Goal: Task Accomplishment & Management: Manage account settings

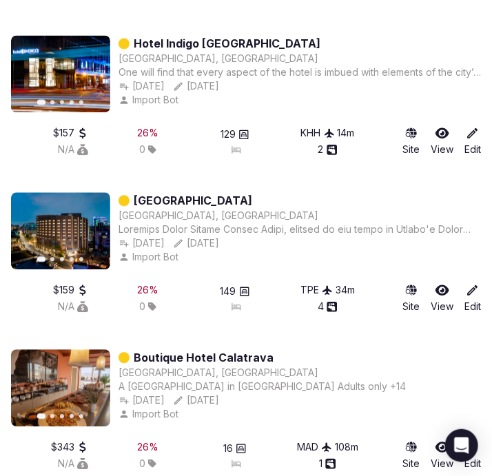
scroll to position [1752, 0]
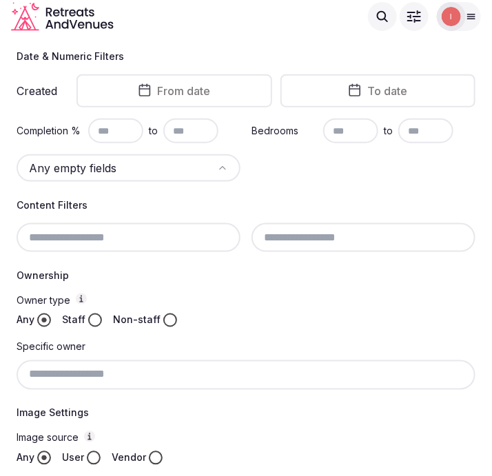
scroll to position [105, 0]
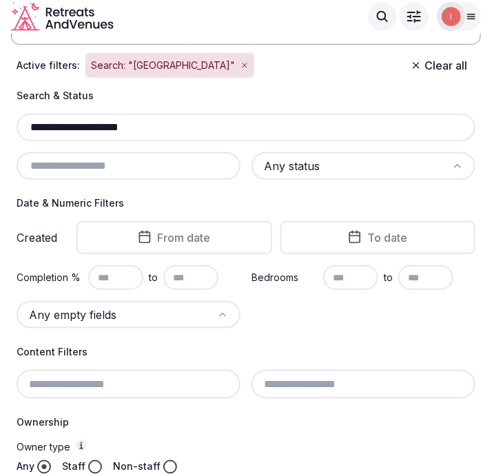
drag, startPoint x: 165, startPoint y: 122, endPoint x: 6, endPoint y: 132, distance: 160.1
click at [6, 132] on section "**********" at bounding box center [246, 433] width 492 height 1011
paste input "****"
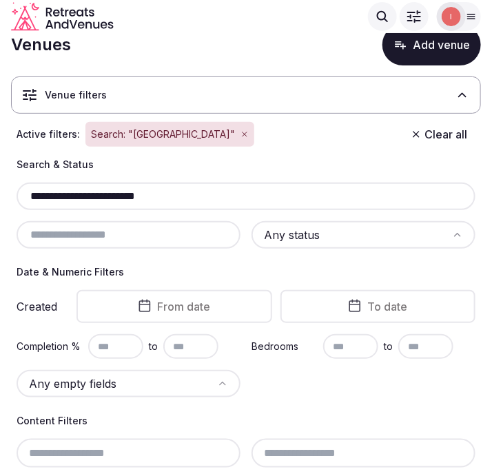
scroll to position [29, 0]
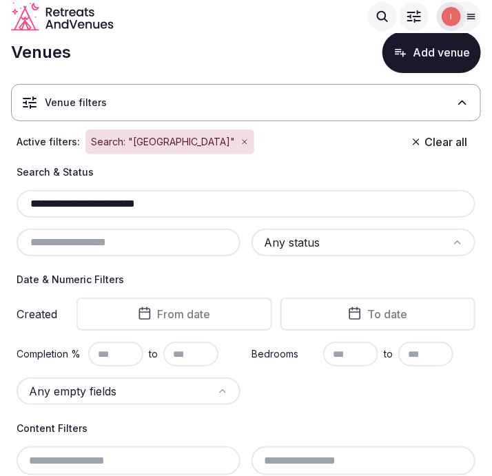
drag, startPoint x: 171, startPoint y: 207, endPoint x: 17, endPoint y: 202, distance: 154.3
click at [17, 202] on div "**********" at bounding box center [246, 204] width 459 height 28
drag, startPoint x: 173, startPoint y: 202, endPoint x: 4, endPoint y: 191, distance: 169.0
paste input "text"
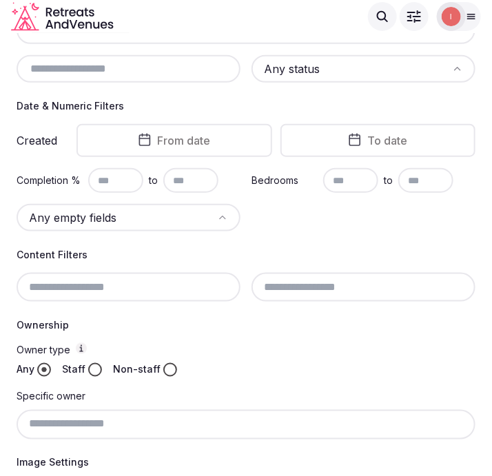
scroll to position [50, 0]
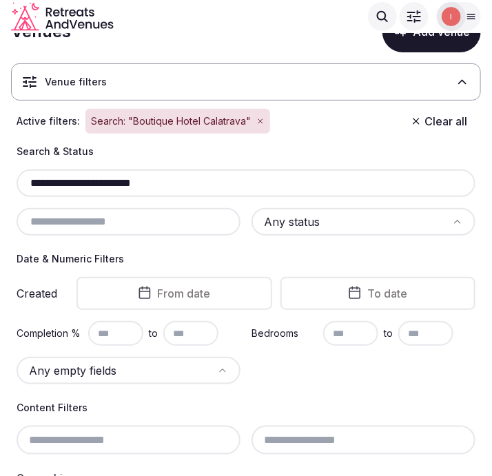
drag, startPoint x: 182, startPoint y: 185, endPoint x: -34, endPoint y: 191, distance: 215.6
click at [0, 191] on html "**********" at bounding box center [246, 188] width 492 height 476
paste input "text"
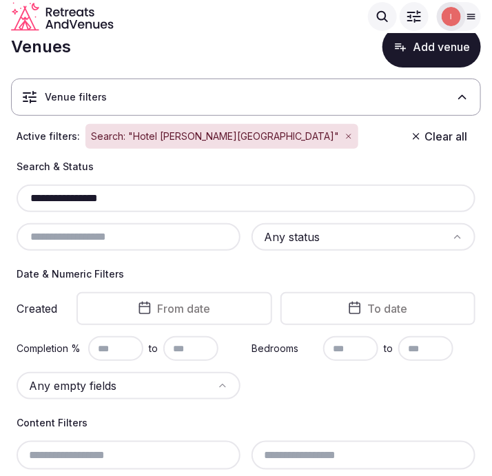
scroll to position [29, 0]
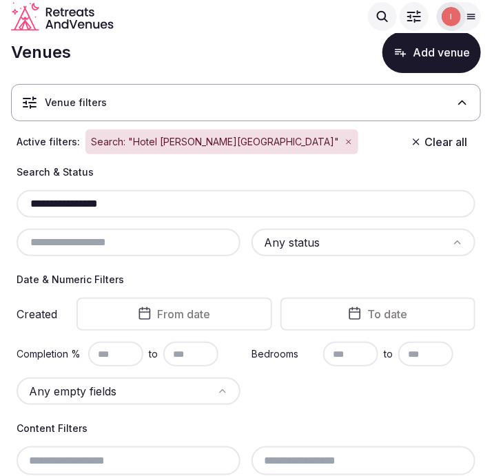
drag, startPoint x: 131, startPoint y: 201, endPoint x: 4, endPoint y: 212, distance: 127.2
paste input "*****"
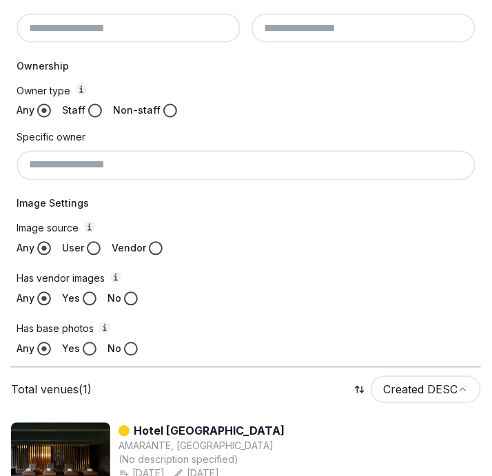
scroll to position [565, 0]
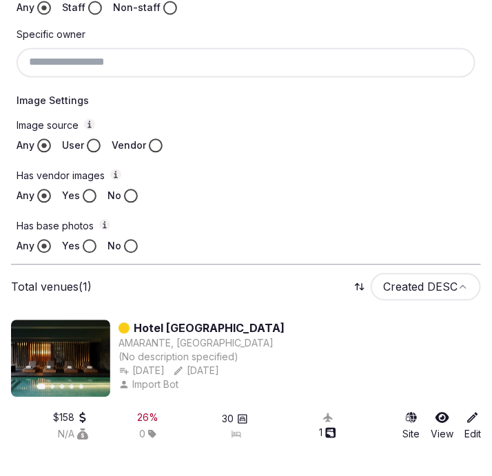
type input "**********"
click at [237, 320] on link "Hotel Casa da Calcada" at bounding box center [209, 327] width 151 height 17
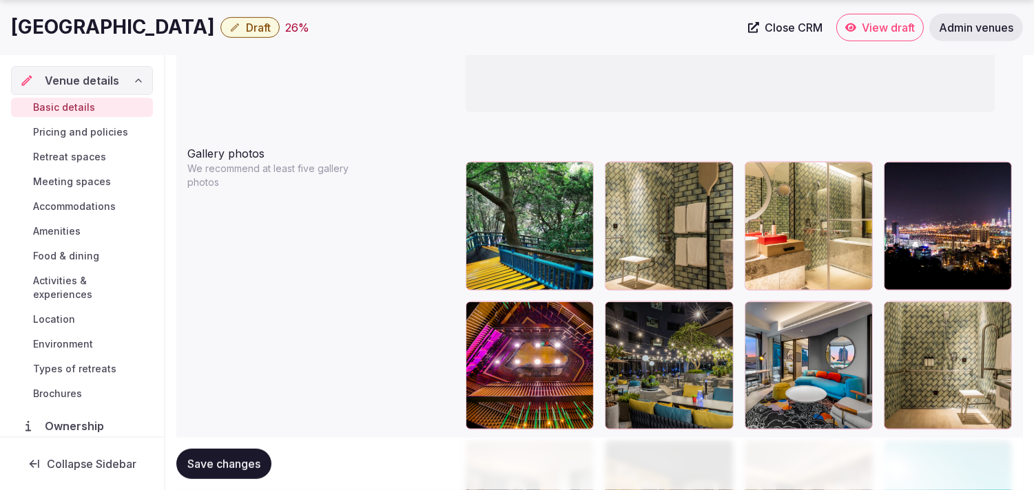
scroll to position [1606, 0]
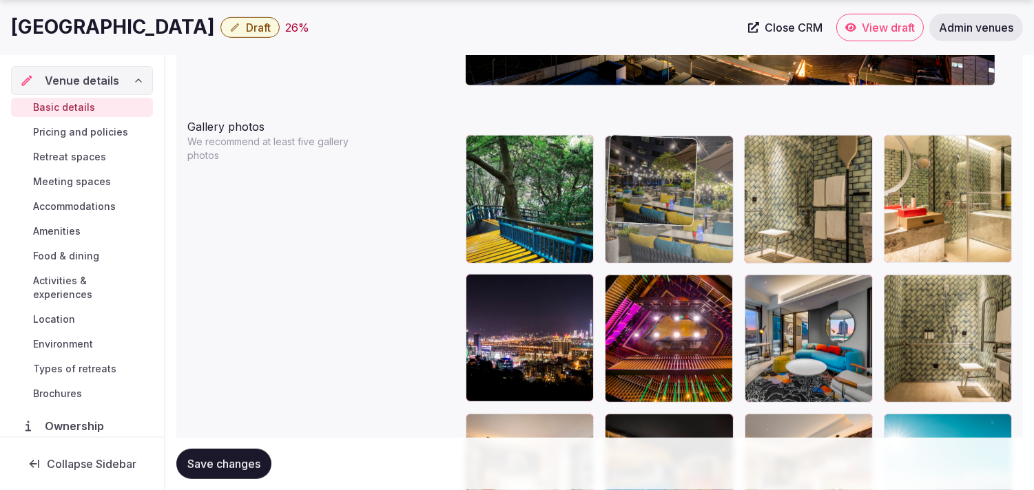
drag, startPoint x: 620, startPoint y: 293, endPoint x: 636, endPoint y: 180, distance: 114.6
click at [491, 180] on body "**********" at bounding box center [517, 215] width 1034 height 3642
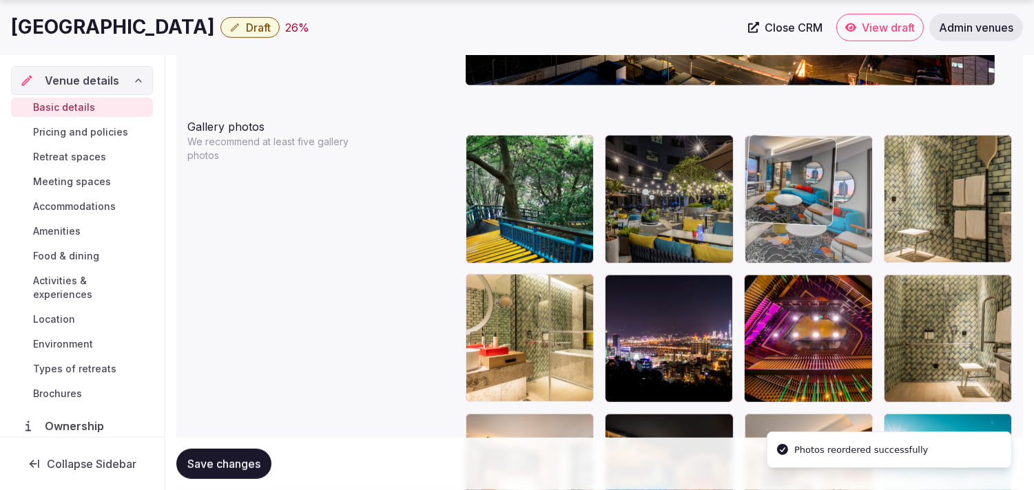
drag, startPoint x: 757, startPoint y: 290, endPoint x: 764, endPoint y: 184, distance: 106.3
click at [491, 184] on body "**********" at bounding box center [517, 215] width 1034 height 3642
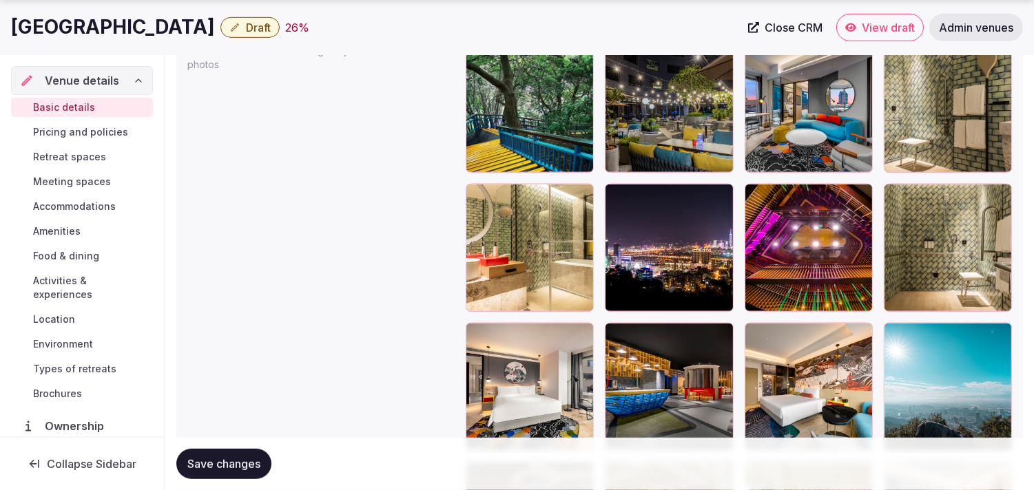
scroll to position [1774, 0]
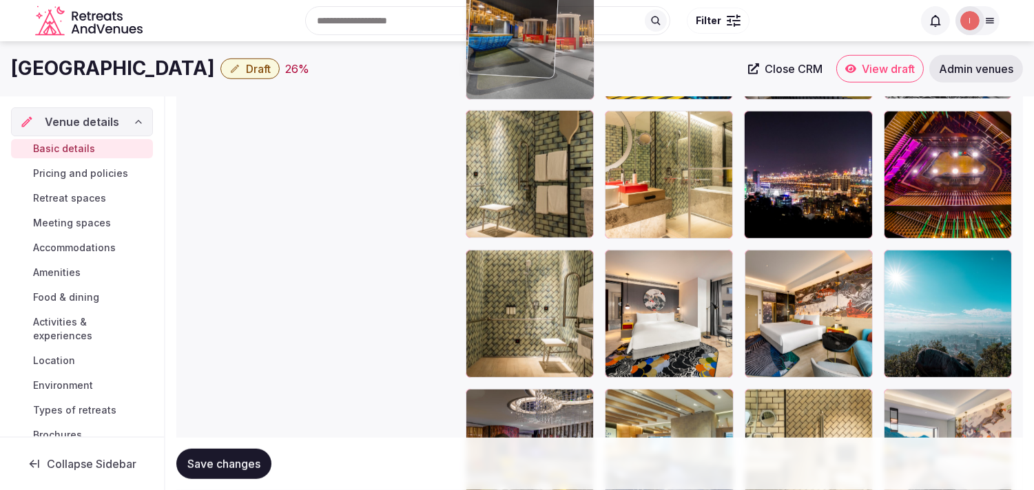
drag, startPoint x: 586, startPoint y: 99, endPoint x: 488, endPoint y: 73, distance: 101.9
click at [488, 73] on body "**********" at bounding box center [517, 51] width 1034 height 3642
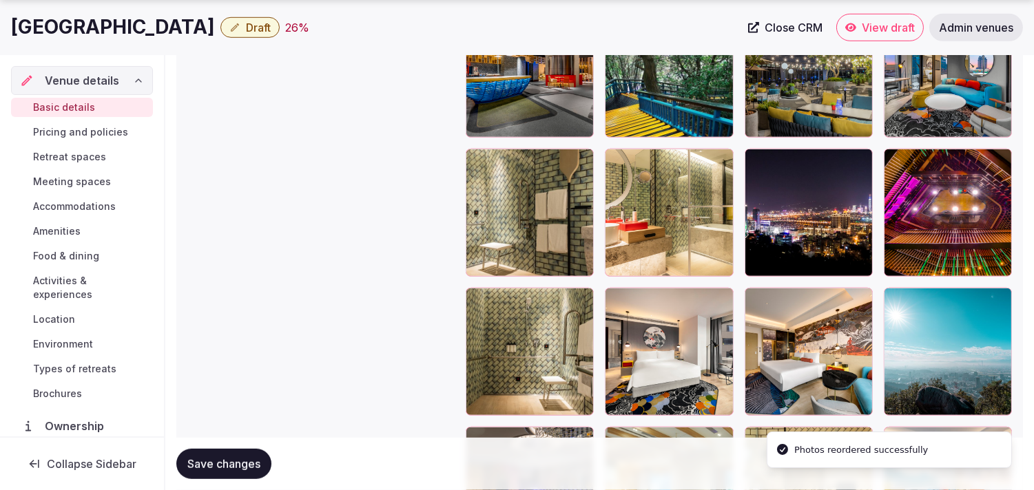
scroll to position [1754, 0]
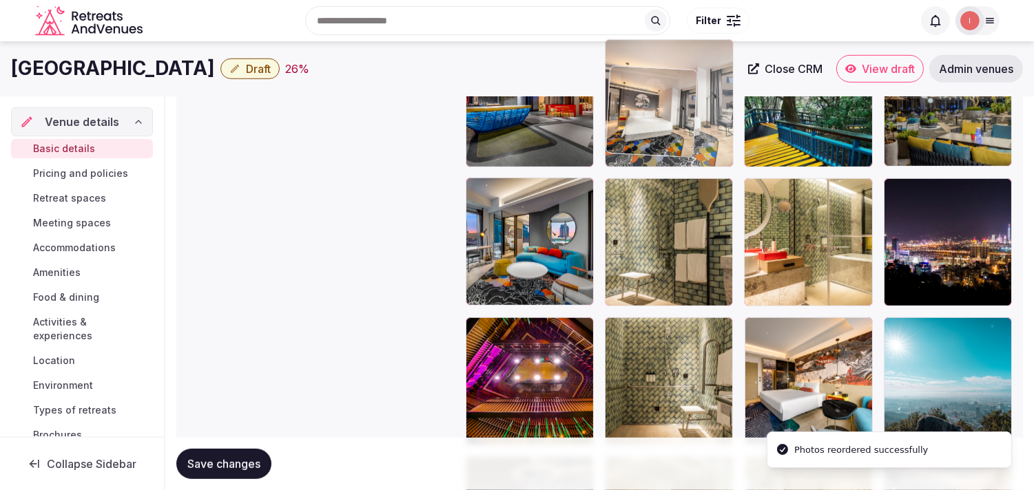
drag, startPoint x: 616, startPoint y: 266, endPoint x: 651, endPoint y: 58, distance: 211.6
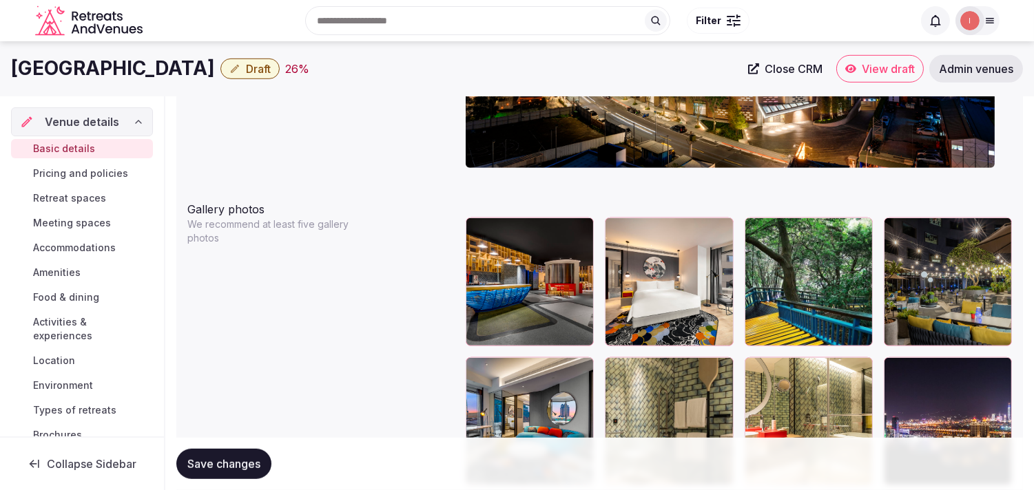
scroll to position [1522, 0]
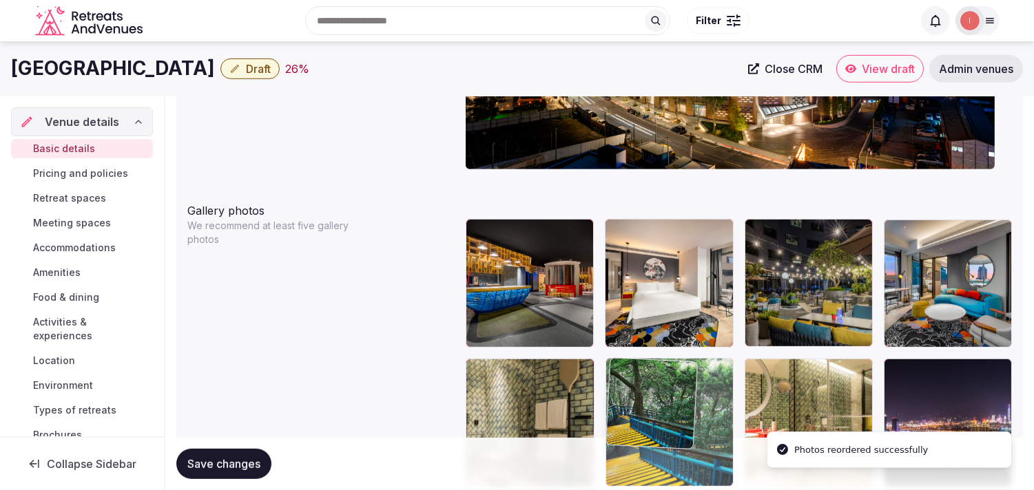
drag, startPoint x: 753, startPoint y: 233, endPoint x: 669, endPoint y: 390, distance: 177.7
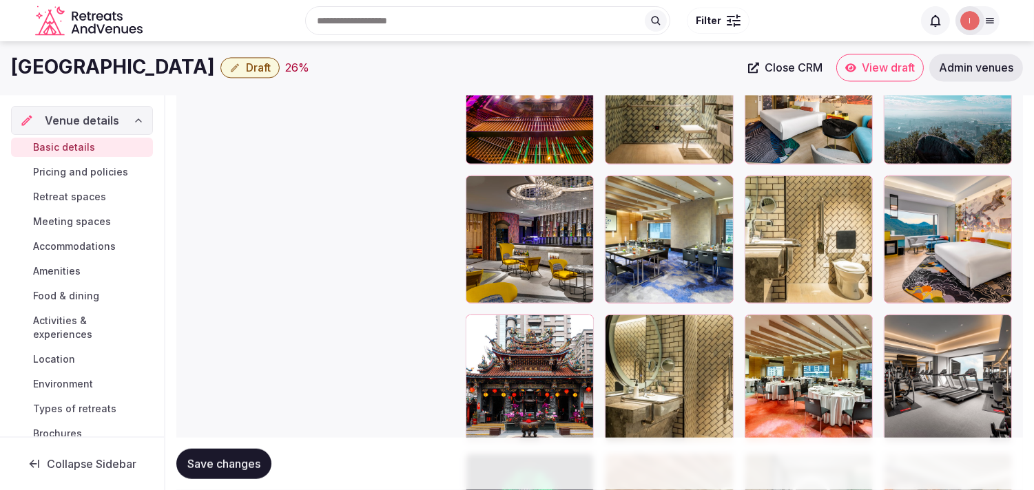
scroll to position [1905, 0]
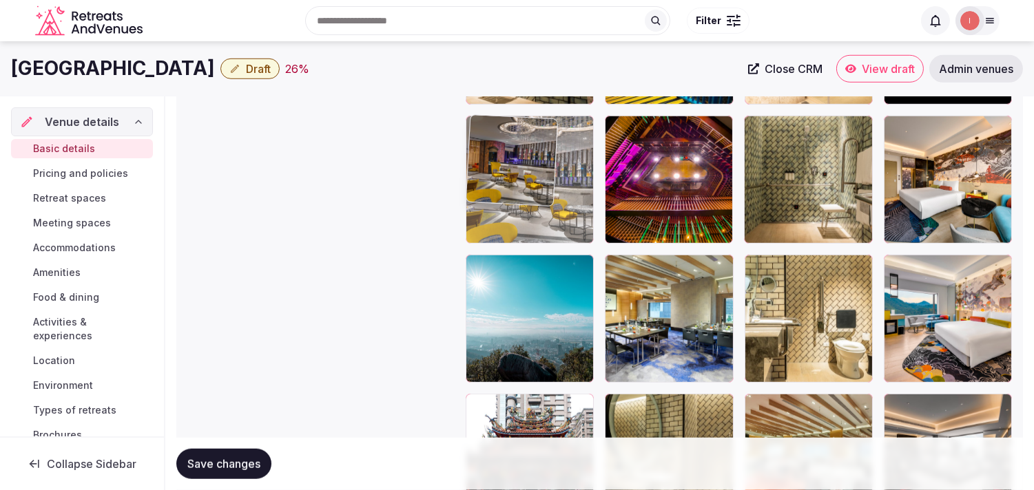
drag, startPoint x: 474, startPoint y: 263, endPoint x: 526, endPoint y: 205, distance: 78.5
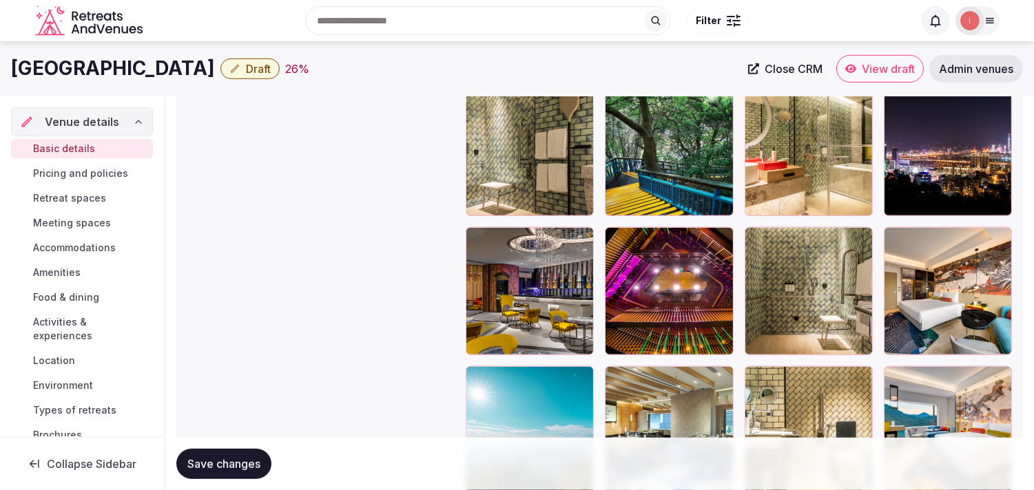
scroll to position [1752, 0]
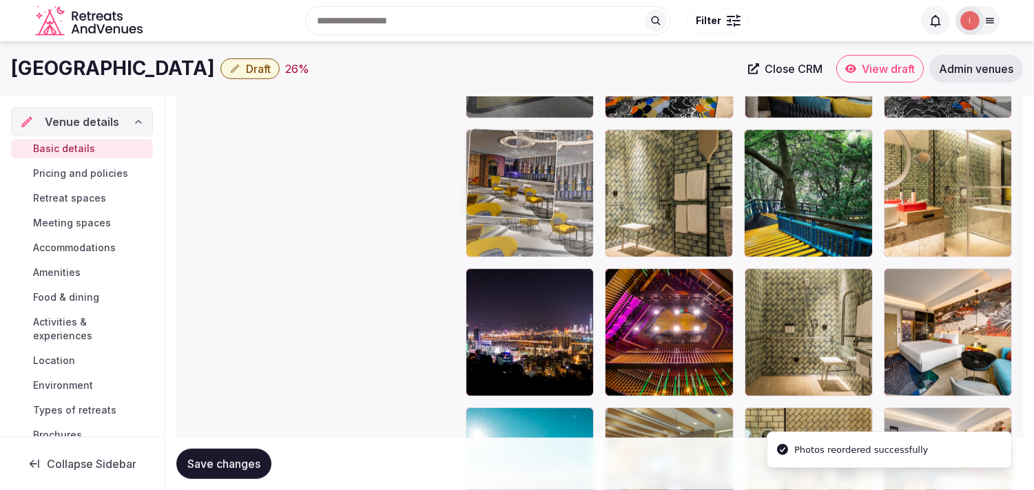
drag, startPoint x: 479, startPoint y: 273, endPoint x: 486, endPoint y: 180, distance: 93.3
click at [486, 180] on body "**********" at bounding box center [517, 69] width 1034 height 3642
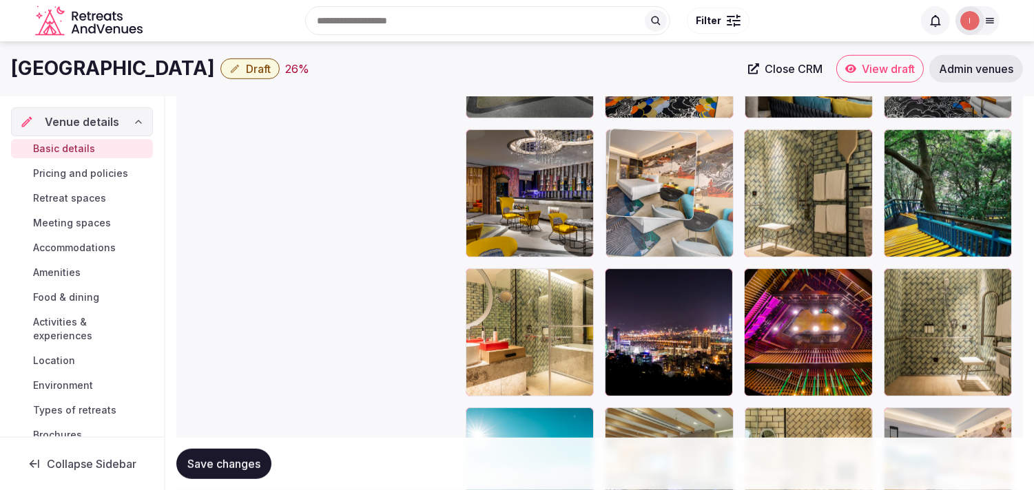
drag, startPoint x: 895, startPoint y: 281, endPoint x: 667, endPoint y: 155, distance: 261.0
click at [491, 155] on body "**********" at bounding box center [517, 69] width 1034 height 3642
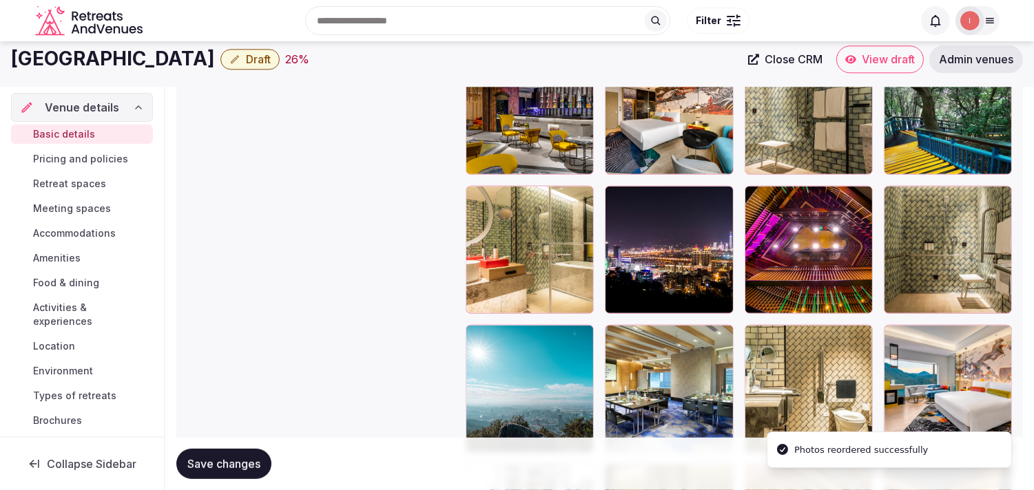
scroll to position [1828, 0]
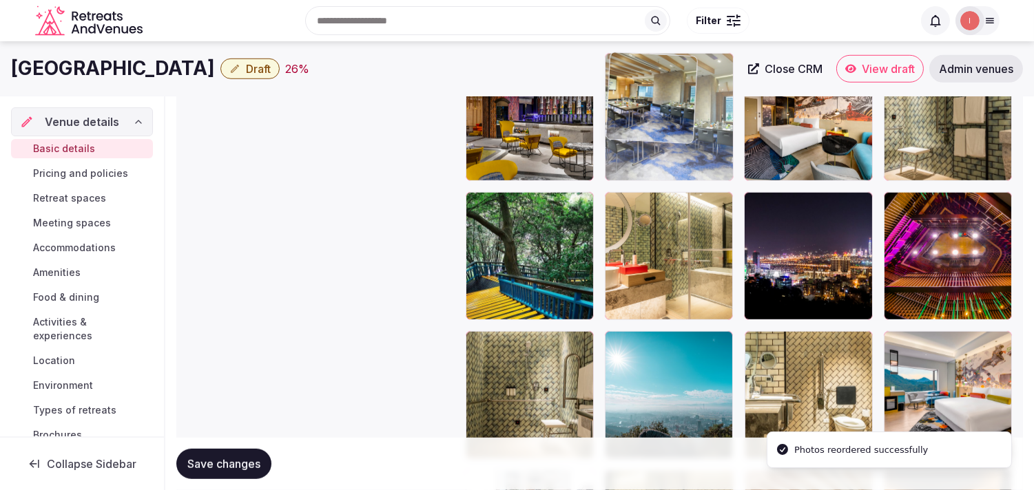
drag, startPoint x: 620, startPoint y: 339, endPoint x: 644, endPoint y: 127, distance: 214.1
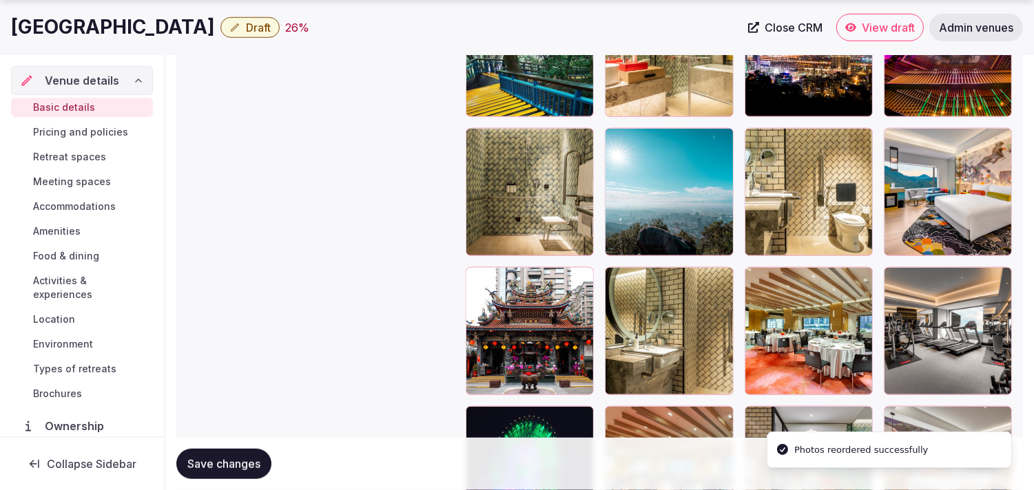
scroll to position [2057, 0]
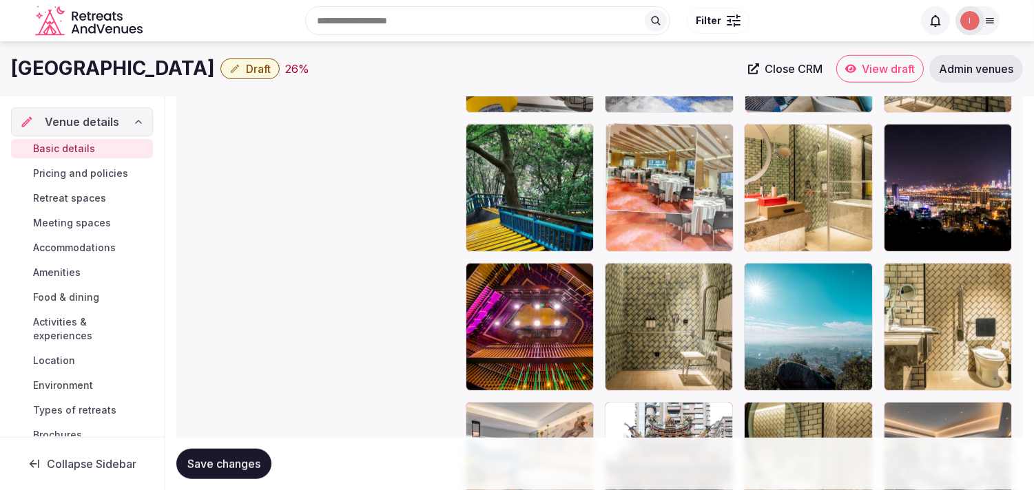
drag, startPoint x: 759, startPoint y: 249, endPoint x: 638, endPoint y: 174, distance: 142.0
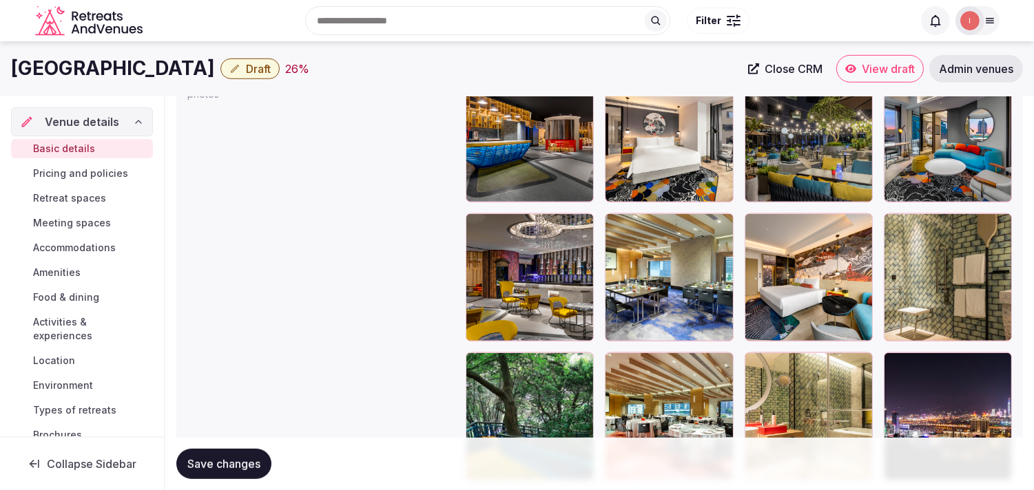
scroll to position [1667, 0]
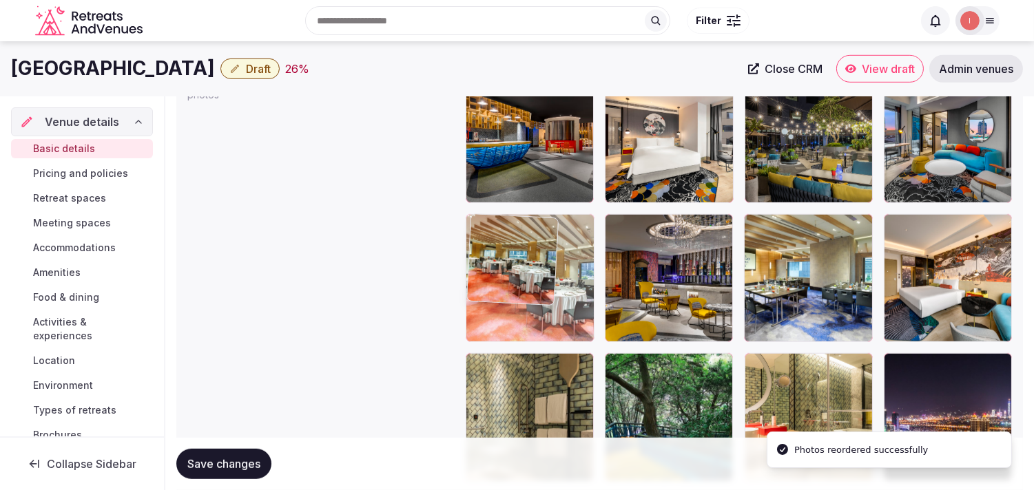
drag, startPoint x: 616, startPoint y: 367, endPoint x: 500, endPoint y: 269, distance: 151.9
click at [491, 269] on body "**********" at bounding box center [517, 154] width 1034 height 3642
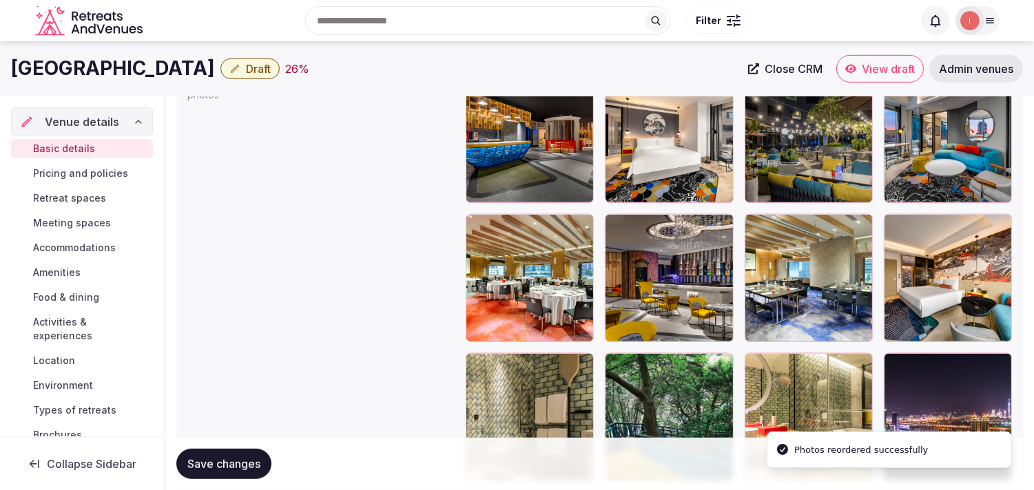
click at [218, 463] on span "Save changes" at bounding box center [223, 464] width 73 height 14
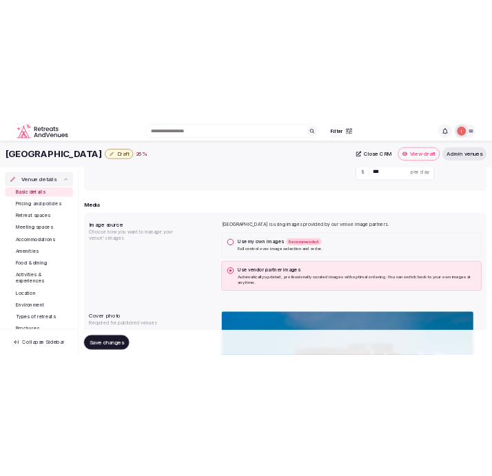
scroll to position [611, 0]
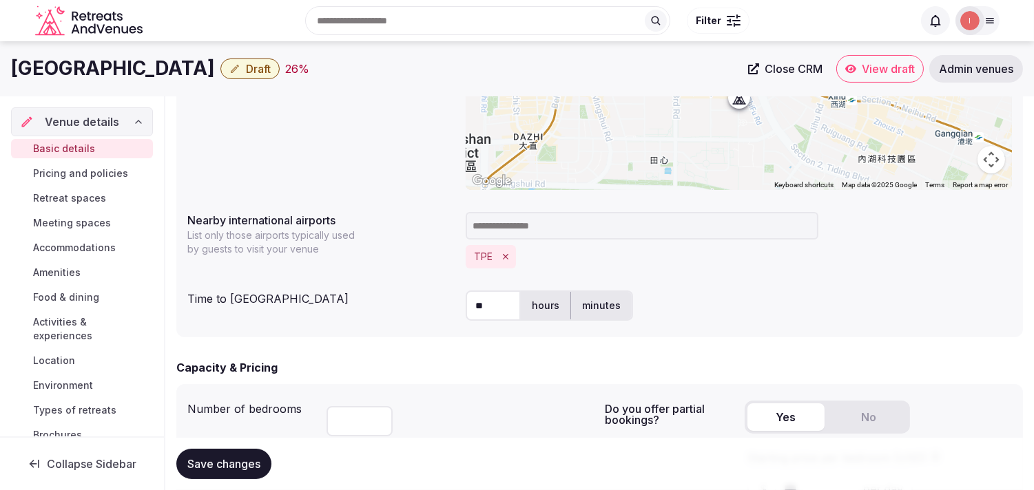
click at [224, 468] on span "Save changes" at bounding box center [223, 464] width 73 height 14
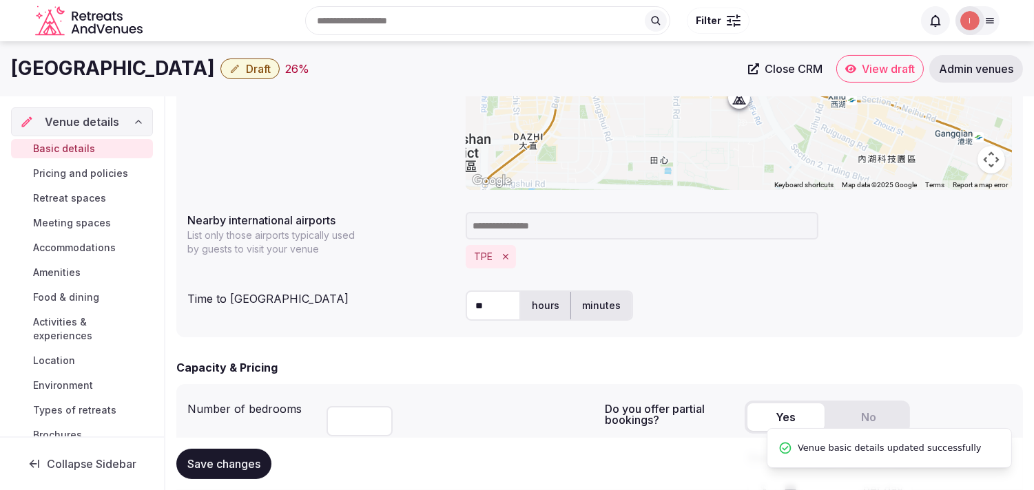
click at [271, 72] on span "Draft" at bounding box center [258, 69] width 25 height 14
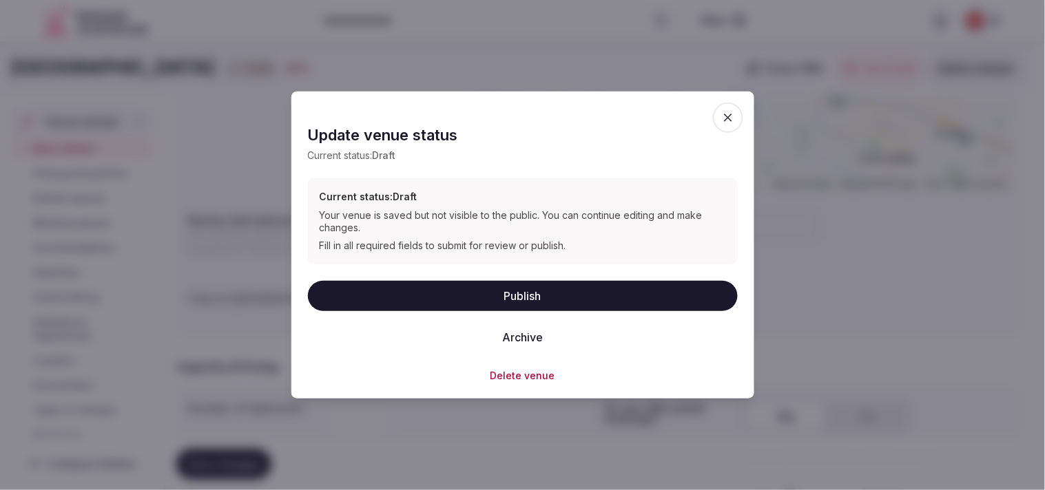
click at [491, 293] on button "Publish" at bounding box center [523, 295] width 430 height 30
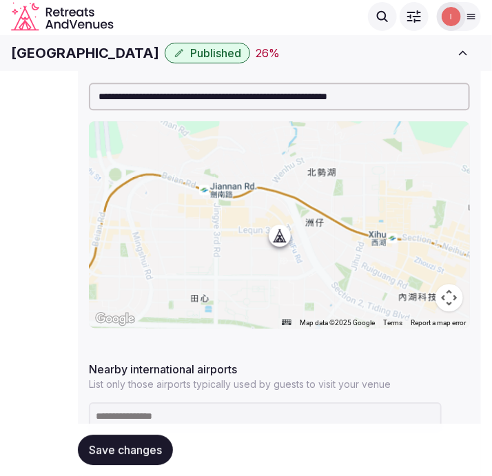
scroll to position [196, 0]
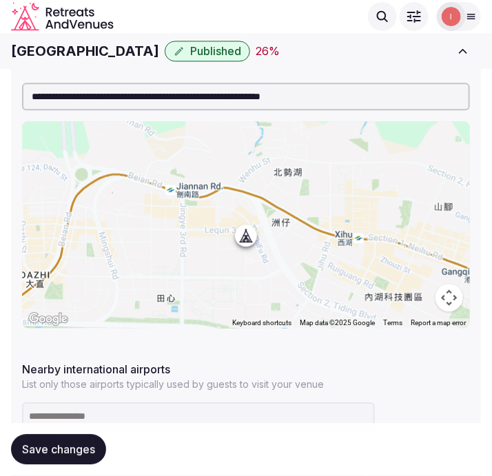
click at [120, 51] on h1 "Hotel Indigo Taipei North" at bounding box center [85, 50] width 148 height 19
click at [105, 54] on h1 "Hotel Indigo Taipei North" at bounding box center [85, 50] width 148 height 19
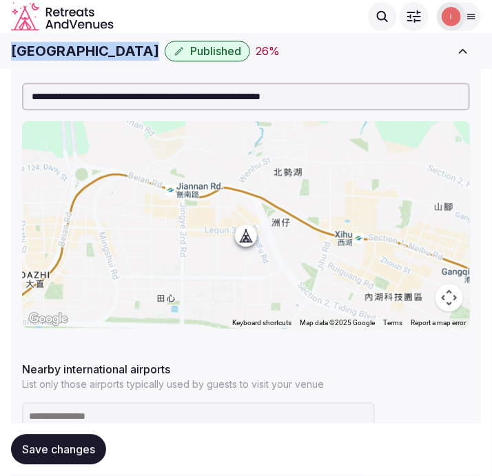
click at [105, 54] on h1 "Hotel Indigo Taipei North" at bounding box center [85, 50] width 148 height 19
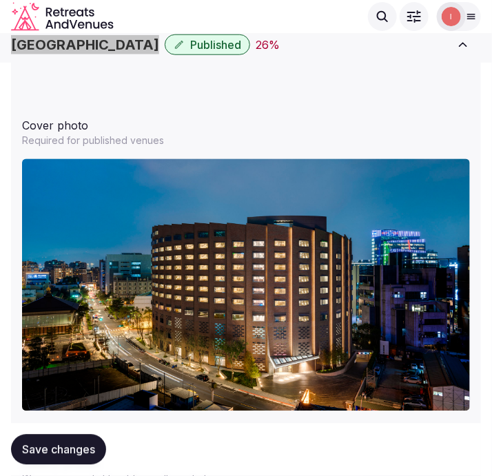
scroll to position [1606, 0]
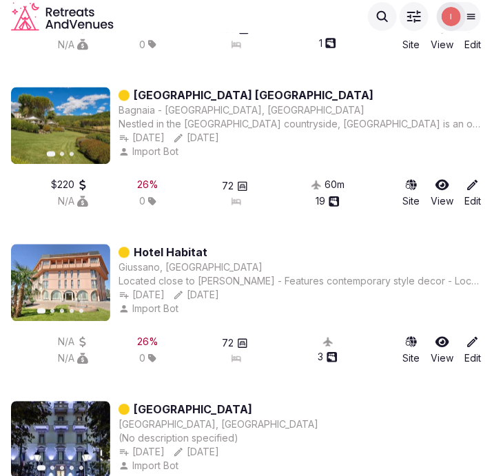
scroll to position [2643, 0]
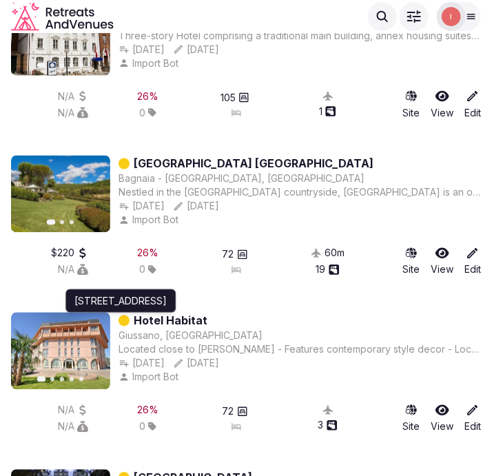
drag, startPoint x: 182, startPoint y: 319, endPoint x: 271, endPoint y: 328, distance: 89.2
click at [271, 329] on div "Giussano, Italy Viale Como, 2, 20833 Giussano MB, Italy Viale Como, 2, 20833 Gi…" at bounding box center [299, 336] width 362 height 14
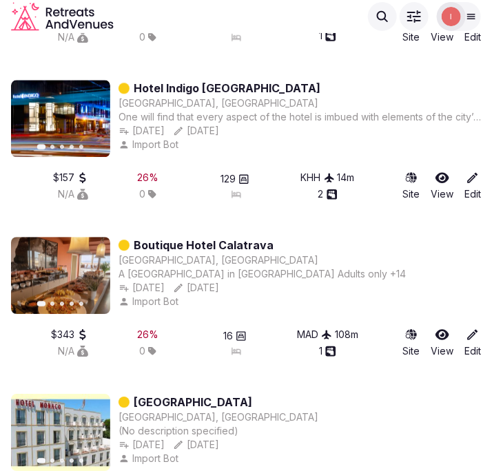
scroll to position [1750, 0]
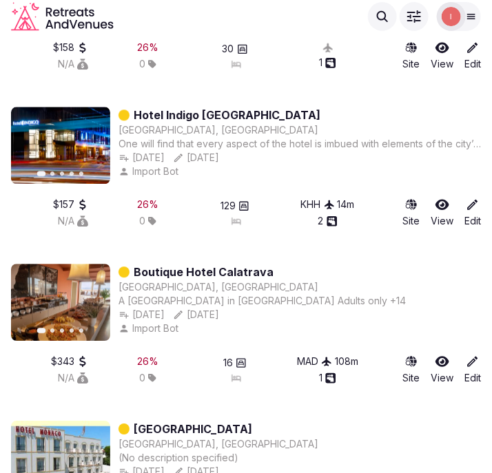
drag, startPoint x: 243, startPoint y: 258, endPoint x: 205, endPoint y: 269, distance: 39.4
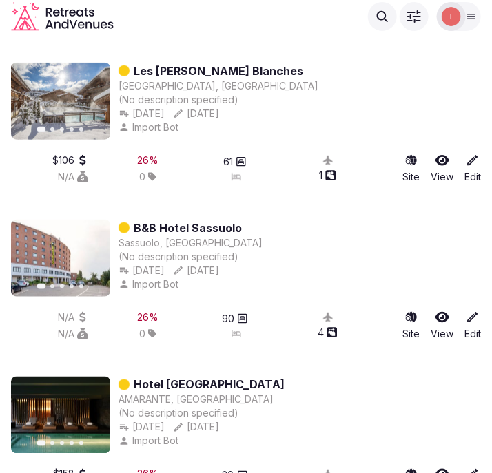
scroll to position [1290, 0]
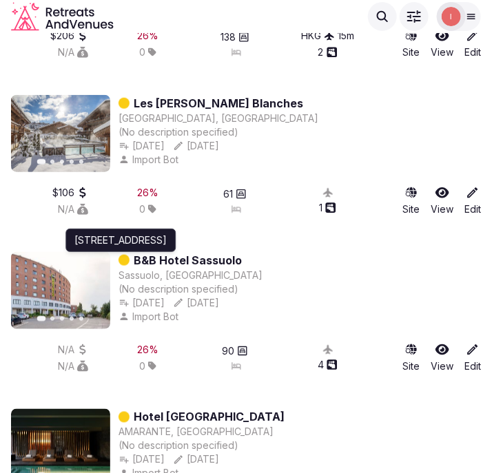
drag, startPoint x: 183, startPoint y: 264, endPoint x: 181, endPoint y: 250, distance: 14.6
drag, startPoint x: 181, startPoint y: 250, endPoint x: 64, endPoint y: 284, distance: 121.8
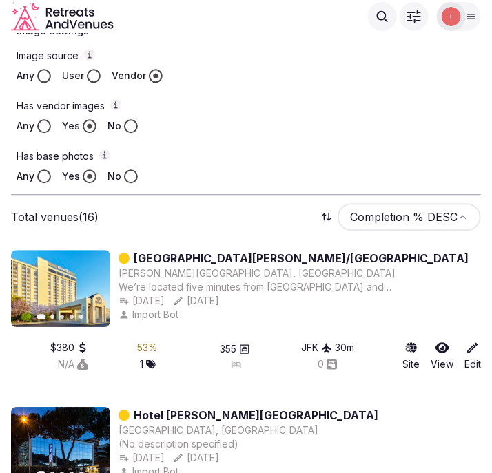
scroll to position [525, 0]
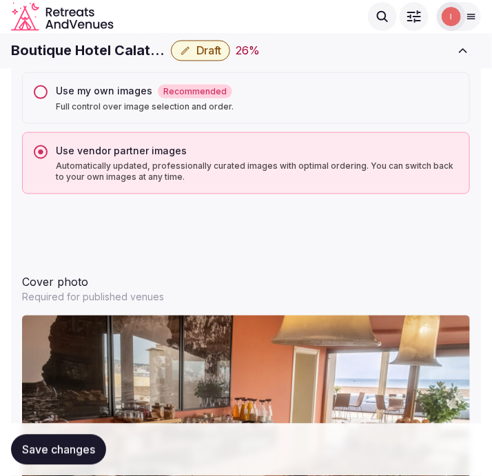
scroll to position [1377, 0]
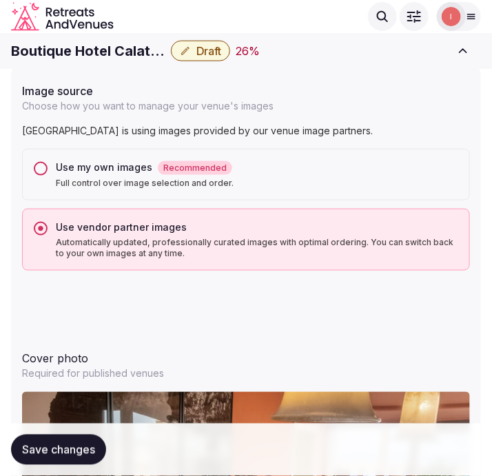
click at [85, 52] on h1 "Boutique Hotel Calatrava" at bounding box center [88, 50] width 154 height 19
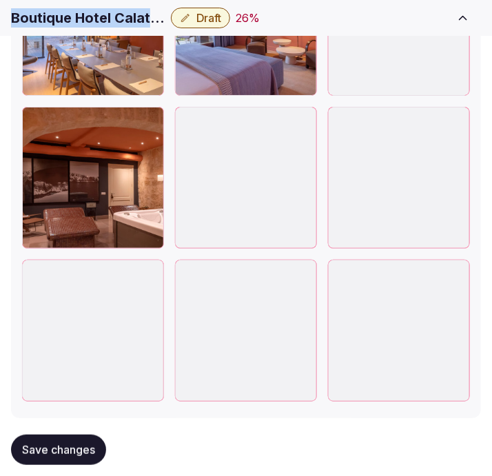
scroll to position [2195, 0]
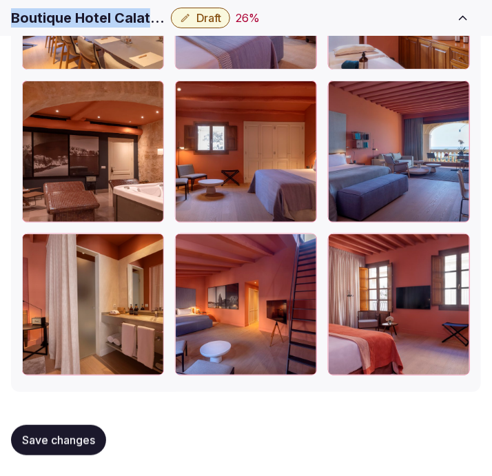
copy div "Boutique Hotel Calatrava"
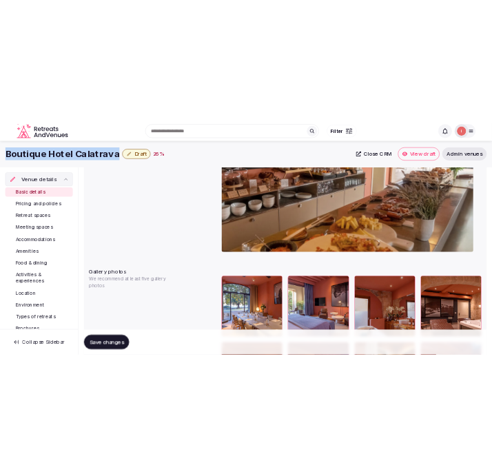
scroll to position [1376, 0]
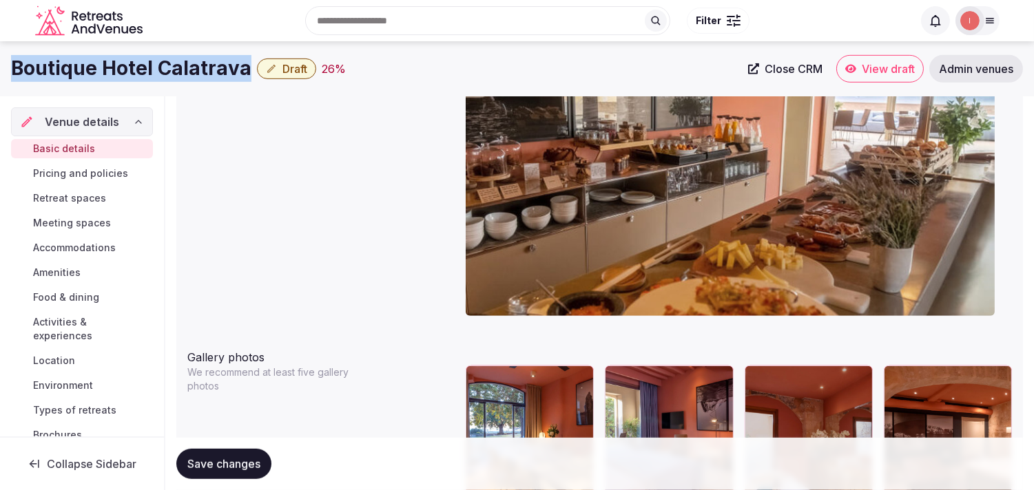
copy div "Boutique Hotel Calatrava"
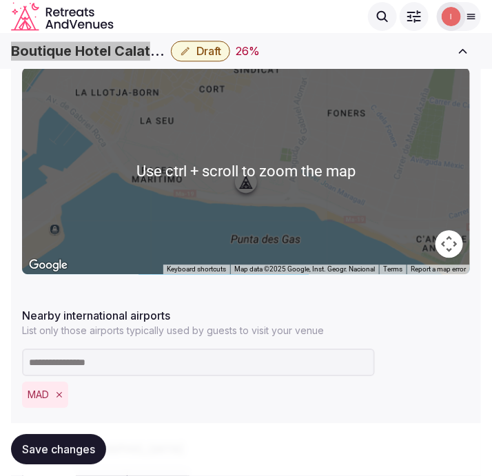
scroll to position [359, 0]
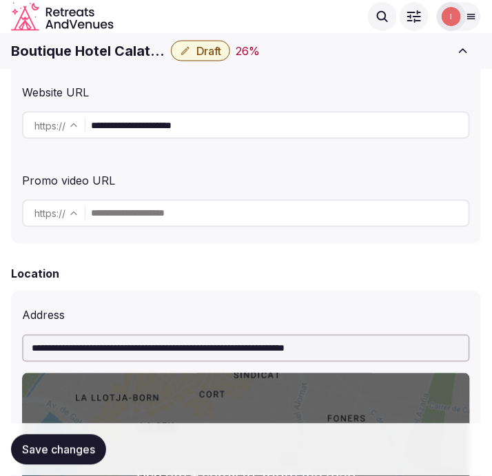
click at [336, 346] on input "**********" at bounding box center [246, 349] width 448 height 28
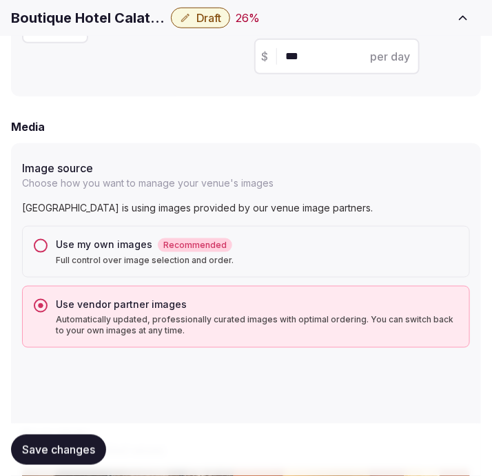
scroll to position [1530, 0]
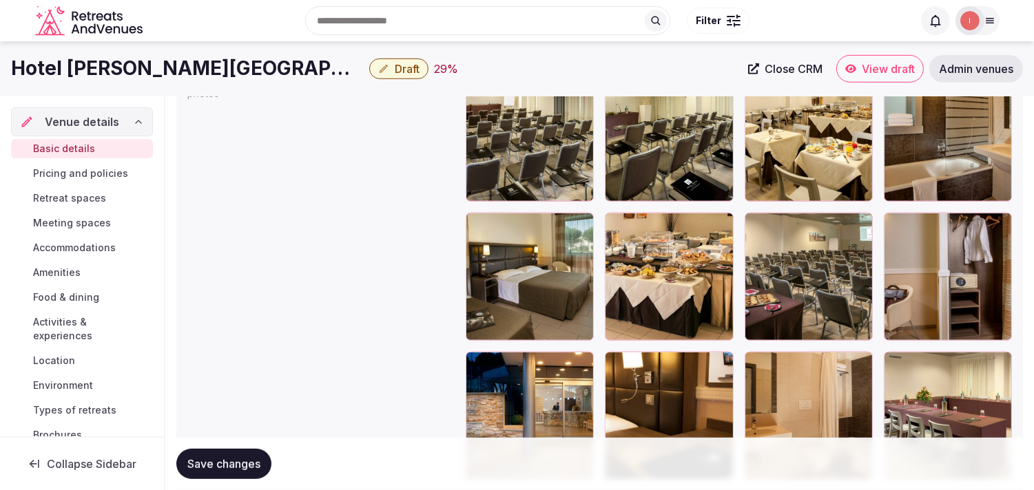
scroll to position [1668, 0]
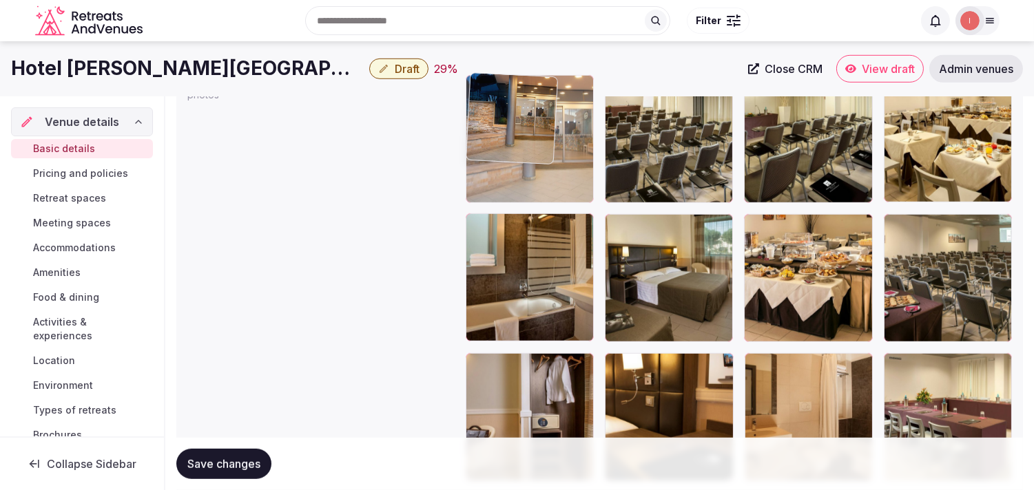
drag, startPoint x: 476, startPoint y: 366, endPoint x: 514, endPoint y: 114, distance: 254.8
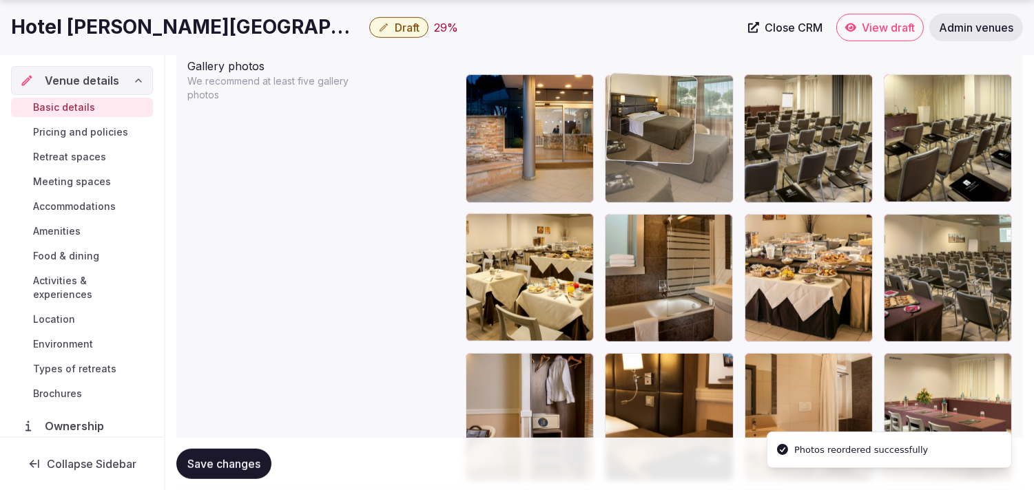
drag, startPoint x: 616, startPoint y: 224, endPoint x: 673, endPoint y: 106, distance: 130.6
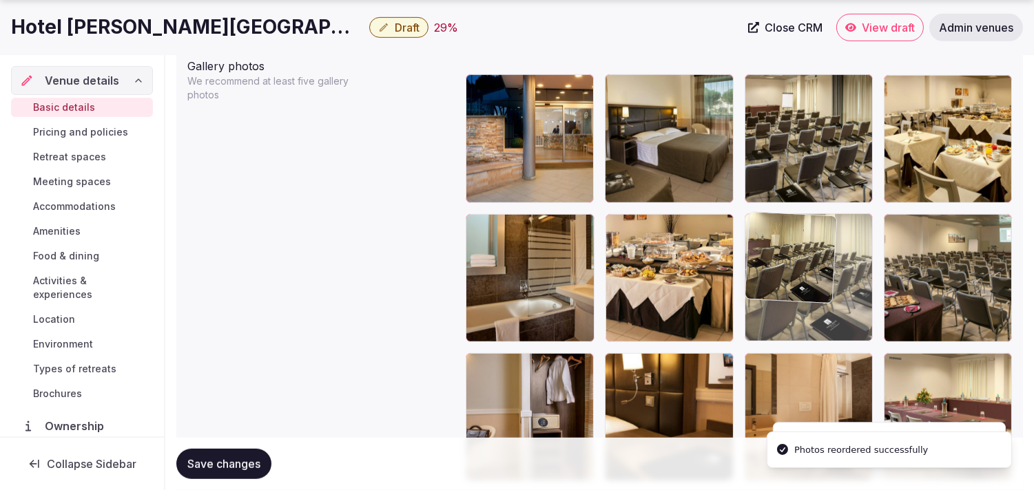
drag, startPoint x: 903, startPoint y: 83, endPoint x: 769, endPoint y: 293, distance: 248.3
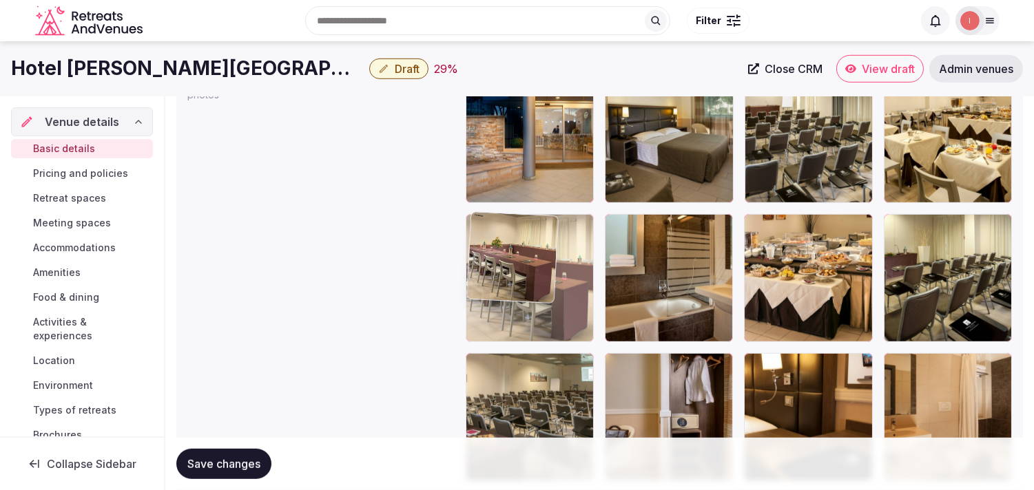
drag, startPoint x: 891, startPoint y: 364, endPoint x: 518, endPoint y: 260, distance: 387.2
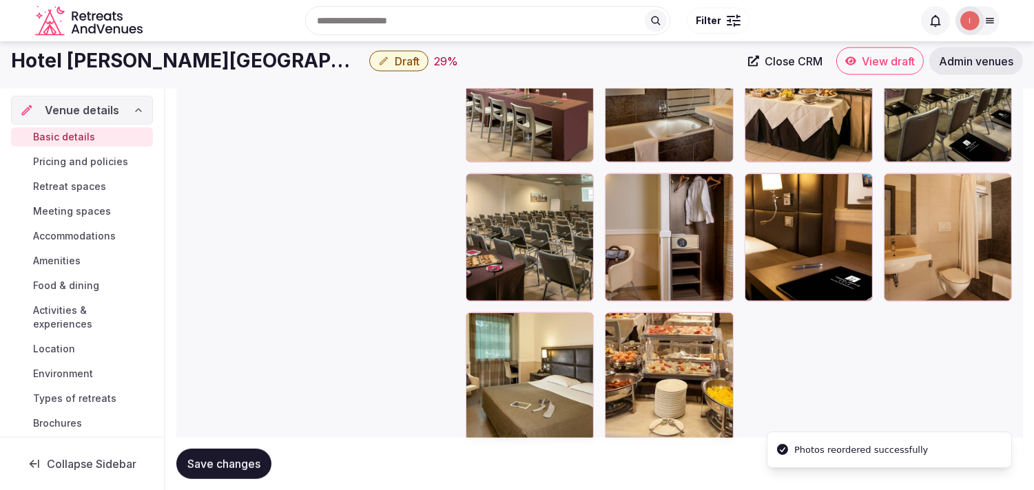
scroll to position [1821, 0]
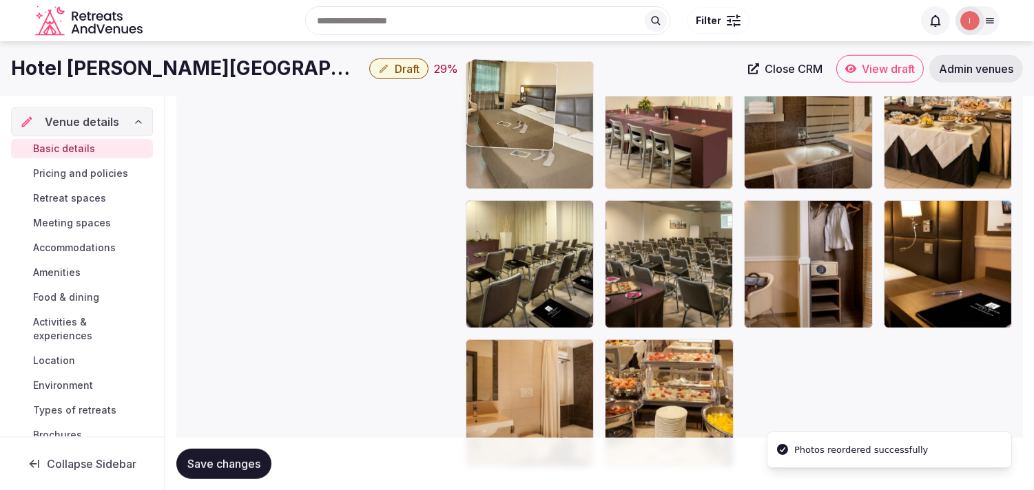
drag, startPoint x: 492, startPoint y: 232, endPoint x: 497, endPoint y: 114, distance: 118.6
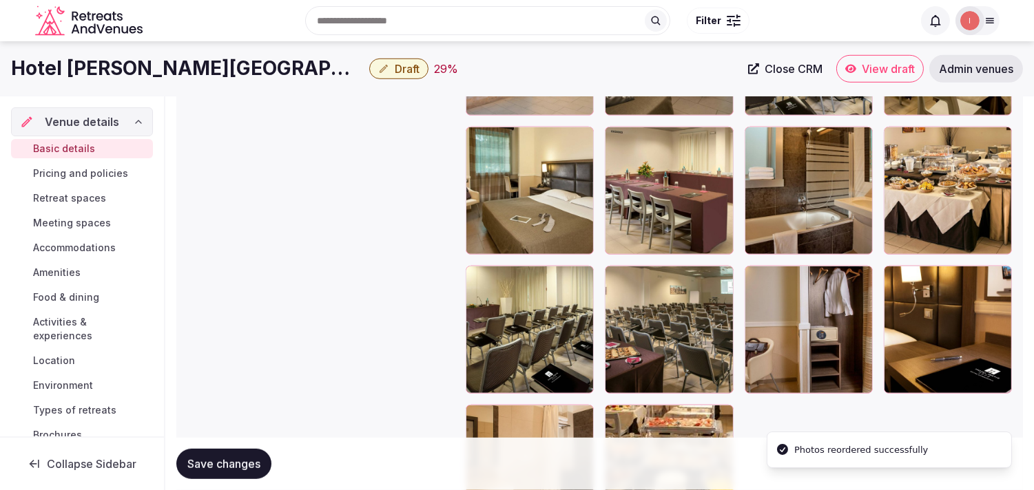
scroll to position [1668, 0]
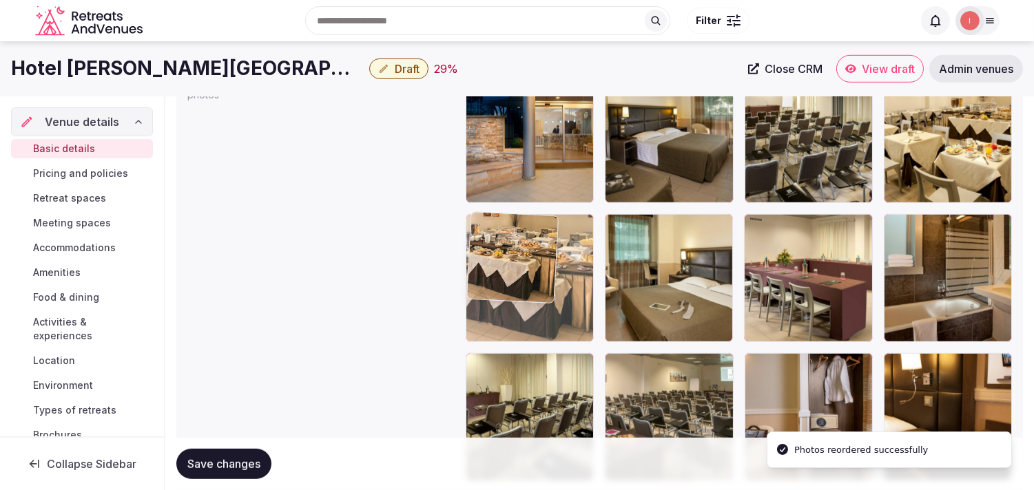
drag, startPoint x: 795, startPoint y: 228, endPoint x: 497, endPoint y: 220, distance: 298.2
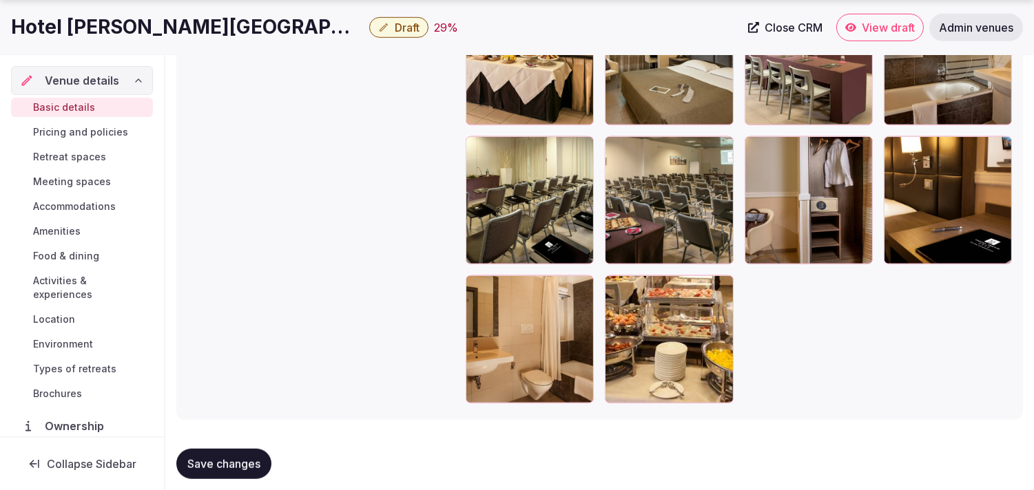
scroll to position [1898, 0]
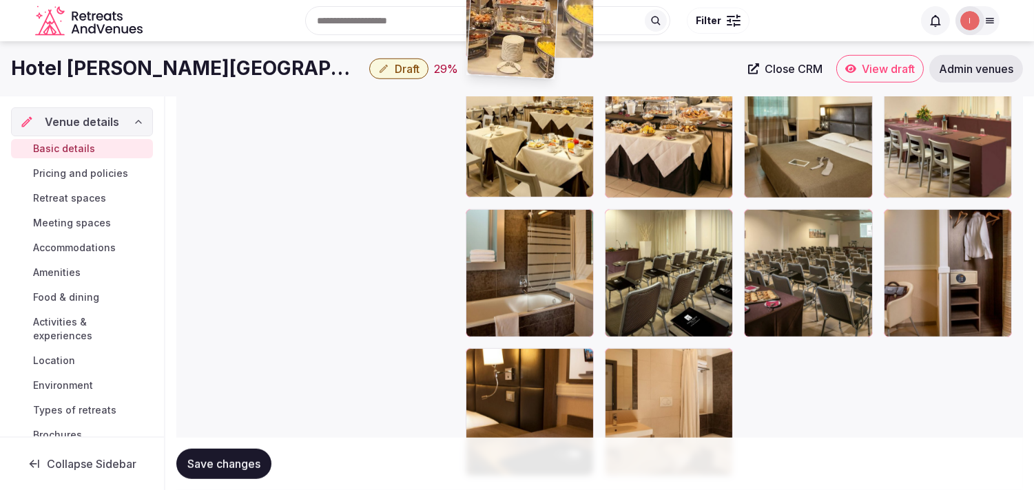
drag, startPoint x: 618, startPoint y: 276, endPoint x: 494, endPoint y: 78, distance: 233.6
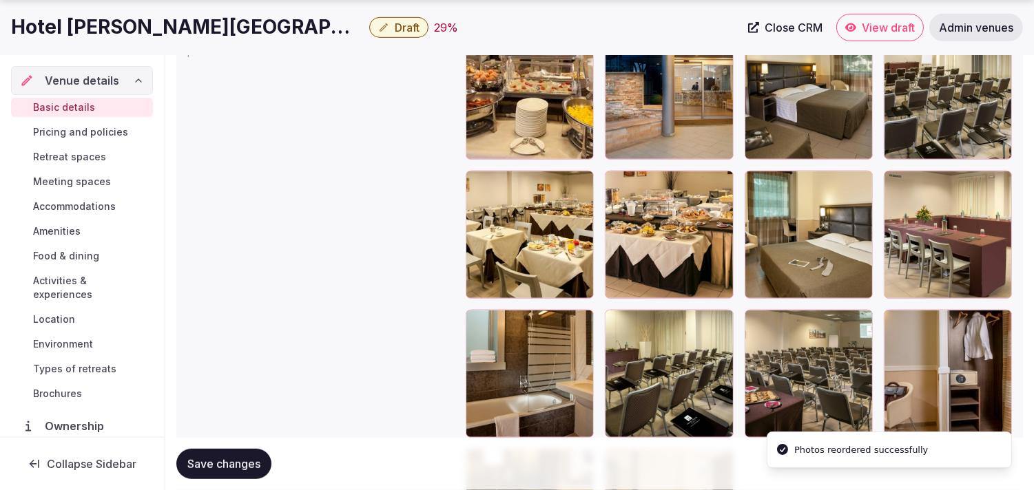
scroll to position [1754, 0]
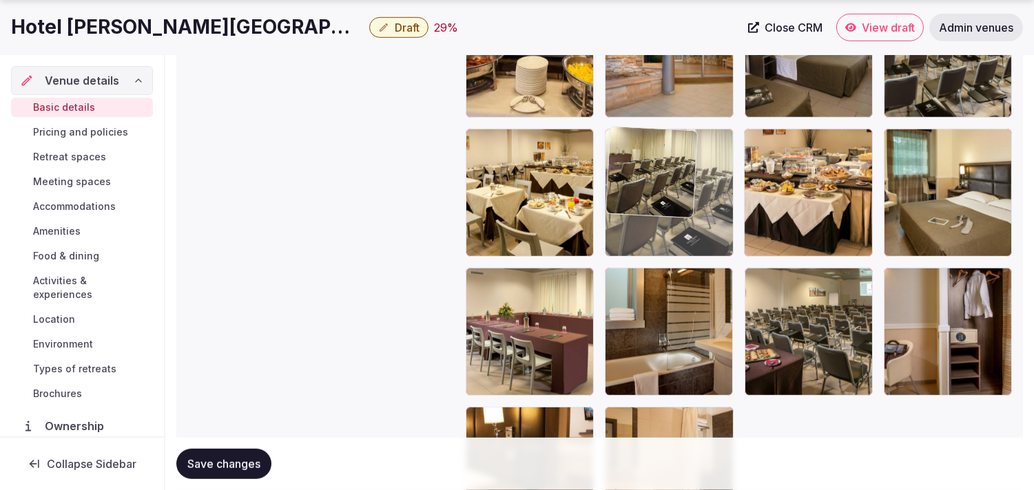
drag, startPoint x: 614, startPoint y: 278, endPoint x: 618, endPoint y: 180, distance: 97.9
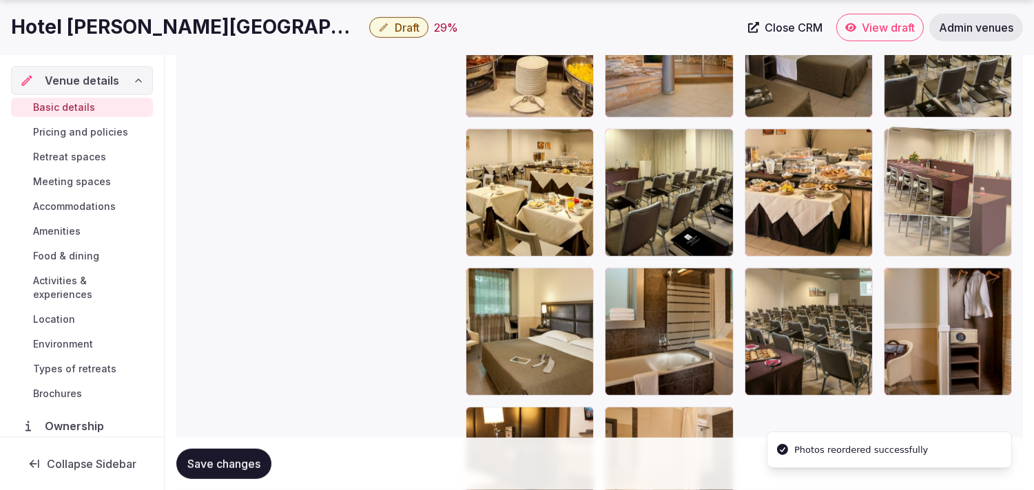
drag, startPoint x: 473, startPoint y: 280, endPoint x: 705, endPoint y: 208, distance: 243.0
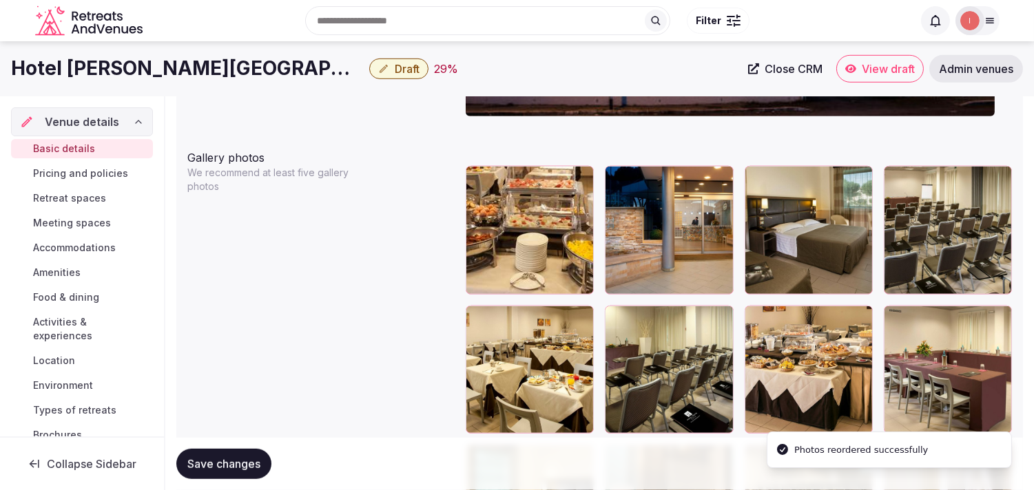
scroll to position [1524, 0]
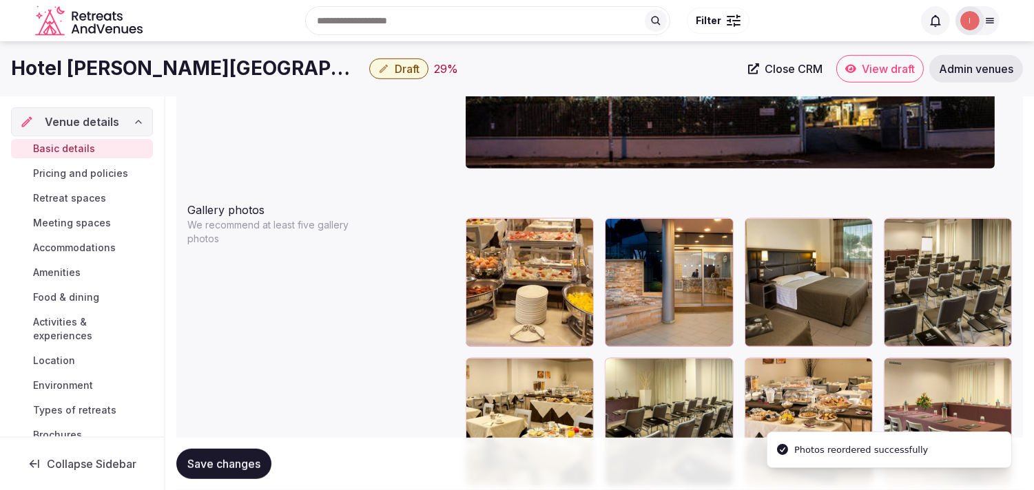
click at [255, 459] on span "Save changes" at bounding box center [223, 464] width 73 height 14
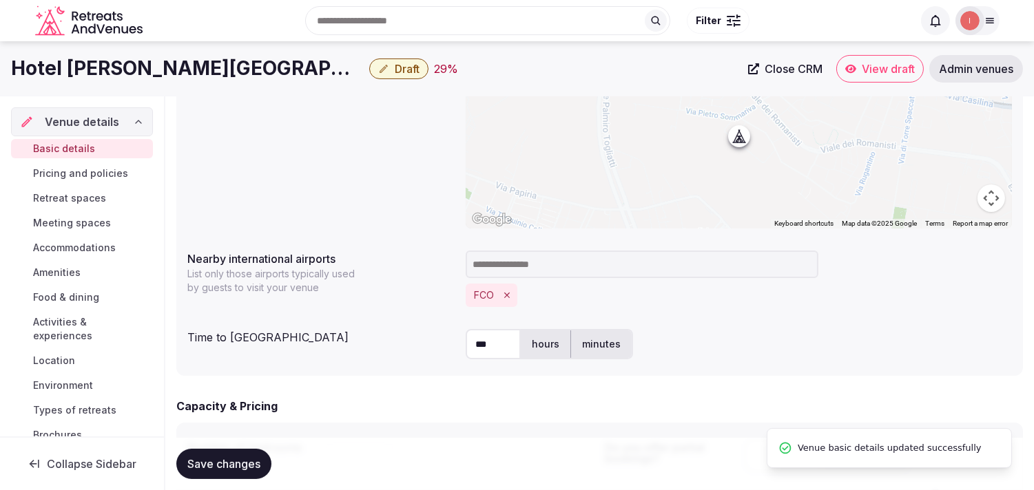
scroll to position [530, 0]
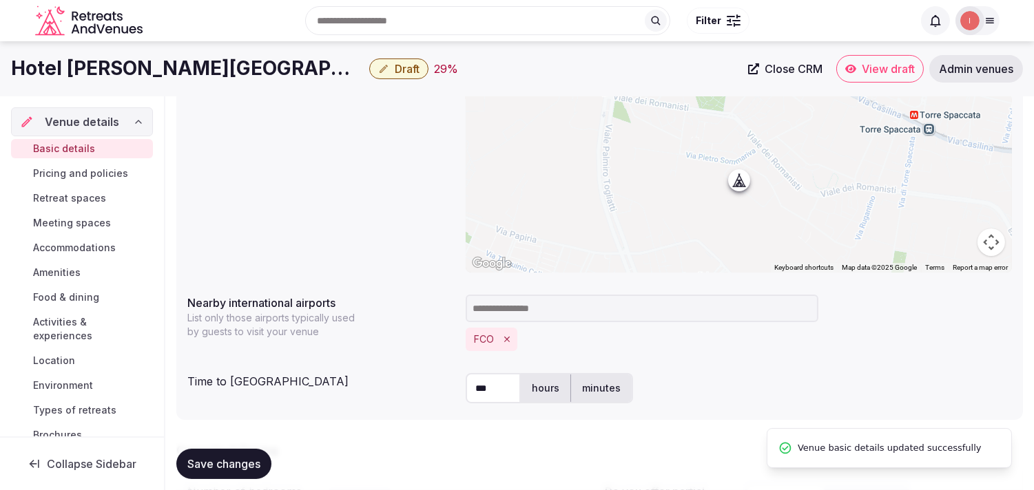
click at [395, 64] on span "Draft" at bounding box center [407, 69] width 25 height 14
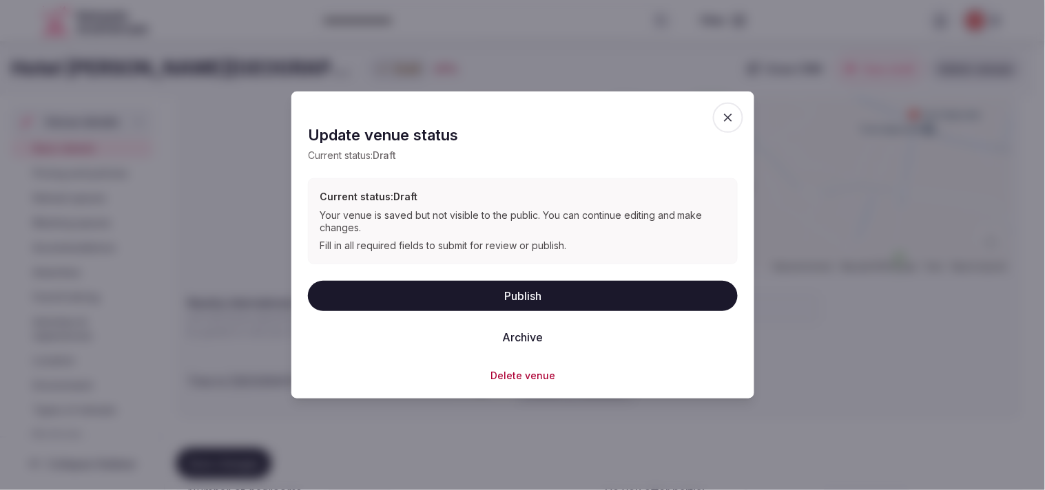
click at [491, 297] on button "Publish" at bounding box center [523, 295] width 430 height 30
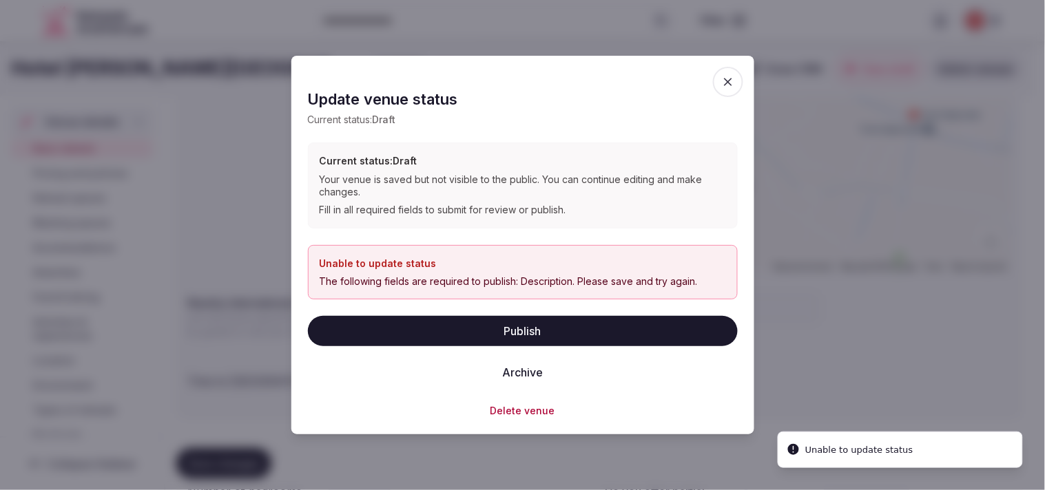
click at [491, 83] on icon "button" at bounding box center [728, 82] width 14 height 14
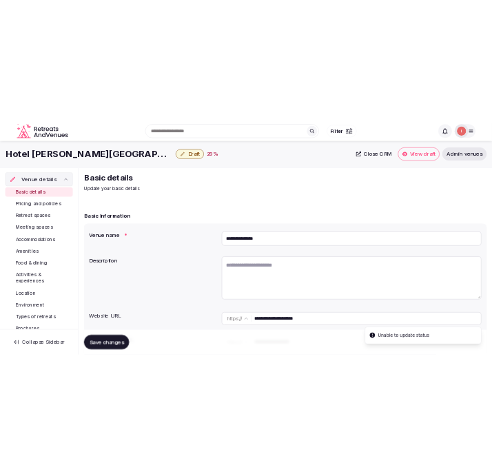
scroll to position [153, 0]
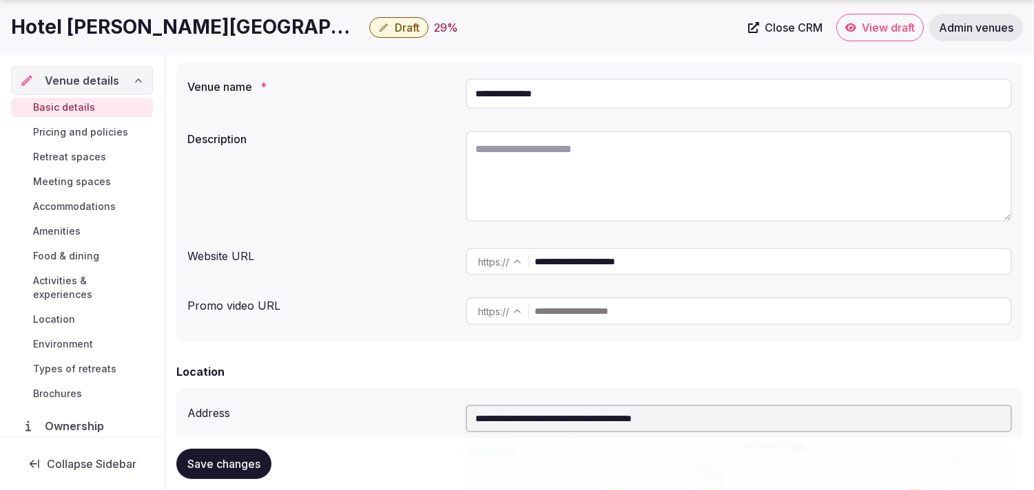
click at [491, 267] on input "**********" at bounding box center [772, 262] width 476 height 28
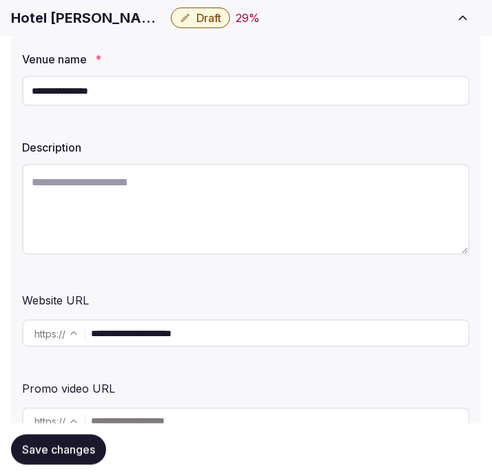
click at [56, 19] on h1 "Hotel [PERSON_NAME][GEOGRAPHIC_DATA]" at bounding box center [88, 17] width 154 height 19
copy div "Hotel [PERSON_NAME][GEOGRAPHIC_DATA]"
click at [155, 193] on textarea at bounding box center [246, 209] width 448 height 91
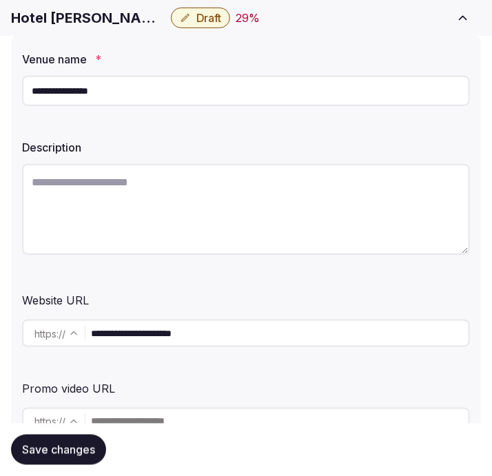
paste textarea "**********"
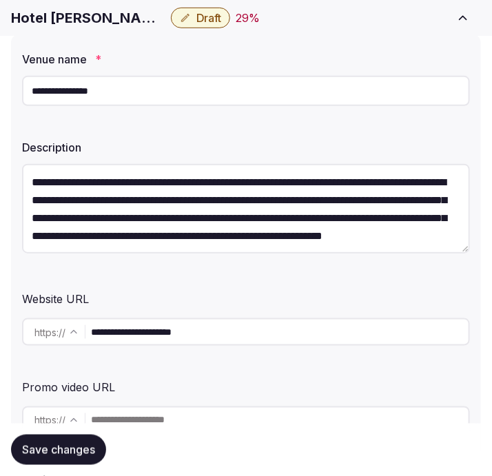
scroll to position [25, 0]
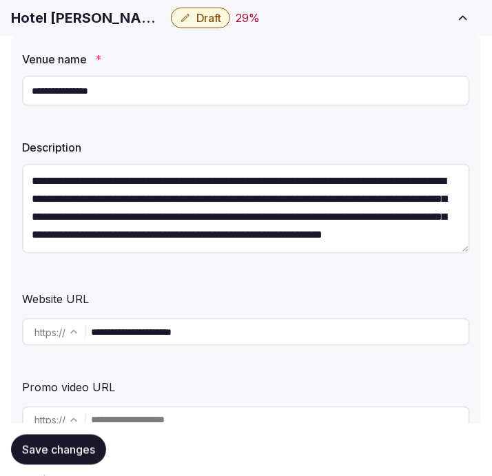
type textarea "**********"
click at [56, 438] on button "Save changes" at bounding box center [58, 449] width 95 height 30
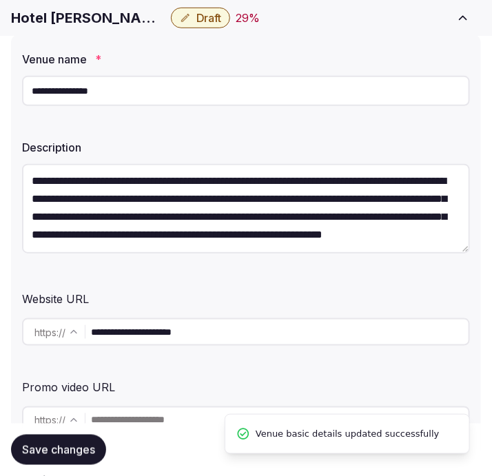
click at [177, 6] on div "Hotel [PERSON_NAME] Draft 29 % Close CRM View draft Admin venues" at bounding box center [246, 18] width 492 height 30
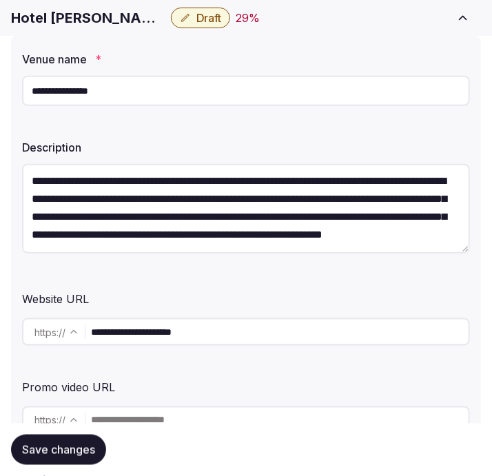
click at [196, 15] on span "Draft" at bounding box center [208, 18] width 25 height 14
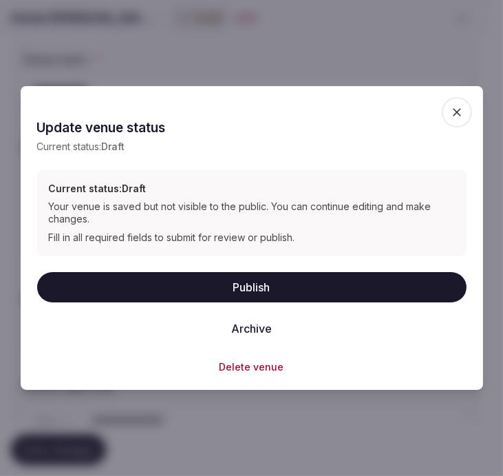
click at [234, 286] on button "Publish" at bounding box center [252, 287] width 430 height 30
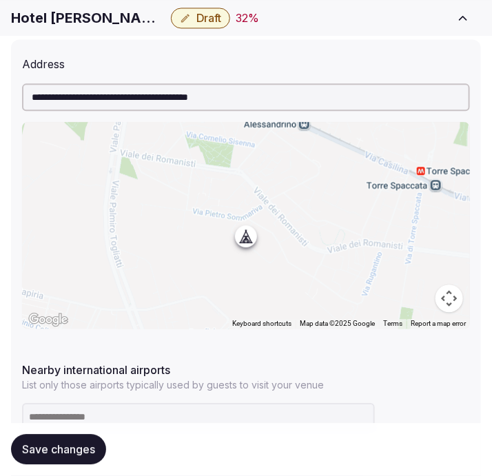
scroll to position [611, 0]
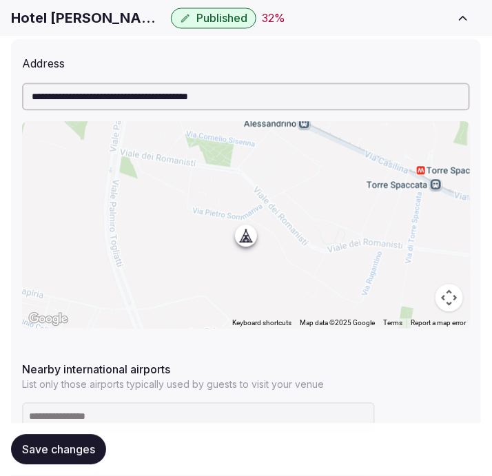
click at [223, 97] on input "**********" at bounding box center [246, 97] width 448 height 28
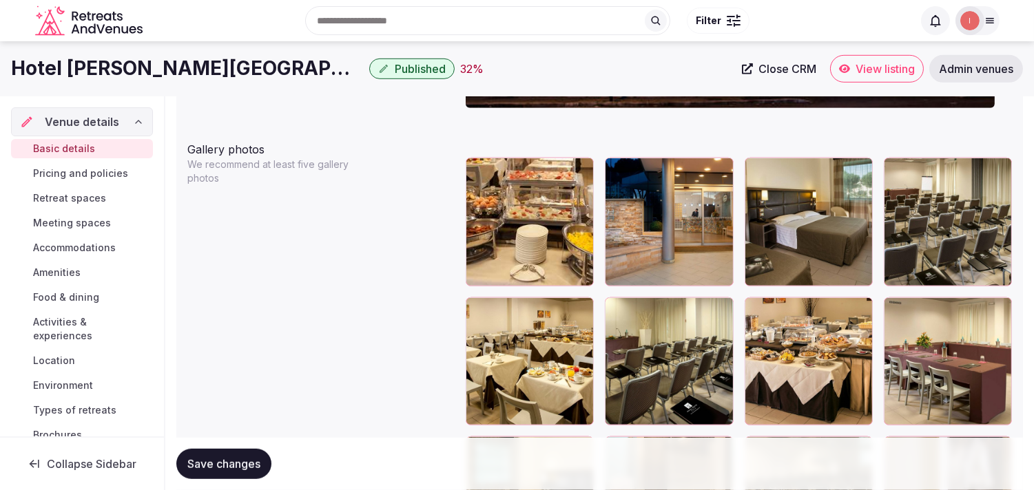
scroll to position [1516, 0]
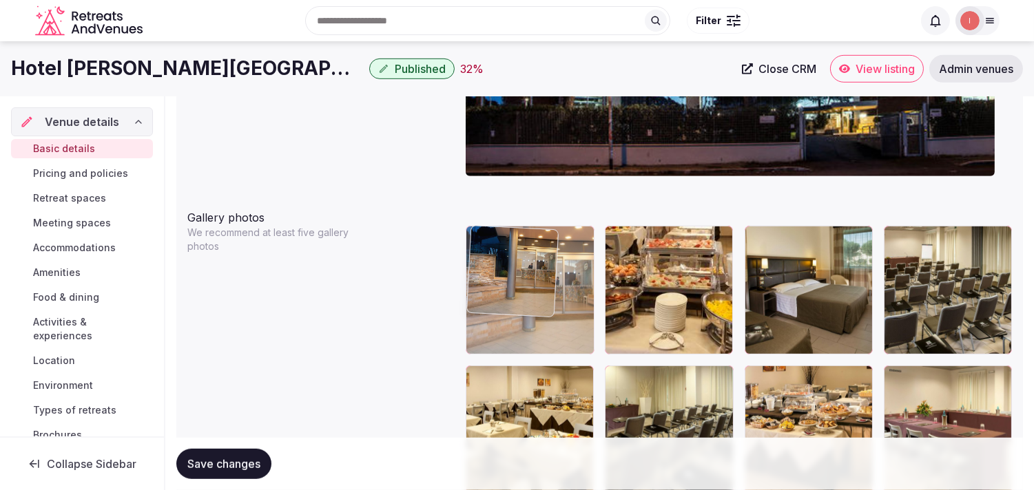
drag, startPoint x: 620, startPoint y: 236, endPoint x: 516, endPoint y: 249, distance: 104.0
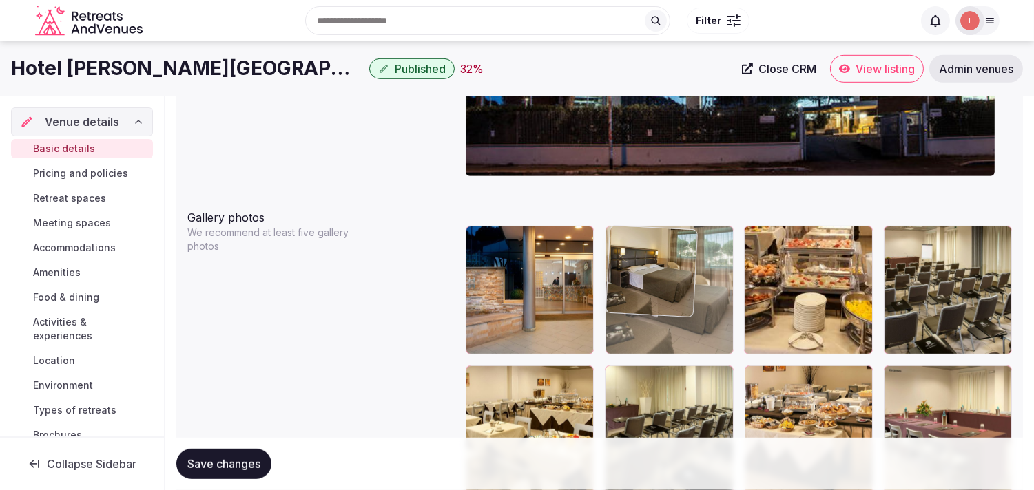
drag, startPoint x: 752, startPoint y: 235, endPoint x: 616, endPoint y: 232, distance: 136.4
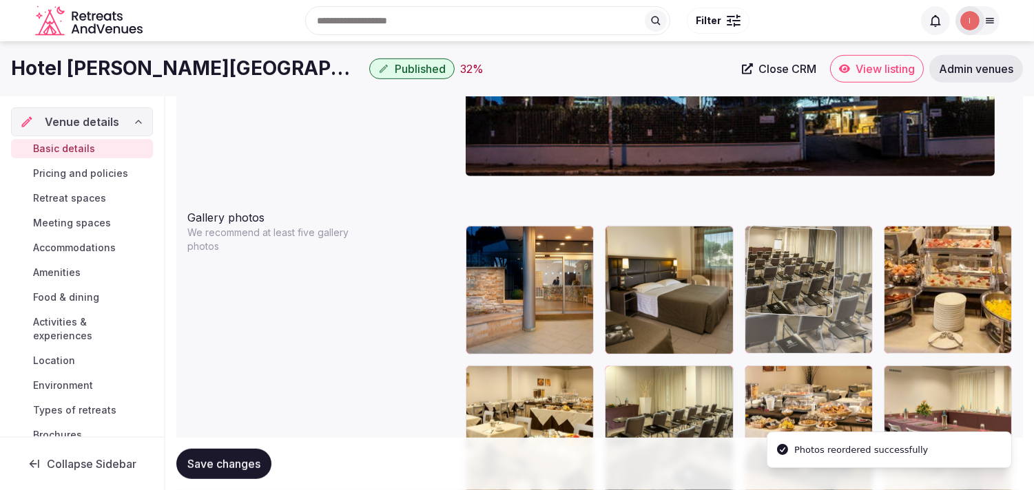
drag, startPoint x: 886, startPoint y: 229, endPoint x: 738, endPoint y: 235, distance: 148.2
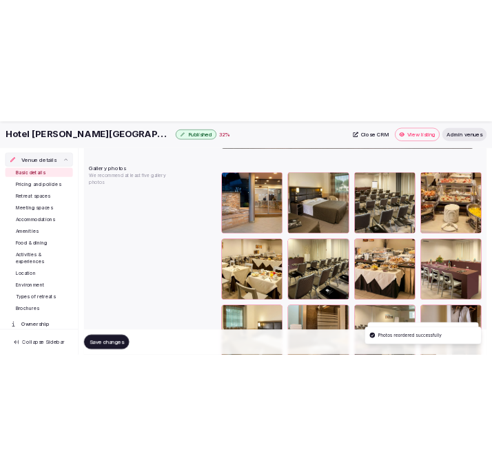
scroll to position [1668, 0]
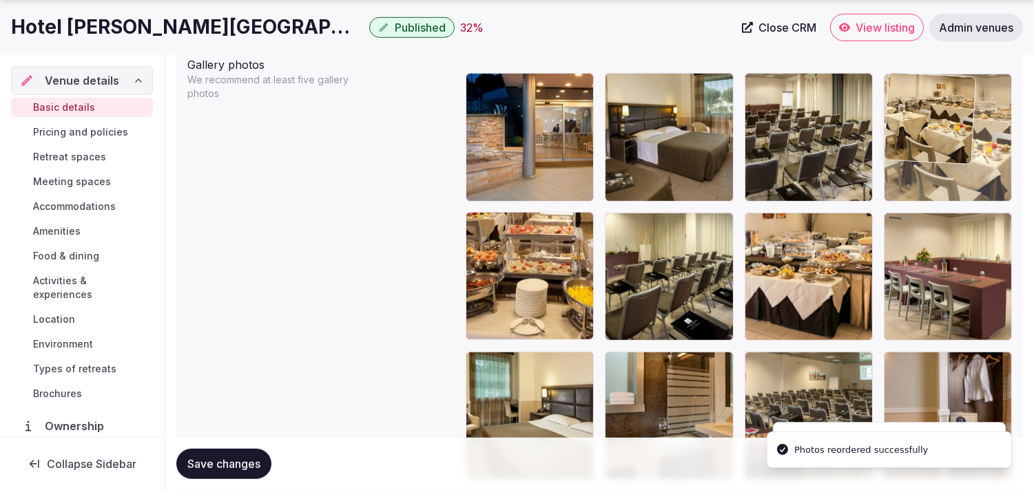
drag, startPoint x: 476, startPoint y: 223, endPoint x: 884, endPoint y: 140, distance: 416.7
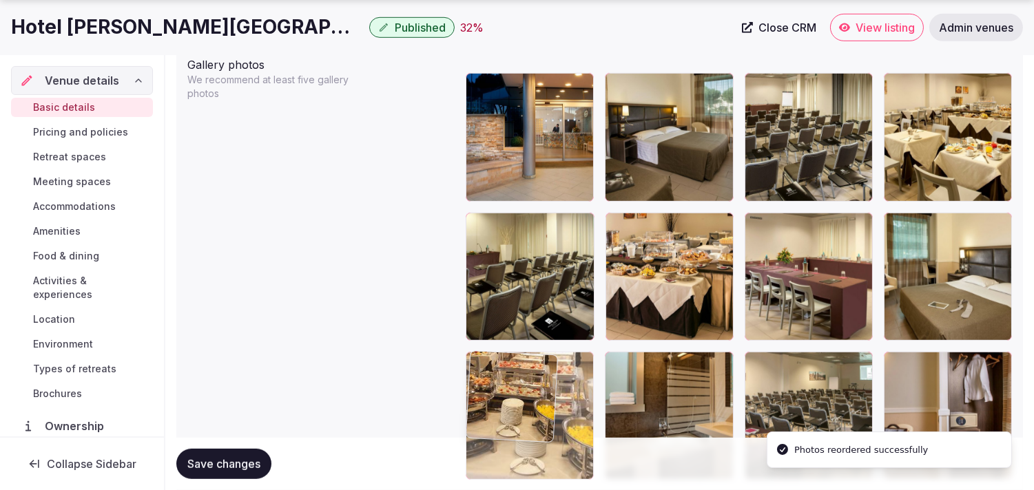
drag, startPoint x: 475, startPoint y: 231, endPoint x: 529, endPoint y: 351, distance: 131.3
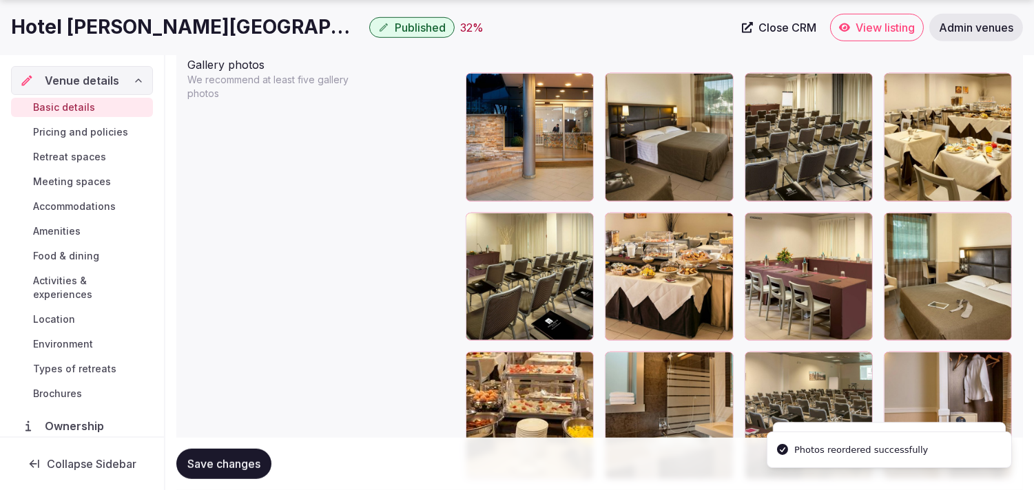
click at [221, 464] on span "Save changes" at bounding box center [223, 464] width 73 height 14
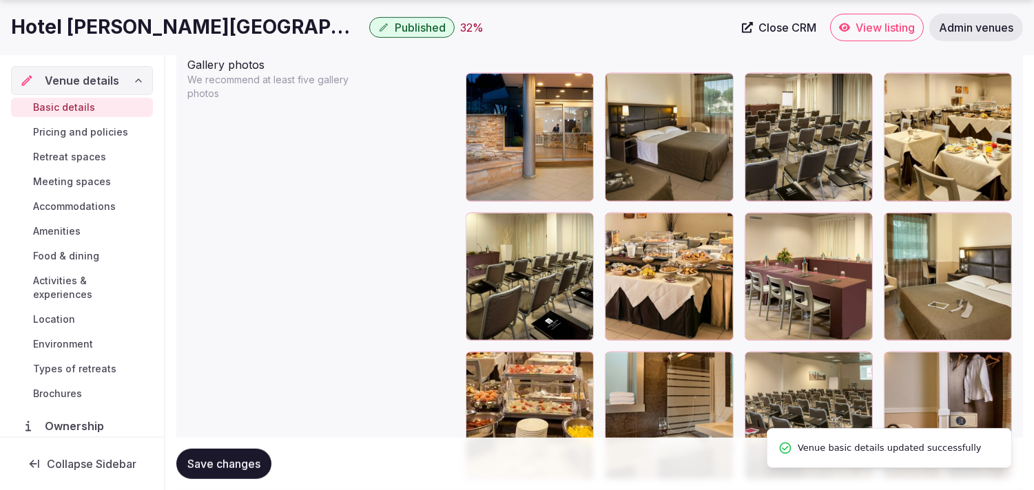
click at [205, 457] on span "Save changes" at bounding box center [223, 464] width 73 height 14
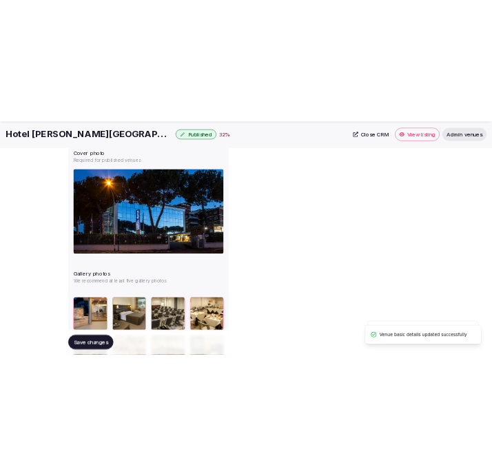
scroll to position [25, 0]
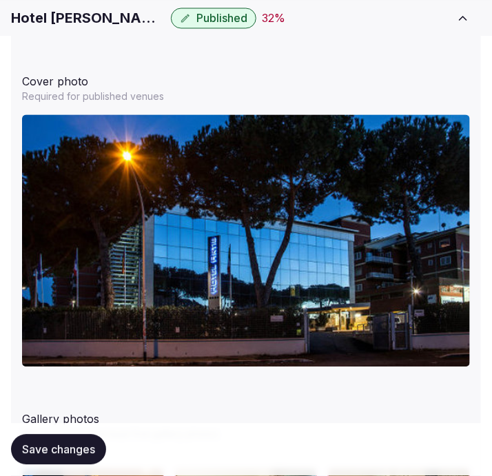
click at [74, 22] on h1 "Hotel Artis Roma" at bounding box center [88, 17] width 154 height 19
copy div "Hotel Artis Roma"
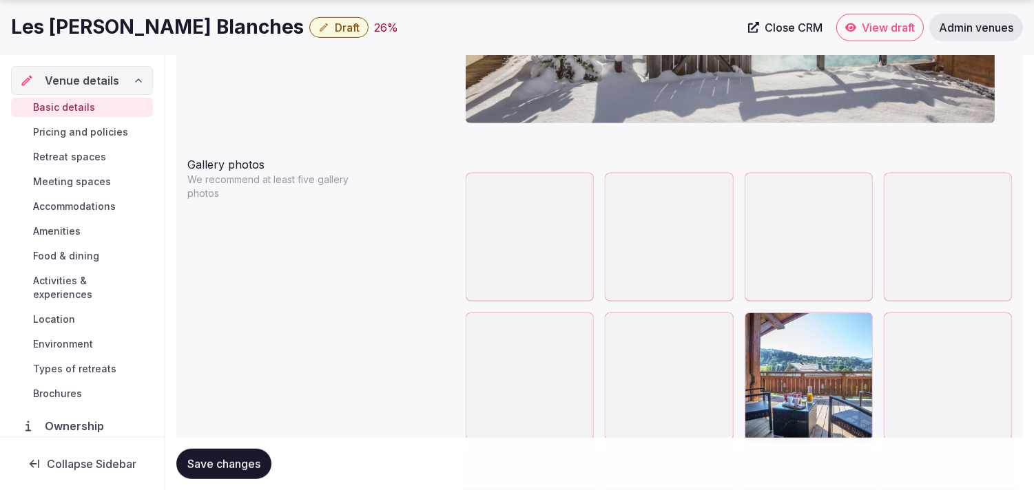
scroll to position [1628, 0]
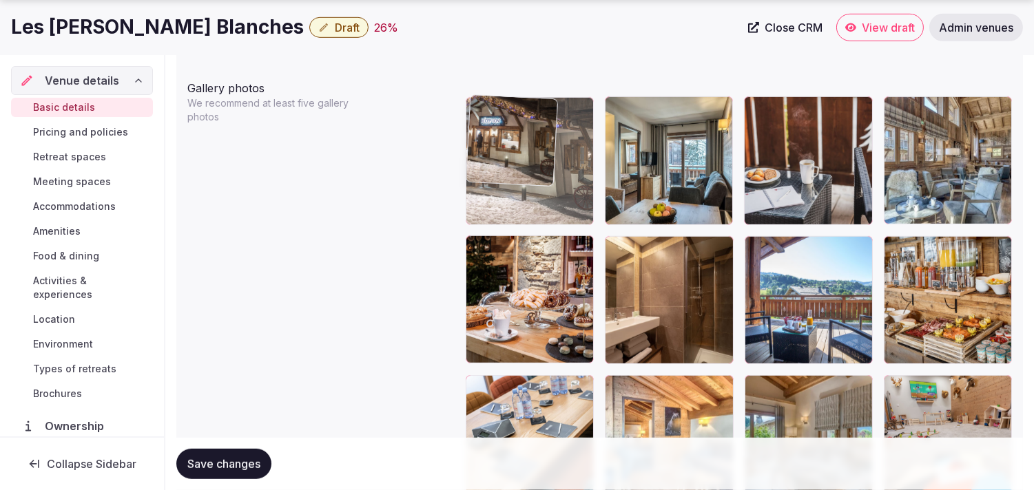
drag, startPoint x: 485, startPoint y: 242, endPoint x: 498, endPoint y: 166, distance: 76.7
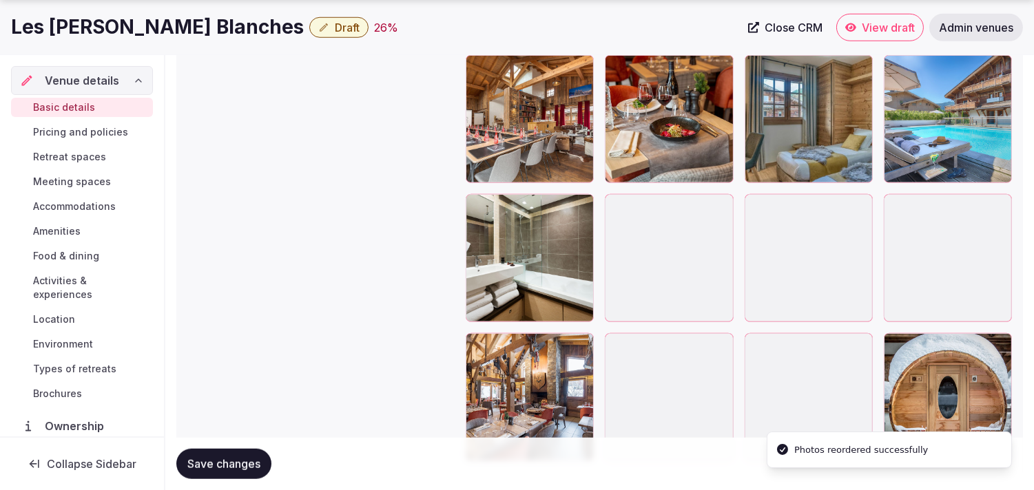
scroll to position [2159, 0]
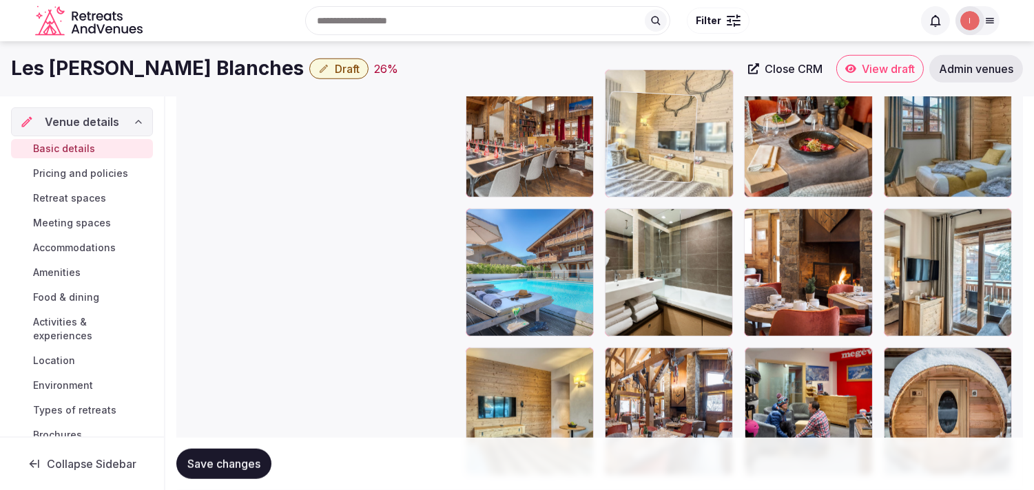
drag, startPoint x: 620, startPoint y: 271, endPoint x: 629, endPoint y: 60, distance: 211.6
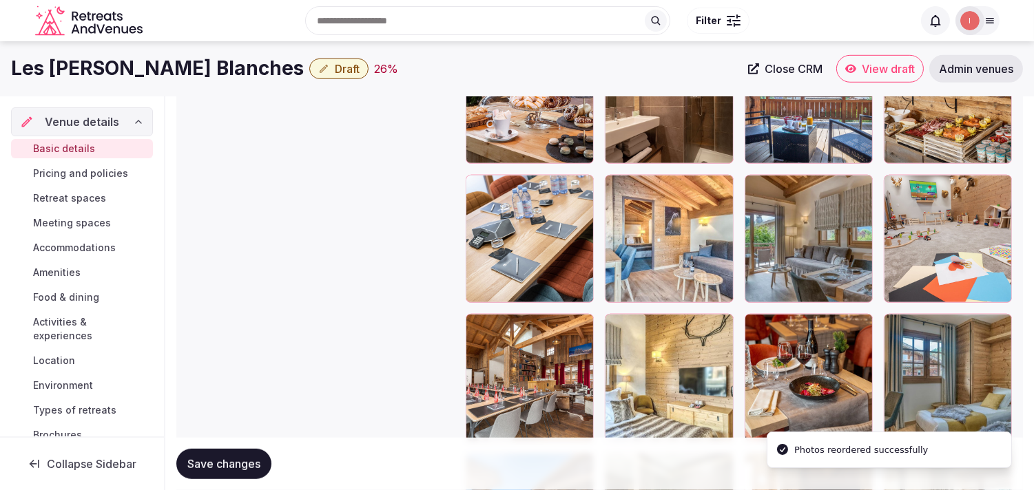
scroll to position [1821, 0]
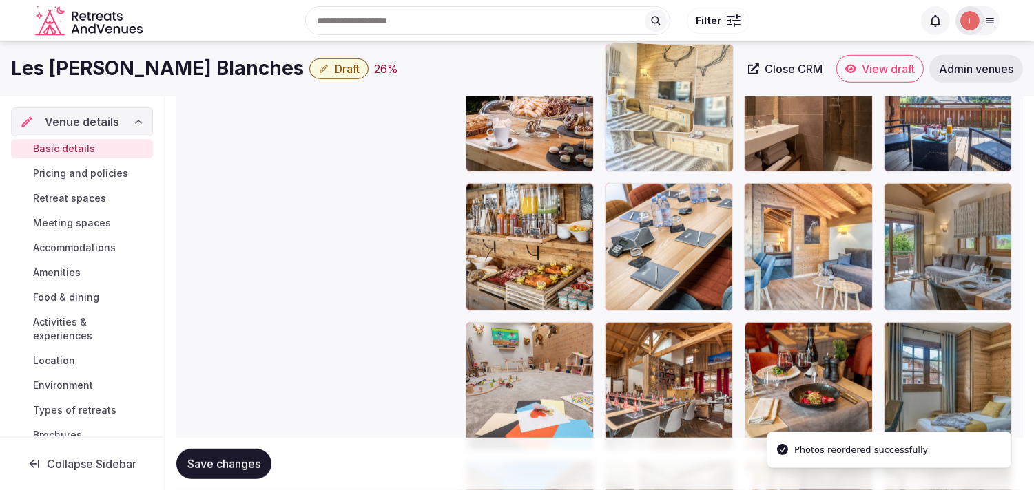
drag, startPoint x: 611, startPoint y: 359, endPoint x: 635, endPoint y: 129, distance: 231.2
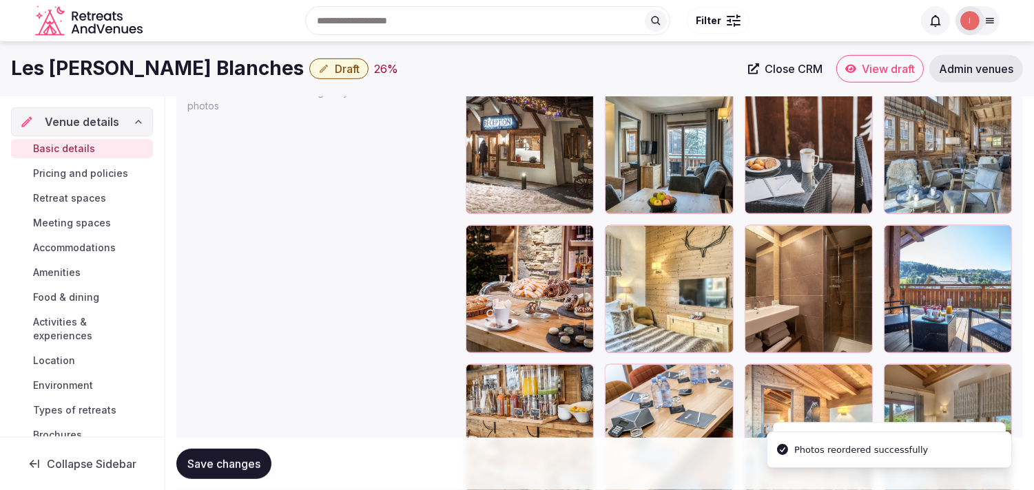
scroll to position [1591, 0]
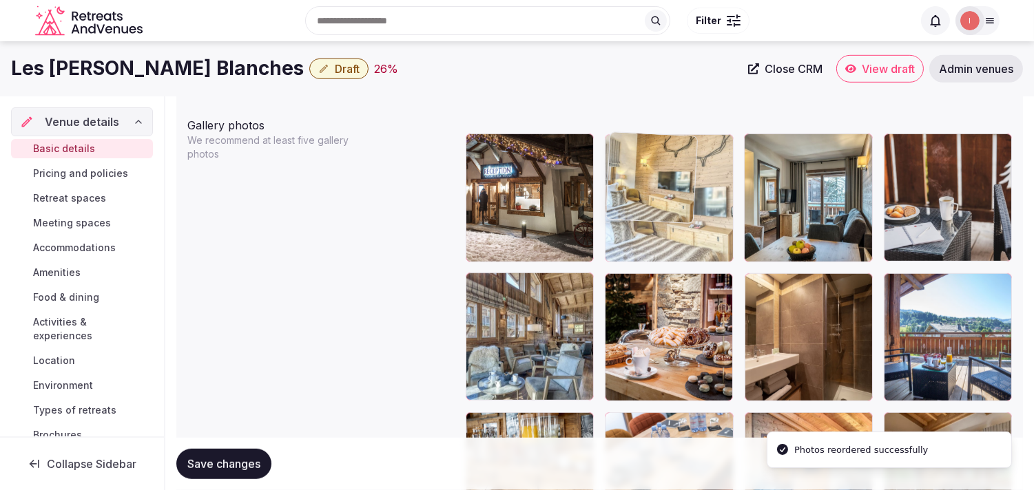
drag, startPoint x: 631, startPoint y: 187, endPoint x: 634, endPoint y: 176, distance: 12.2
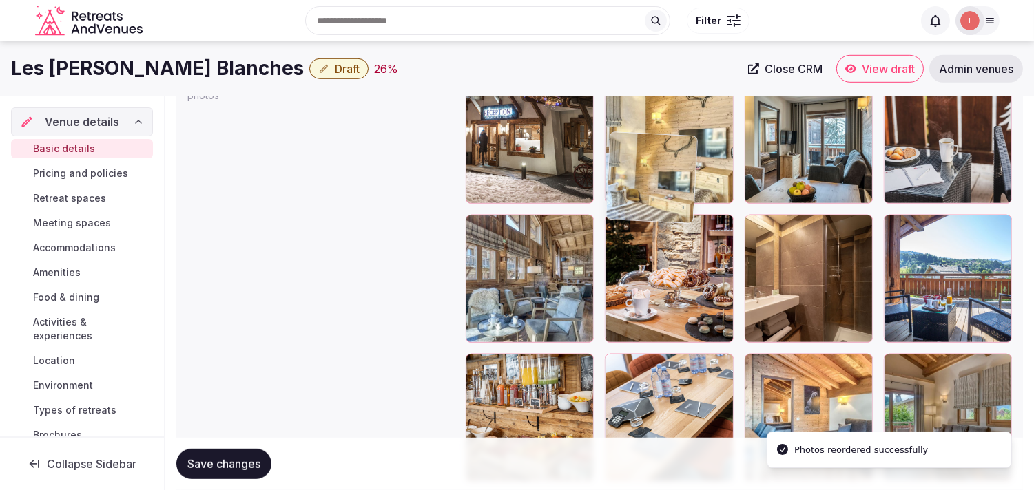
scroll to position [1668, 0]
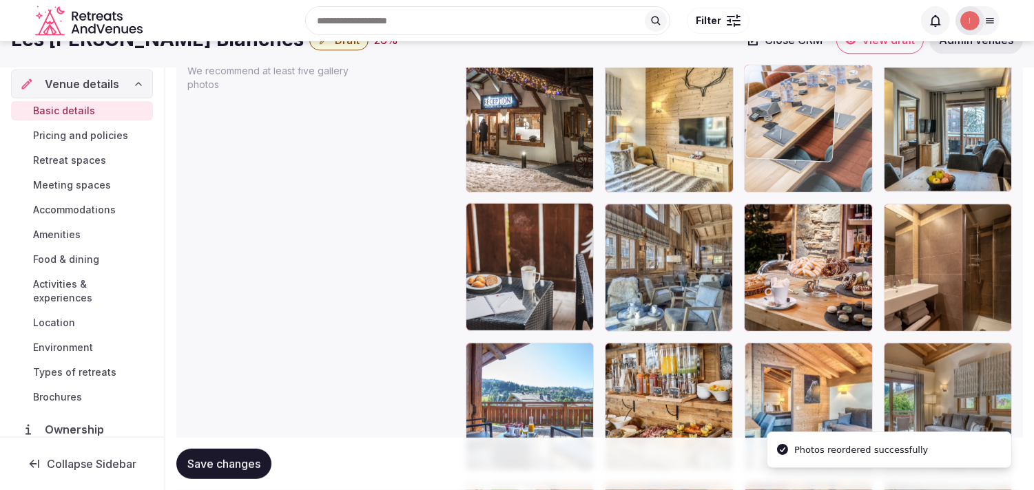
drag, startPoint x: 611, startPoint y: 339, endPoint x: 771, endPoint y: 85, distance: 300.5
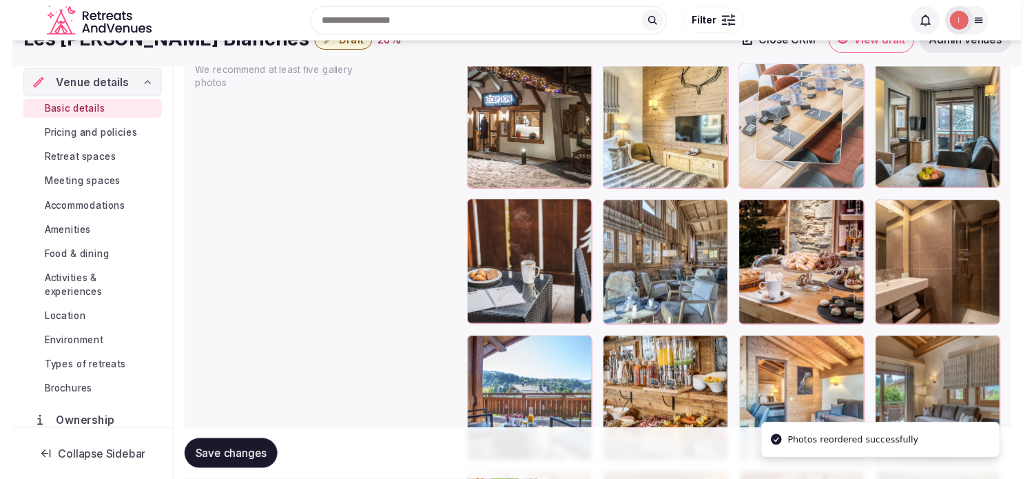
scroll to position [1653, 0]
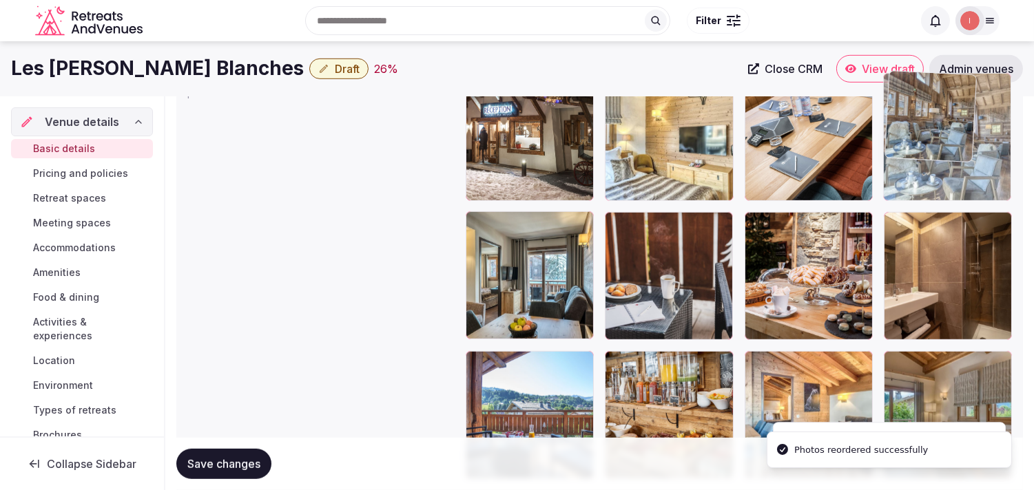
drag, startPoint x: 611, startPoint y: 220, endPoint x: 879, endPoint y: 131, distance: 282.4
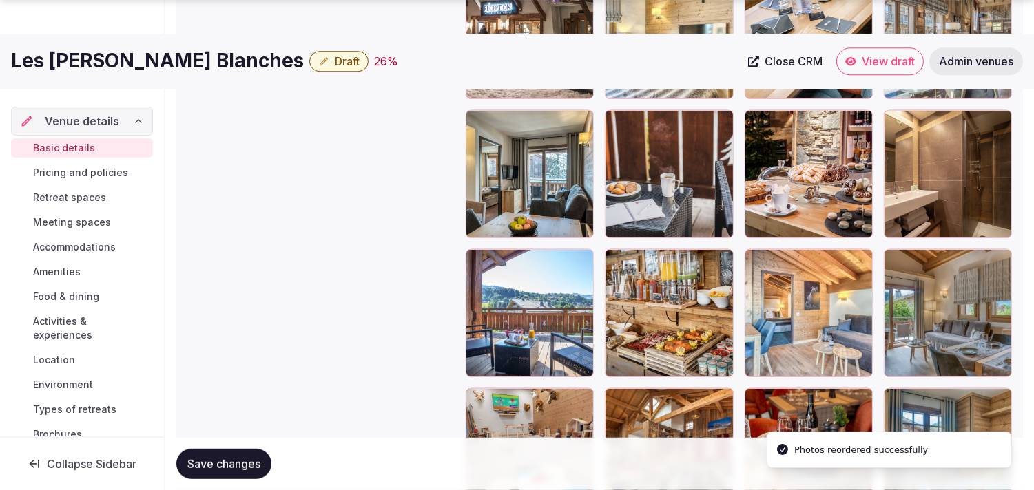
scroll to position [1805, 0]
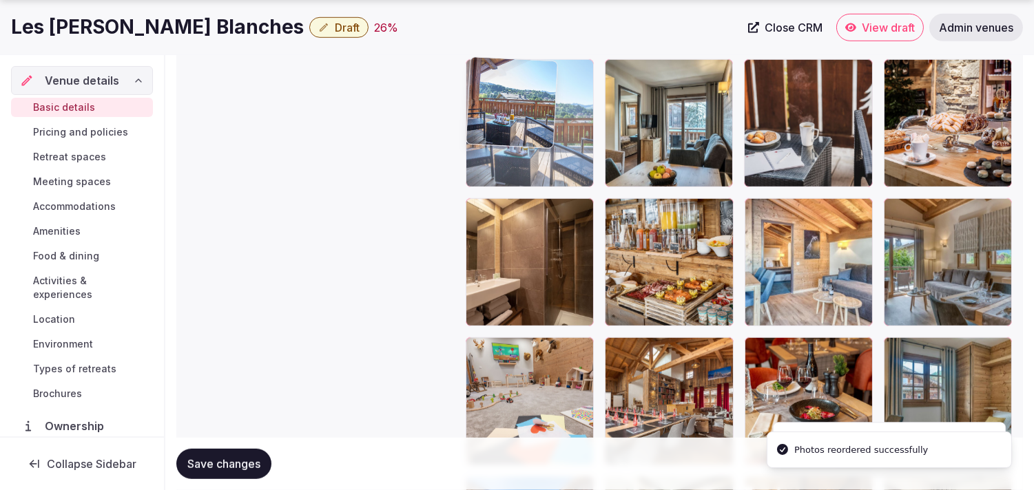
drag, startPoint x: 486, startPoint y: 207, endPoint x: 515, endPoint y: 117, distance: 94.1
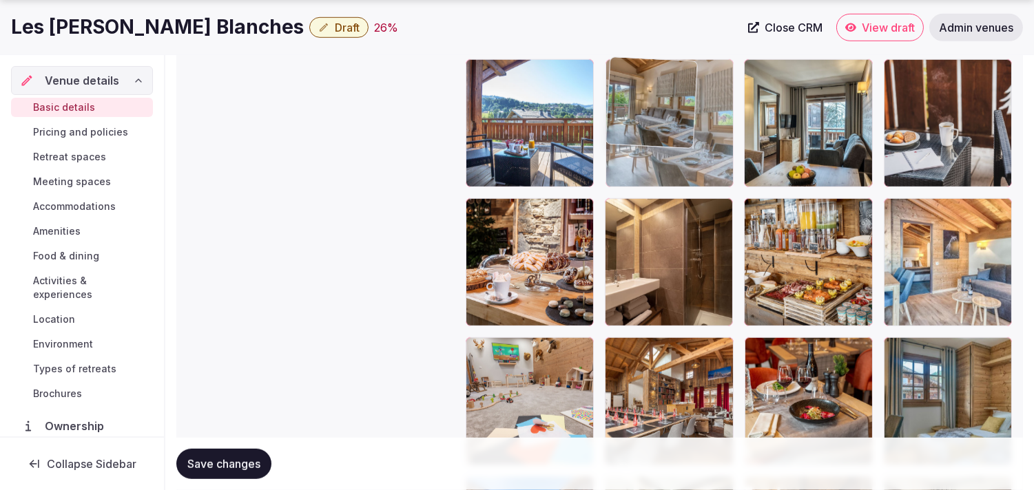
drag, startPoint x: 896, startPoint y: 205, endPoint x: 644, endPoint y: 105, distance: 270.2
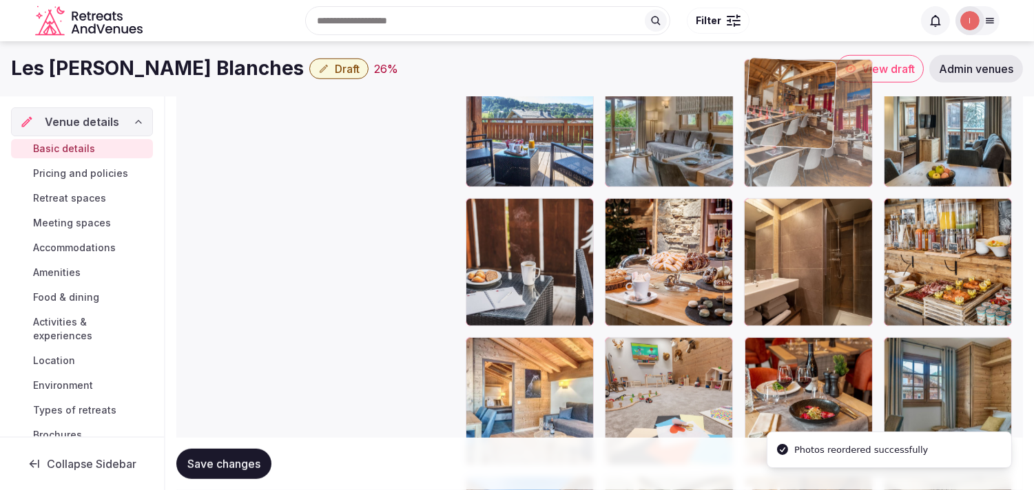
drag, startPoint x: 616, startPoint y: 346, endPoint x: 772, endPoint y: 104, distance: 288.4
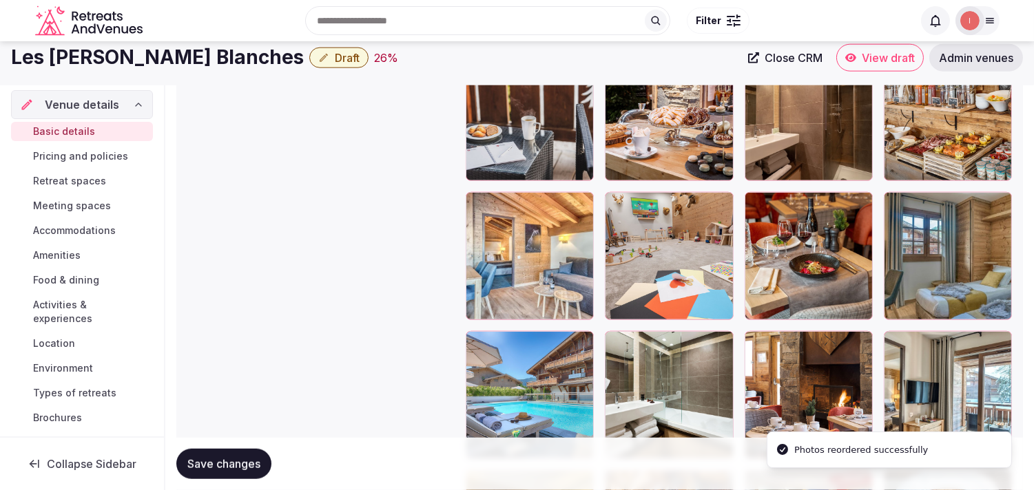
scroll to position [1929, 0]
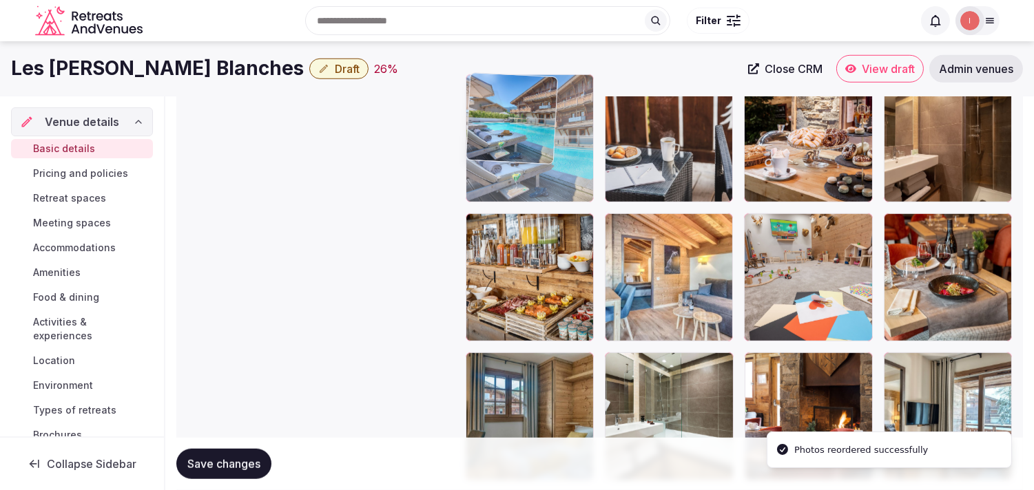
drag, startPoint x: 482, startPoint y: 364, endPoint x: 525, endPoint y: 169, distance: 199.6
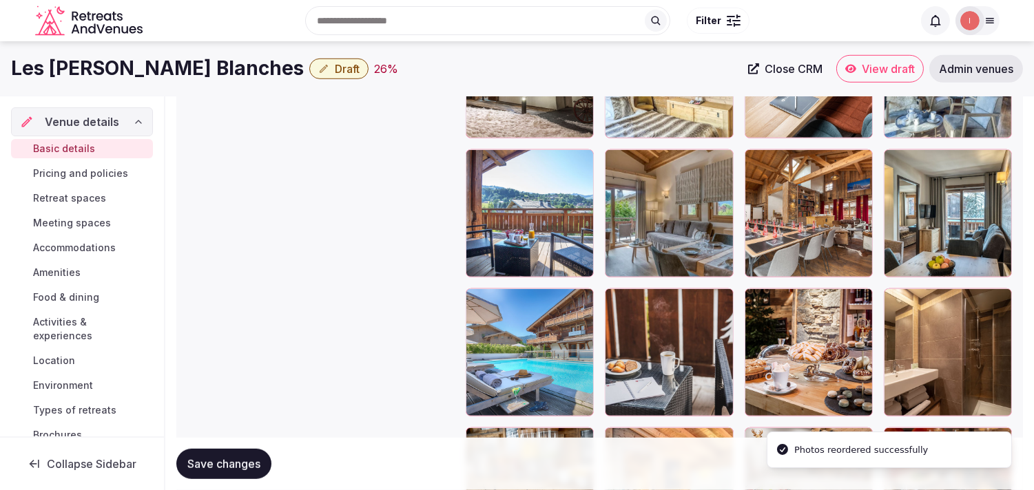
scroll to position [1699, 0]
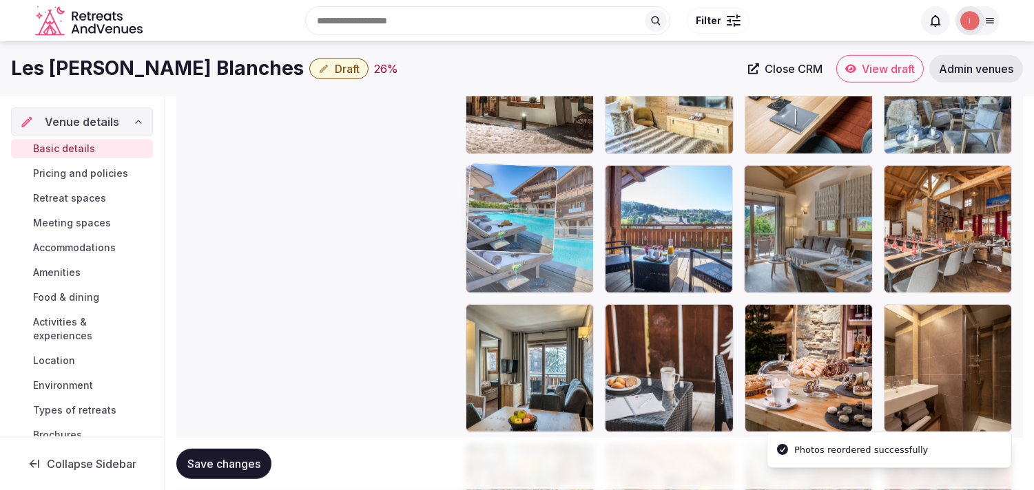
drag, startPoint x: 490, startPoint y: 315, endPoint x: 486, endPoint y: 207, distance: 108.2
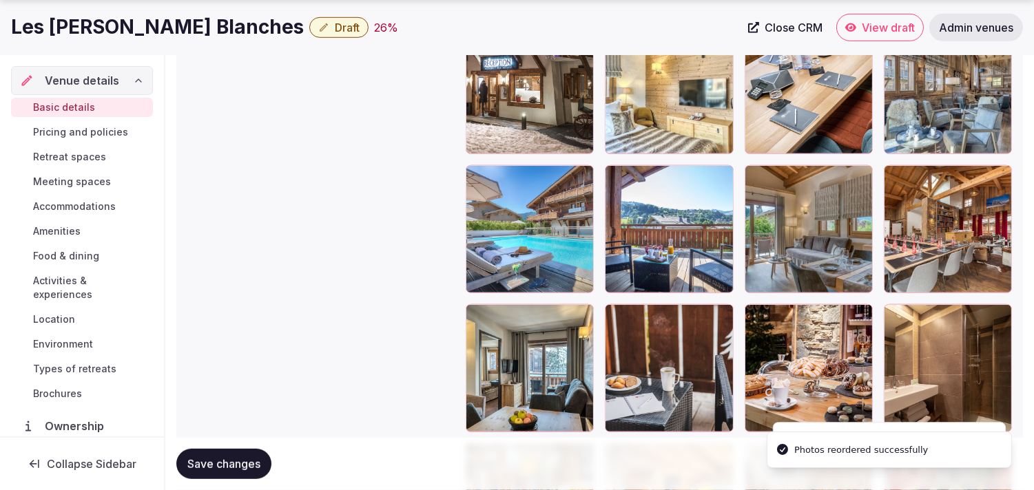
click at [205, 464] on span "Save changes" at bounding box center [223, 464] width 73 height 14
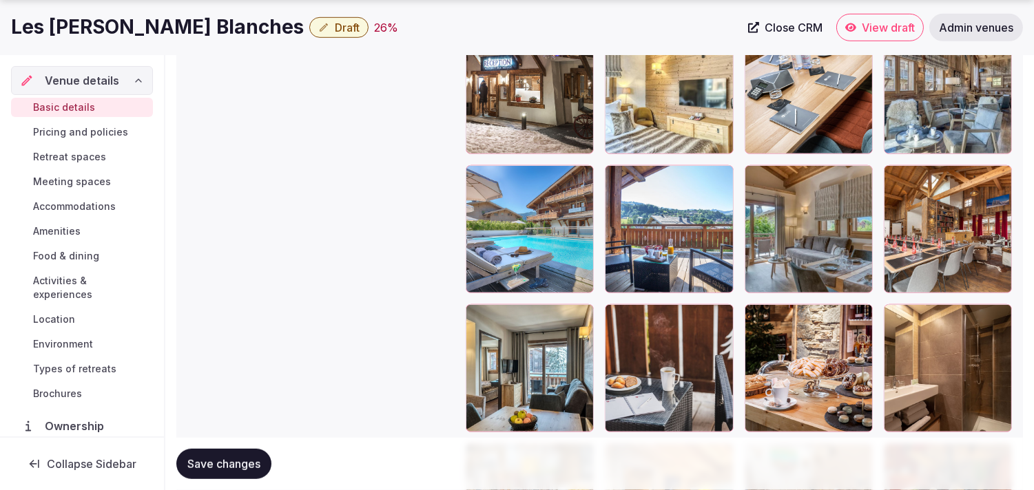
click at [235, 473] on button "Save changes" at bounding box center [223, 464] width 95 height 30
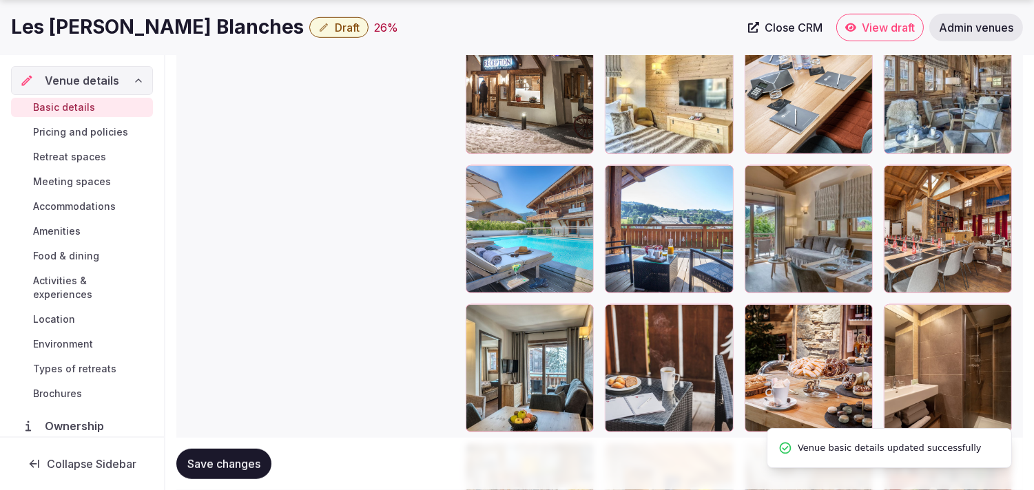
click at [309, 28] on button "Draft" at bounding box center [338, 27] width 59 height 21
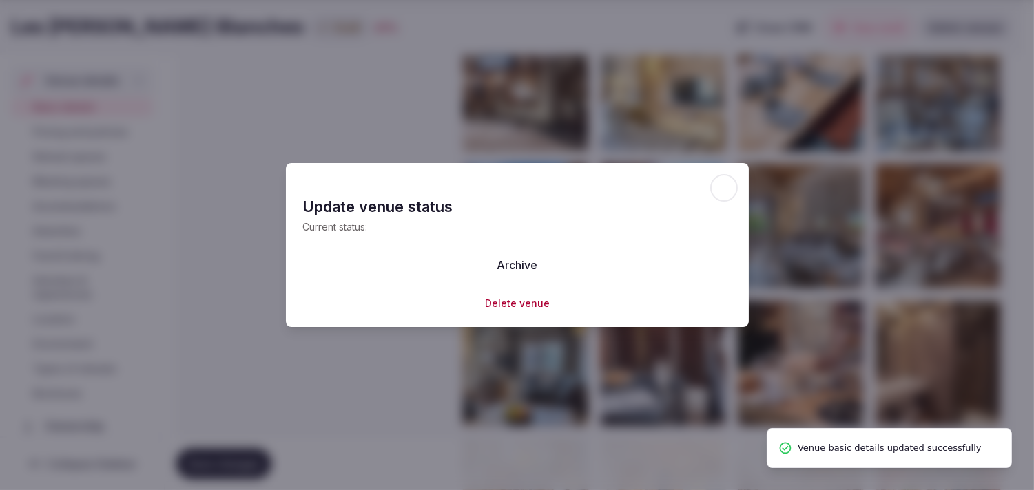
click at [224, 28] on div at bounding box center [517, 245] width 1034 height 490
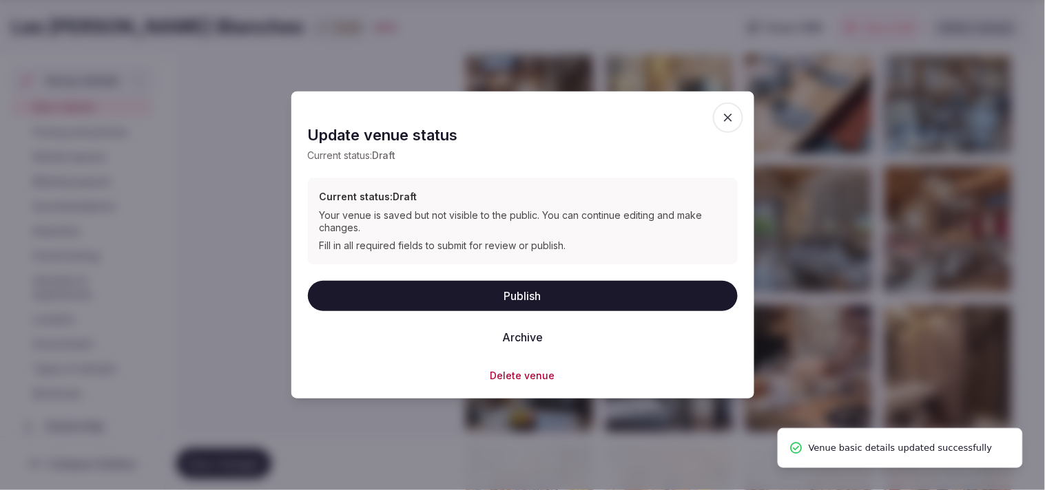
click at [470, 283] on button "Publish" at bounding box center [523, 295] width 430 height 30
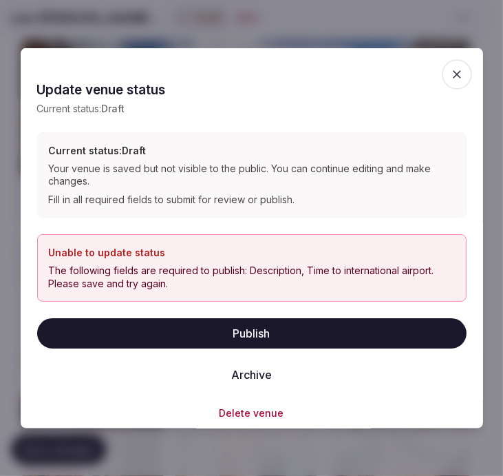
click at [449, 64] on span "button" at bounding box center [457, 74] width 30 height 30
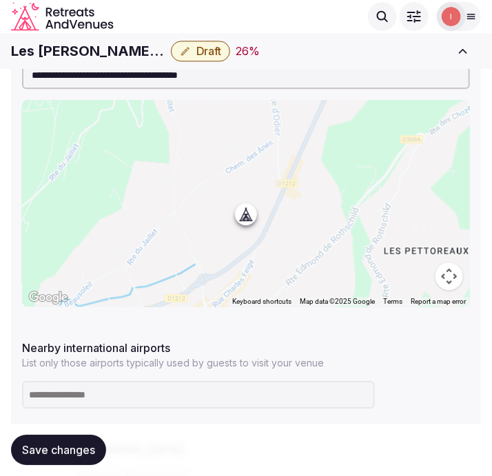
scroll to position [328, 0]
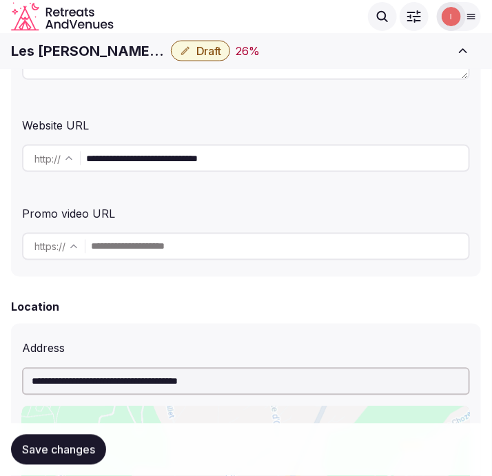
click at [173, 164] on input "**********" at bounding box center [277, 159] width 382 height 28
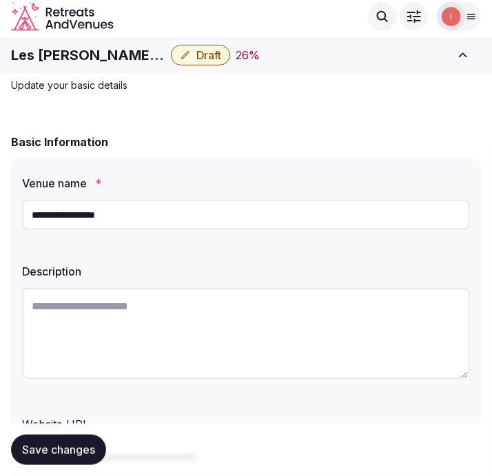
scroll to position [22, 0]
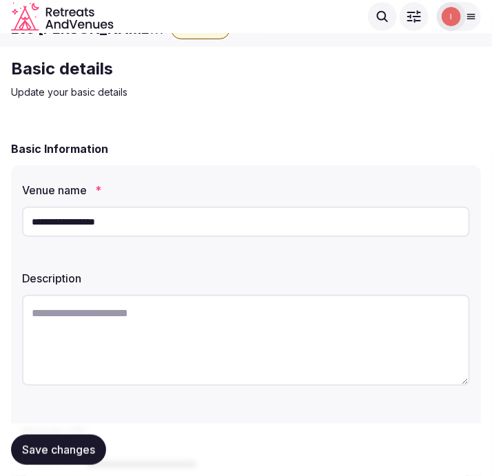
click at [131, 314] on textarea at bounding box center [246, 340] width 448 height 91
paste textarea "**********"
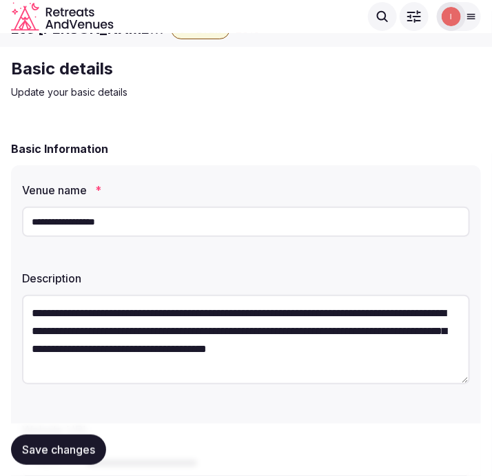
scroll to position [0, 0]
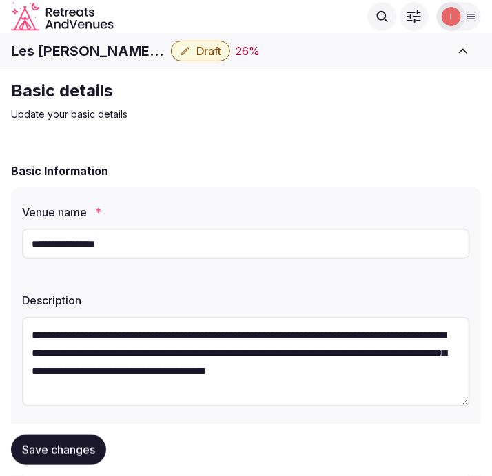
type textarea "**********"
click at [67, 242] on input "**********" at bounding box center [246, 244] width 448 height 30
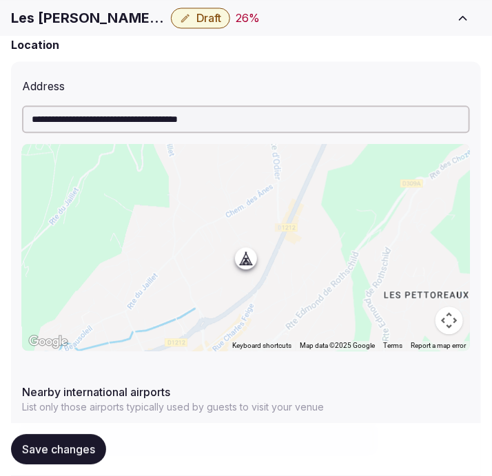
scroll to position [765, 0]
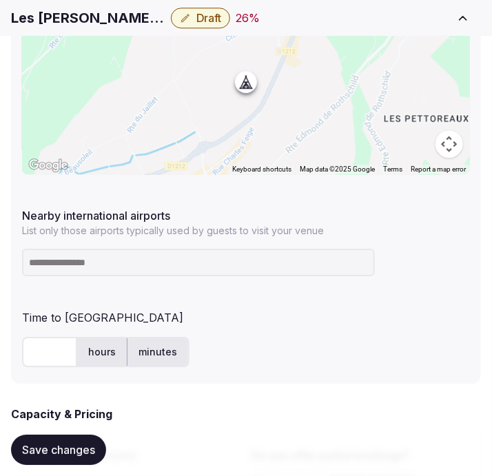
click at [176, 271] on input at bounding box center [198, 263] width 353 height 28
paste input "***"
type input "***"
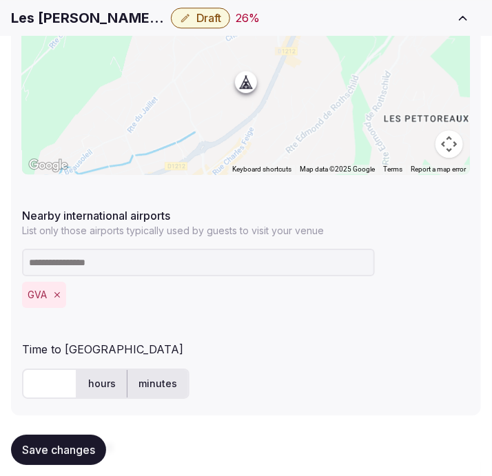
click at [46, 389] on input "text" at bounding box center [49, 383] width 55 height 30
type input "**"
click at [45, 437] on button "Save changes" at bounding box center [58, 449] width 95 height 30
click at [196, 24] on span "Draft" at bounding box center [208, 18] width 25 height 14
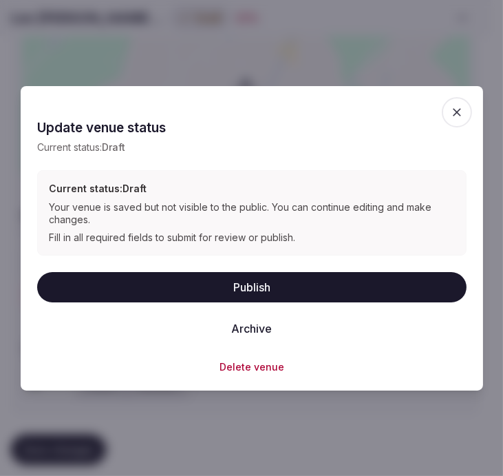
click at [266, 283] on button "Publish" at bounding box center [252, 287] width 430 height 30
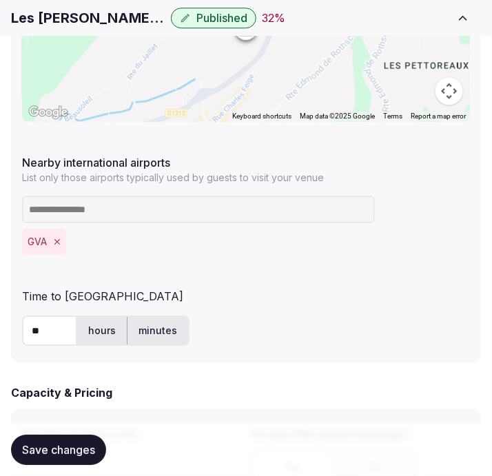
scroll to position [918, 0]
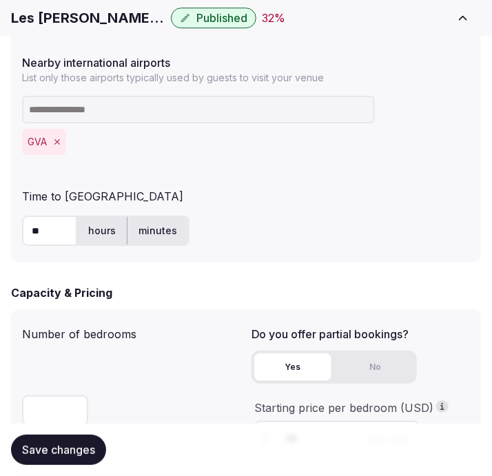
click at [85, 12] on h1 "Les Loges Blanches" at bounding box center [88, 17] width 154 height 19
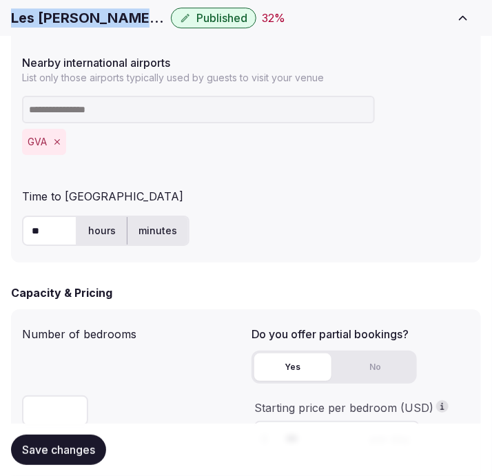
click at [85, 12] on h1 "Les Loges Blanches" at bounding box center [88, 17] width 154 height 19
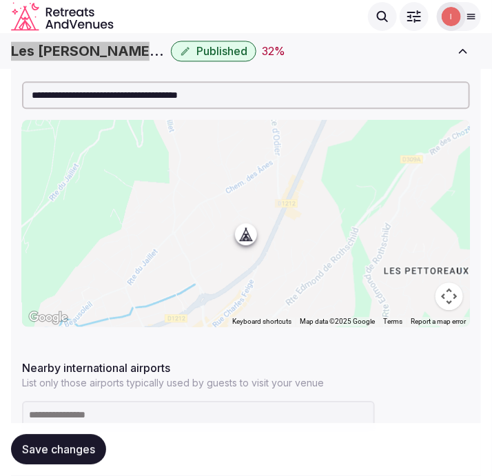
scroll to position [611, 0]
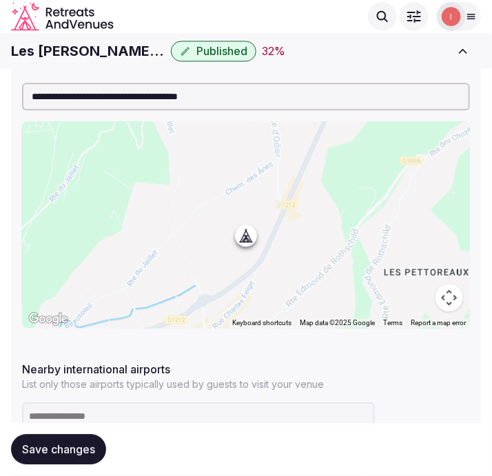
click at [218, 96] on input "**********" at bounding box center [246, 97] width 448 height 28
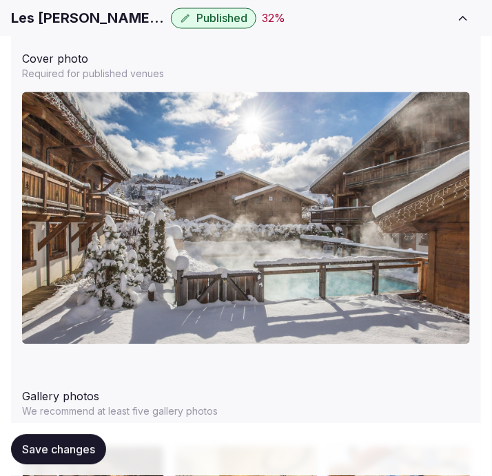
scroll to position [1683, 0]
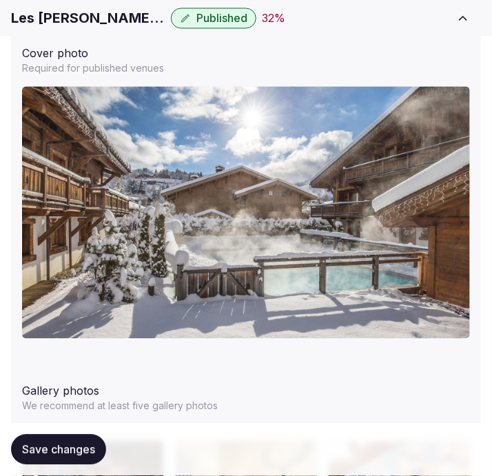
click at [65, 23] on h1 "Les Loges Blanches" at bounding box center [88, 17] width 154 height 19
click at [65, 22] on h1 "Les Loges Blanches" at bounding box center [88, 17] width 154 height 19
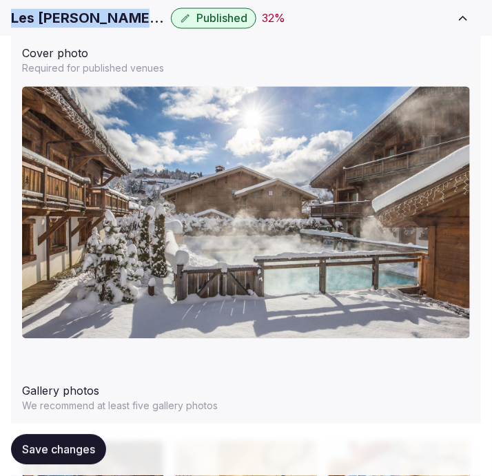
click at [65, 22] on h1 "Les Loges Blanches" at bounding box center [88, 17] width 154 height 19
copy div "Les Loges Blanches"
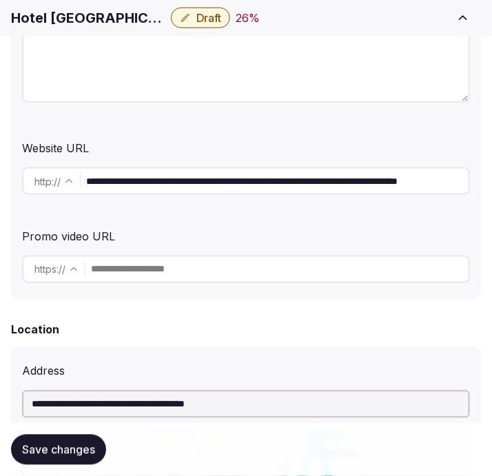
scroll to position [306, 0]
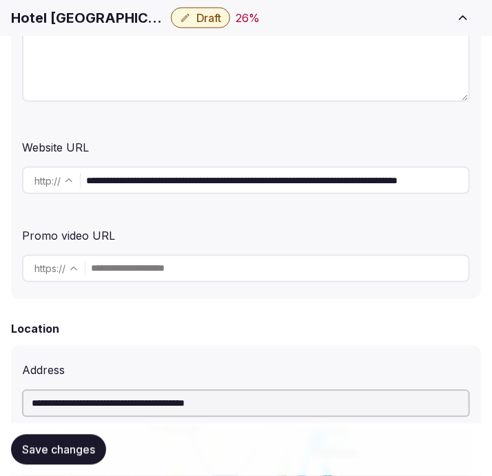
click at [113, 21] on h1 "Hotel [GEOGRAPHIC_DATA]" at bounding box center [88, 17] width 154 height 19
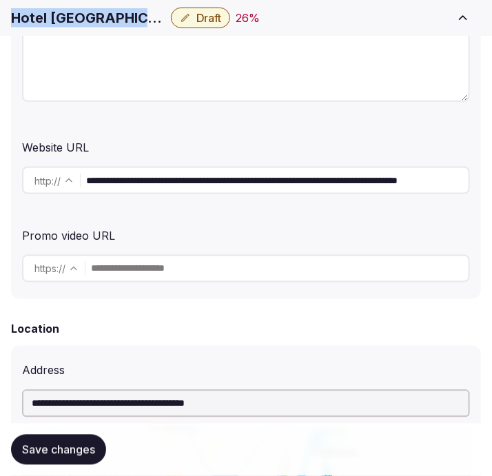
click at [113, 21] on h1 "Hotel [GEOGRAPHIC_DATA]" at bounding box center [88, 17] width 154 height 19
copy div "Hotel [GEOGRAPHIC_DATA]"
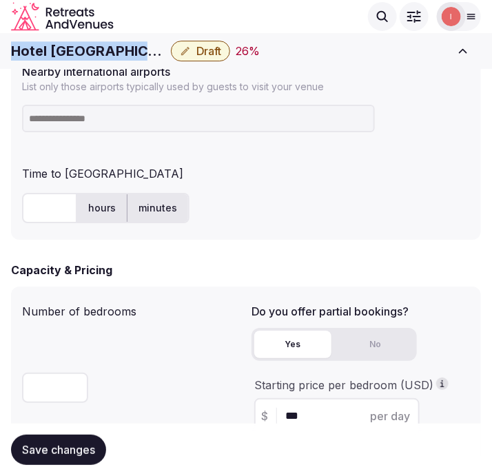
scroll to position [689, 0]
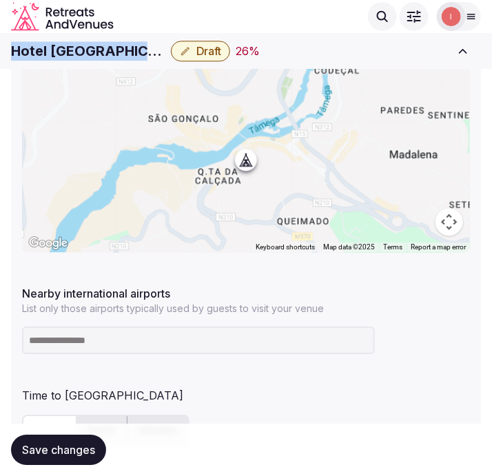
copy div "Hotel [GEOGRAPHIC_DATA]"
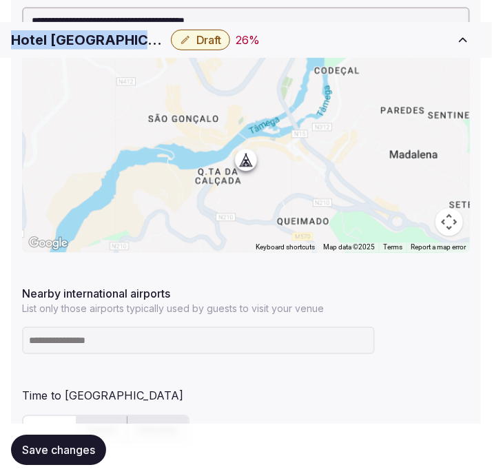
scroll to position [765, 0]
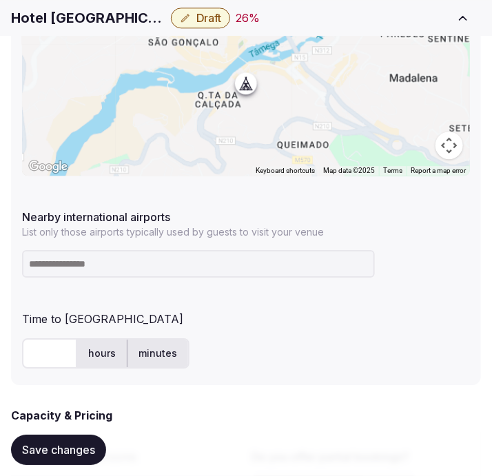
click at [92, 269] on input at bounding box center [198, 264] width 353 height 28
type input "***"
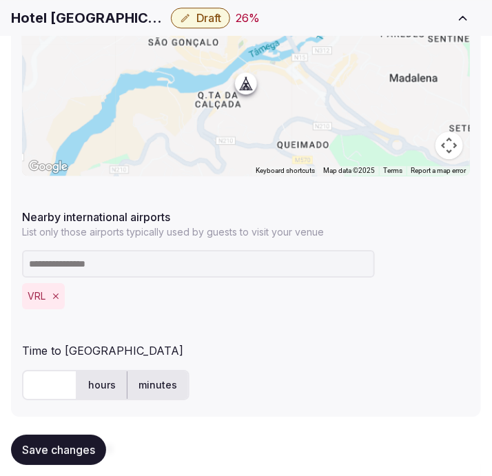
click at [35, 375] on input "text" at bounding box center [49, 385] width 55 height 30
type input "**"
click at [67, 452] on span "Save changes" at bounding box center [58, 450] width 73 height 14
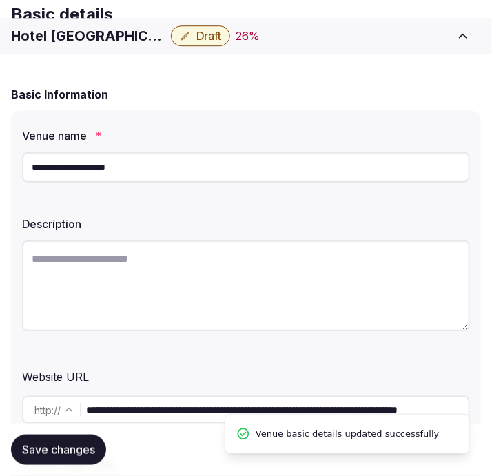
scroll to position [306, 0]
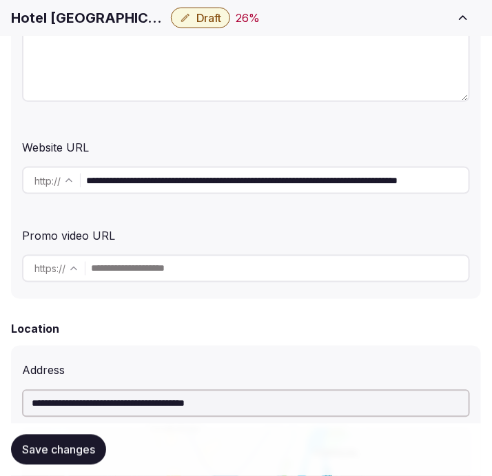
click at [203, 182] on input "**********" at bounding box center [277, 181] width 382 height 28
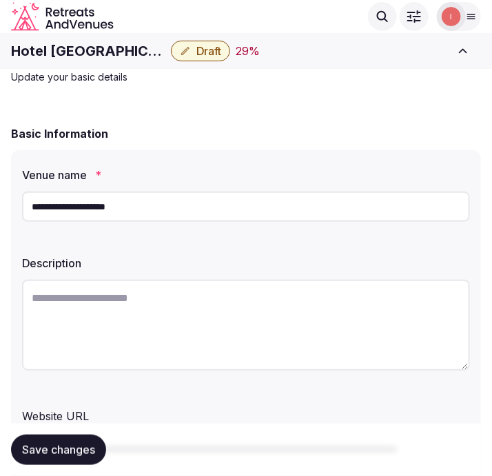
scroll to position [0, 0]
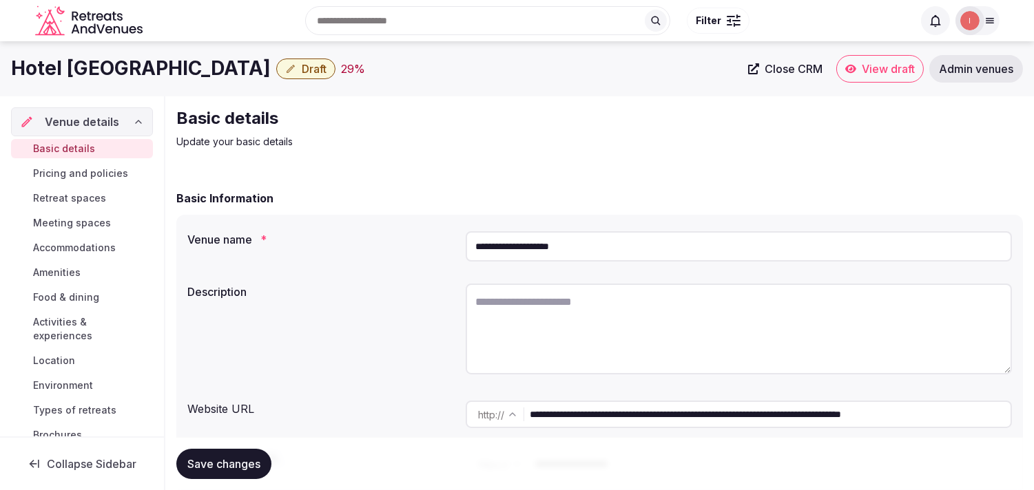
click at [491, 76] on link "Close CRM" at bounding box center [785, 69] width 91 height 28
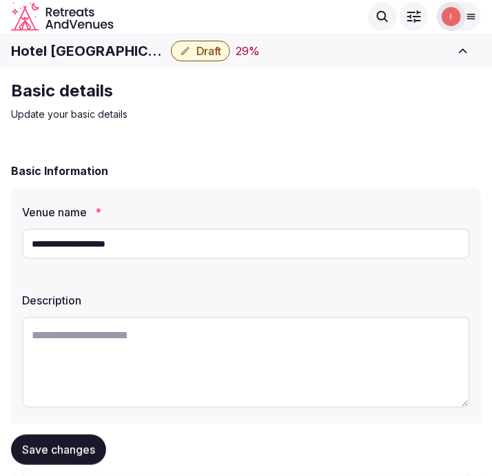
click at [208, 46] on span "Draft" at bounding box center [208, 51] width 25 height 14
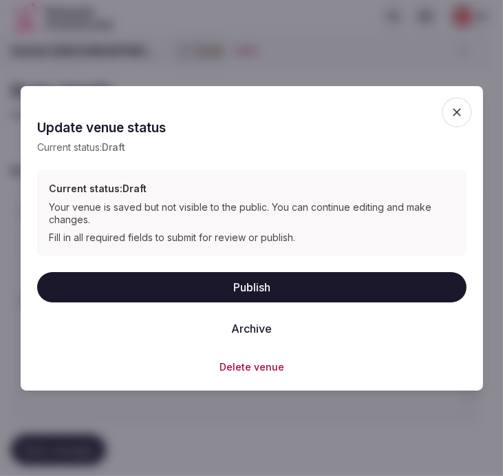
click at [267, 331] on button "Archive" at bounding box center [251, 328] width 63 height 30
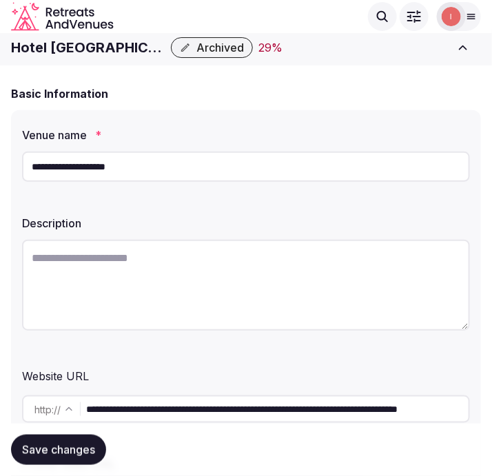
scroll to position [76, 0]
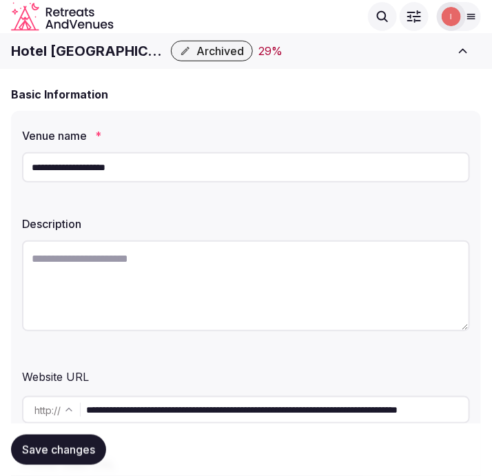
click at [197, 51] on span "Archived" at bounding box center [220, 51] width 48 height 14
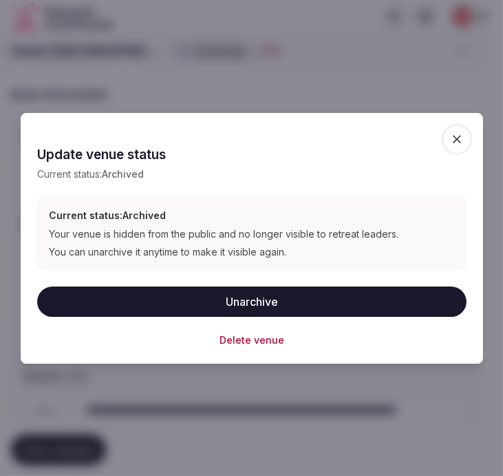
click at [280, 300] on button "Unarchive" at bounding box center [252, 301] width 430 height 30
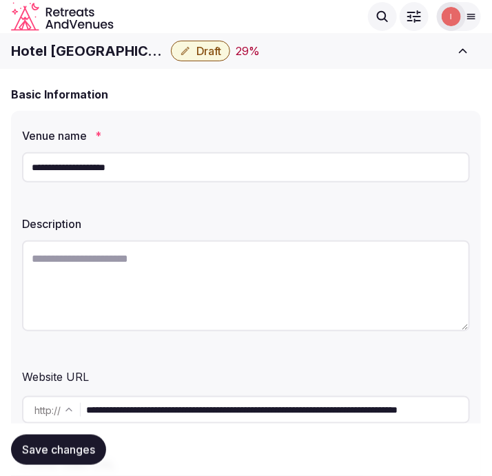
click at [210, 51] on span "Draft" at bounding box center [208, 51] width 25 height 14
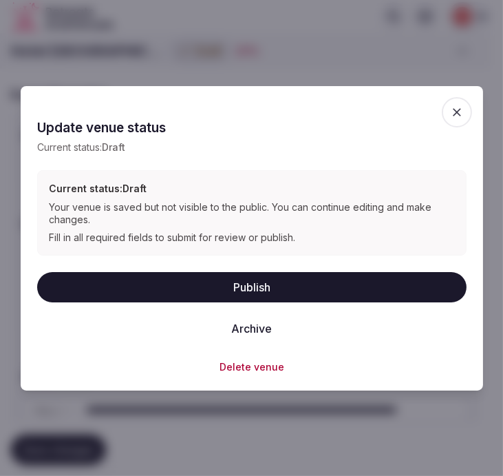
click at [305, 296] on button "Publish" at bounding box center [252, 287] width 430 height 30
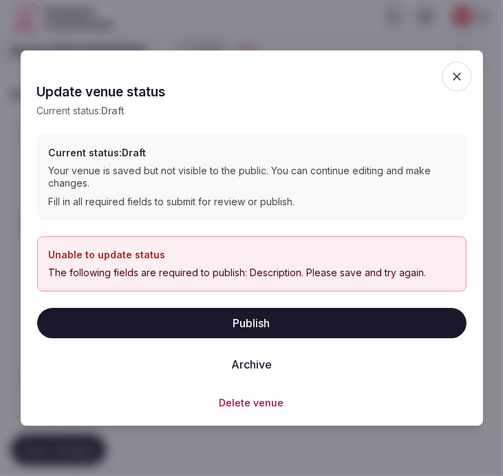
click at [459, 71] on span "button" at bounding box center [457, 76] width 30 height 30
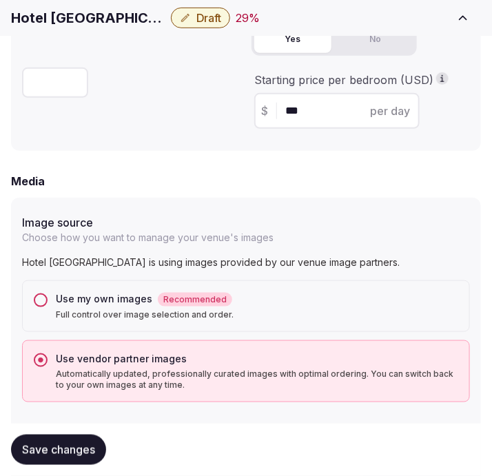
scroll to position [1377, 0]
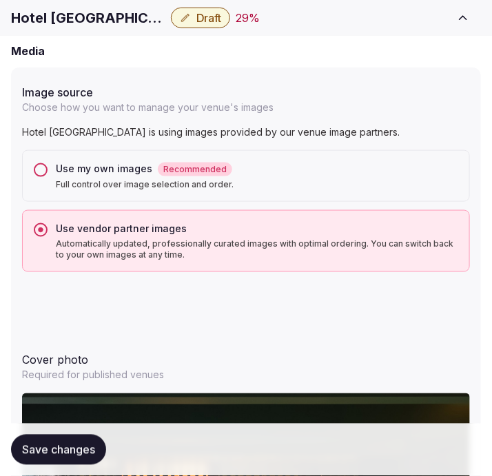
click at [42, 168] on button "Use my own images Recommended Full control over image selection and order." at bounding box center [41, 170] width 14 height 14
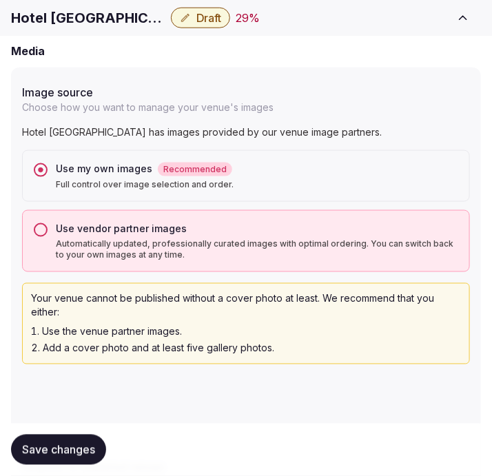
drag, startPoint x: 69, startPoint y: 455, endPoint x: 92, endPoint y: 444, distance: 25.3
click at [71, 453] on span "Save changes" at bounding box center [58, 450] width 73 height 14
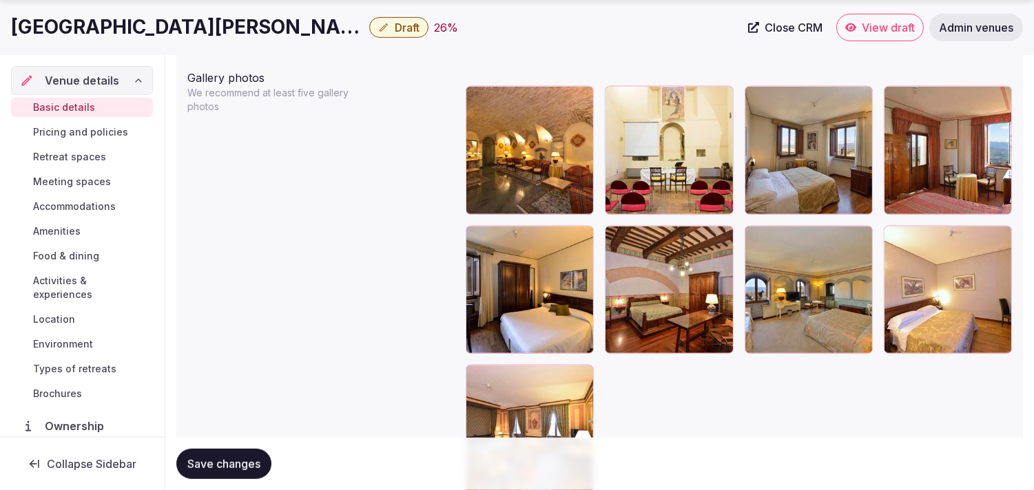
scroll to position [1664, 0]
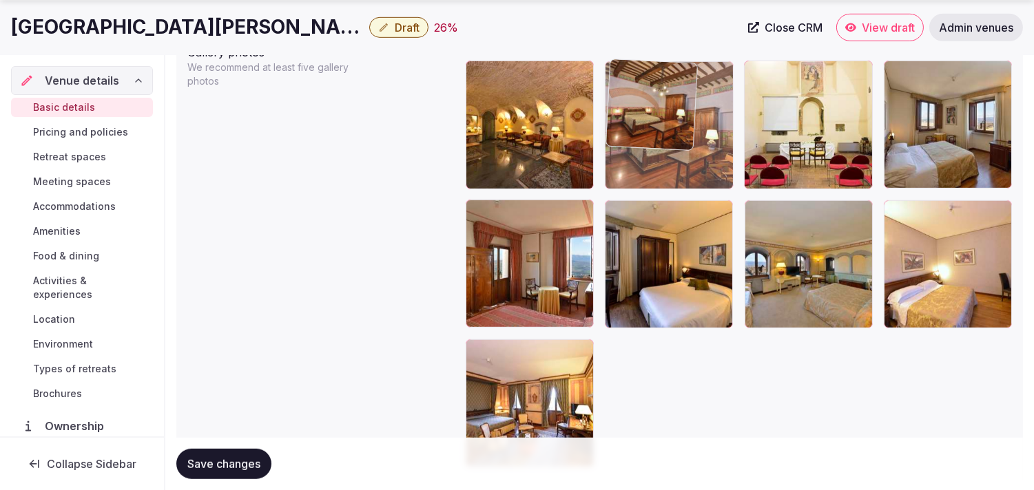
drag, startPoint x: 622, startPoint y: 210, endPoint x: 661, endPoint y: 118, distance: 100.0
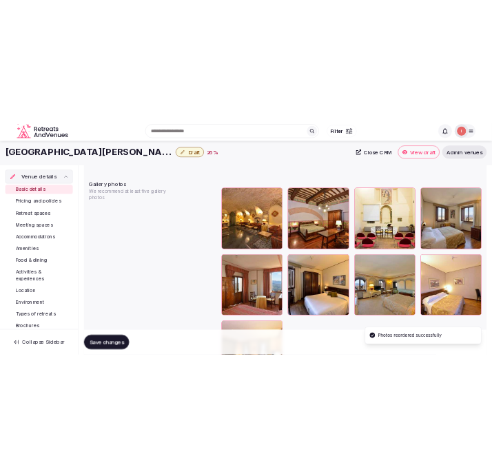
scroll to position [1435, 0]
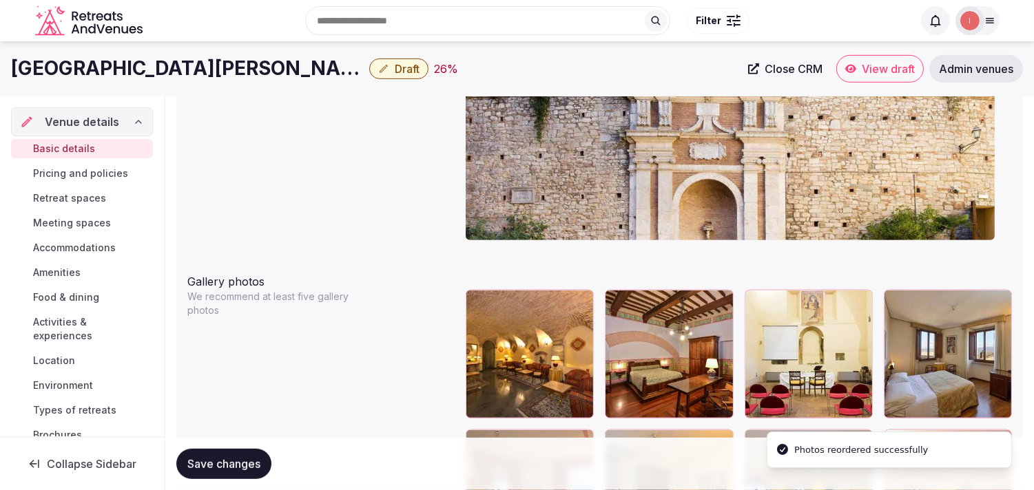
click at [112, 63] on h1 "[GEOGRAPHIC_DATA][PERSON_NAME]" at bounding box center [187, 68] width 353 height 27
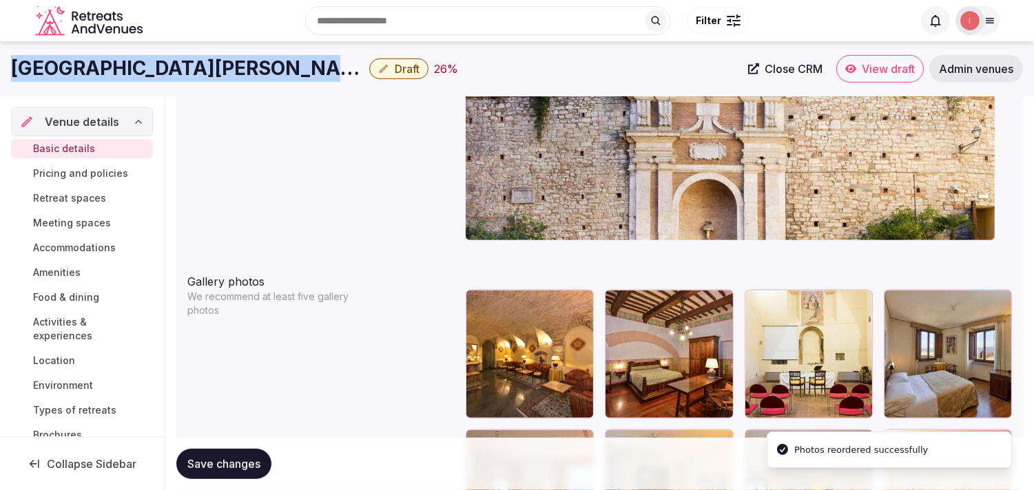
click at [112, 63] on h1 "[GEOGRAPHIC_DATA][PERSON_NAME]" at bounding box center [187, 68] width 353 height 27
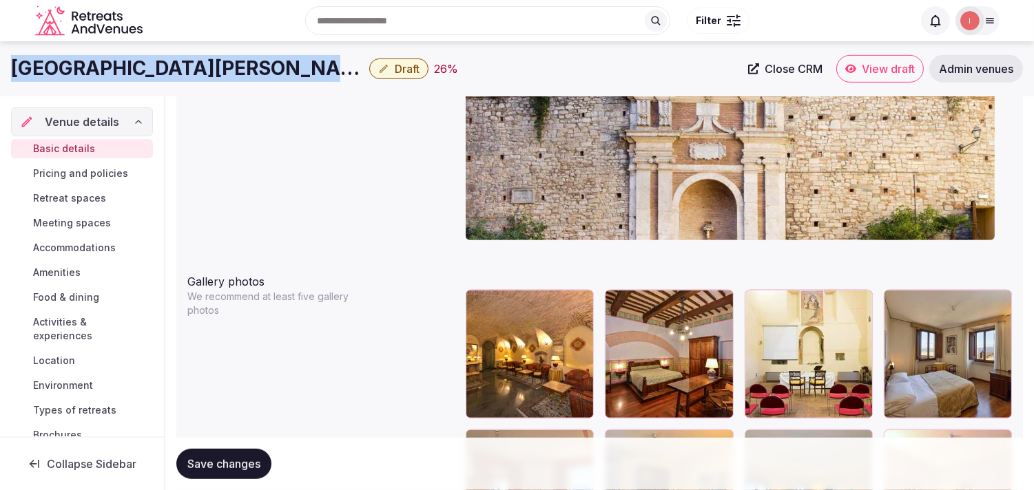
copy div "[GEOGRAPHIC_DATA][PERSON_NAME]"
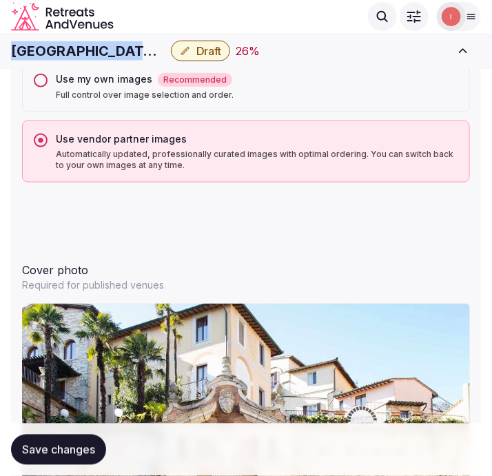
click at [53, 452] on span "Save changes" at bounding box center [58, 450] width 73 height 14
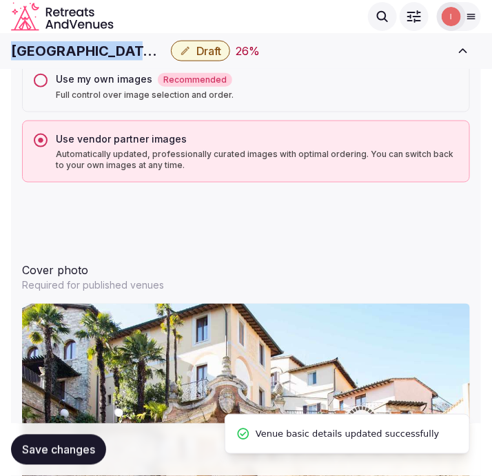
copy div "[GEOGRAPHIC_DATA][PERSON_NAME]"
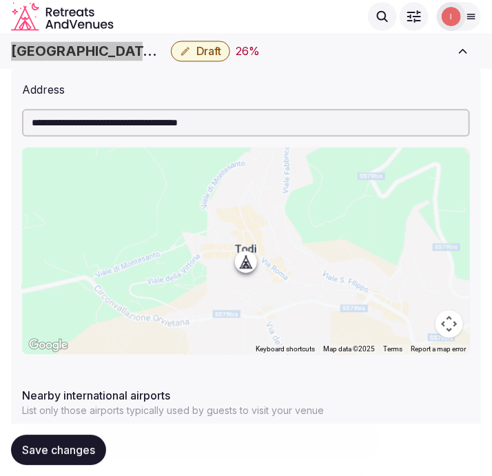
scroll to position [558, 0]
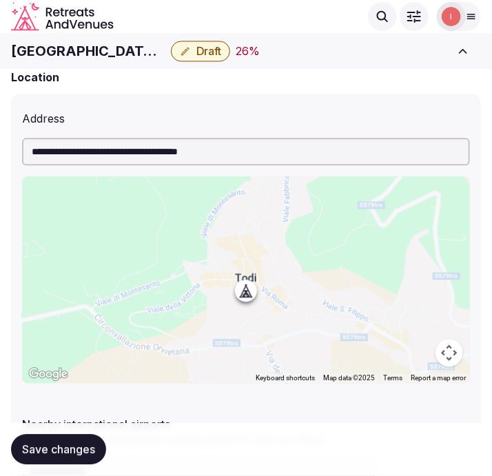
click at [216, 152] on input "**********" at bounding box center [246, 152] width 448 height 28
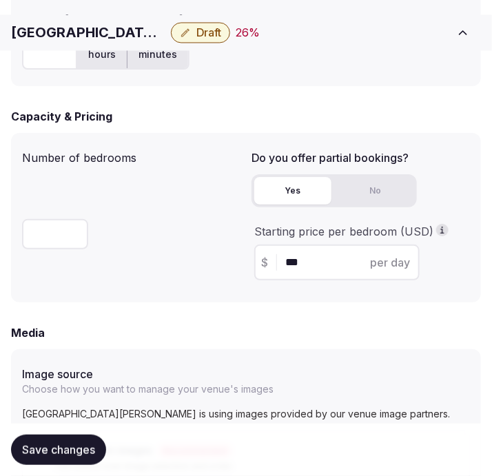
scroll to position [1147, 0]
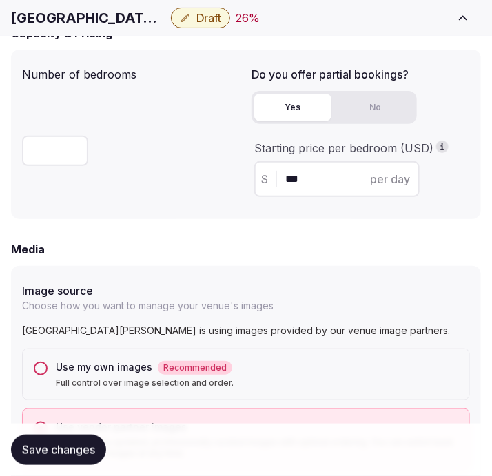
click at [40, 369] on button "Use my own images Recommended Full control over image selection and order." at bounding box center [41, 368] width 14 height 14
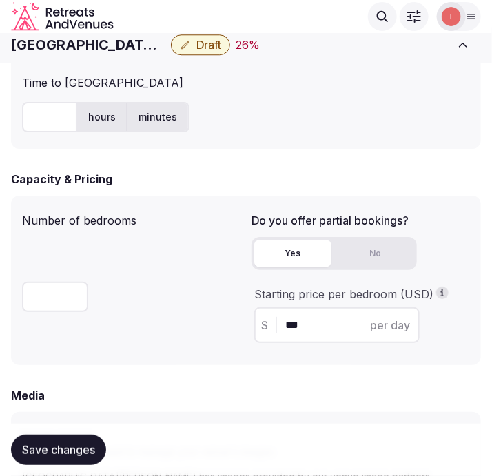
scroll to position [994, 0]
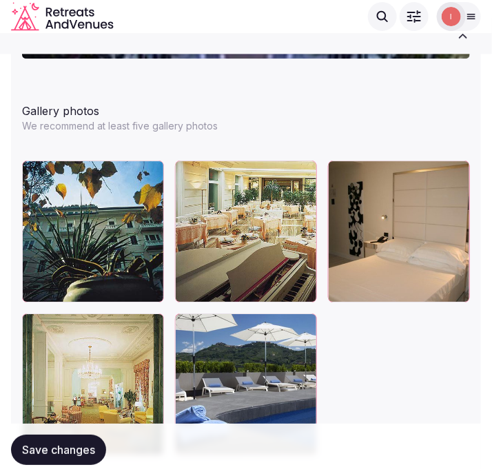
scroll to position [1858, 0]
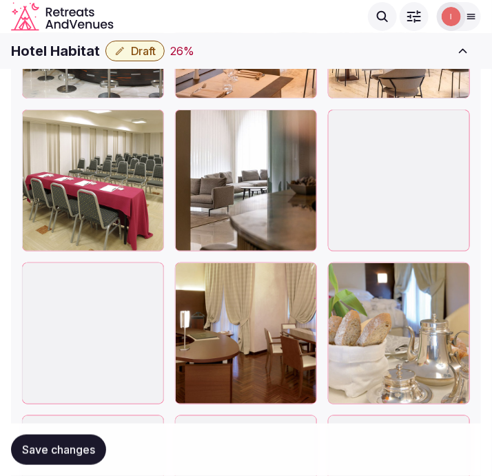
scroll to position [2219, 0]
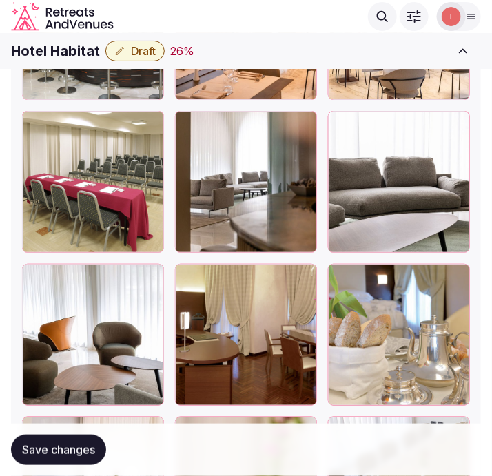
click at [56, 46] on h1 "Hotel Habitat" at bounding box center [55, 50] width 89 height 19
copy div "Hotel Habitat"
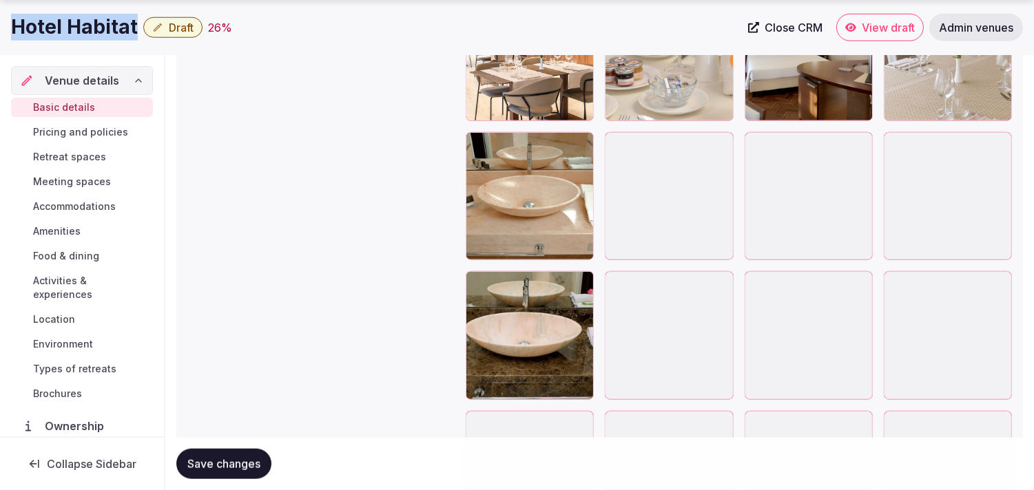
scroll to position [2530, 0]
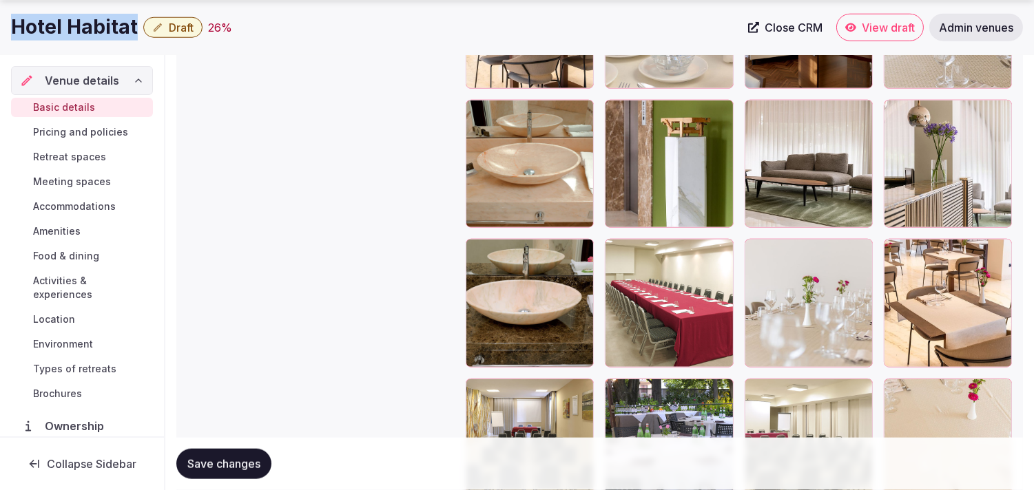
click at [491, 117] on icon "button" at bounding box center [997, 113] width 11 height 11
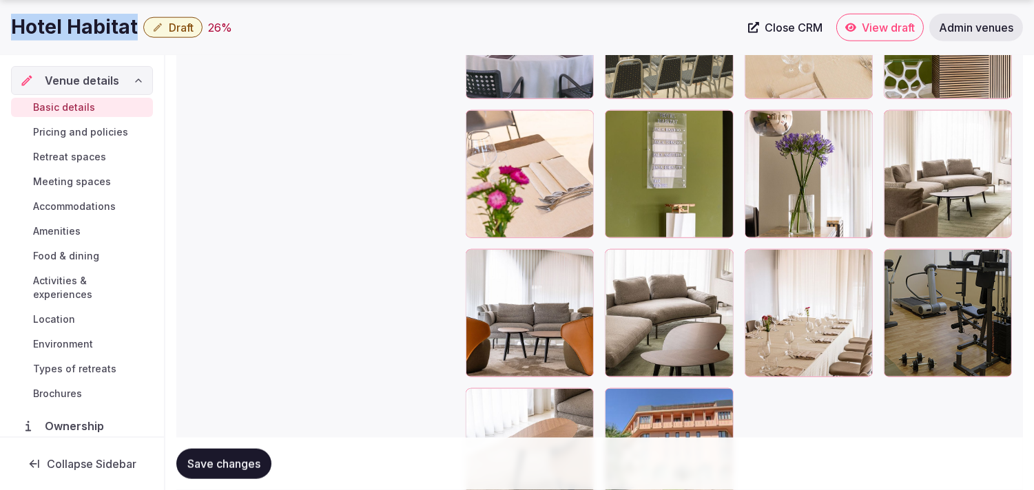
scroll to position [3066, 0]
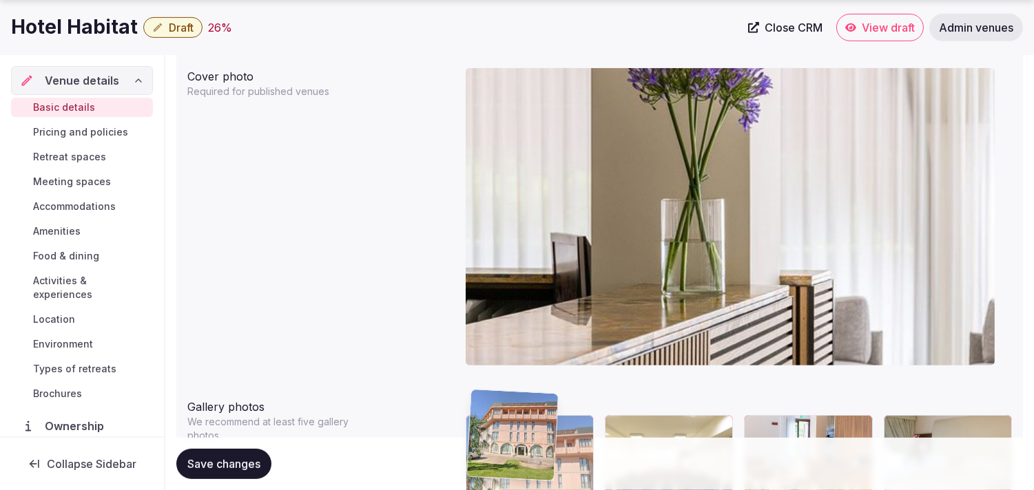
drag, startPoint x: 611, startPoint y: 278, endPoint x: 501, endPoint y: 421, distance: 180.7
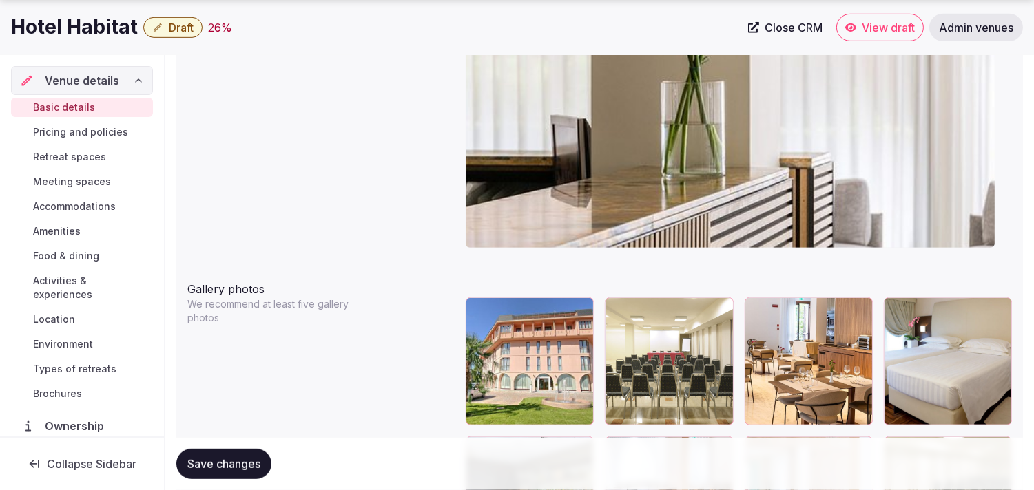
scroll to position [1497, 0]
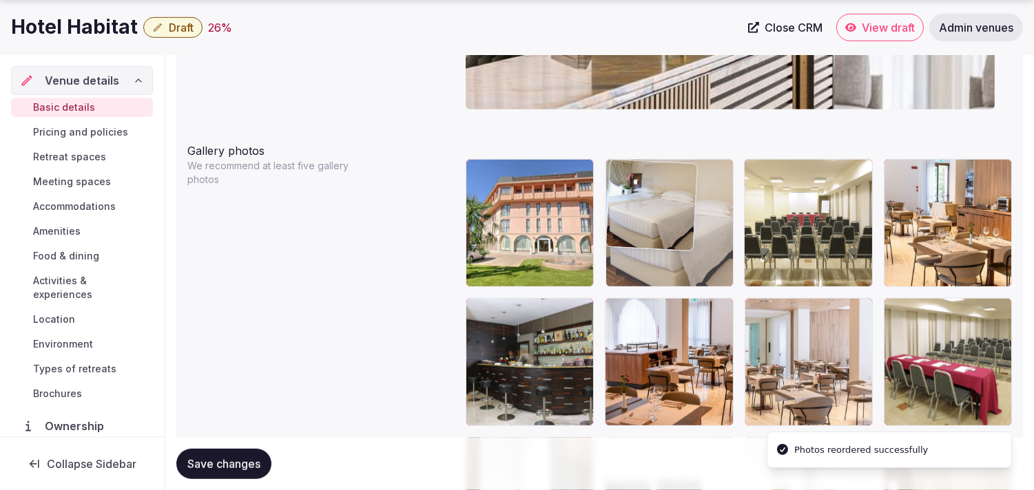
drag, startPoint x: 903, startPoint y: 171, endPoint x: 664, endPoint y: 193, distance: 239.9
click at [491, 191] on body "**********" at bounding box center [517, 281] width 1034 height 3556
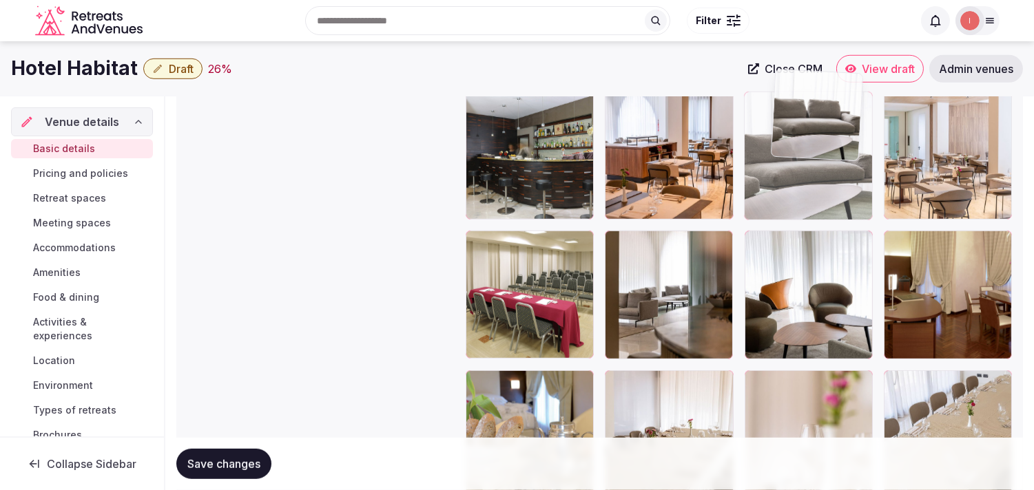
scroll to position [1677, 0]
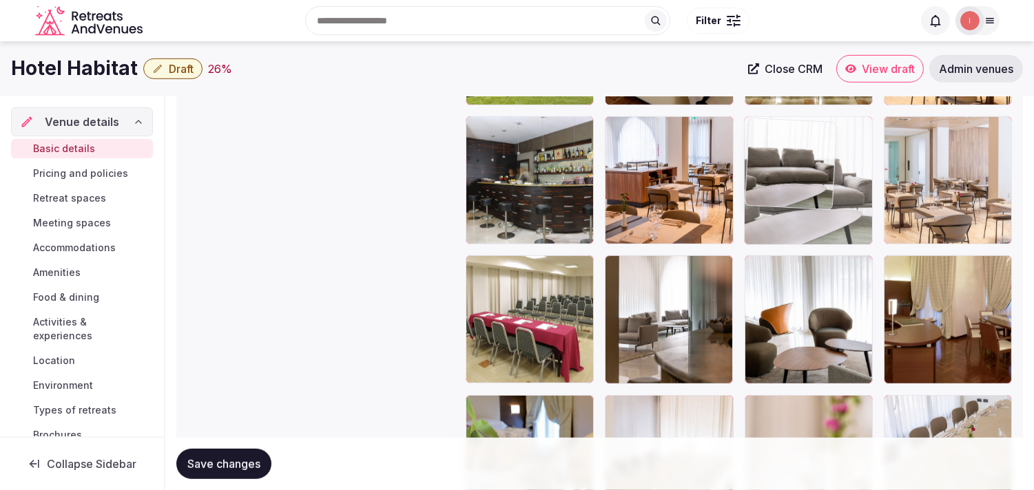
drag, startPoint x: 614, startPoint y: 217, endPoint x: 781, endPoint y: 80, distance: 216.3
click at [491, 80] on body "**********" at bounding box center [517, 99] width 1034 height 3556
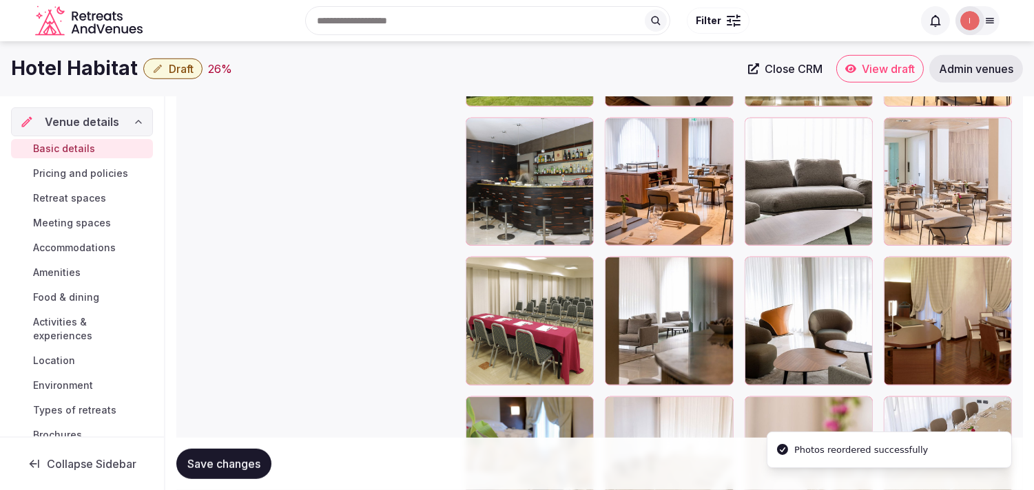
click at [239, 458] on span "Save changes" at bounding box center [223, 464] width 73 height 14
click at [255, 464] on span "Save changes" at bounding box center [223, 464] width 73 height 14
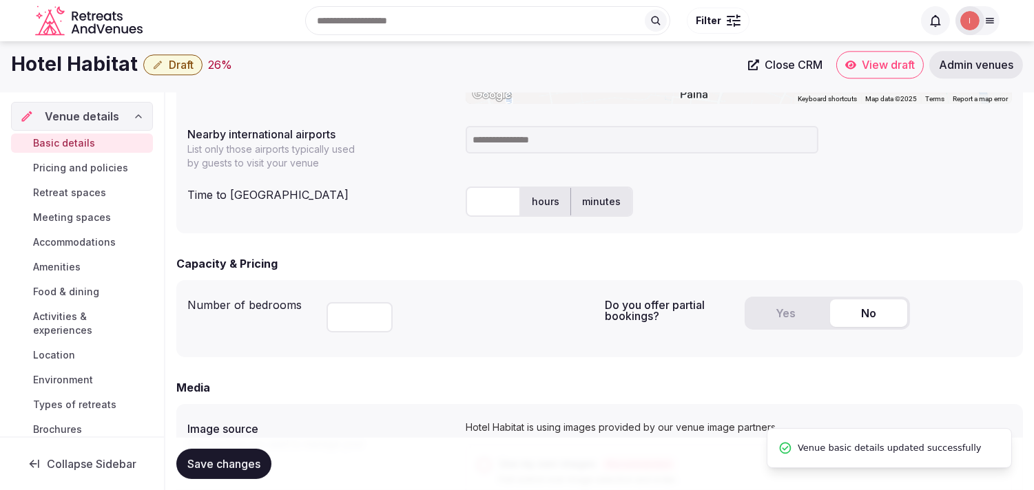
scroll to position [530, 0]
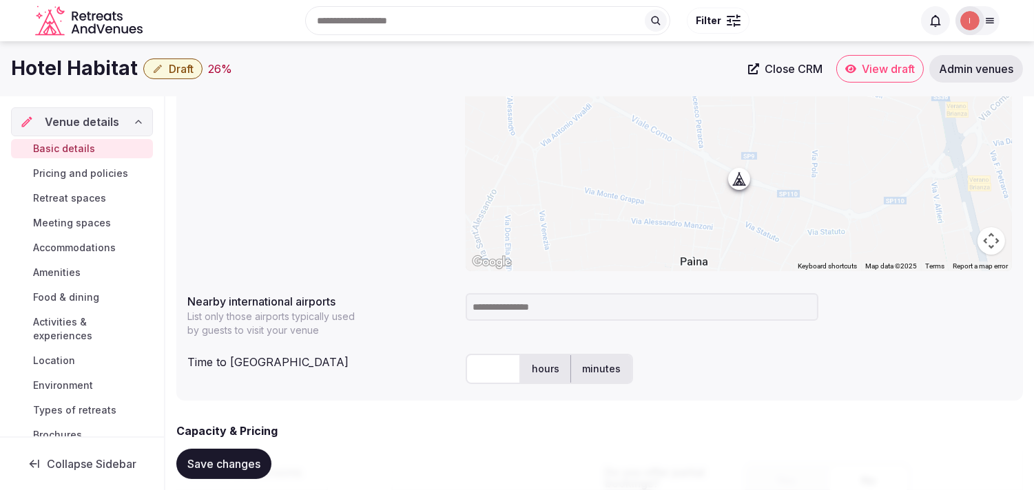
click at [74, 72] on h1 "Hotel Habitat" at bounding box center [74, 68] width 127 height 27
copy div "Hotel Habitat"
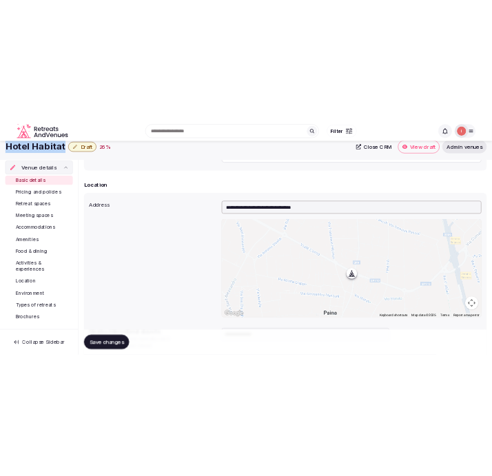
scroll to position [377, 0]
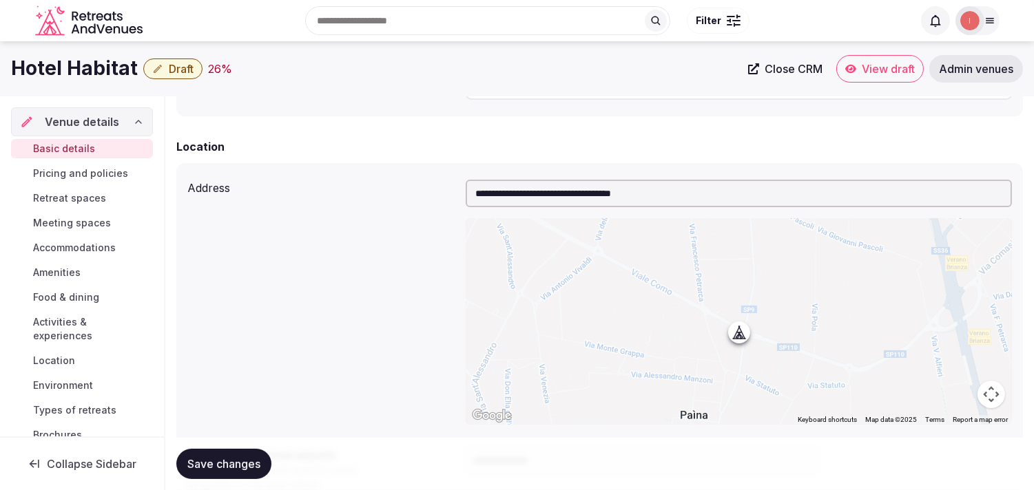
click at [491, 193] on input "**********" at bounding box center [738, 194] width 546 height 28
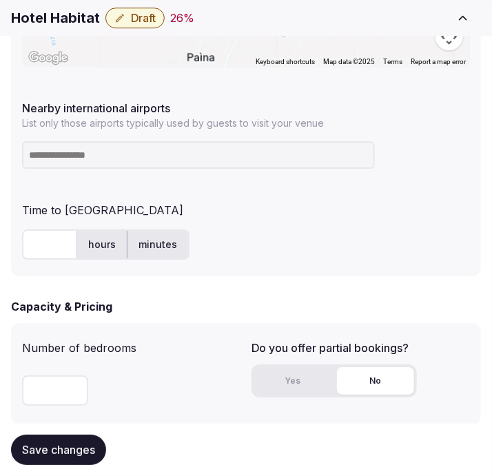
scroll to position [912, 0]
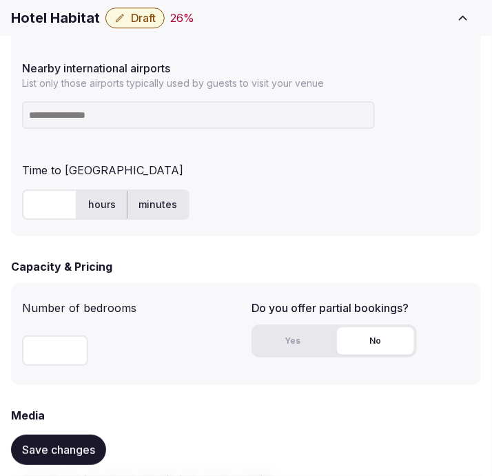
click at [96, 116] on input at bounding box center [198, 115] width 353 height 28
type input "***"
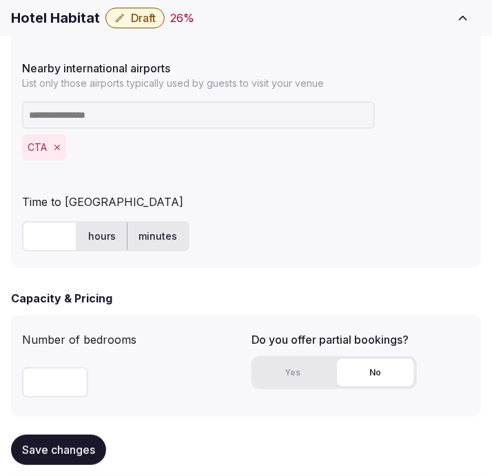
click at [39, 243] on input "text" at bounding box center [49, 236] width 55 height 30
type input "*"
click at [59, 450] on span "Save changes" at bounding box center [58, 450] width 73 height 14
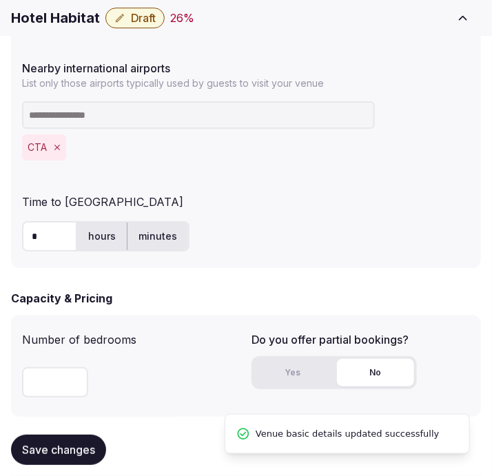
click at [148, 15] on span "Draft" at bounding box center [143, 18] width 25 height 14
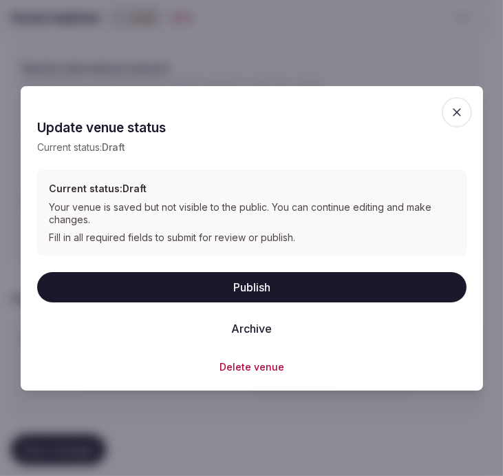
click at [285, 278] on button "Publish" at bounding box center [252, 287] width 430 height 30
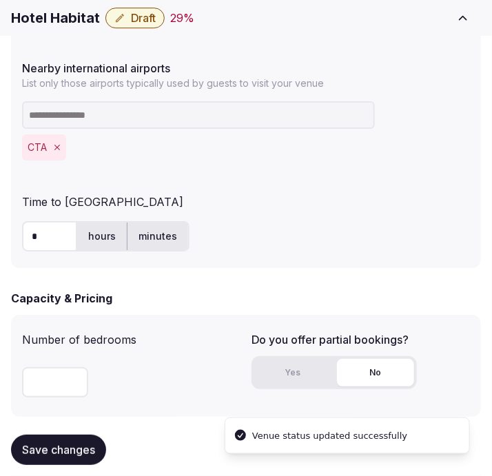
click at [121, 8] on button "Draft" at bounding box center [134, 18] width 59 height 21
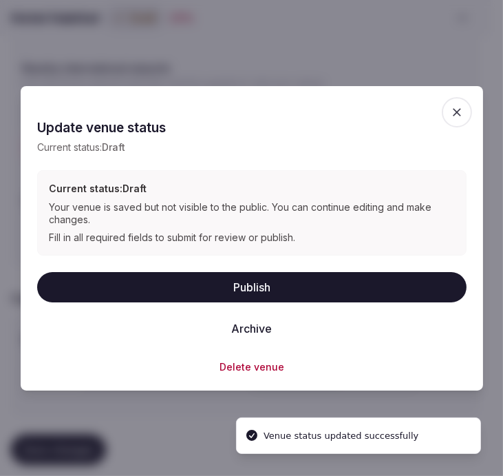
click at [296, 293] on button "Publish" at bounding box center [252, 287] width 430 height 30
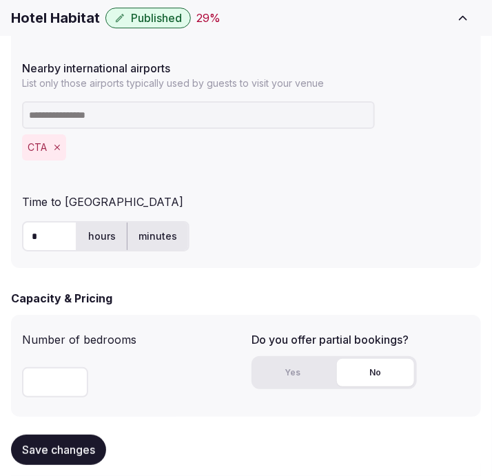
click at [45, 19] on h1 "Hotel Habitat" at bounding box center [55, 17] width 89 height 19
click at [39, 21] on h1 "Hotel Habitat" at bounding box center [55, 17] width 89 height 19
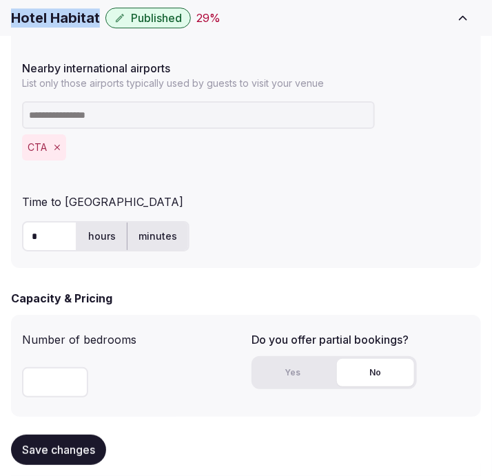
copy div "Hotel Habitat"
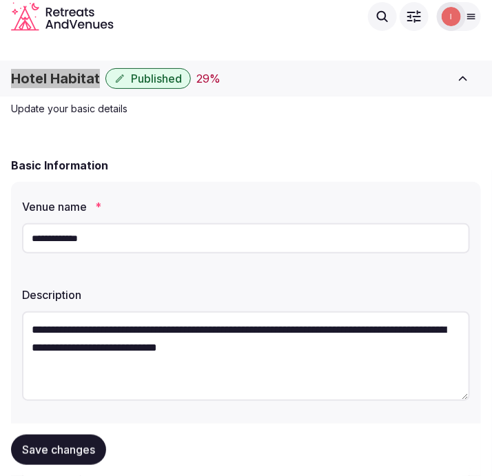
scroll to position [0, 0]
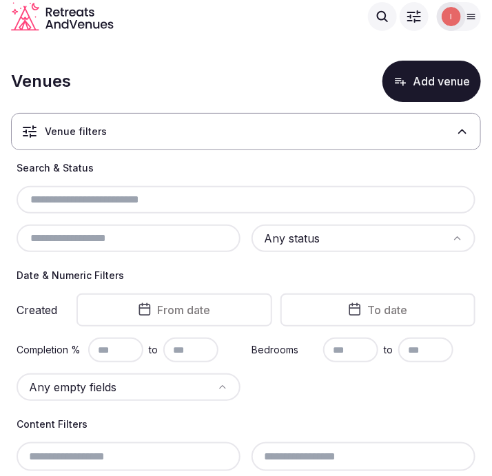
click at [104, 198] on input "text" at bounding box center [246, 199] width 448 height 17
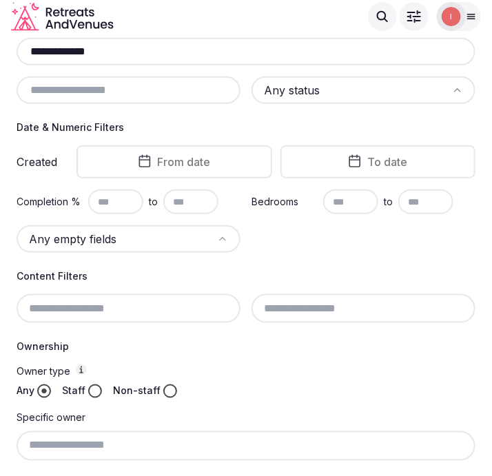
scroll to position [32, 0]
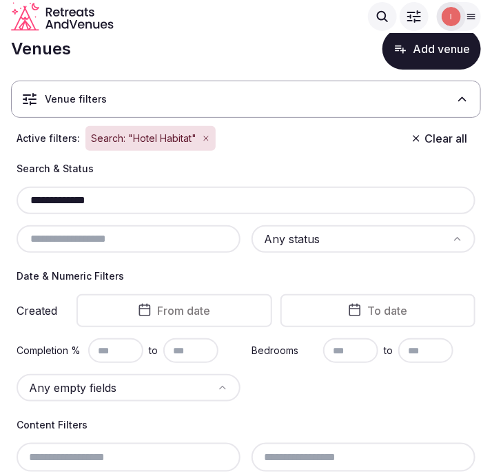
drag, startPoint x: 110, startPoint y: 198, endPoint x: 16, endPoint y: 196, distance: 94.4
click at [17, 196] on div "**********" at bounding box center [246, 201] width 459 height 28
paste input "text"
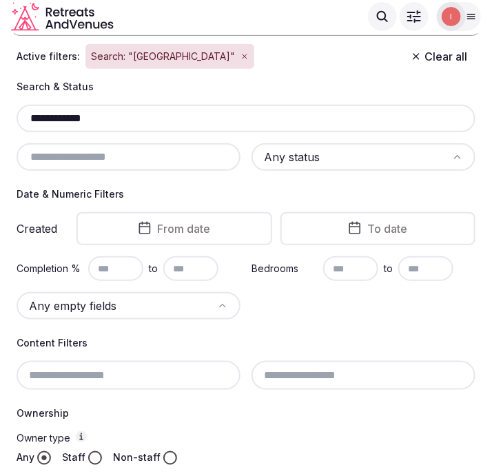
scroll to position [105, 0]
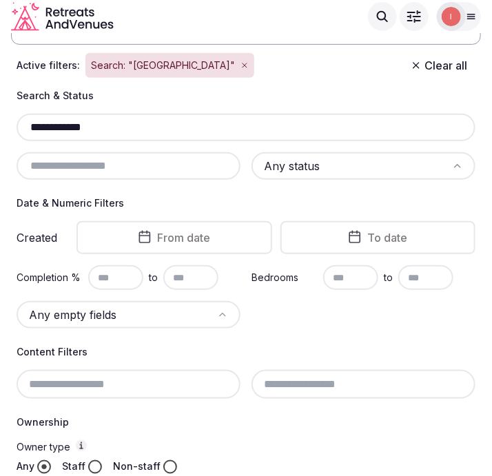
drag, startPoint x: 101, startPoint y: 121, endPoint x: 19, endPoint y: 125, distance: 81.4
click at [19, 125] on div "**********" at bounding box center [246, 128] width 459 height 28
paste input "**********"
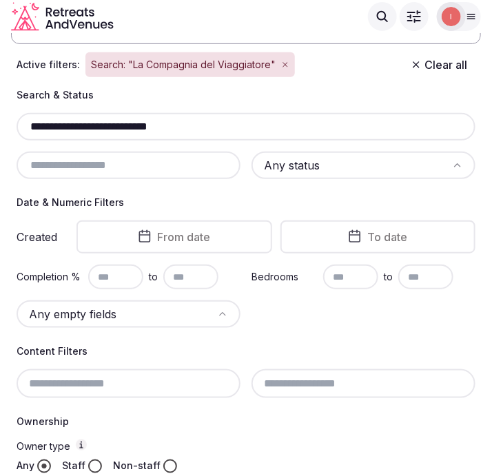
scroll to position [105, 0]
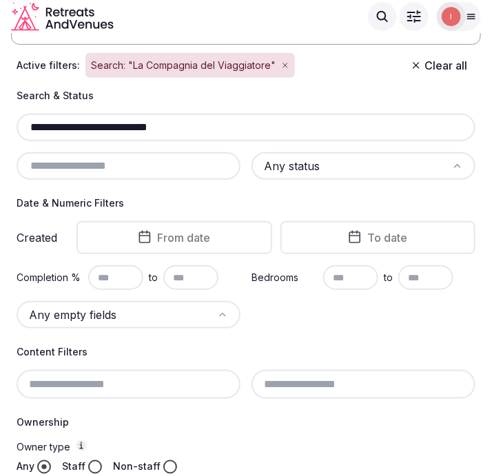
type input "**********"
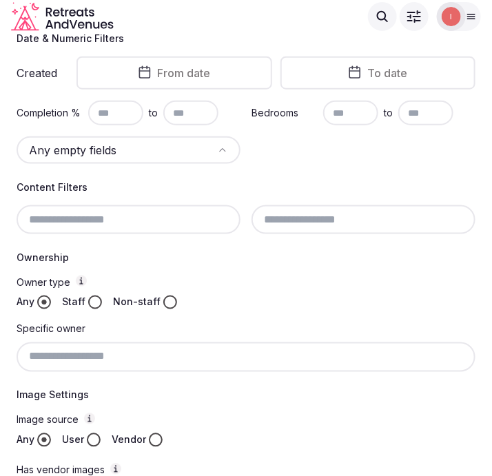
scroll to position [182, 0]
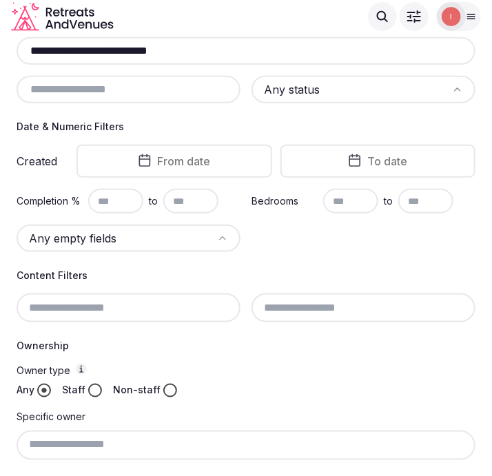
drag, startPoint x: 189, startPoint y: 52, endPoint x: 30, endPoint y: 35, distance: 160.7
click at [30, 35] on body "**********" at bounding box center [246, 340] width 492 height 1044
click at [19, 35] on div "Search Popular Destinations Toscana, Italy Riviera Maya, Mexico Indonesia, Bali…" at bounding box center [246, 17] width 470 height 40
click at [202, 50] on input "**********" at bounding box center [246, 51] width 448 height 17
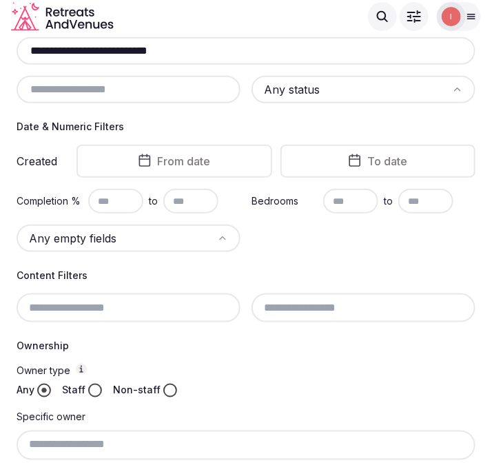
drag, startPoint x: 202, startPoint y: 50, endPoint x: 38, endPoint y: 36, distance: 164.5
click at [39, 37] on div "**********" at bounding box center [246, 51] width 459 height 28
click at [25, 37] on div "**********" at bounding box center [246, 51] width 459 height 28
click at [86, 56] on input "**********" at bounding box center [246, 51] width 448 height 17
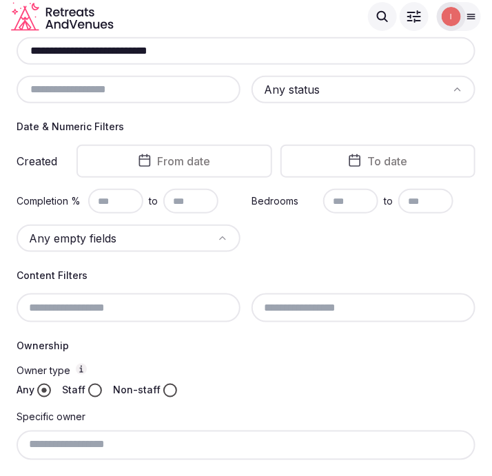
click at [86, 56] on input "**********" at bounding box center [246, 51] width 448 height 17
paste input "**********"
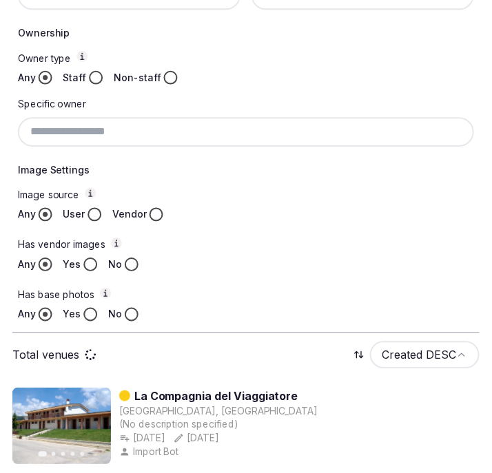
scroll to position [565, 0]
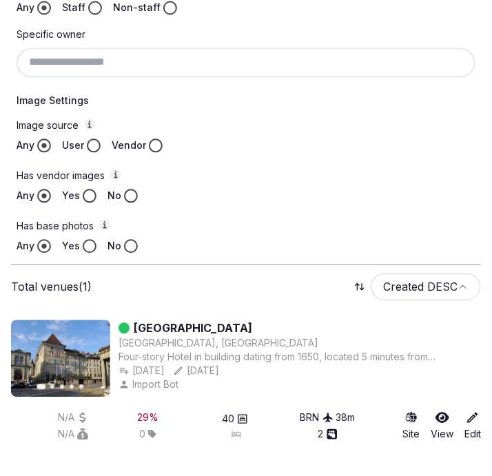
type input "**********"
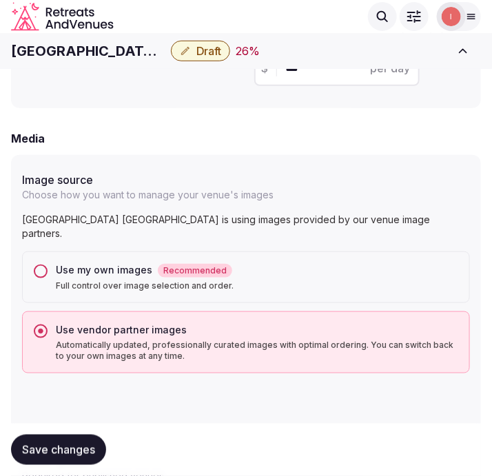
scroll to position [1093, 0]
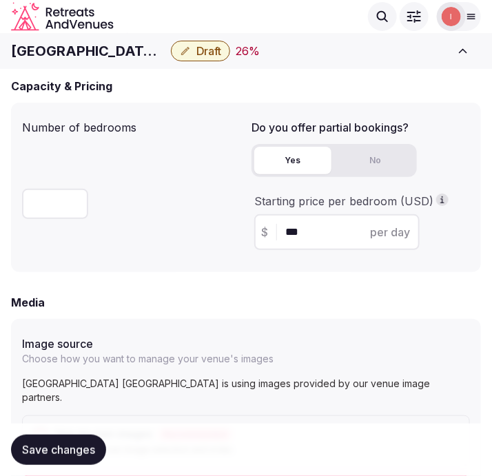
click at [76, 49] on h1 "[GEOGRAPHIC_DATA] [GEOGRAPHIC_DATA]" at bounding box center [88, 50] width 154 height 19
click at [78, 49] on h1 "[GEOGRAPHIC_DATA] [GEOGRAPHIC_DATA]" at bounding box center [88, 50] width 154 height 19
copy div "[GEOGRAPHIC_DATA] [GEOGRAPHIC_DATA]"
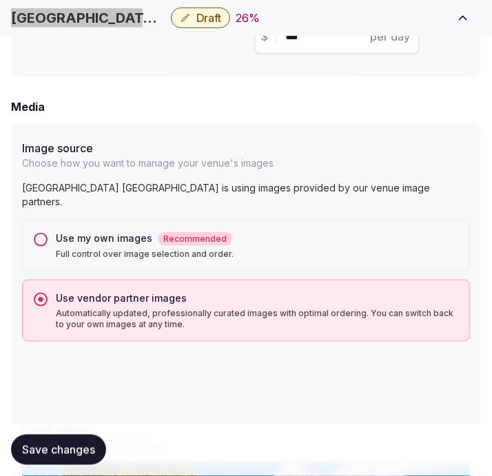
scroll to position [1399, 0]
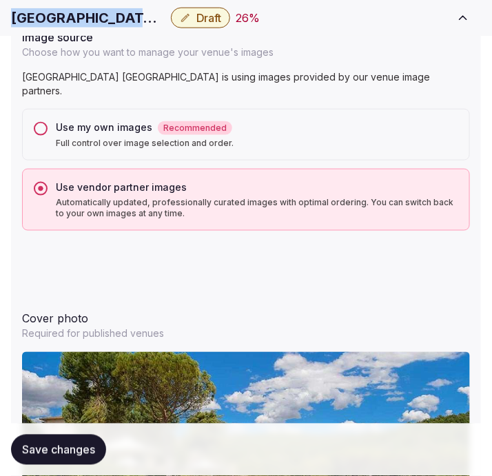
click at [45, 122] on button "Use my own images Recommended Full control over image selection and order." at bounding box center [41, 129] width 14 height 14
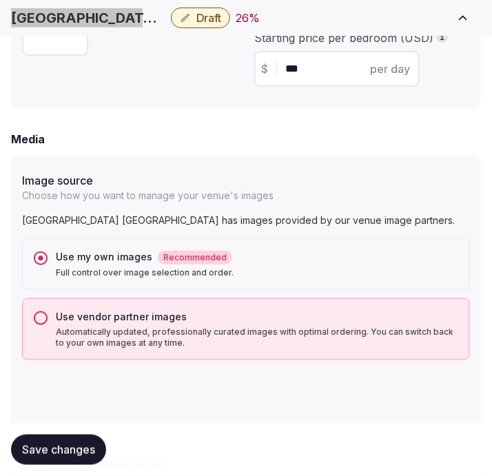
scroll to position [1329, 0]
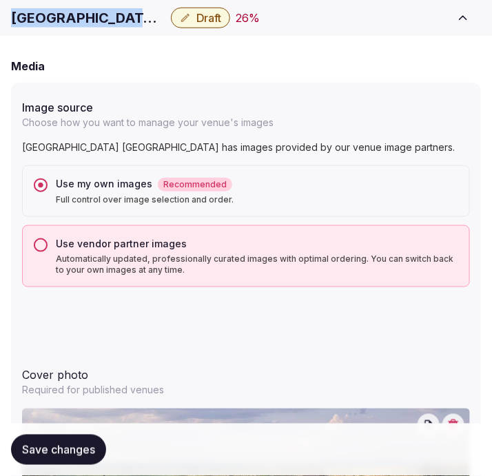
click at [43, 247] on button "Use vendor partner images Automatically updated, professionally curated images …" at bounding box center [41, 245] width 14 height 14
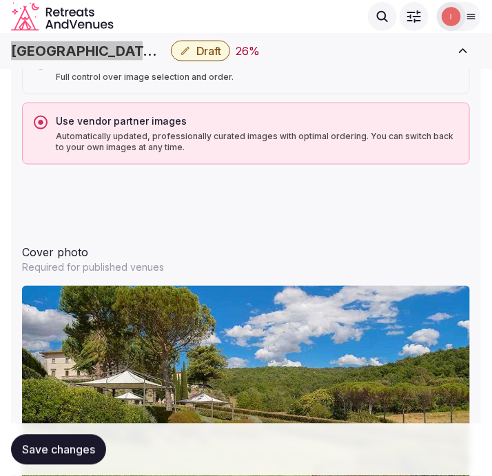
scroll to position [1399, 0]
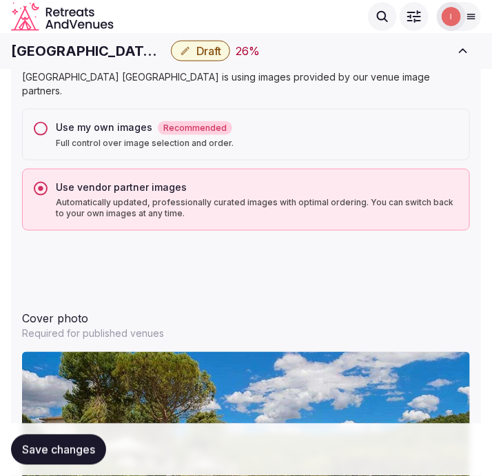
click at [32, 111] on div "Use my own images Recommended Full control over image selection and order." at bounding box center [246, 135] width 448 height 52
click at [42, 122] on button "Use my own images Recommended Full control over image selection and order." at bounding box center [41, 129] width 14 height 14
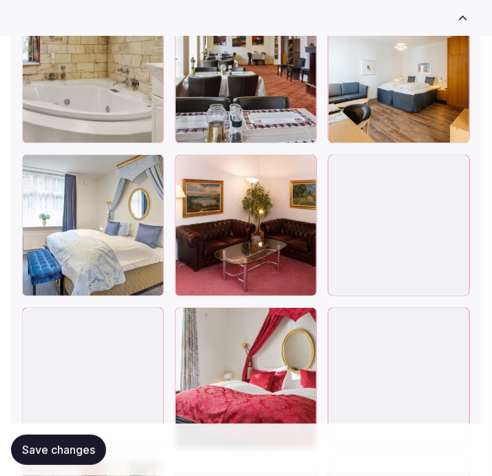
scroll to position [2295, 0]
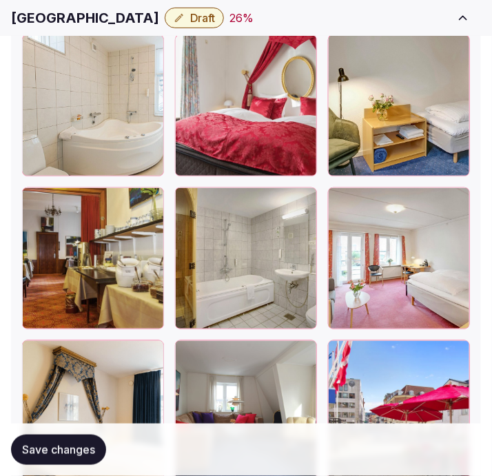
click at [56, 21] on h1 "Palads Hotel" at bounding box center [85, 17] width 148 height 19
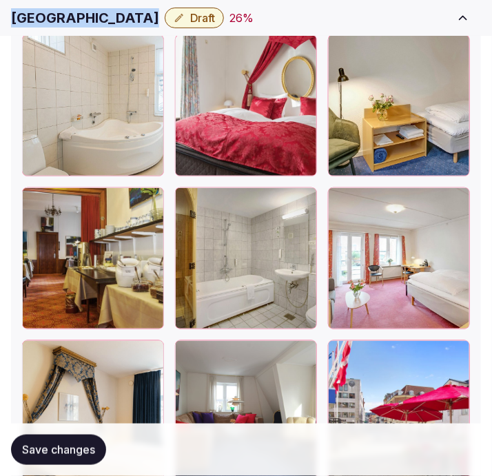
click at [56, 21] on h1 "Palads Hotel" at bounding box center [85, 17] width 148 height 19
copy div "Palads Hotel"
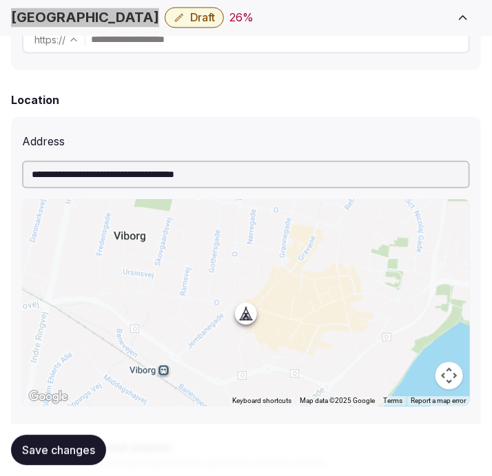
scroll to position [535, 0]
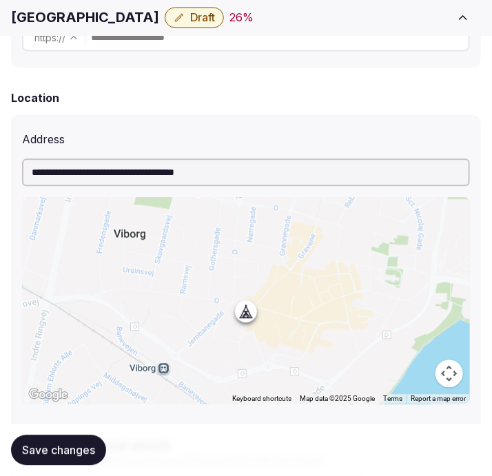
click at [222, 178] on input "**********" at bounding box center [246, 173] width 448 height 28
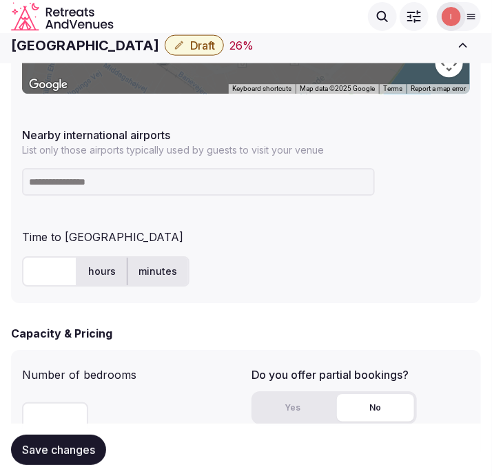
scroll to position [841, 0]
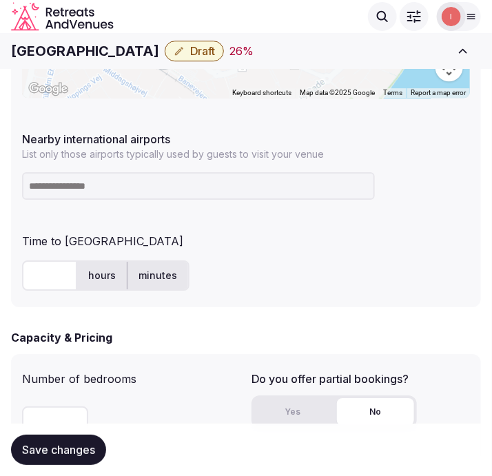
paste input "**********"
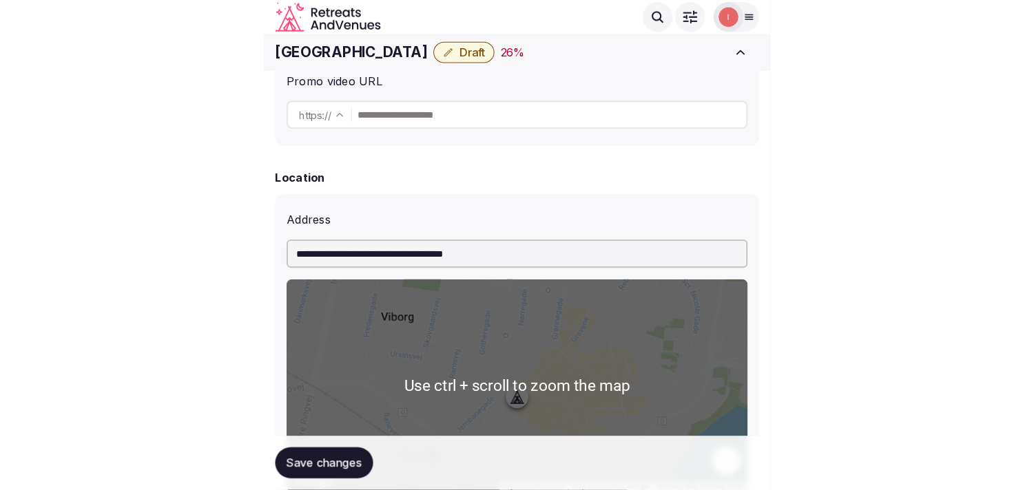
scroll to position [459, 0]
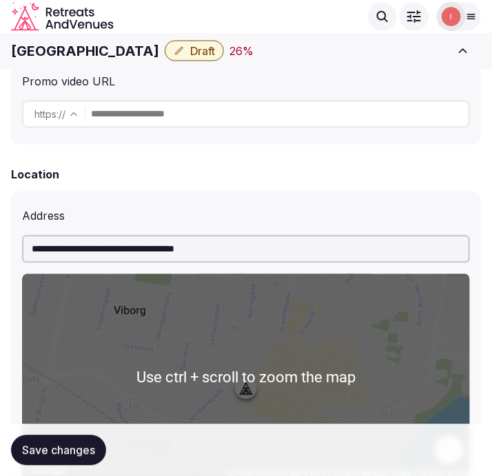
click at [172, 246] on input "**********" at bounding box center [246, 249] width 448 height 28
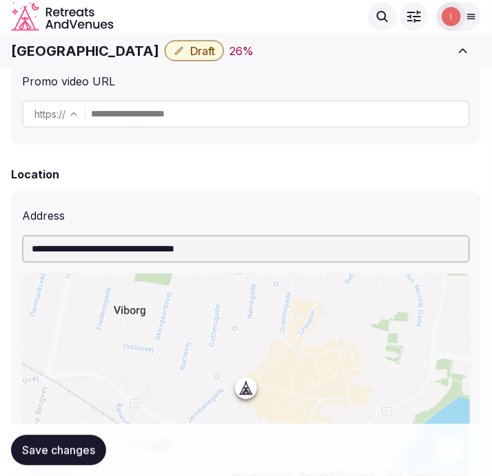
drag, startPoint x: 156, startPoint y: 247, endPoint x: 230, endPoint y: 255, distance: 74.1
click at [230, 255] on input "**********" at bounding box center [246, 249] width 448 height 28
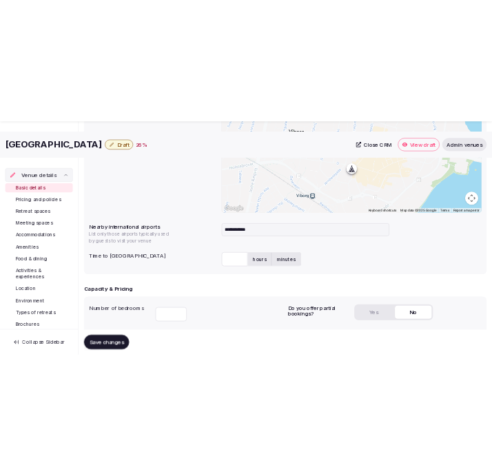
scroll to position [689, 0]
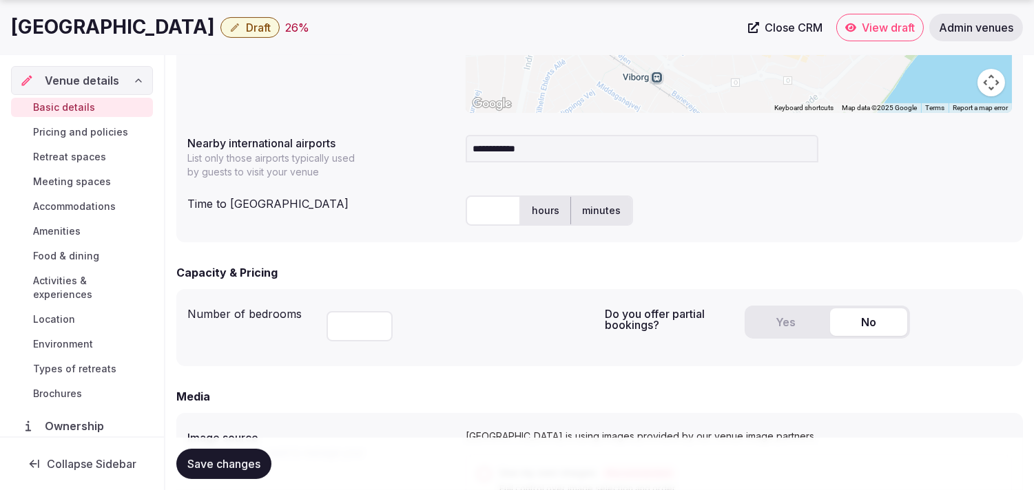
drag, startPoint x: 552, startPoint y: 150, endPoint x: 430, endPoint y: 145, distance: 121.3
click at [430, 145] on div "**********" at bounding box center [599, 154] width 824 height 50
paste input
type input "***"
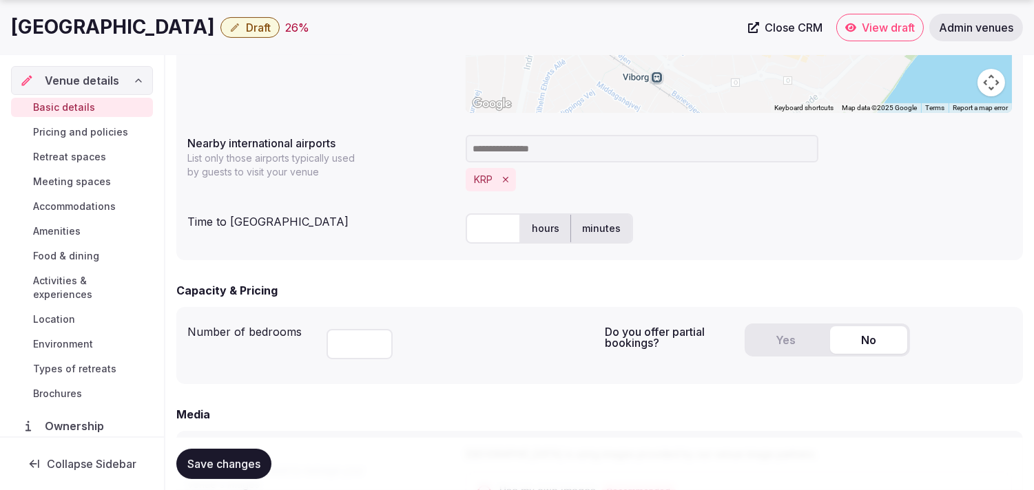
click at [501, 227] on input "text" at bounding box center [492, 228] width 55 height 30
type input "**"
click at [251, 461] on span "Save changes" at bounding box center [223, 464] width 73 height 14
drag, startPoint x: 256, startPoint y: 461, endPoint x: 260, endPoint y: 437, distance: 24.3
click at [256, 460] on span "Save changes" at bounding box center [223, 464] width 73 height 14
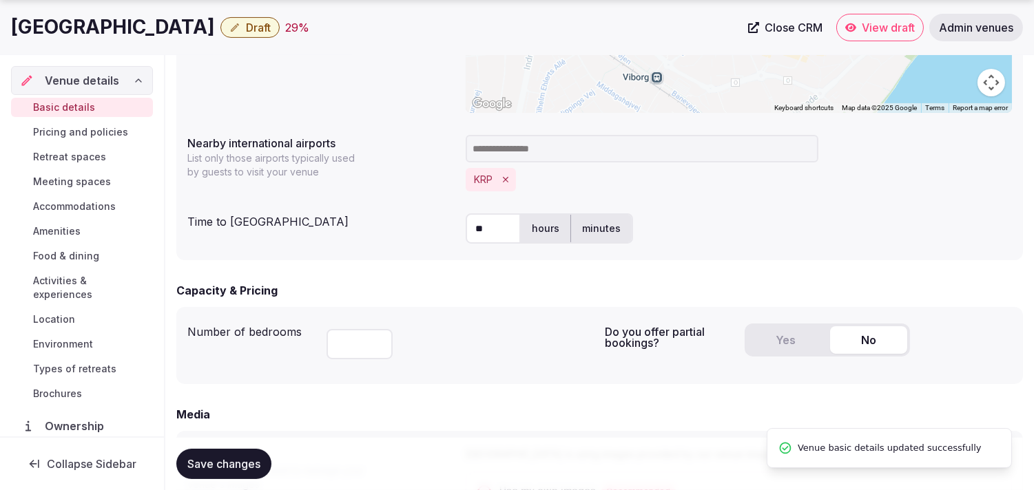
click at [220, 18] on button "Draft" at bounding box center [249, 27] width 59 height 21
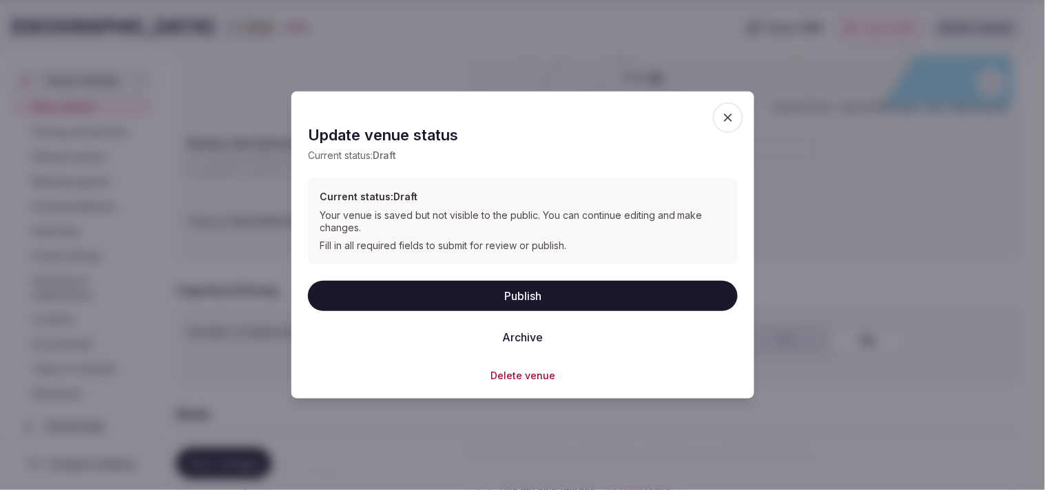
click at [503, 289] on button "Publish" at bounding box center [523, 295] width 430 height 30
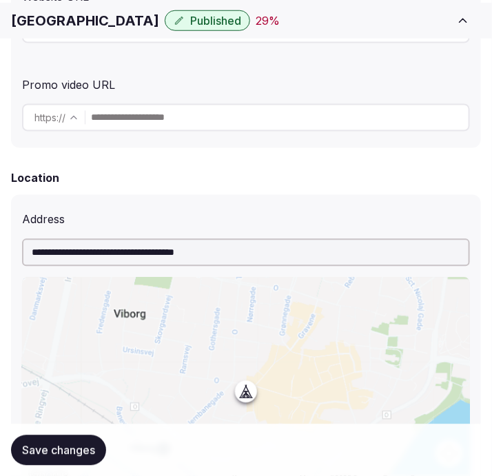
scroll to position [459, 0]
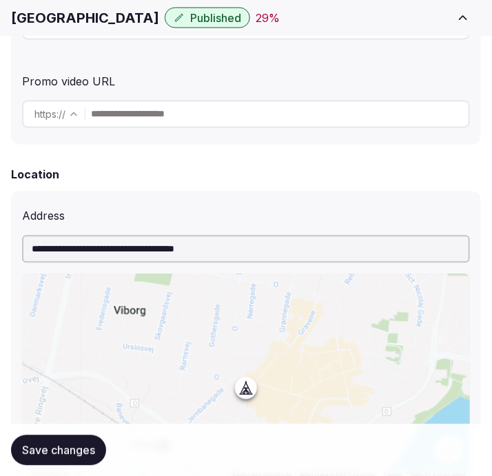
click at [209, 251] on input "**********" at bounding box center [246, 249] width 448 height 28
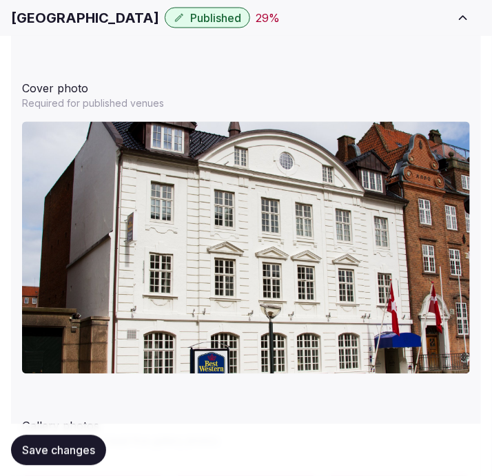
scroll to position [1683, 0]
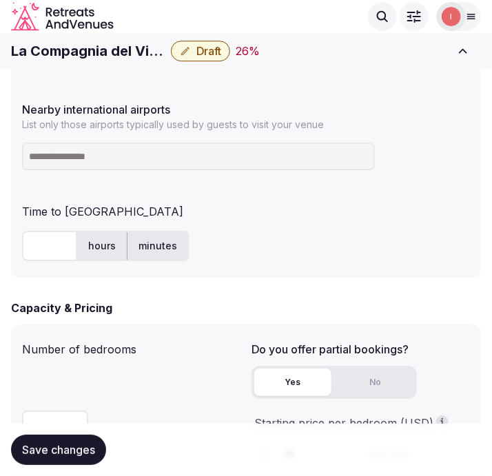
scroll to position [787, 0]
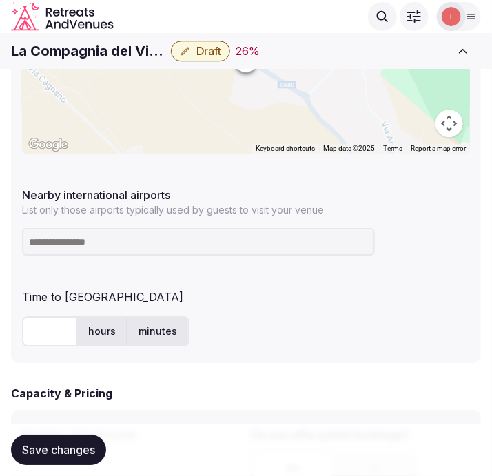
click at [67, 47] on h1 "La Compagnia del Viaggiatore" at bounding box center [88, 50] width 154 height 19
copy div "La Compagnia del Viaggiatore"
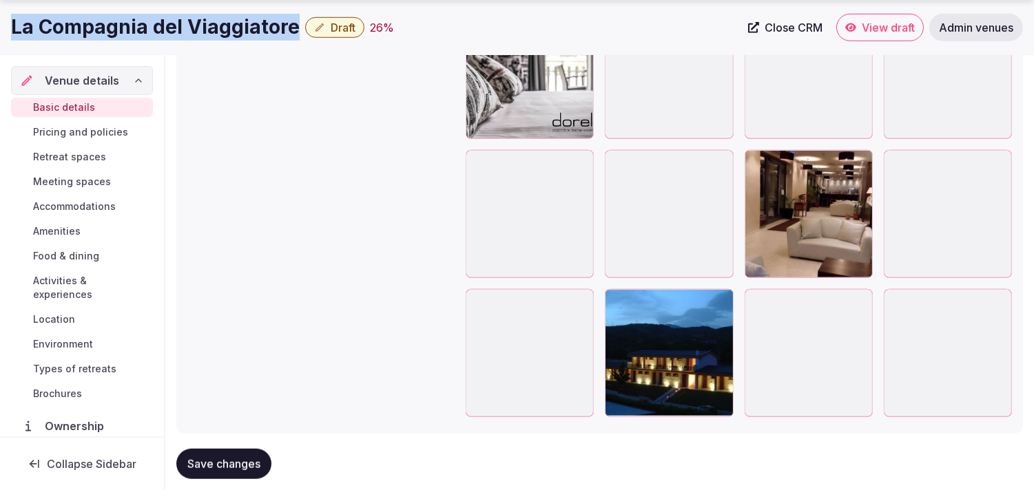
scroll to position [2020, 0]
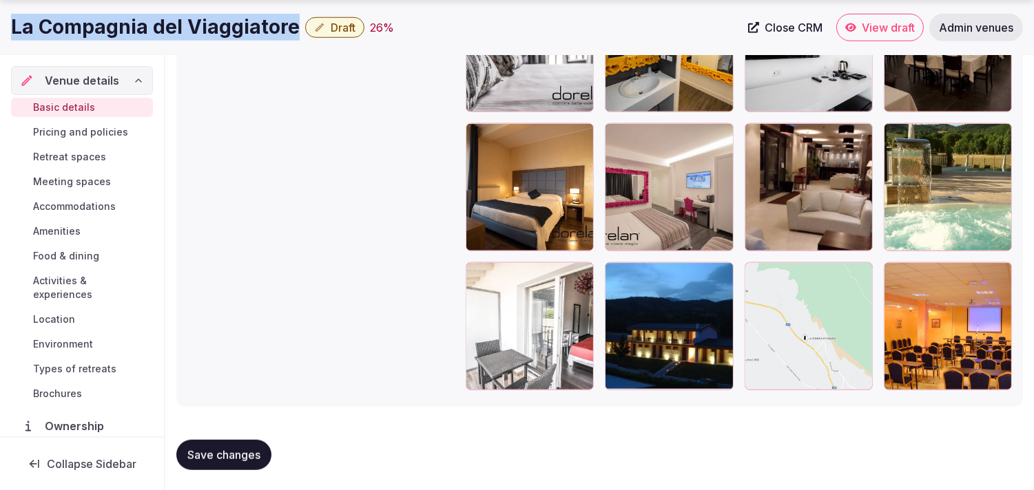
click at [503, 275] on icon "button" at bounding box center [719, 276] width 11 height 11
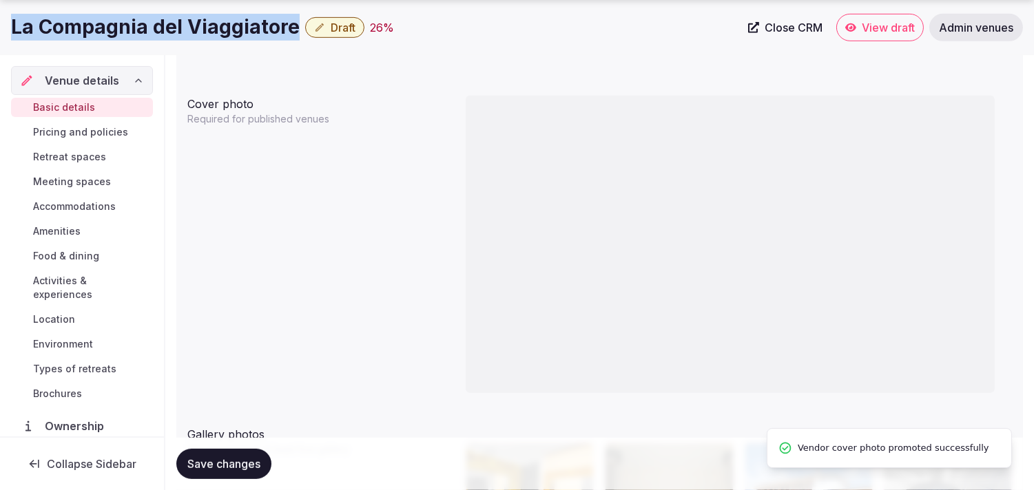
scroll to position [1511, 0]
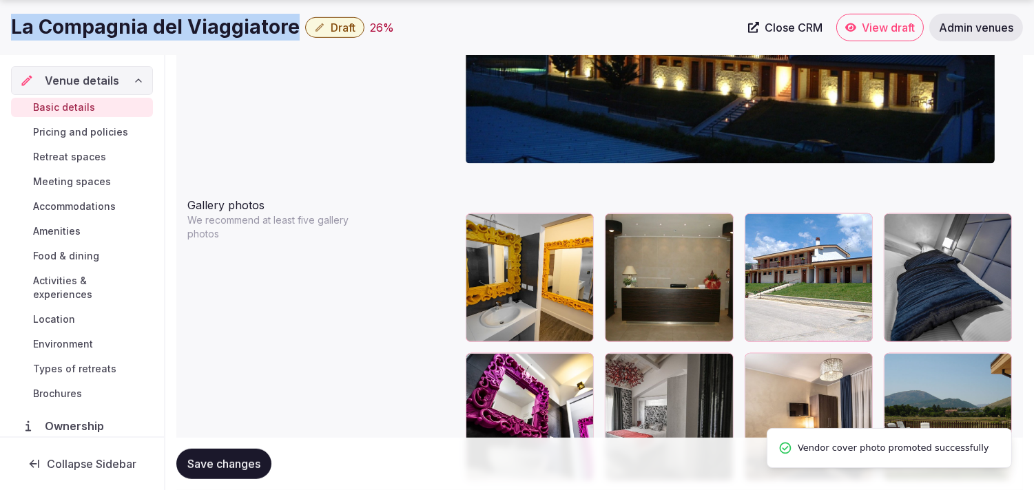
click at [503, 23] on span "View draft" at bounding box center [887, 28] width 53 height 14
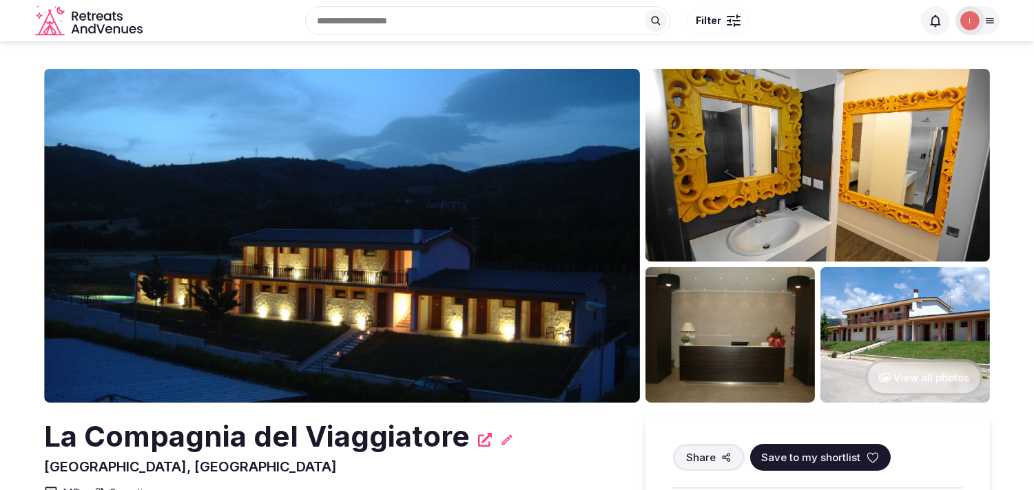
click at [243, 472] on div "La Compagnia del Viaggiatore L Aquila, Italy Share Save to my shortlist 44 Brs …" at bounding box center [331, 459] width 574 height 85
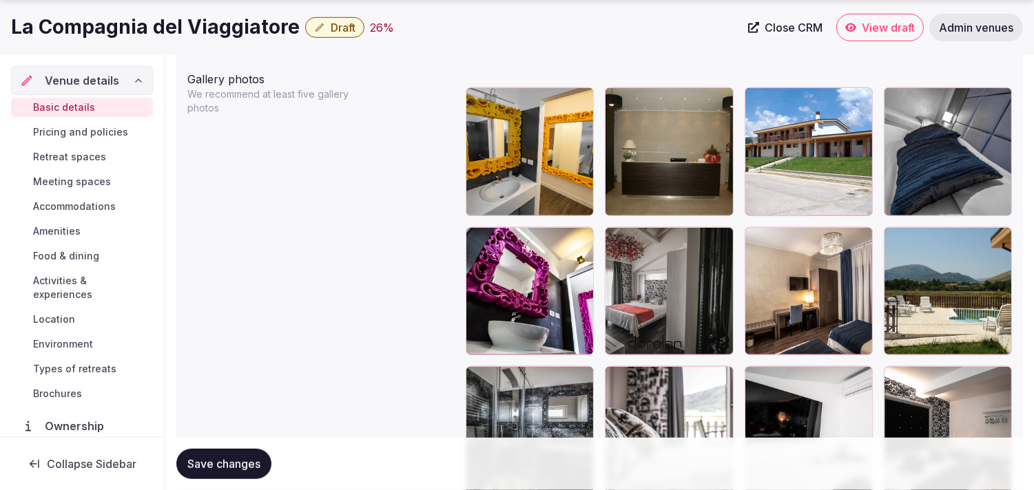
scroll to position [1664, 0]
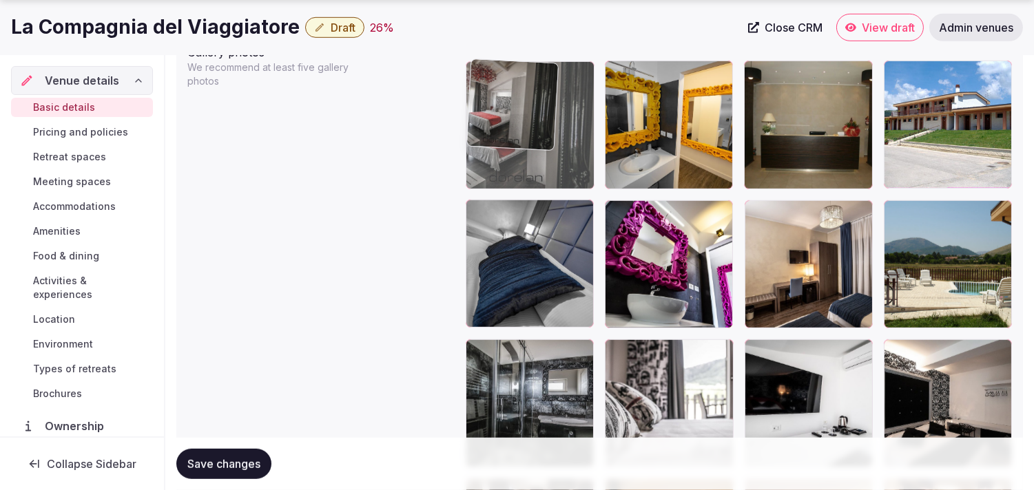
drag, startPoint x: 621, startPoint y: 208, endPoint x: 547, endPoint y: 120, distance: 114.8
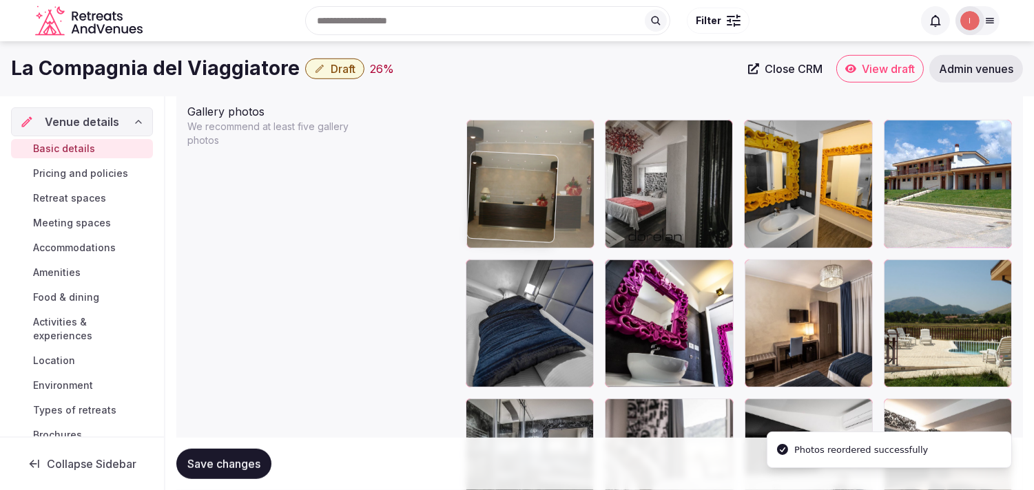
drag, startPoint x: 755, startPoint y: 71, endPoint x: 496, endPoint y: 78, distance: 259.7
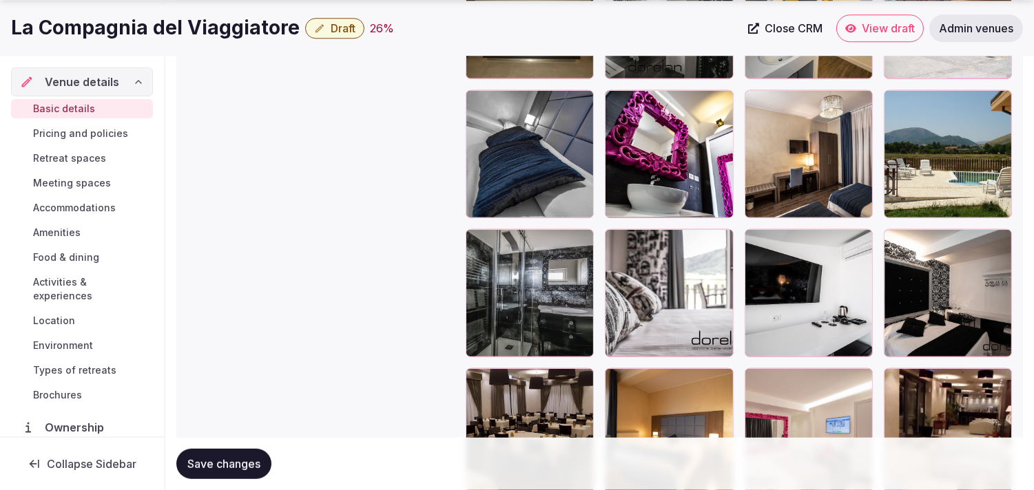
scroll to position [1802, 0]
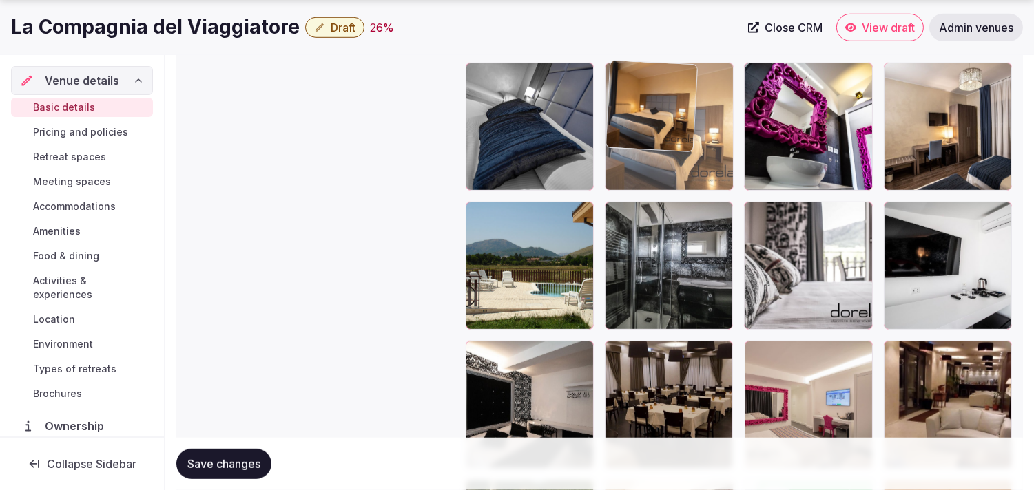
drag, startPoint x: 616, startPoint y: 358, endPoint x: 658, endPoint y: 110, distance: 251.3
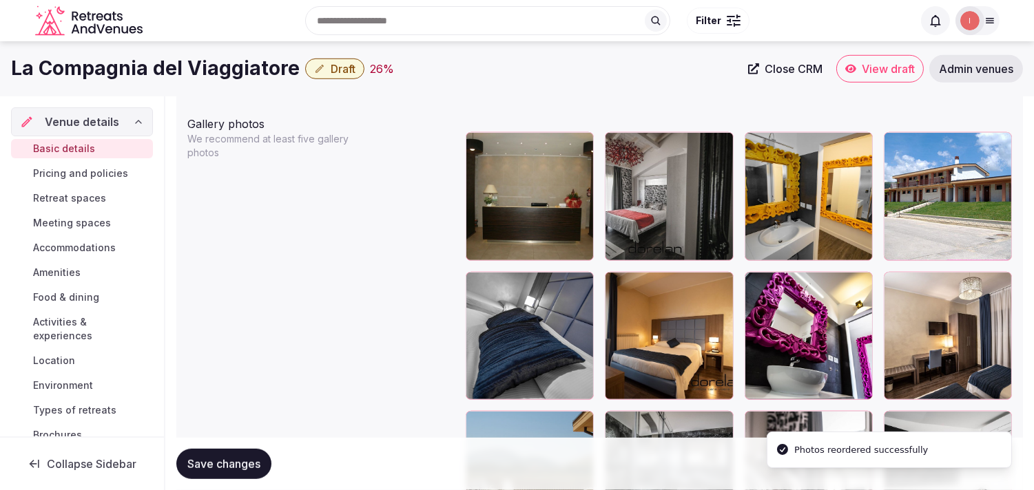
scroll to position [1573, 0]
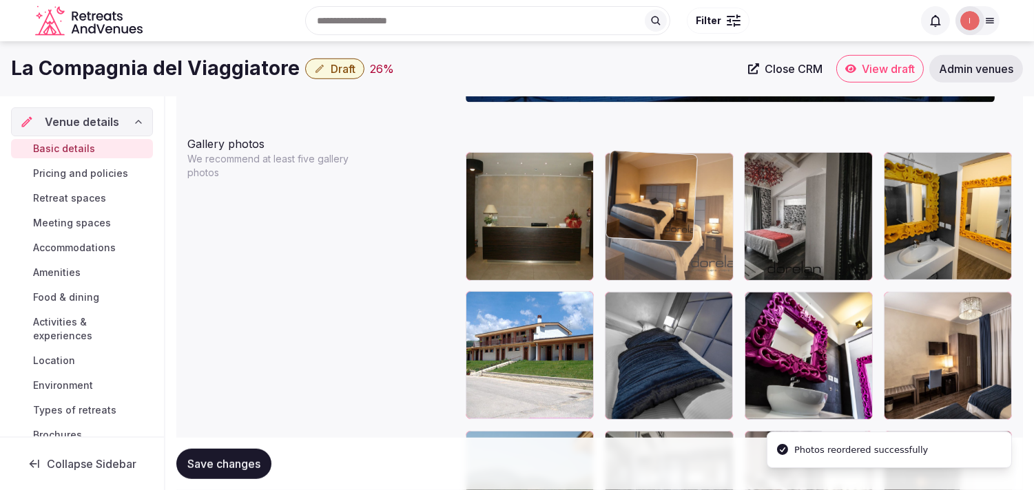
drag, startPoint x: 625, startPoint y: 288, endPoint x: 656, endPoint y: 205, distance: 88.0
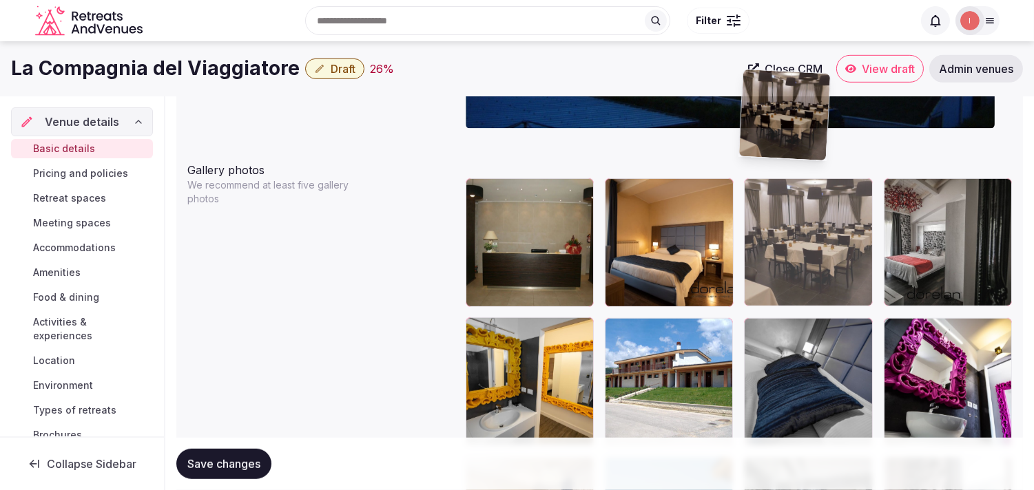
scroll to position [1546, 0]
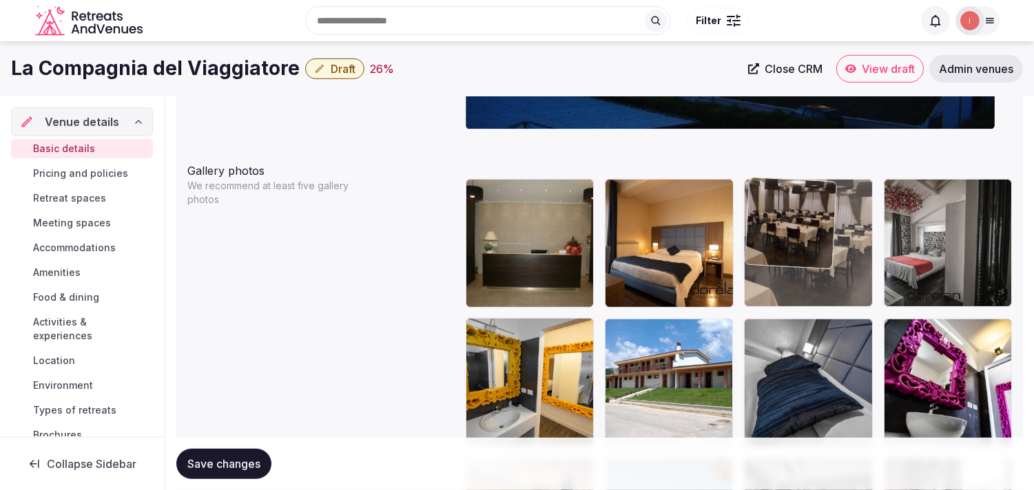
drag, startPoint x: 613, startPoint y: 273, endPoint x: 786, endPoint y: 217, distance: 181.8
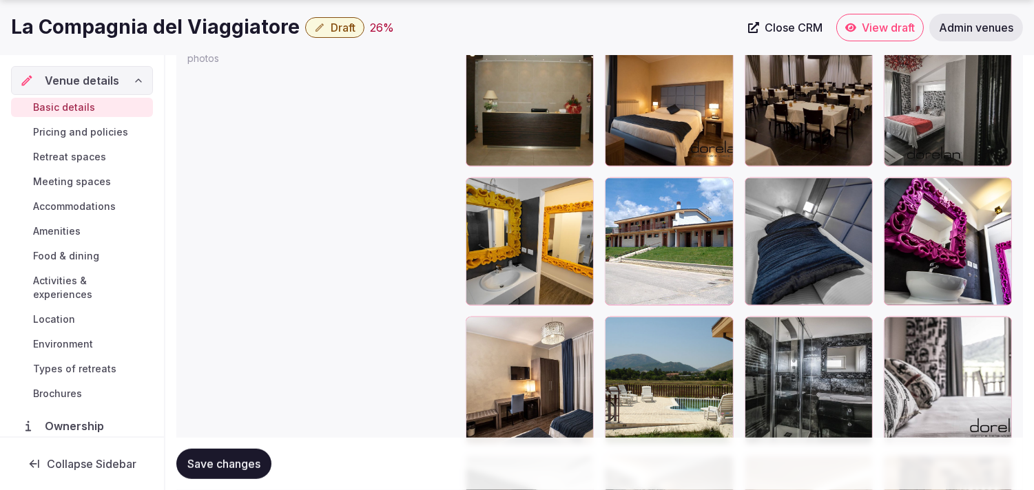
scroll to position [1713, 0]
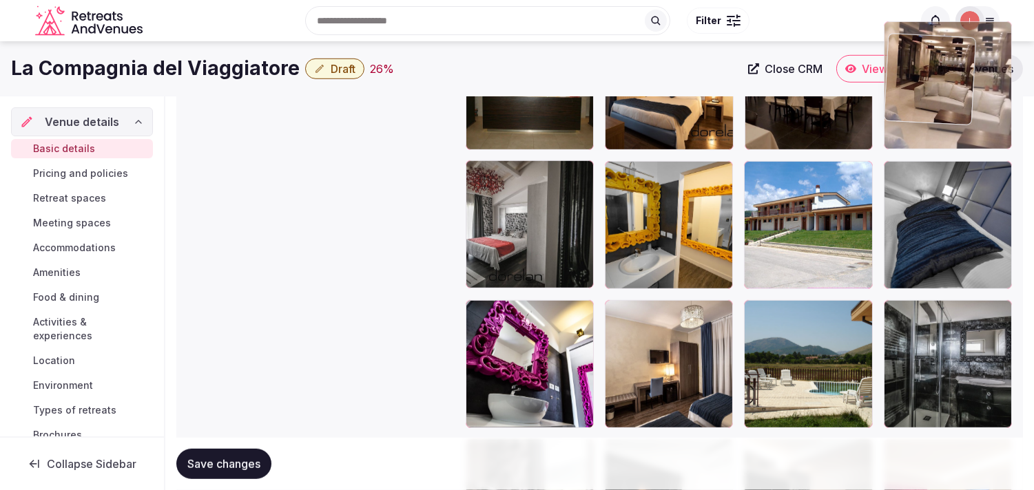
drag, startPoint x: 898, startPoint y: 429, endPoint x: 913, endPoint y: 76, distance: 353.6
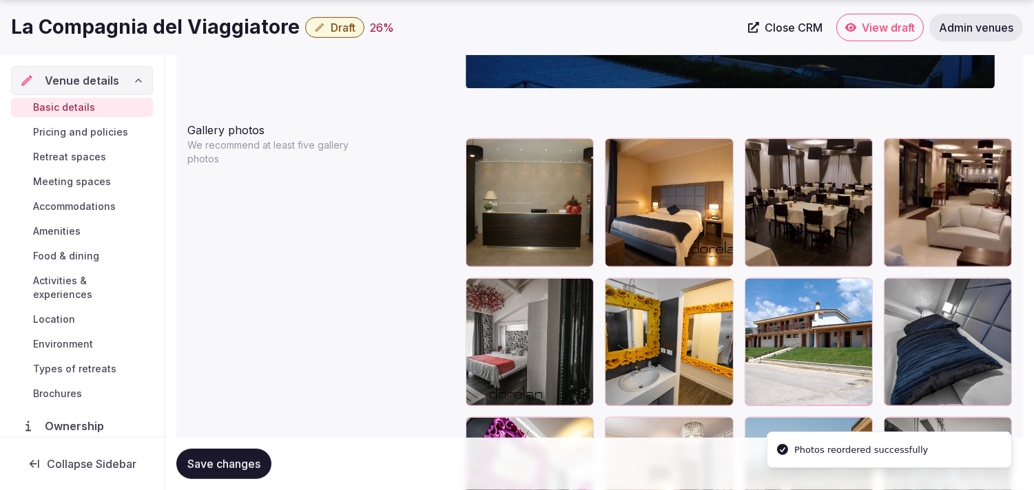
scroll to position [1613, 0]
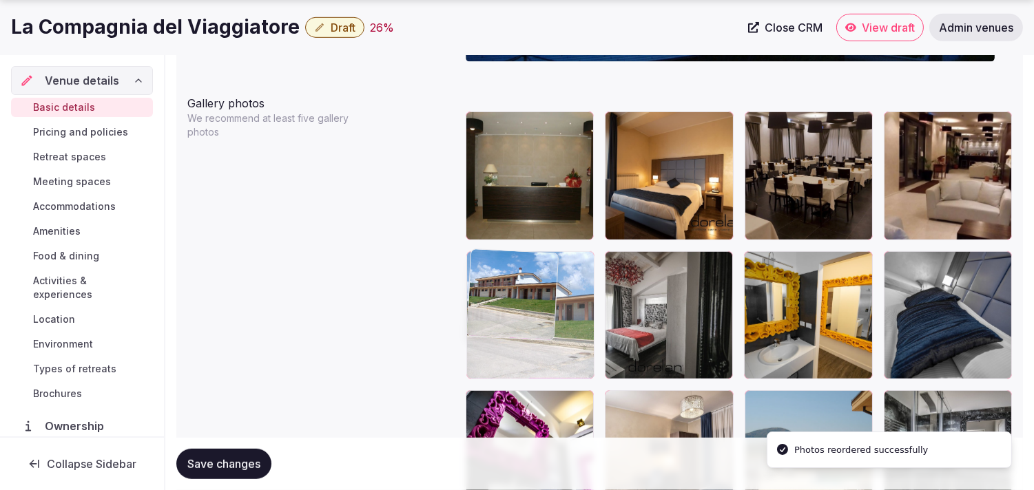
drag, startPoint x: 667, startPoint y: 266, endPoint x: 489, endPoint y: 286, distance: 178.7
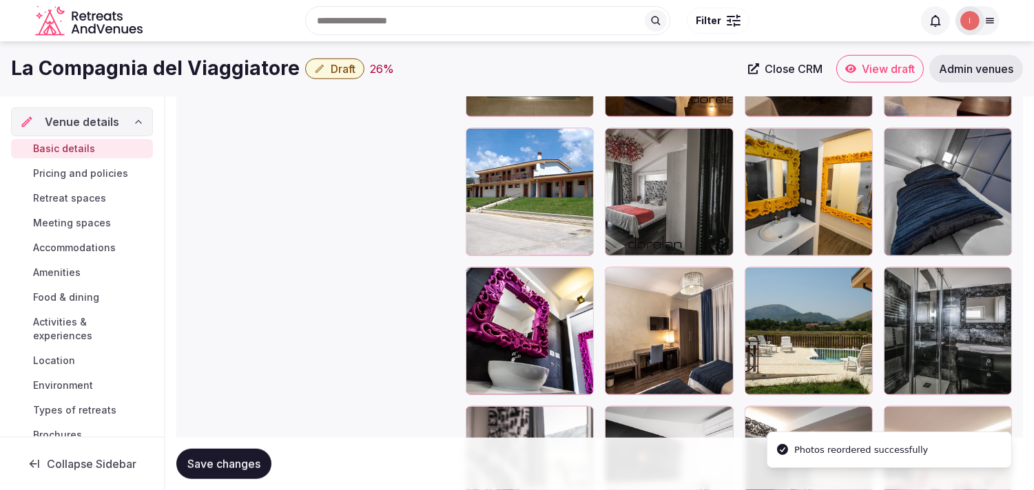
scroll to position [1690, 0]
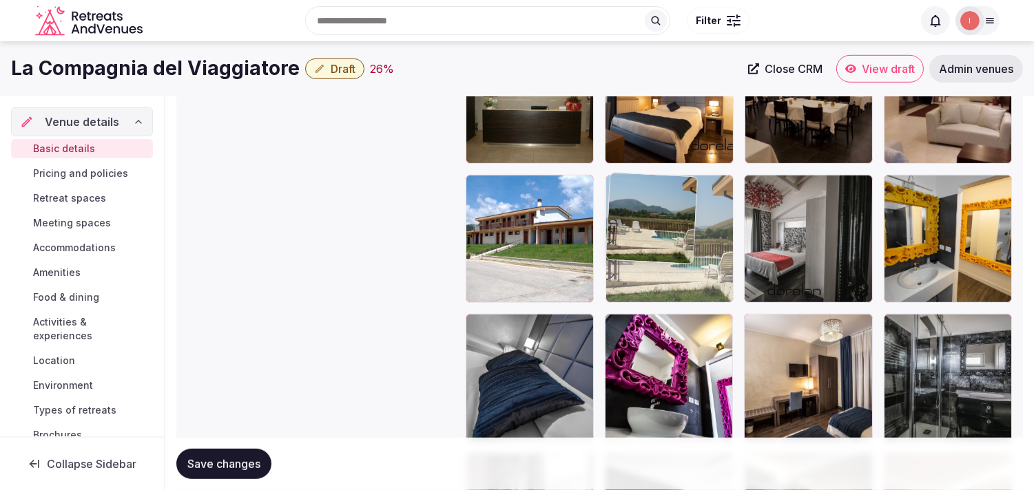
drag, startPoint x: 753, startPoint y: 328, endPoint x: 651, endPoint y: 224, distance: 145.6
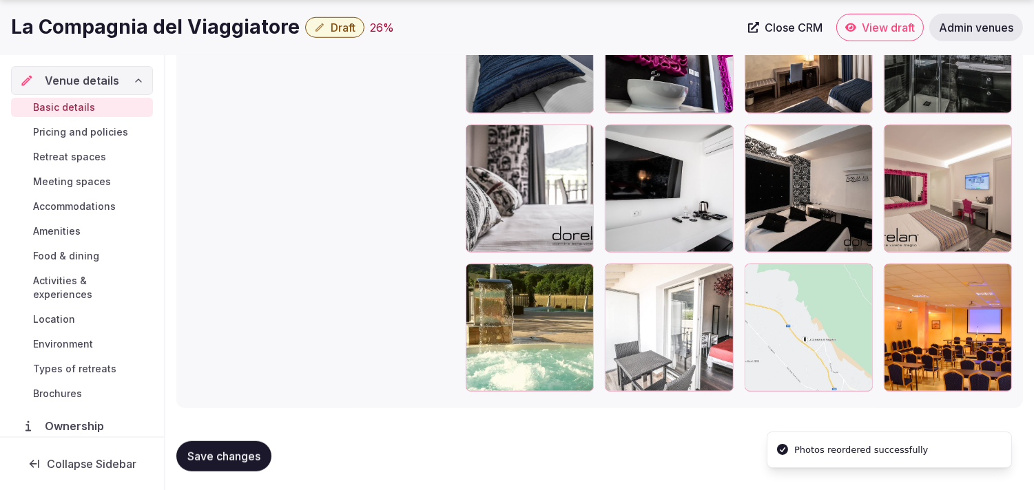
scroll to position [2020, 0]
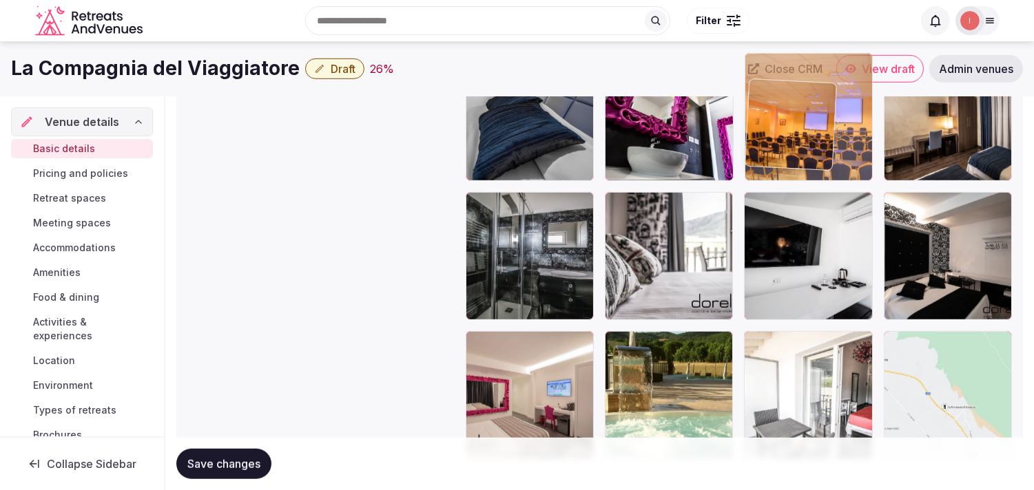
drag, startPoint x: 877, startPoint y: 237, endPoint x: 826, endPoint y: 65, distance: 179.3
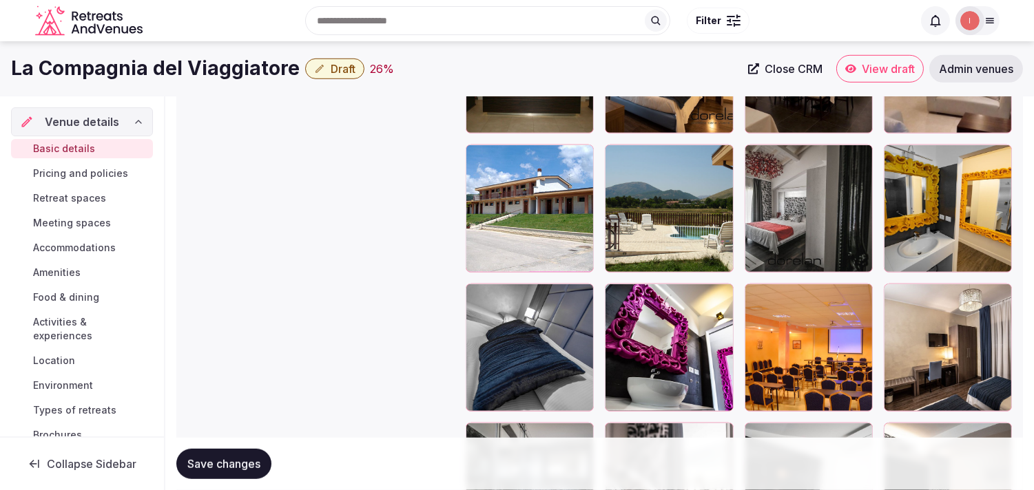
scroll to position [1694, 0]
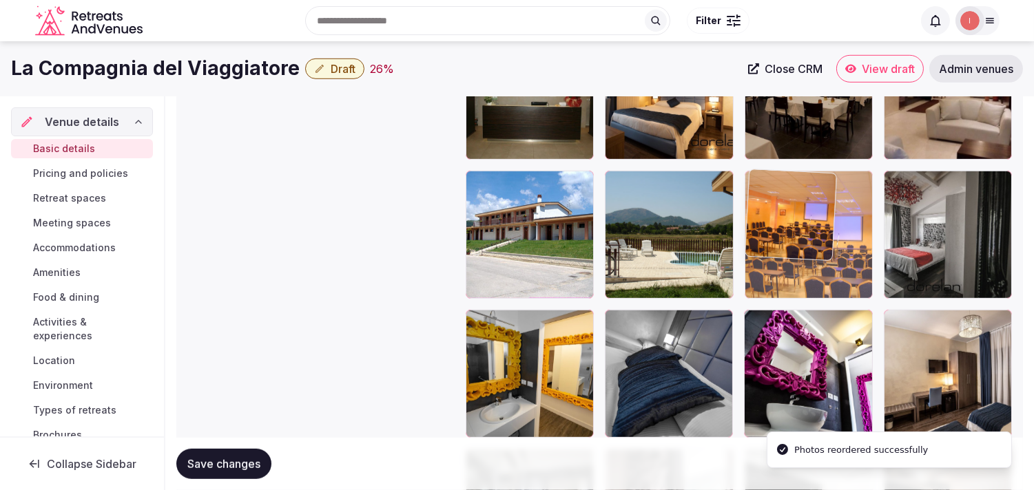
drag, startPoint x: 760, startPoint y: 317, endPoint x: 762, endPoint y: 225, distance: 91.6
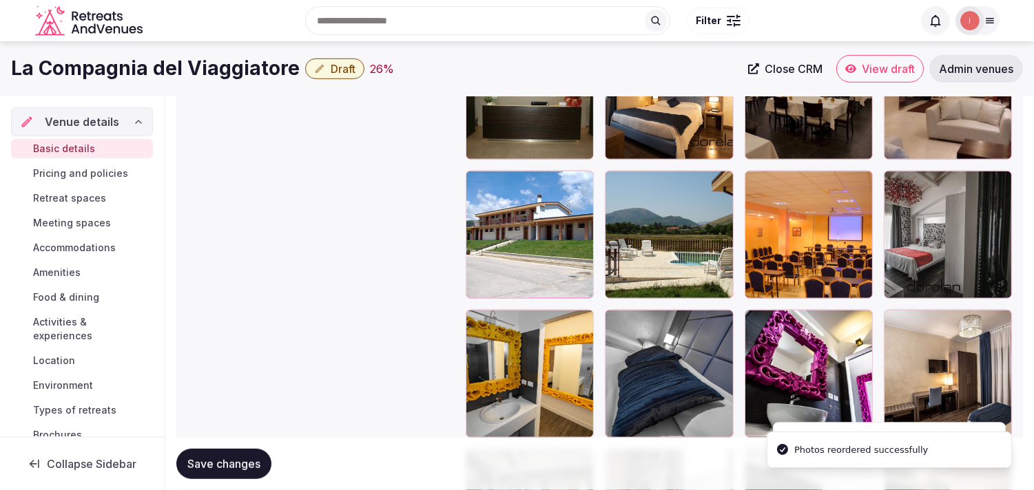
click at [253, 459] on span "Save changes" at bounding box center [223, 464] width 73 height 14
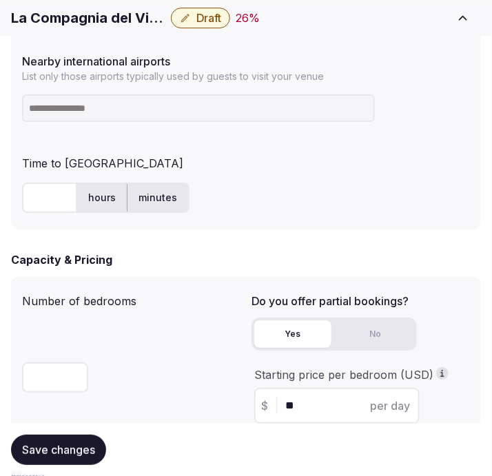
scroll to position [928, 0]
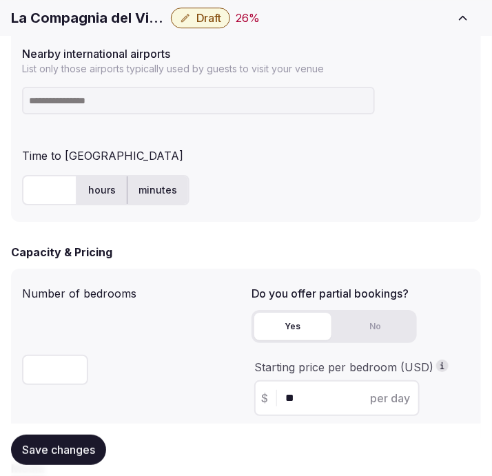
click at [193, 17] on button "Draft" at bounding box center [200, 18] width 59 height 21
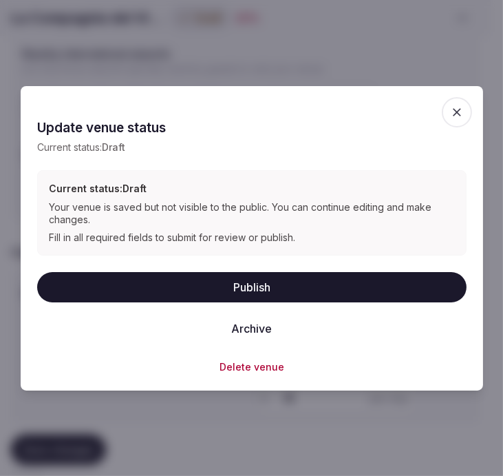
click at [331, 284] on button "Publish" at bounding box center [252, 287] width 430 height 30
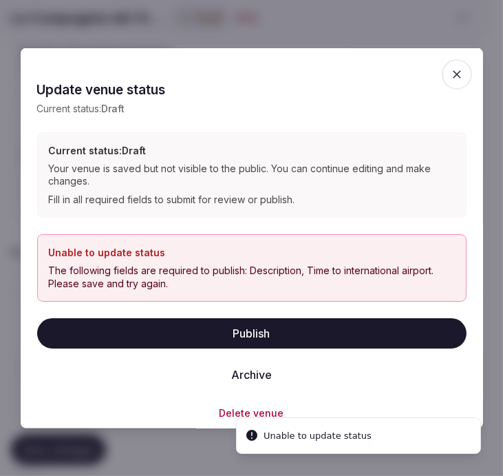
click at [454, 67] on span "button" at bounding box center [457, 74] width 30 height 30
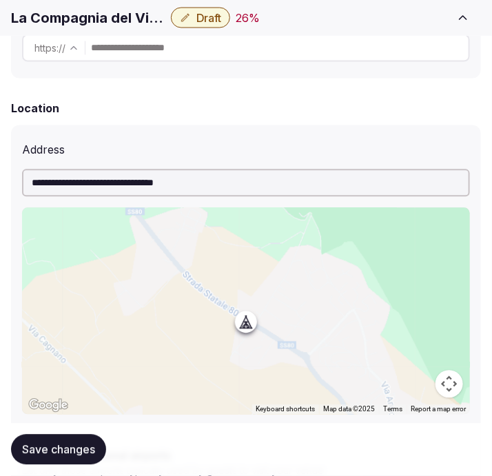
scroll to position [535, 0]
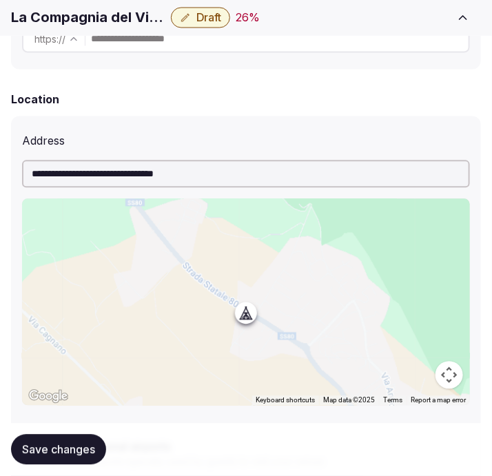
click at [177, 173] on input "**********" at bounding box center [246, 174] width 448 height 28
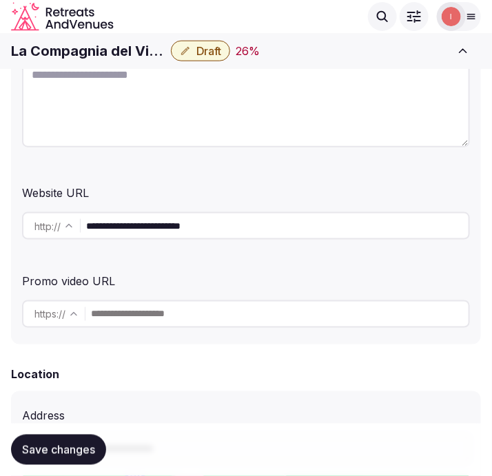
scroll to position [229, 0]
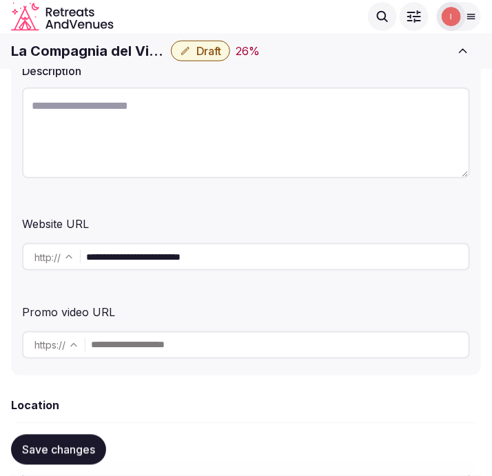
click at [160, 250] on input "**********" at bounding box center [277, 257] width 382 height 28
click at [169, 152] on textarea at bounding box center [246, 132] width 448 height 91
paste textarea "**********"
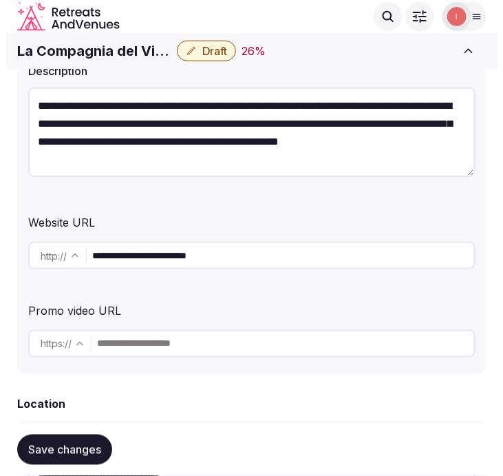
scroll to position [25, 0]
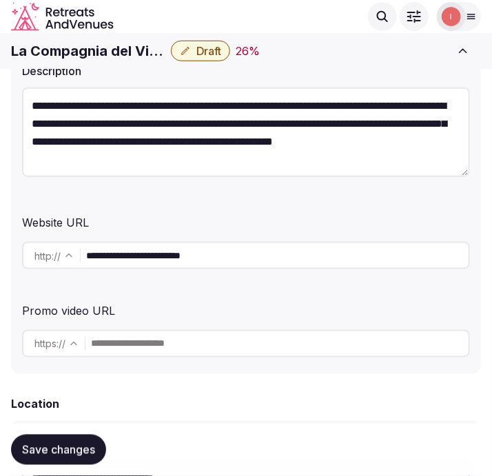
type textarea "**********"
click at [86, 452] on span "Save changes" at bounding box center [58, 450] width 73 height 14
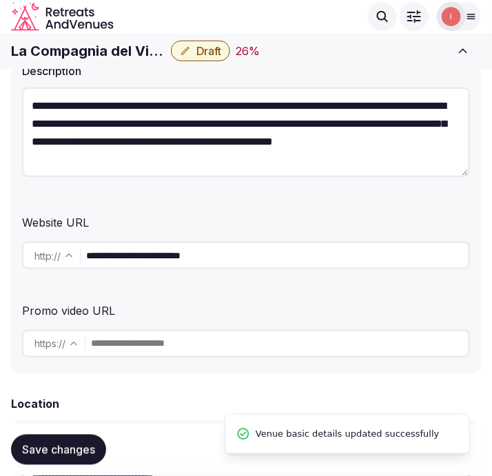
click at [188, 59] on button "Draft" at bounding box center [200, 51] width 59 height 21
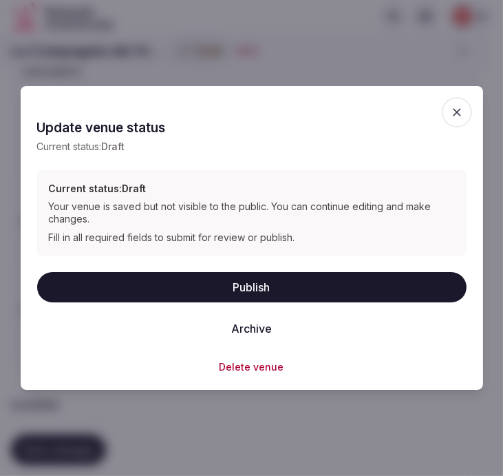
click at [283, 294] on button "Publish" at bounding box center [252, 287] width 430 height 30
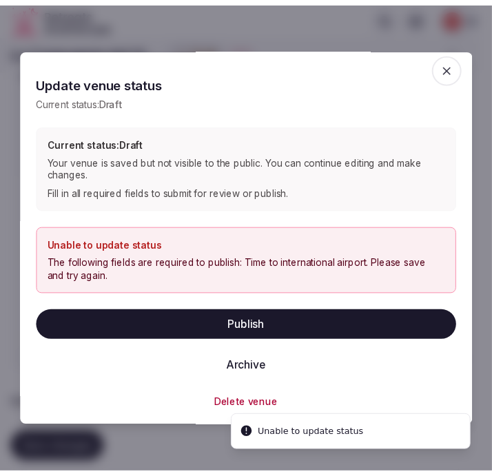
scroll to position [8, 0]
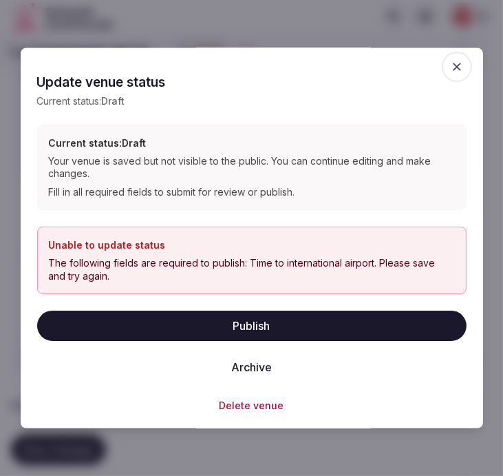
click at [454, 65] on span "button" at bounding box center [457, 66] width 30 height 30
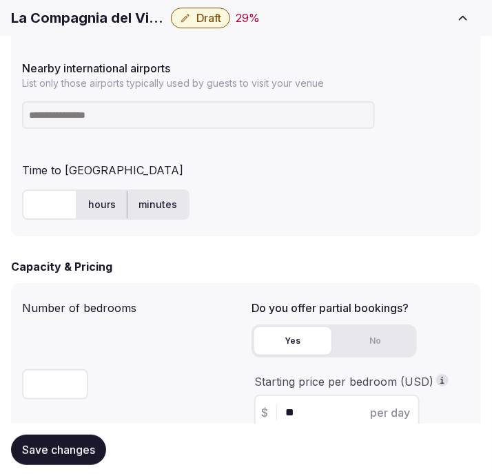
scroll to position [918, 0]
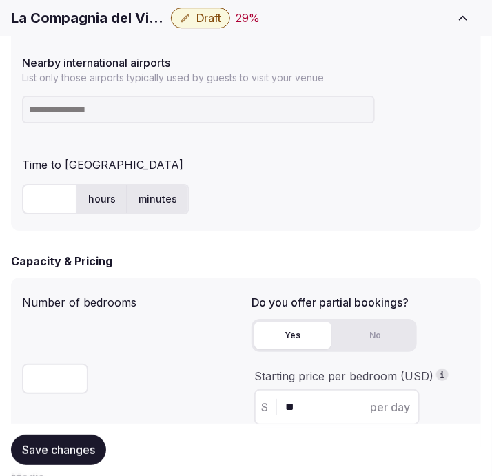
click at [94, 100] on input at bounding box center [198, 110] width 353 height 28
type input "***"
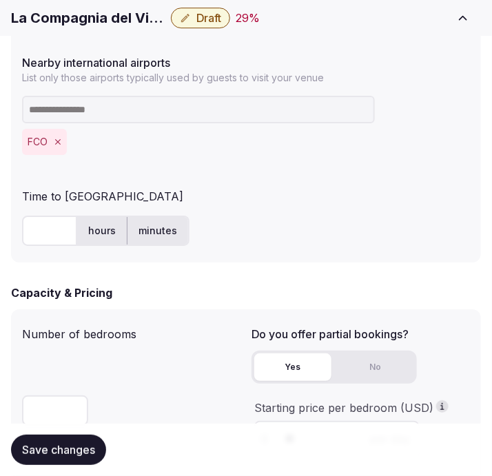
click at [41, 236] on input "text" at bounding box center [49, 231] width 55 height 30
type input "***"
click at [94, 444] on span "Save changes" at bounding box center [58, 450] width 73 height 14
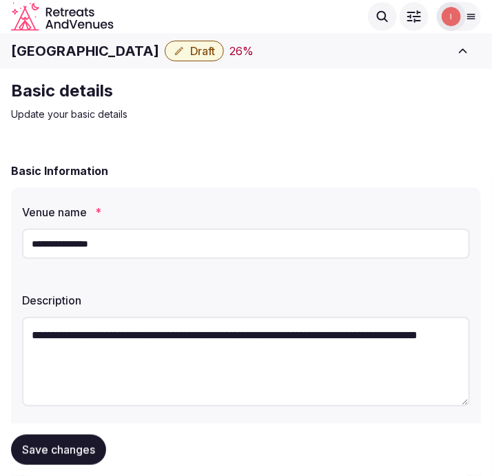
click at [67, 50] on h1 "[GEOGRAPHIC_DATA]" at bounding box center [85, 50] width 148 height 19
copy div "[GEOGRAPHIC_DATA]"
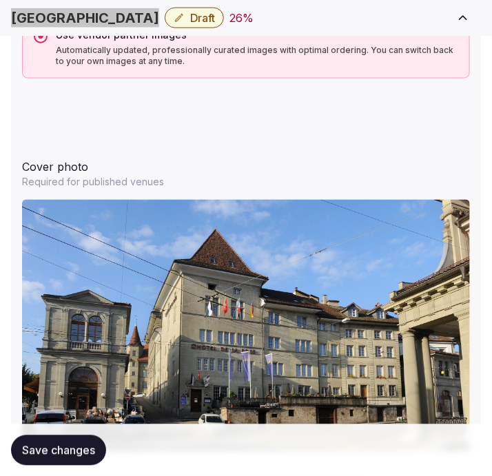
scroll to position [1606, 0]
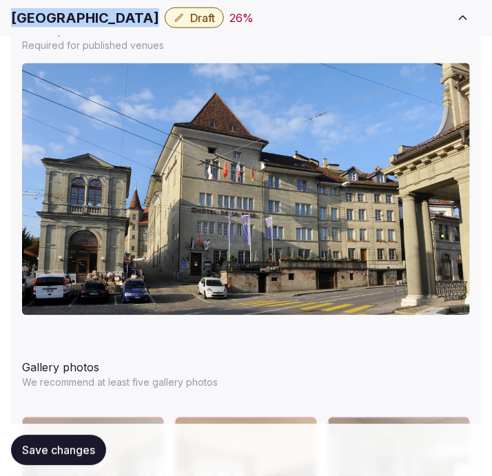
copy div "[GEOGRAPHIC_DATA]"
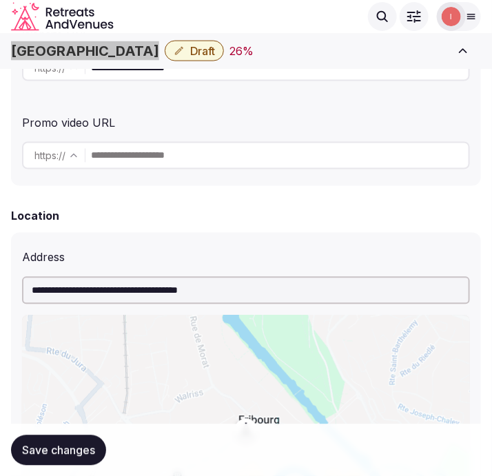
scroll to position [415, 0]
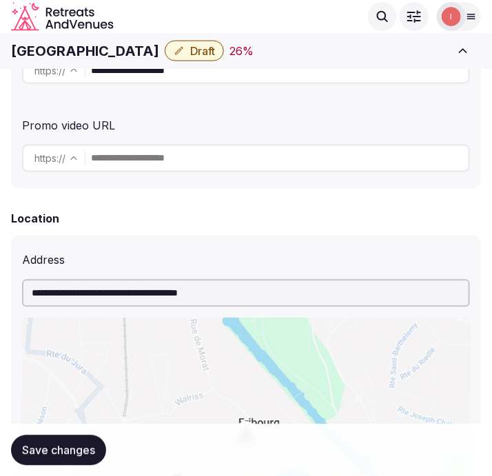
click at [200, 287] on input "**********" at bounding box center [246, 294] width 448 height 28
click at [165, 41] on button "Draft" at bounding box center [194, 51] width 59 height 21
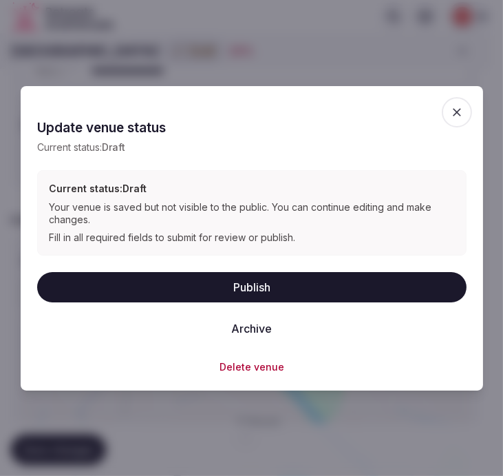
click at [264, 277] on button "Publish" at bounding box center [252, 287] width 430 height 30
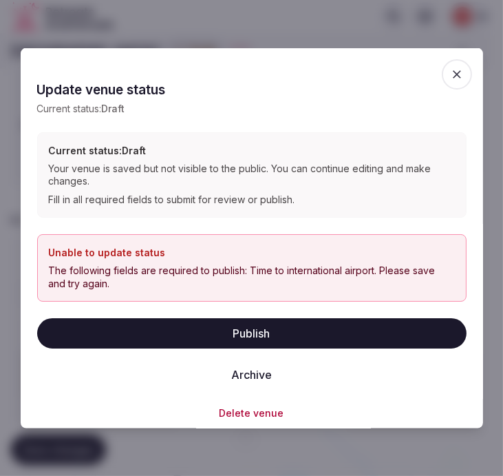
click at [450, 69] on icon "button" at bounding box center [457, 74] width 14 height 14
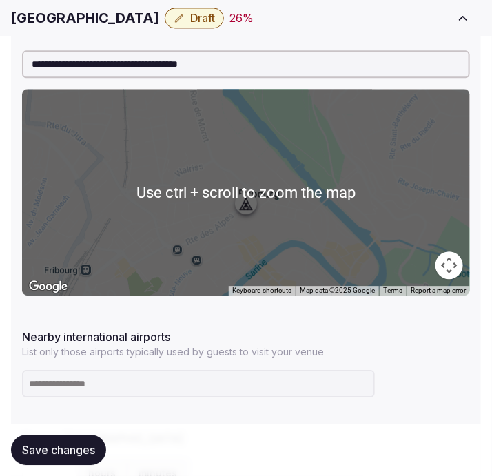
scroll to position [950, 0]
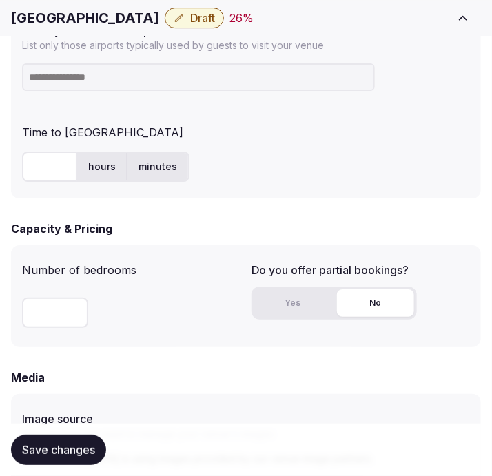
click at [147, 65] on input at bounding box center [198, 77] width 353 height 28
type input "****"
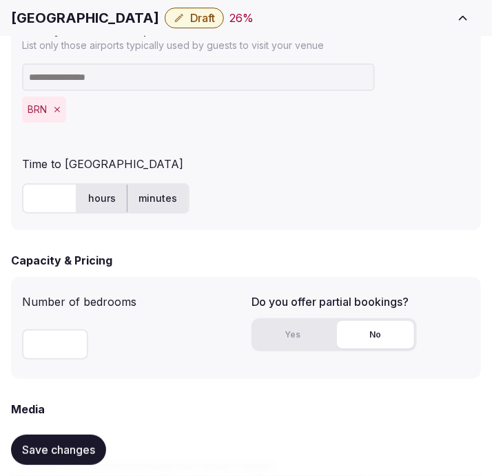
click at [53, 200] on input "text" at bounding box center [49, 198] width 55 height 30
type input "**"
click at [72, 444] on span "Save changes" at bounding box center [58, 450] width 73 height 14
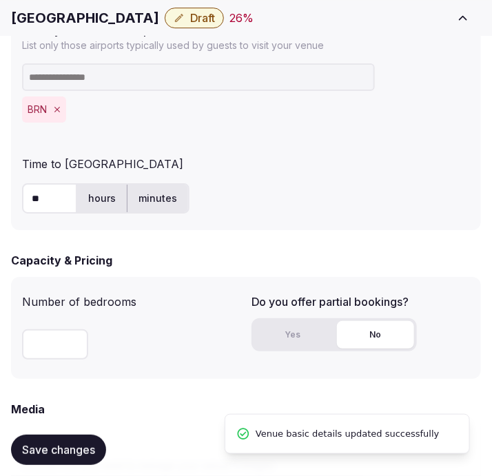
click at [190, 11] on span "Draft" at bounding box center [202, 18] width 25 height 14
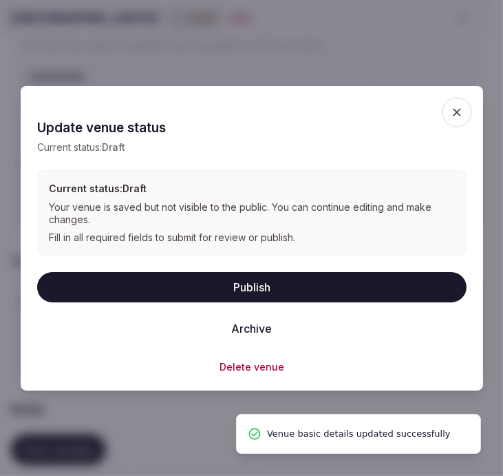
click at [307, 277] on button "Publish" at bounding box center [252, 287] width 430 height 30
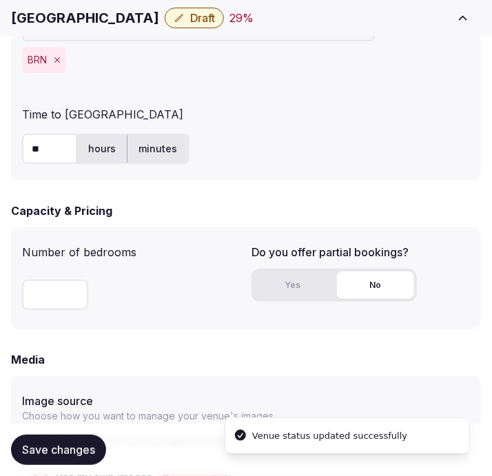
scroll to position [1027, 0]
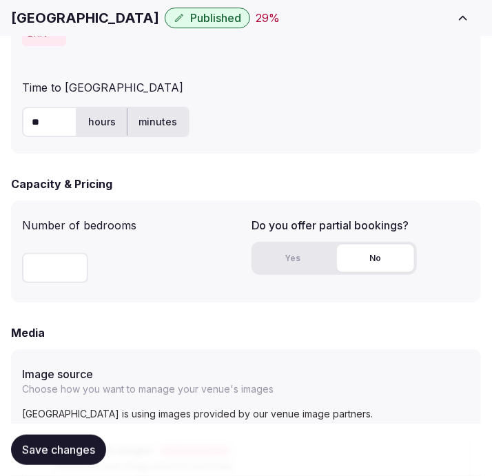
click at [77, 455] on span "Save changes" at bounding box center [58, 450] width 73 height 14
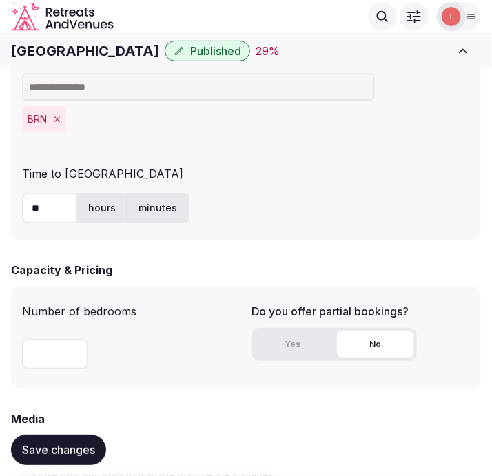
scroll to position [873, 0]
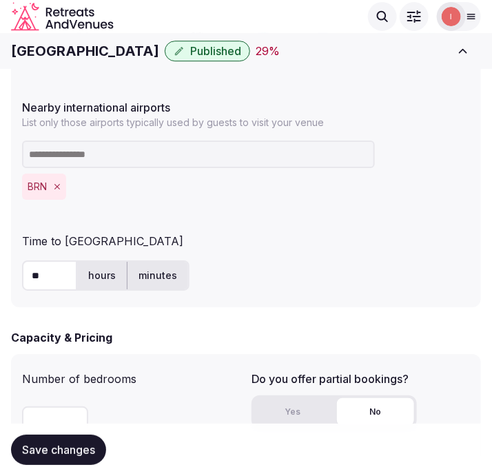
click at [59, 48] on h1 "Hotel de la Rose" at bounding box center [85, 50] width 148 height 19
copy div "Hotel de la Rose"
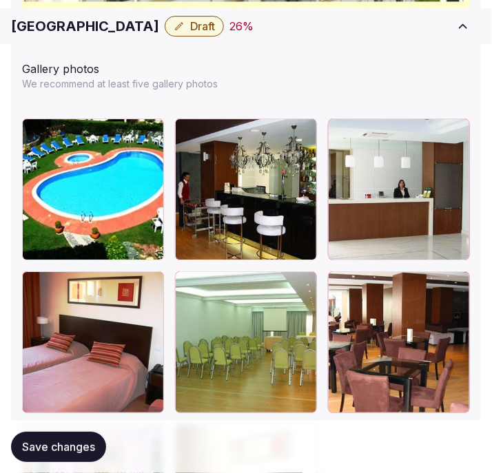
scroll to position [2013, 0]
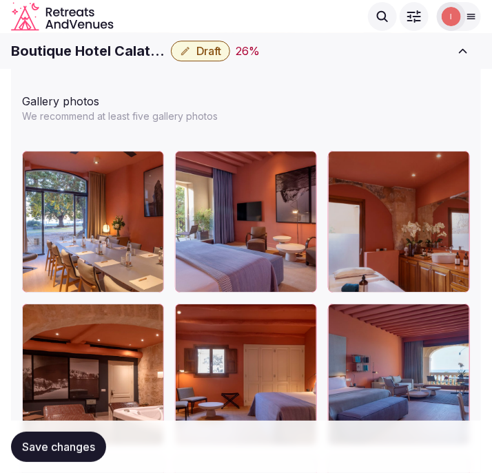
scroll to position [1968, 0]
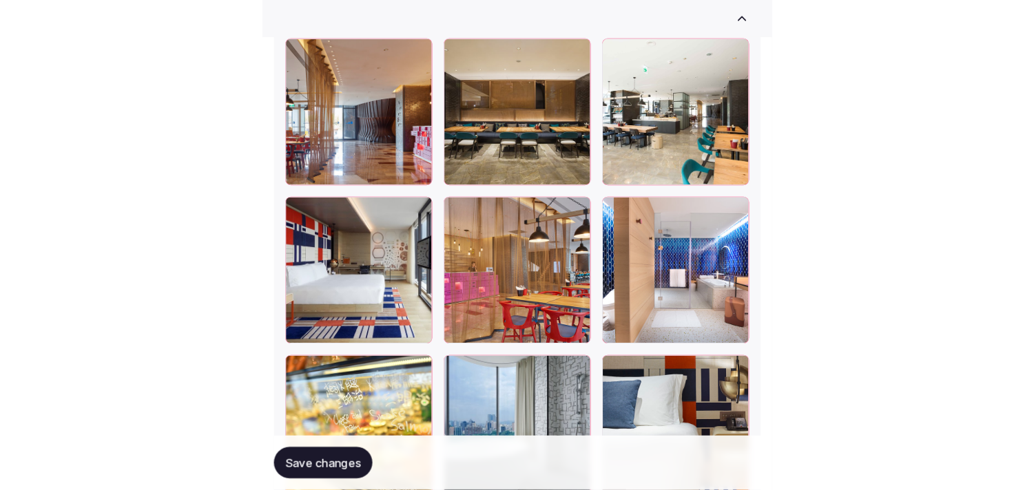
scroll to position [3136, 0]
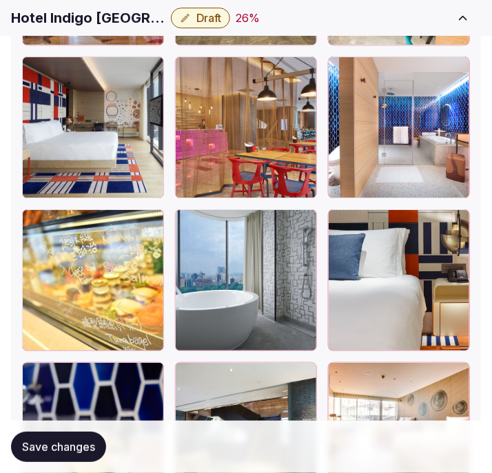
click at [70, 19] on h1 "Hotel Indigo [GEOGRAPHIC_DATA]" at bounding box center [88, 17] width 154 height 19
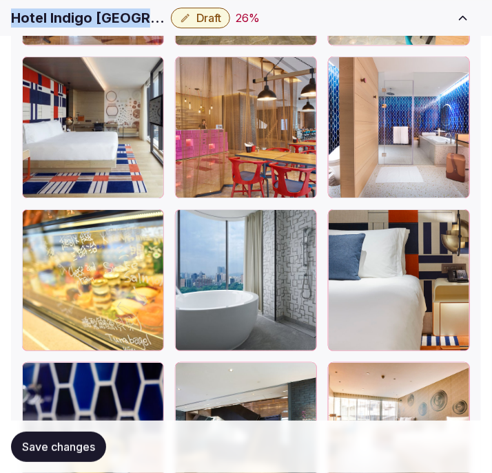
click at [70, 19] on h1 "Hotel Indigo [GEOGRAPHIC_DATA]" at bounding box center [88, 17] width 154 height 19
copy div "Hotel Indigo [GEOGRAPHIC_DATA]"
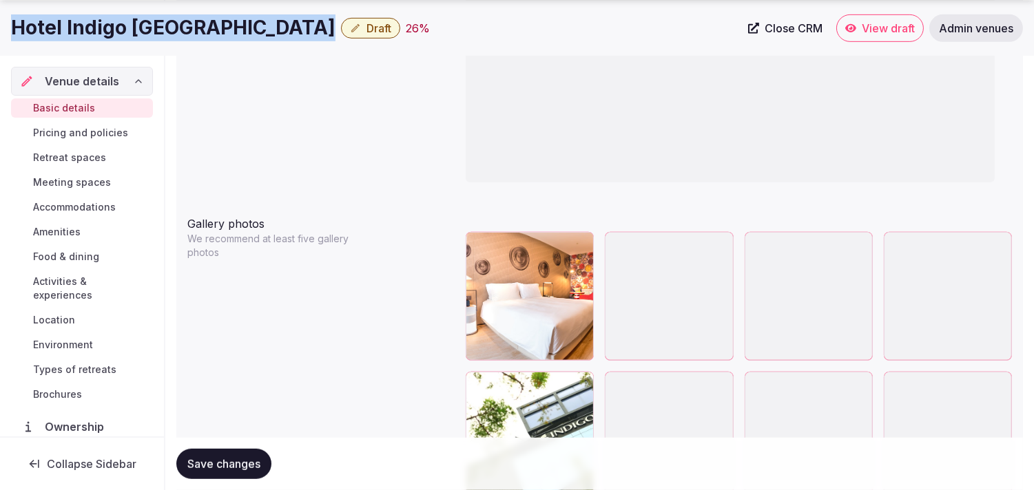
scroll to position [1530, 0]
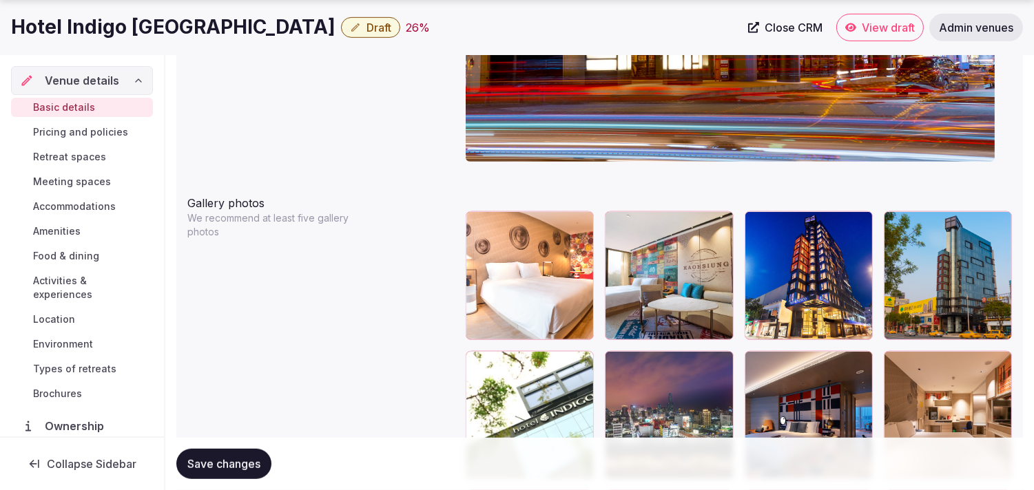
click at [491, 231] on div at bounding box center [997, 226] width 17 height 18
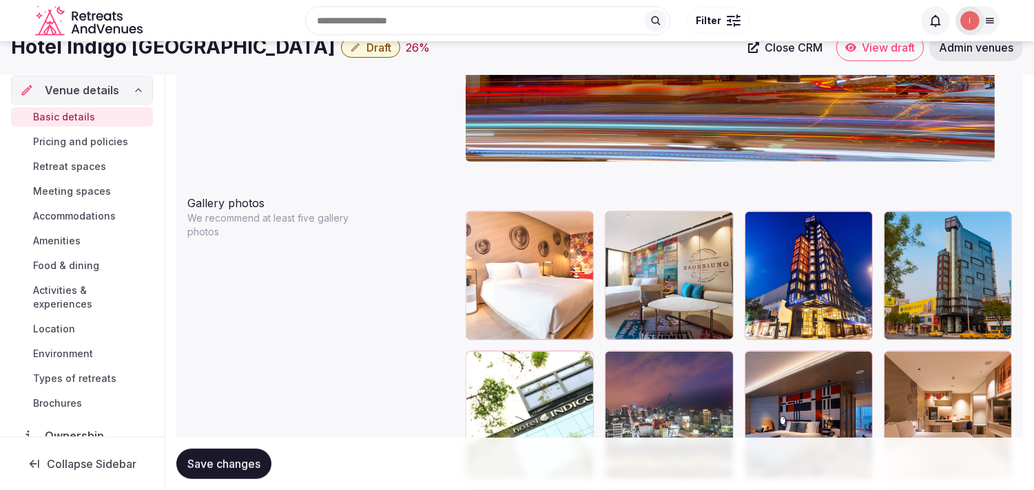
scroll to position [1454, 0]
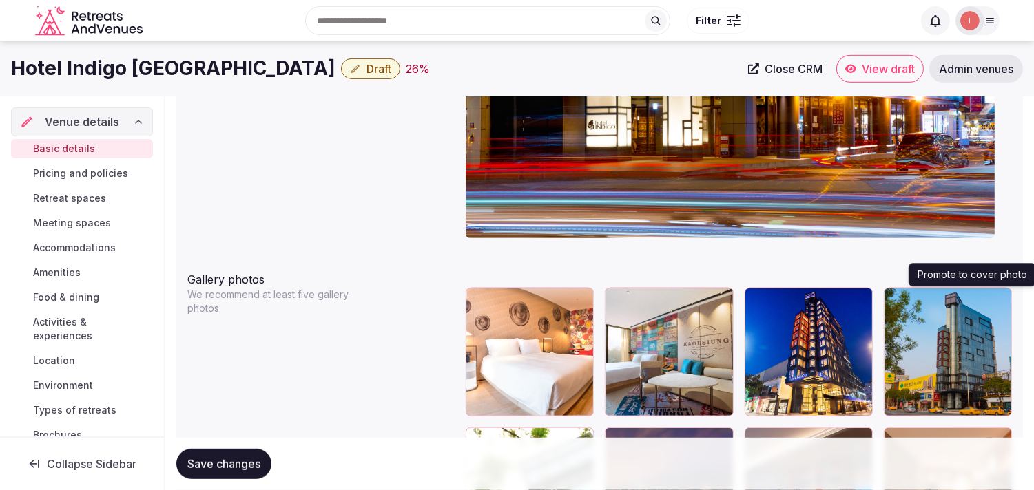
click at [491, 300] on icon "button" at bounding box center [997, 301] width 11 height 11
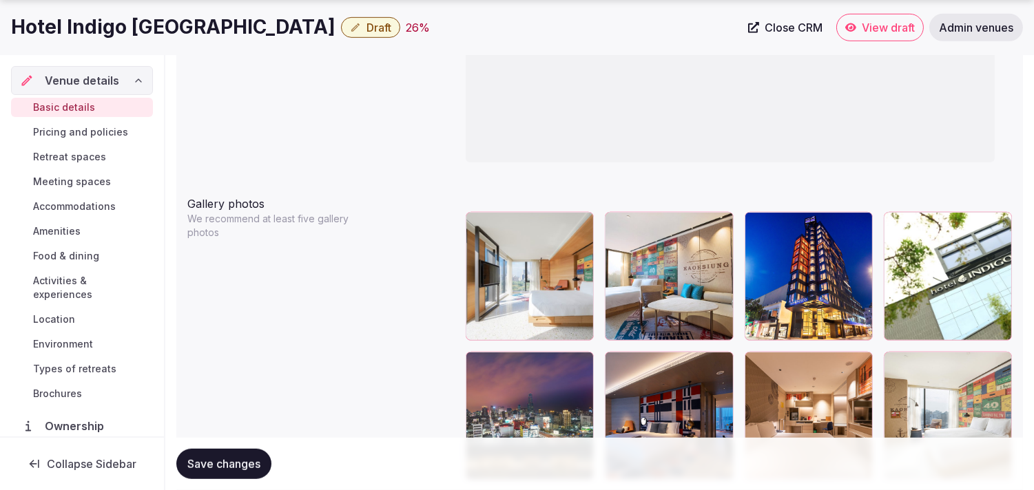
scroll to position [1530, 0]
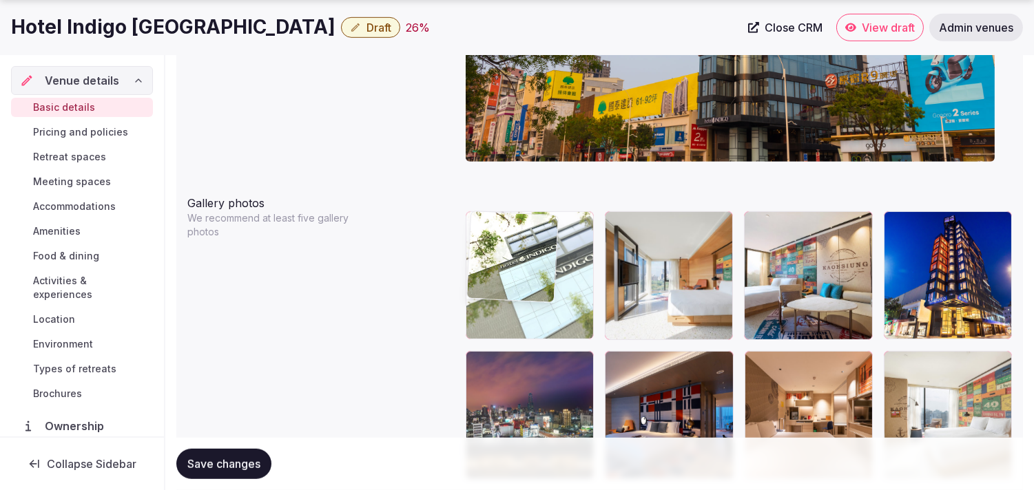
drag, startPoint x: 702, startPoint y: 245, endPoint x: 517, endPoint y: 235, distance: 185.5
click at [491, 235] on body "**********" at bounding box center [517, 291] width 1034 height 3642
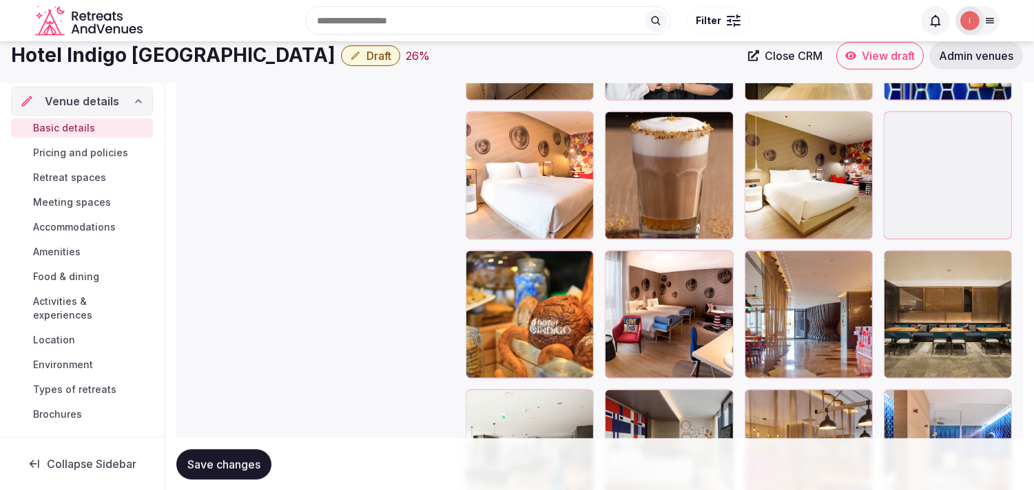
scroll to position [1989, 0]
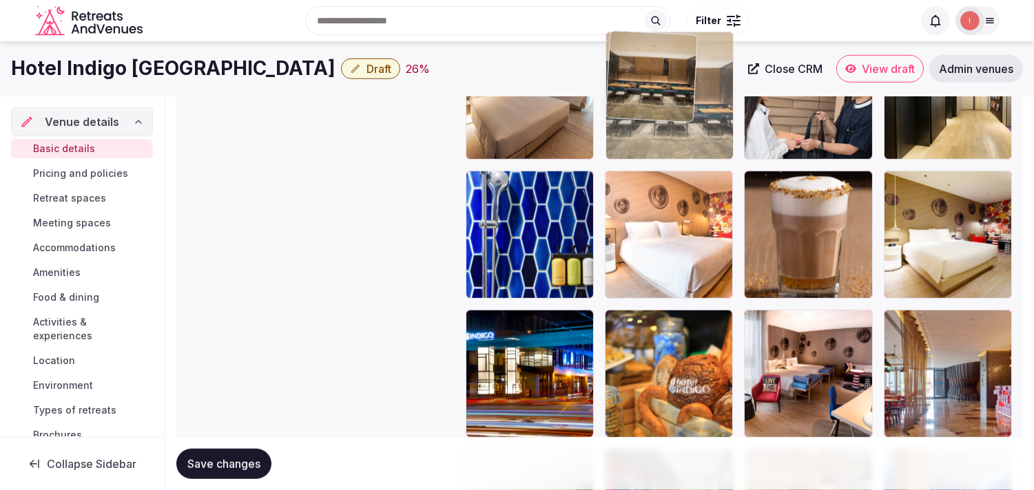
drag, startPoint x: 890, startPoint y: 321, endPoint x: 646, endPoint y: 102, distance: 328.2
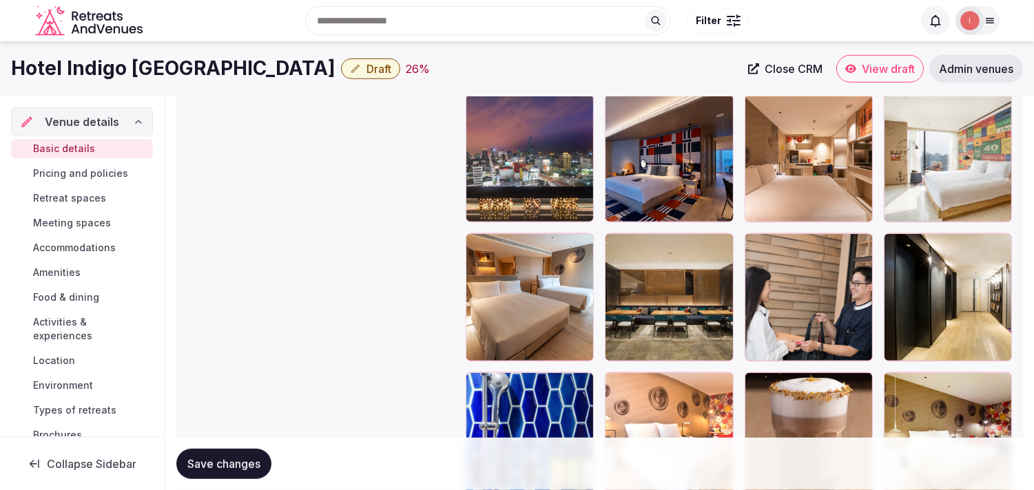
scroll to position [1759, 0]
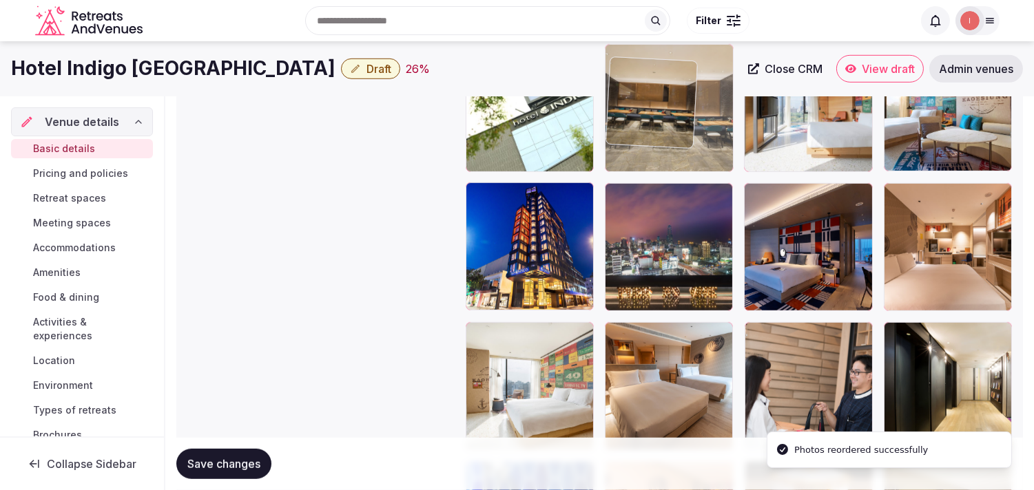
drag, startPoint x: 607, startPoint y: 253, endPoint x: 627, endPoint y: 85, distance: 169.1
click at [491, 85] on body "**********" at bounding box center [517, 123] width 1034 height 3642
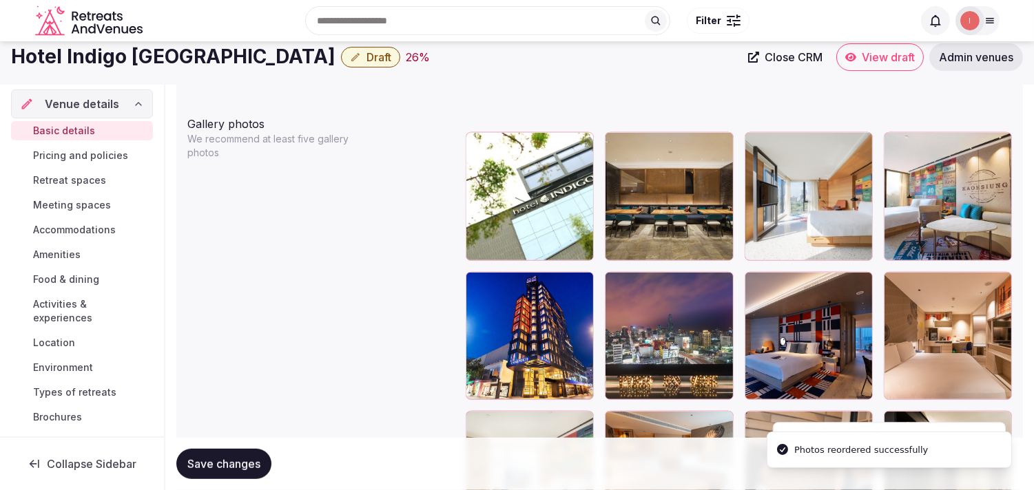
scroll to position [1608, 0]
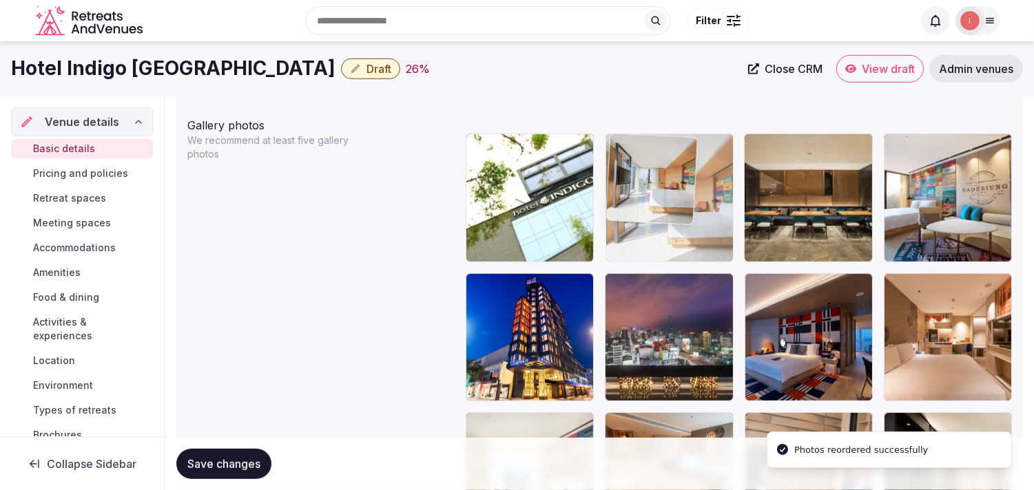
drag, startPoint x: 756, startPoint y: 143, endPoint x: 652, endPoint y: 154, distance: 104.6
click at [491, 152] on body "**********" at bounding box center [517, 213] width 1034 height 3642
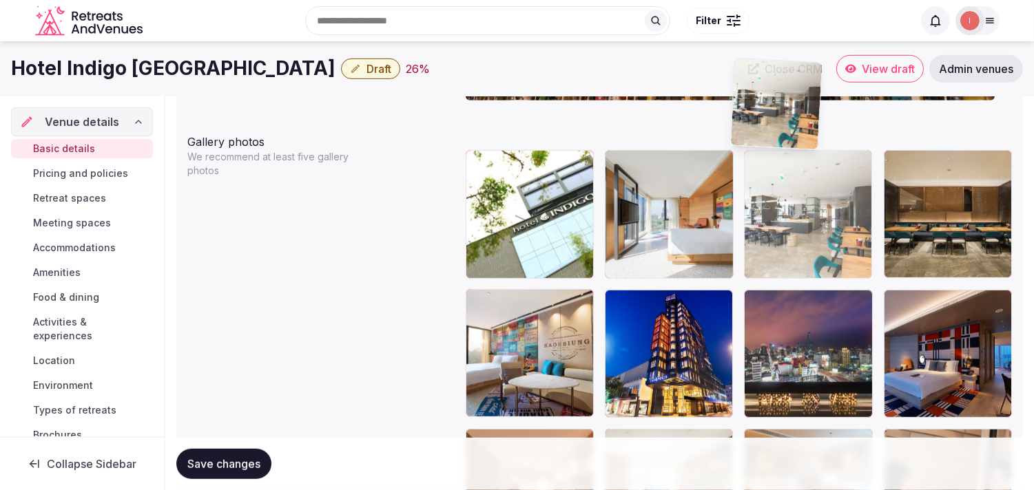
scroll to position [1543, 0]
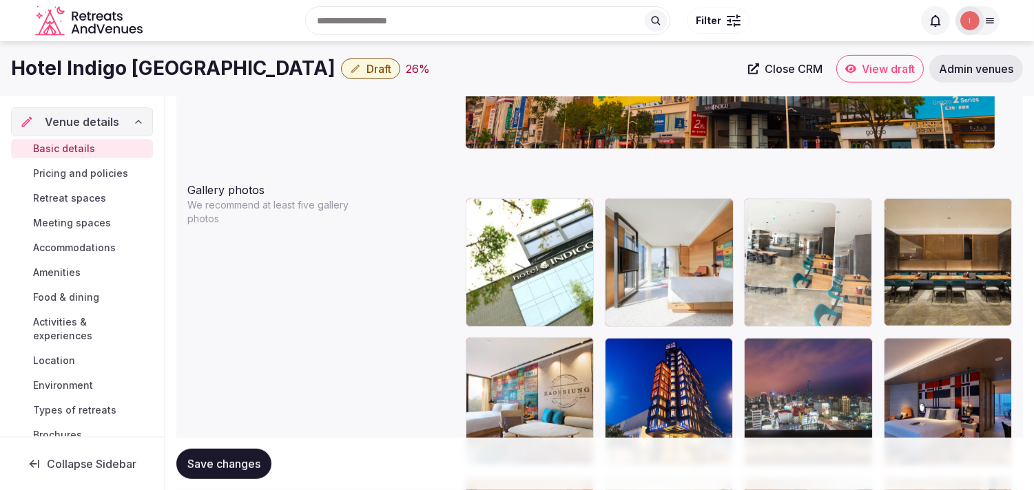
drag, startPoint x: 478, startPoint y: 231, endPoint x: 772, endPoint y: 246, distance: 294.4
click at [491, 246] on body "**********" at bounding box center [517, 278] width 1034 height 3642
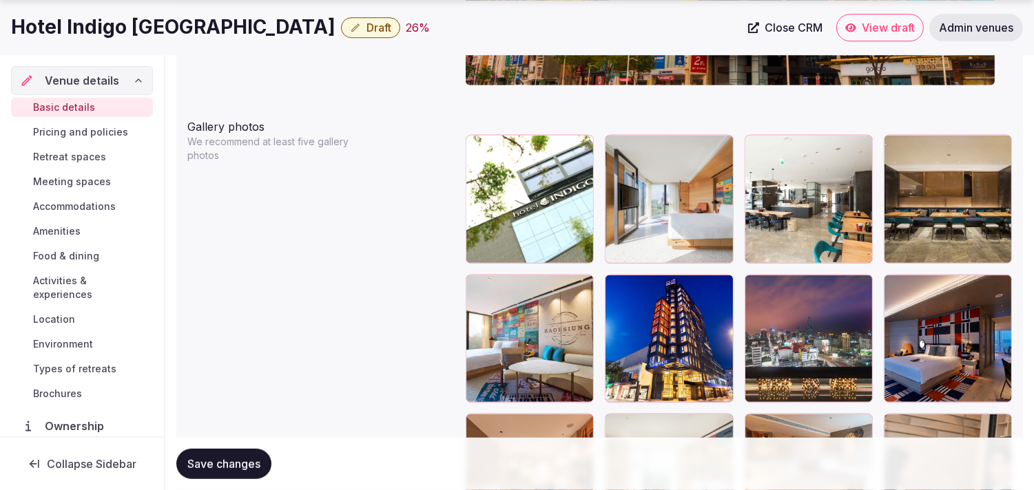
scroll to position [1696, 0]
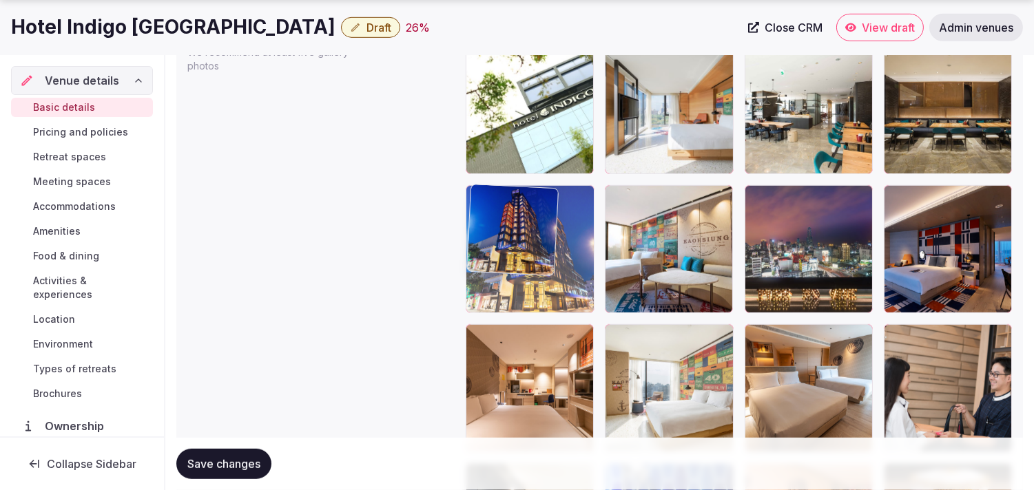
drag, startPoint x: 616, startPoint y: 195, endPoint x: 528, endPoint y: 203, distance: 88.5
click at [491, 203] on body "**********" at bounding box center [517, 125] width 1034 height 3642
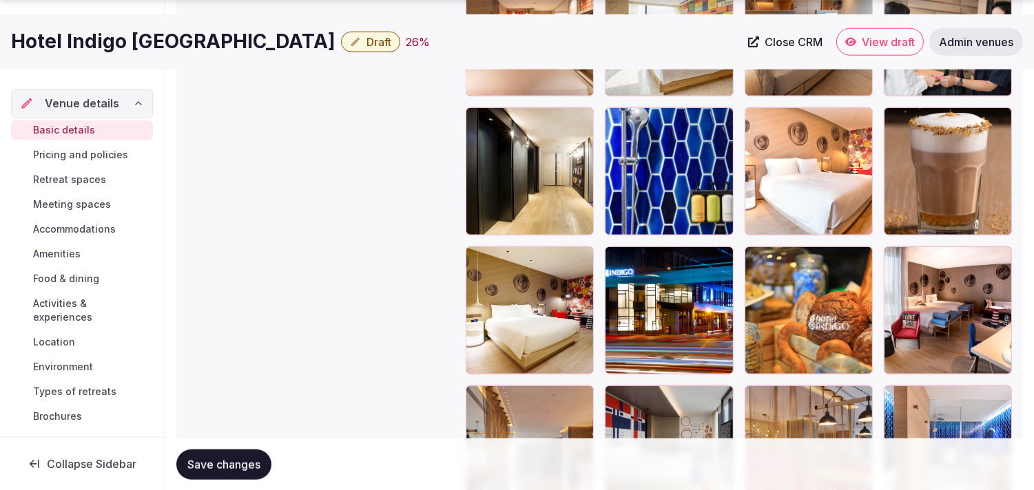
scroll to position [2078, 0]
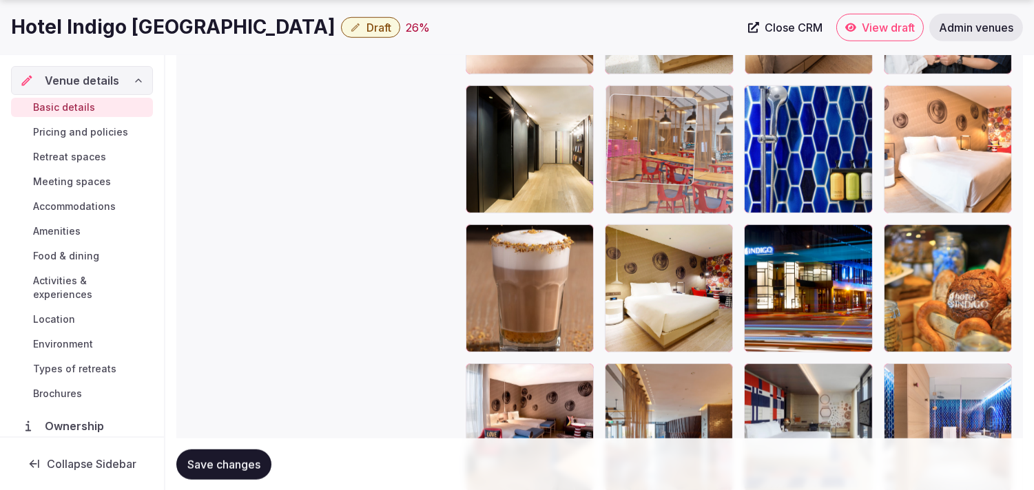
drag, startPoint x: 757, startPoint y: 361, endPoint x: 642, endPoint y: 84, distance: 299.7
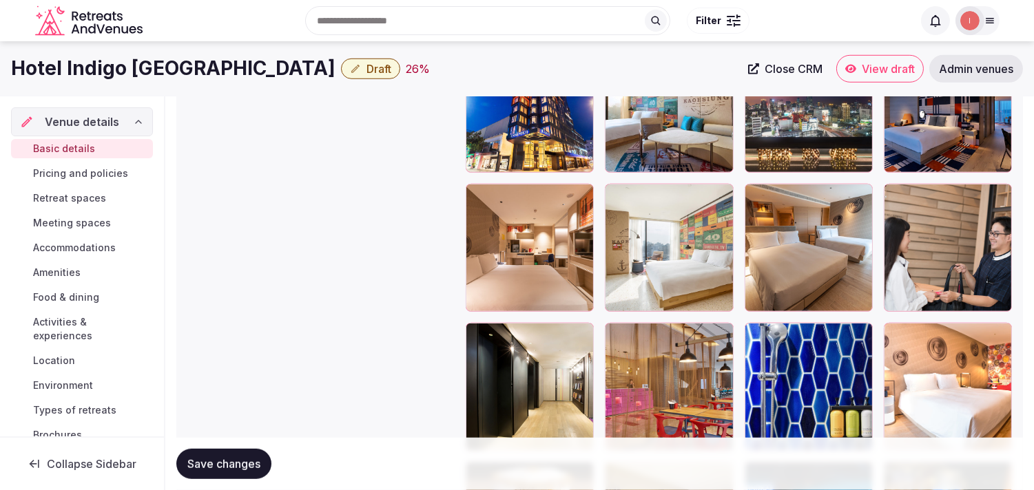
scroll to position [1835, 0]
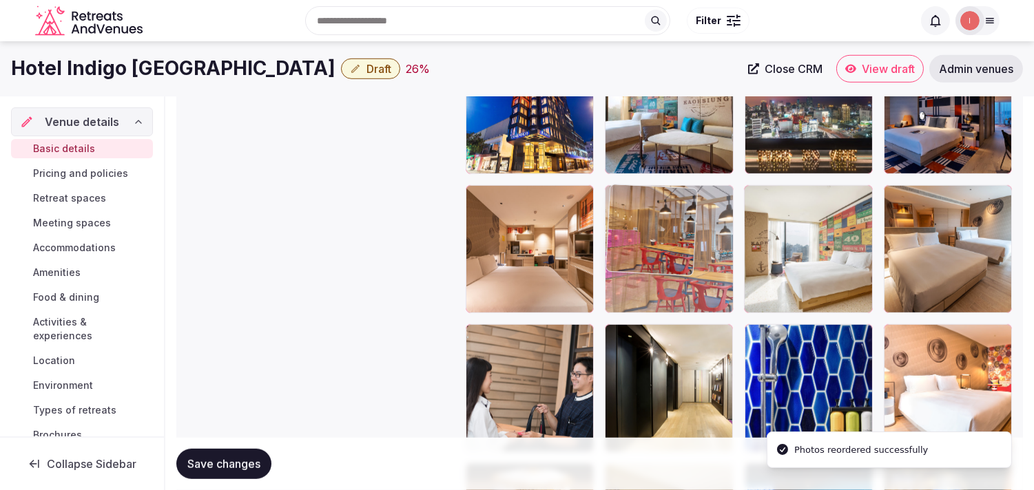
drag, startPoint x: 625, startPoint y: 327, endPoint x: 614, endPoint y: 201, distance: 126.5
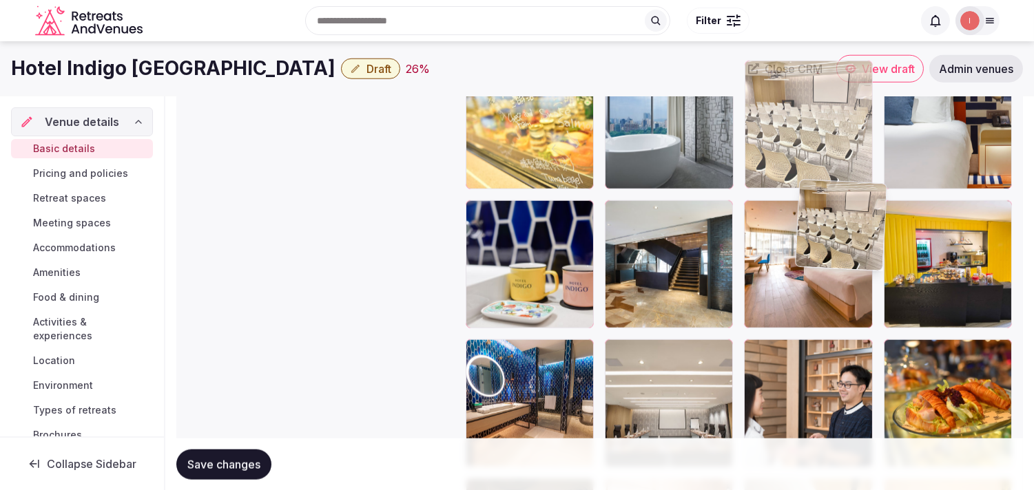
scroll to position [2482, 0]
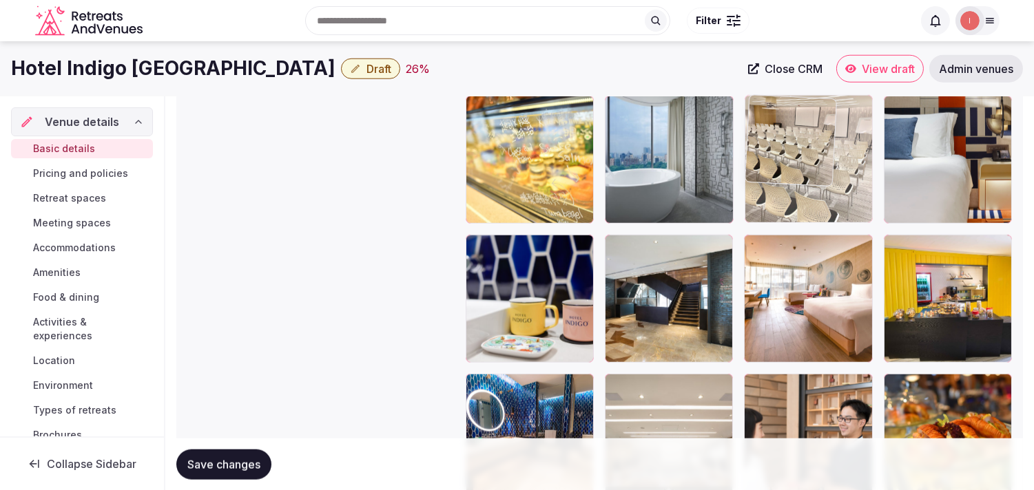
drag, startPoint x: 891, startPoint y: 243, endPoint x: 769, endPoint y: 132, distance: 165.2
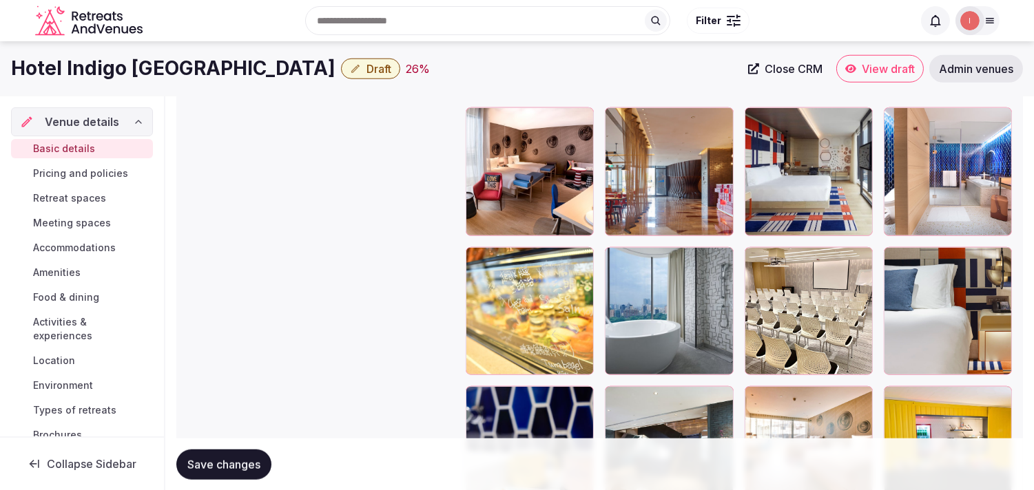
scroll to position [2329, 0]
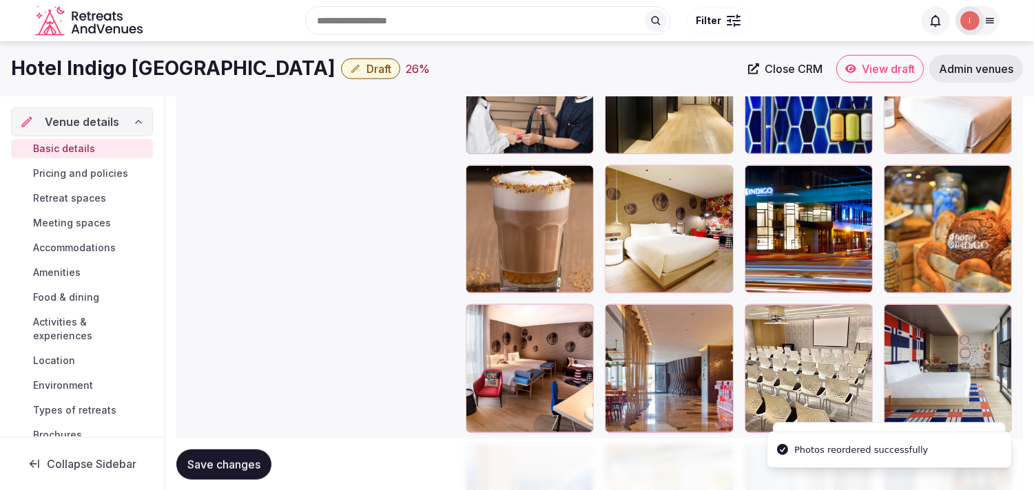
scroll to position [2099, 0]
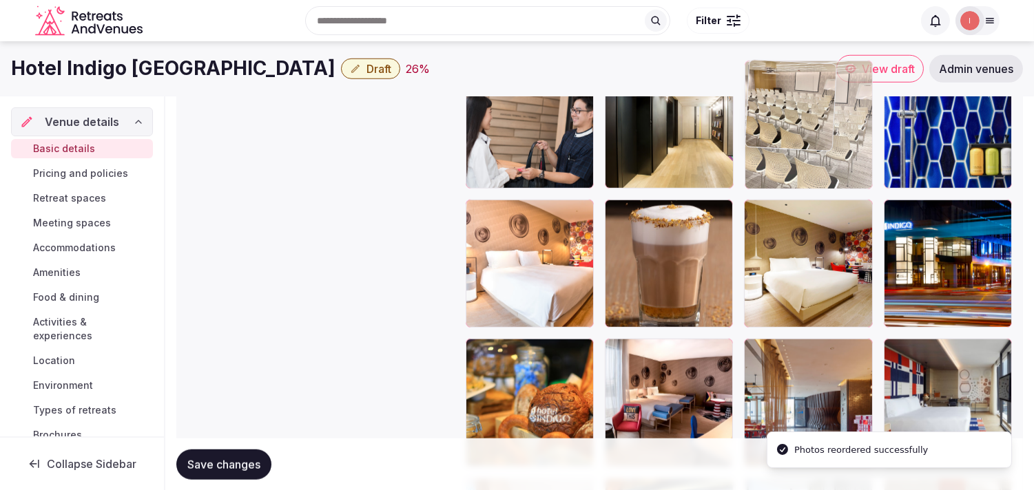
drag, startPoint x: 755, startPoint y: 342, endPoint x: 739, endPoint y: 167, distance: 175.0
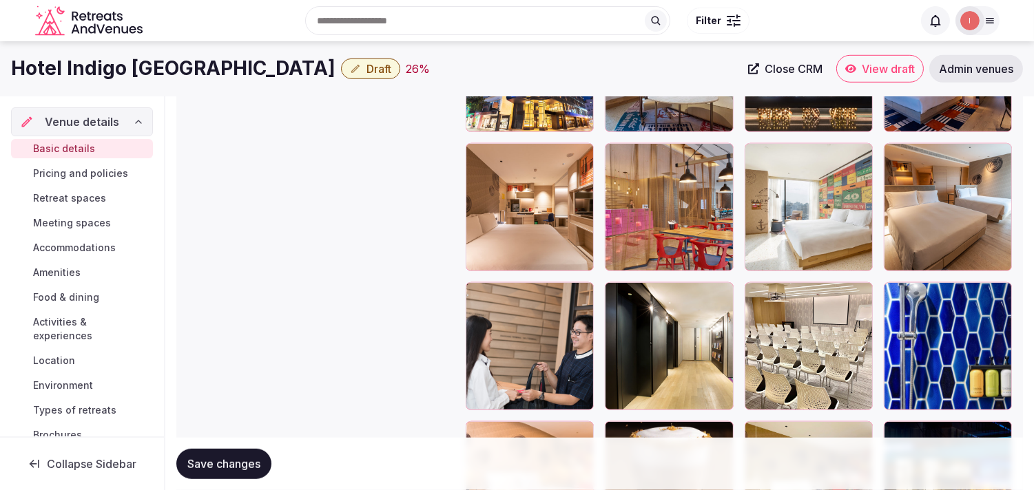
scroll to position [1869, 0]
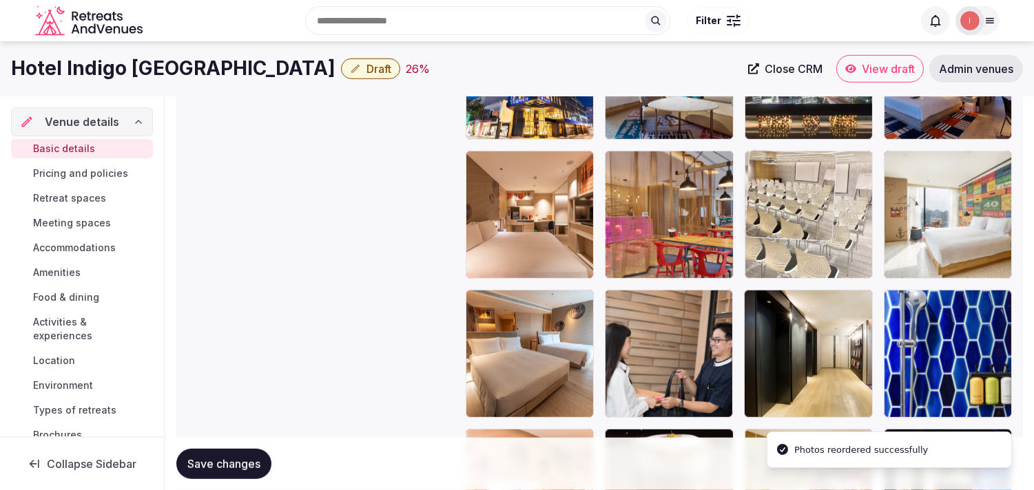
drag, startPoint x: 757, startPoint y: 293, endPoint x: 755, endPoint y: 177, distance: 116.4
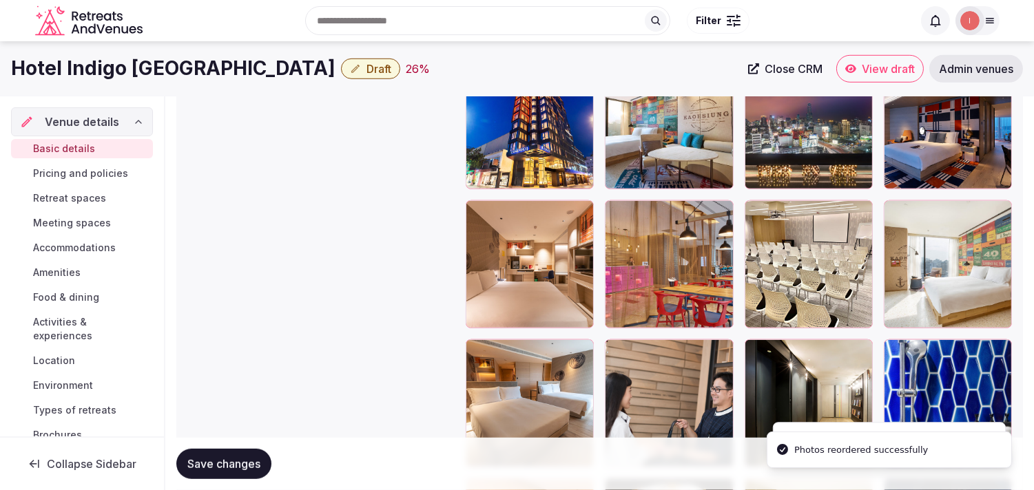
scroll to position [1793, 0]
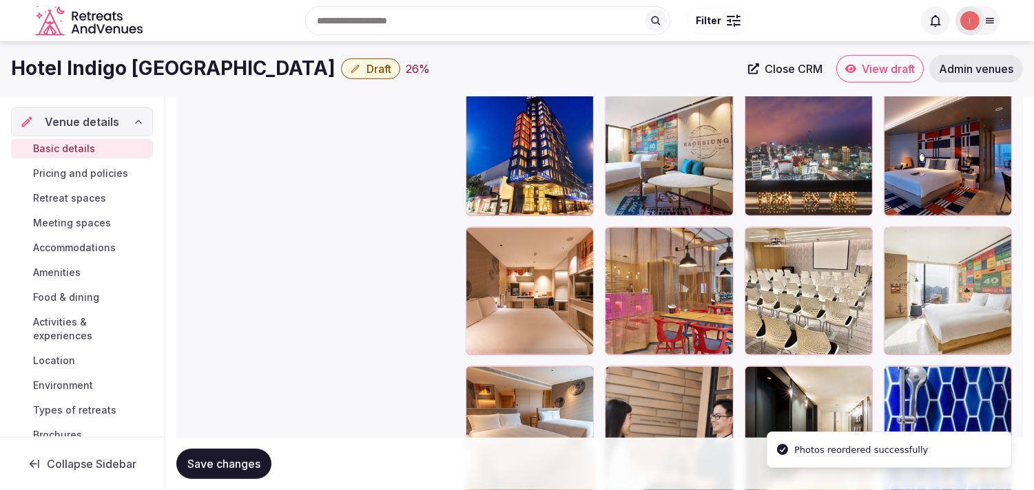
click at [225, 464] on span "Save changes" at bounding box center [223, 464] width 73 height 14
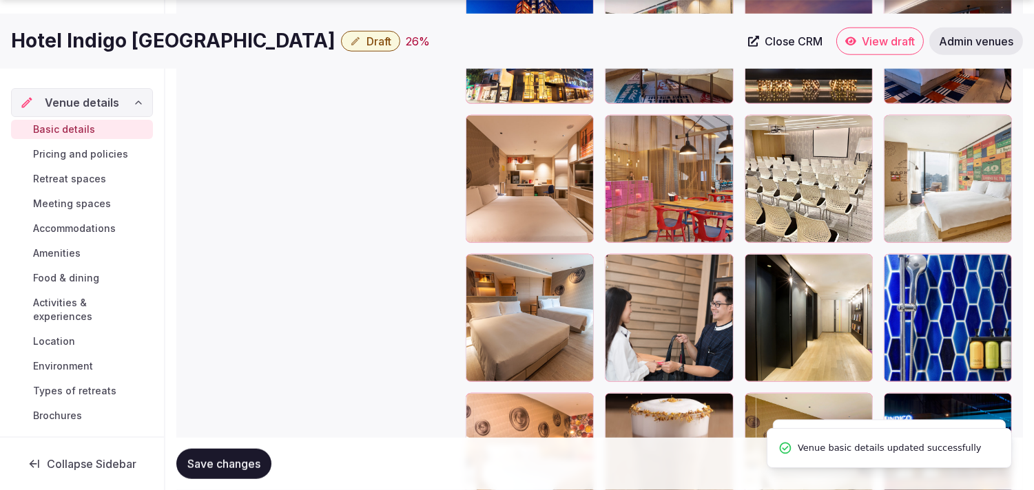
scroll to position [2022, 0]
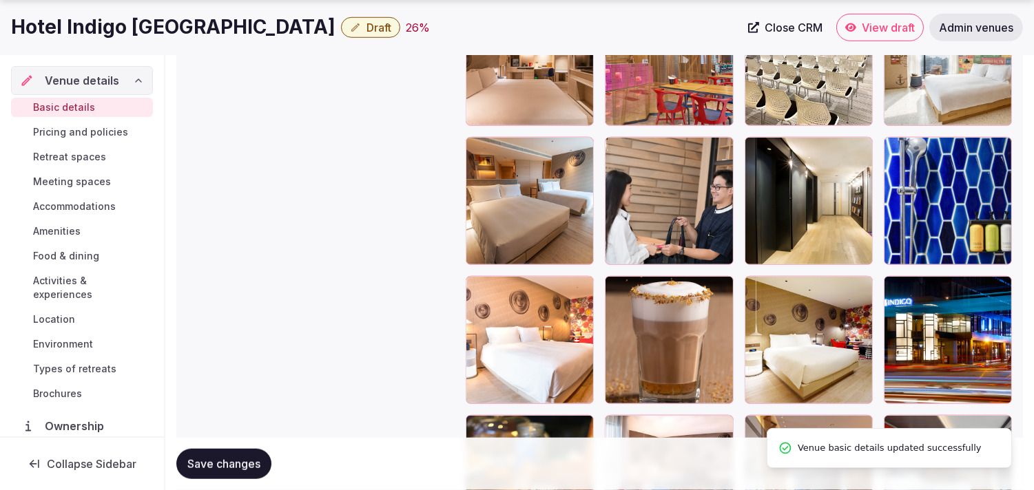
click at [197, 459] on span "Save changes" at bounding box center [223, 464] width 73 height 14
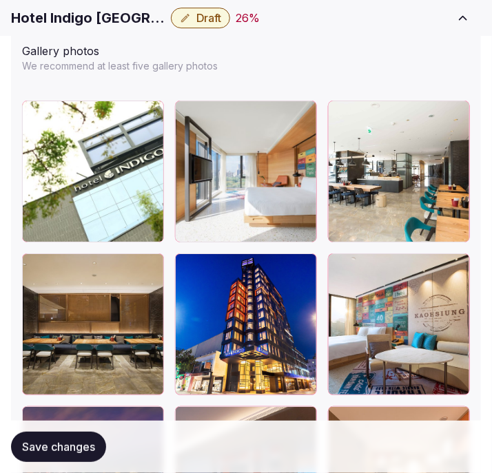
scroll to position [90, 0]
click at [85, 24] on h1 "Hotel Indigo Kaohsiung Central Park" at bounding box center [88, 17] width 154 height 19
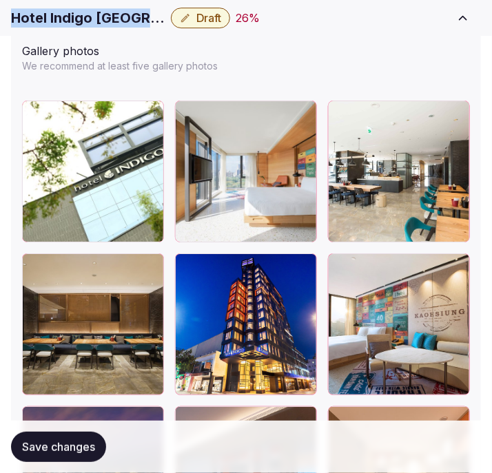
click at [85, 24] on h1 "Hotel Indigo Kaohsiung Central Park" at bounding box center [88, 17] width 154 height 19
copy div "Hotel Indigo Kaohsiung Central Park"
click at [183, 22] on icon "button" at bounding box center [185, 17] width 11 height 11
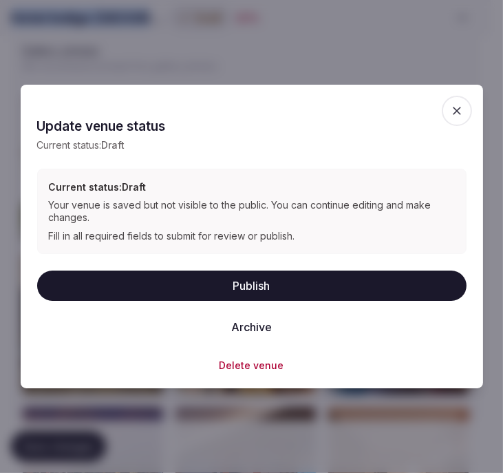
click at [293, 281] on button "Publish" at bounding box center [252, 286] width 430 height 30
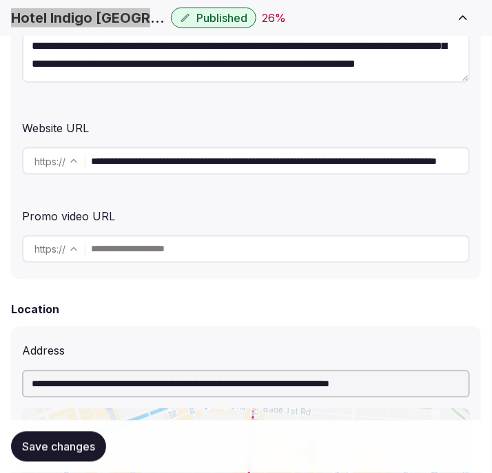
scroll to position [382, 0]
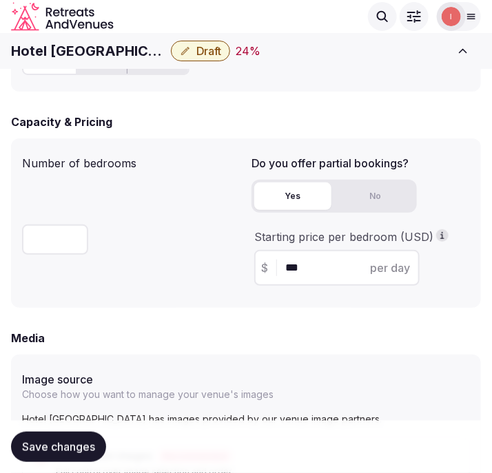
scroll to position [974, 0]
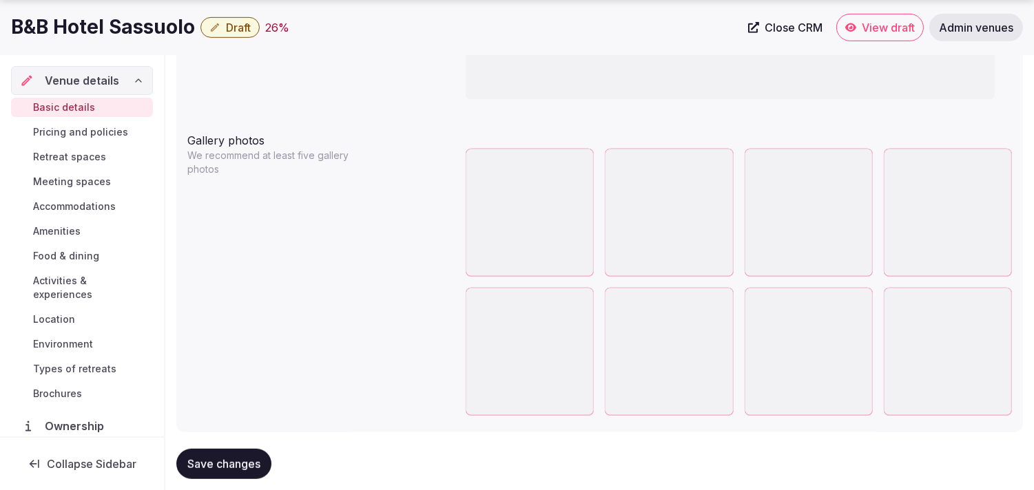
scroll to position [1535, 0]
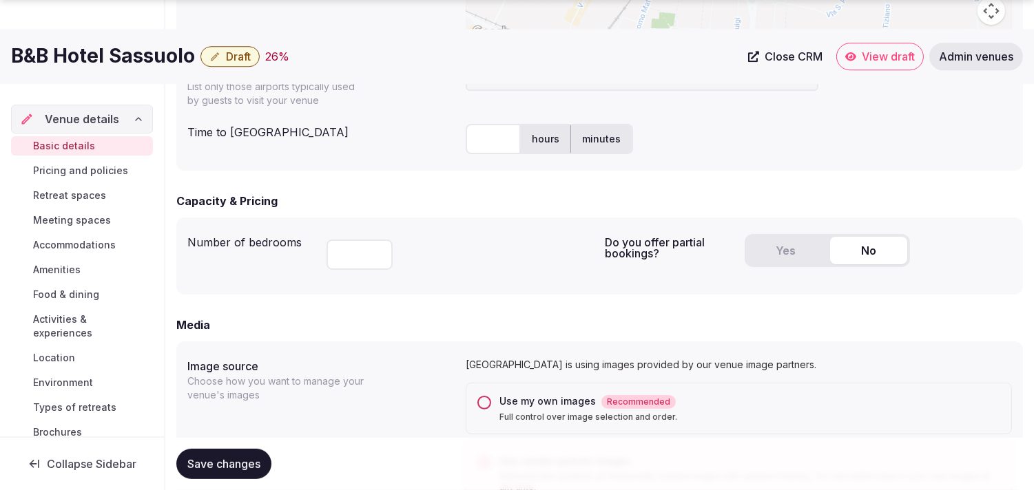
scroll to position [847, 0]
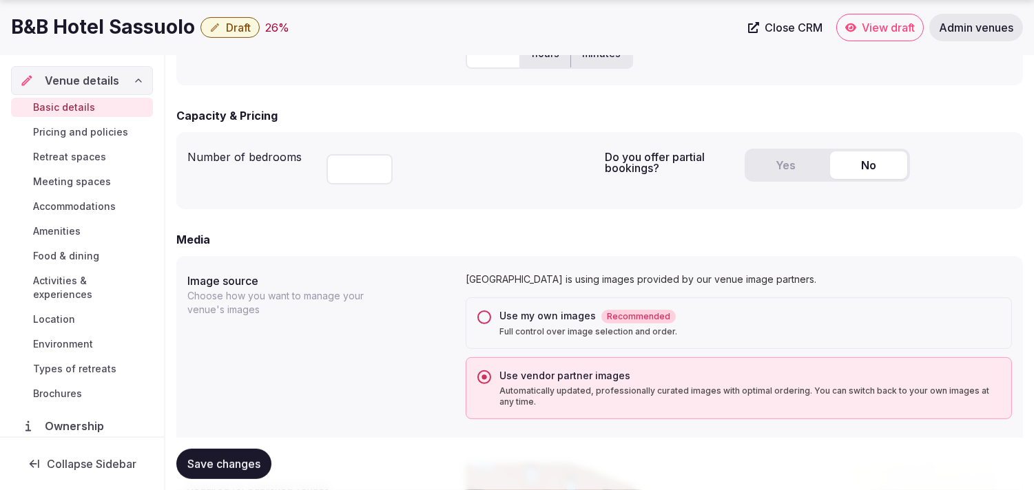
click at [486, 317] on button "Use my own images Recommended Full control over image selection and order." at bounding box center [484, 318] width 14 height 14
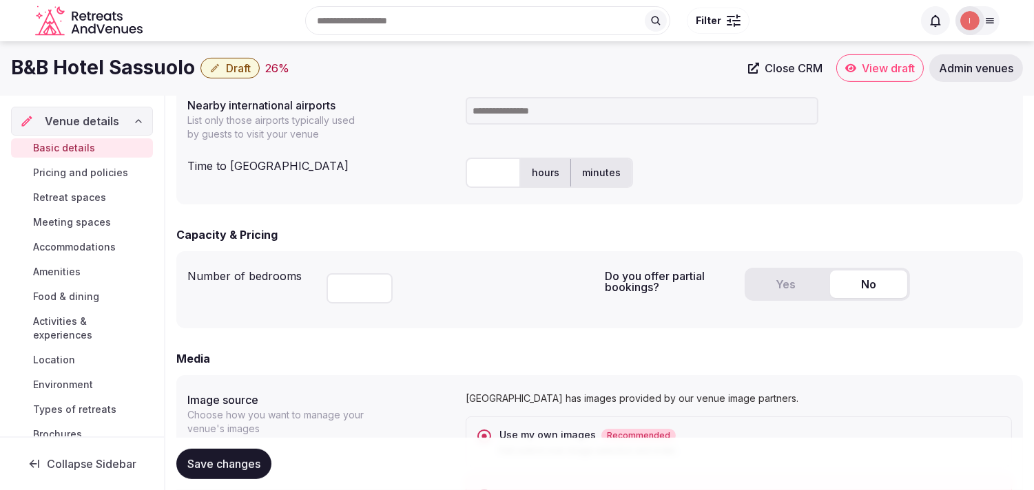
scroll to position [541, 0]
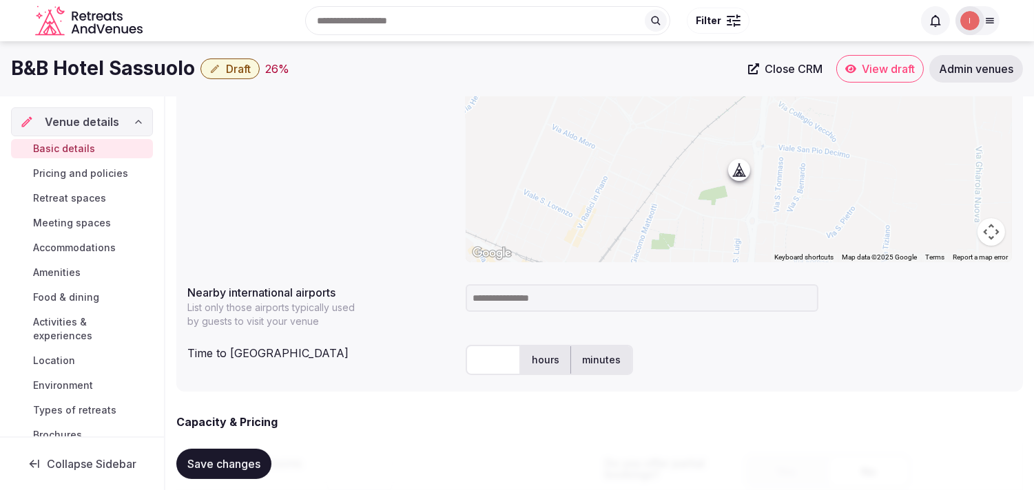
click at [98, 74] on h1 "B&B Hotel Sassuolo" at bounding box center [103, 68] width 184 height 27
copy div "B&B Hotel Sassuolo"
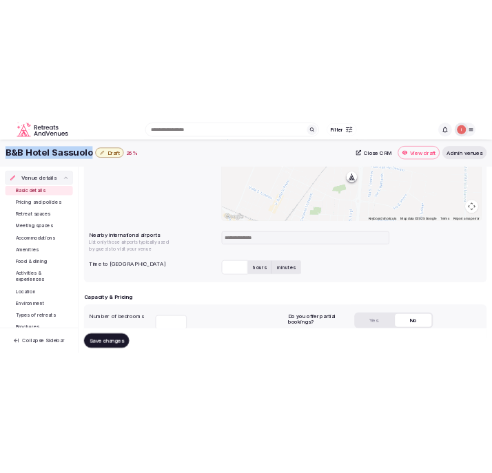
scroll to position [617, 0]
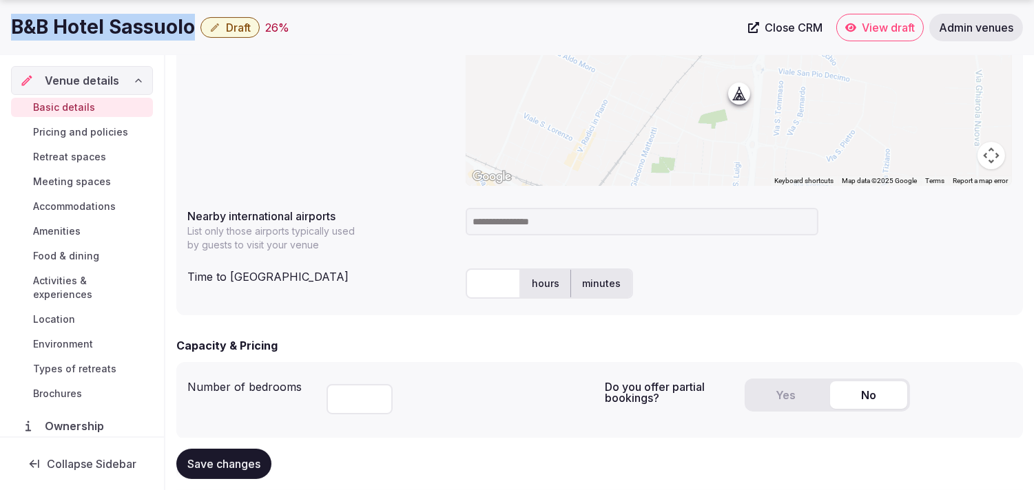
copy div "B&B Hotel Sassuolo"
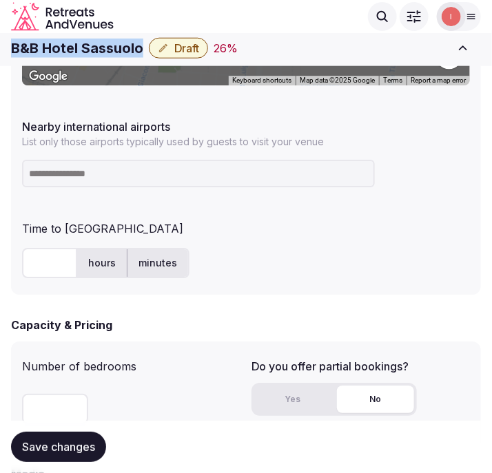
scroll to position [847, 0]
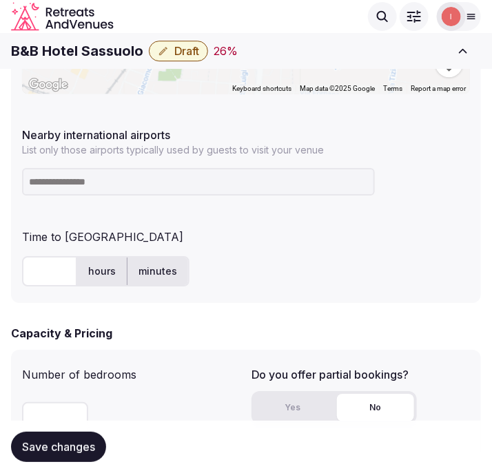
click at [163, 187] on input at bounding box center [198, 182] width 353 height 28
type input "***"
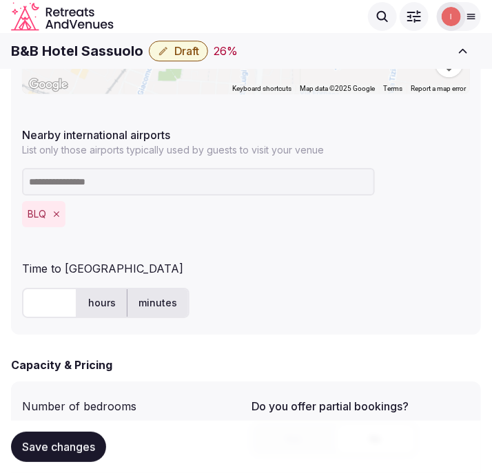
click at [30, 292] on input "text" at bounding box center [49, 303] width 55 height 30
type input "**"
click at [70, 457] on button "Save changes" at bounding box center [58, 447] width 95 height 30
click at [63, 443] on span "Save changes" at bounding box center [58, 447] width 73 height 14
click at [181, 53] on span "Draft" at bounding box center [186, 51] width 25 height 14
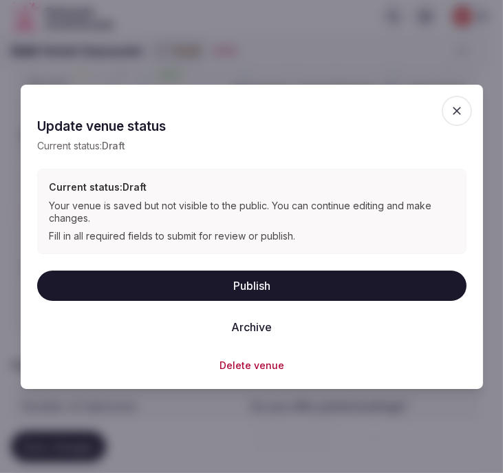
click at [258, 280] on button "Publish" at bounding box center [252, 286] width 430 height 30
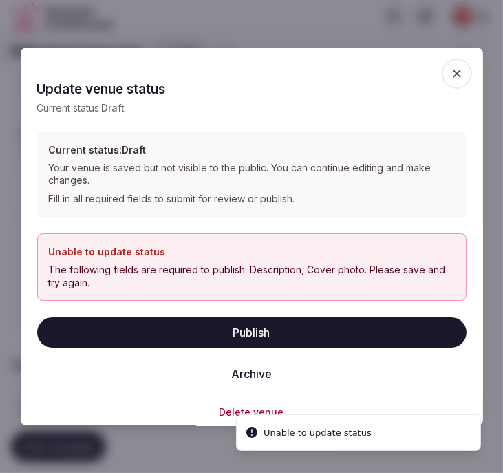
click at [453, 72] on icon "button" at bounding box center [457, 74] width 8 height 8
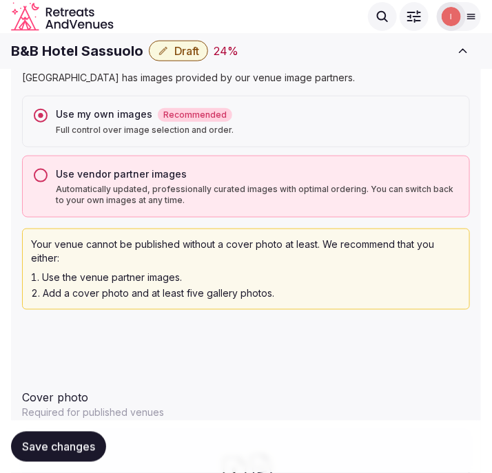
scroll to position [1213, 0]
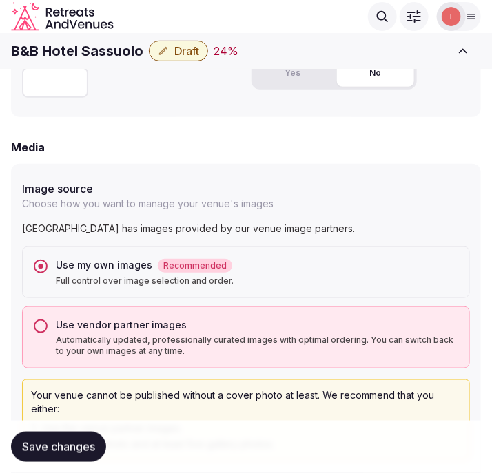
click at [38, 326] on button "Use vendor partner images Automatically updated, professionally curated images …" at bounding box center [41, 326] width 14 height 14
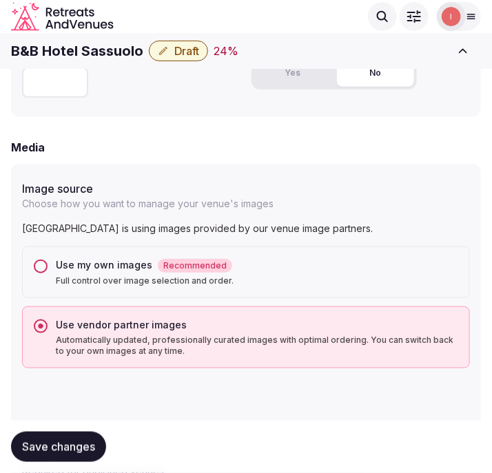
click at [41, 260] on button "Use my own images Recommended Full control over image selection and order." at bounding box center [41, 267] width 14 height 14
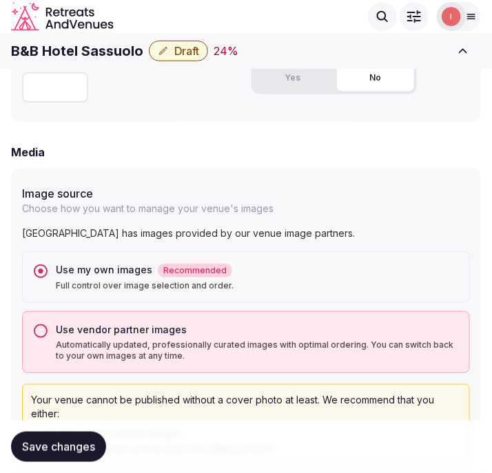
scroll to position [1137, 0]
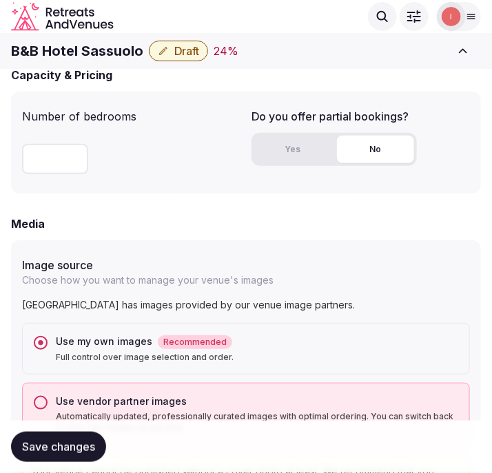
click at [67, 53] on h1 "B&B Hotel Sassuolo" at bounding box center [77, 50] width 132 height 19
copy div "B&B Hotel Sassuolo"
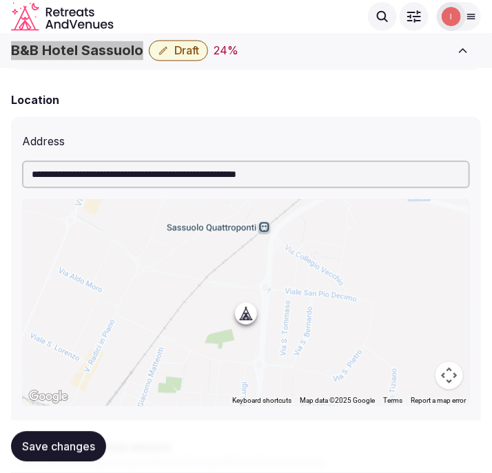
scroll to position [525, 0]
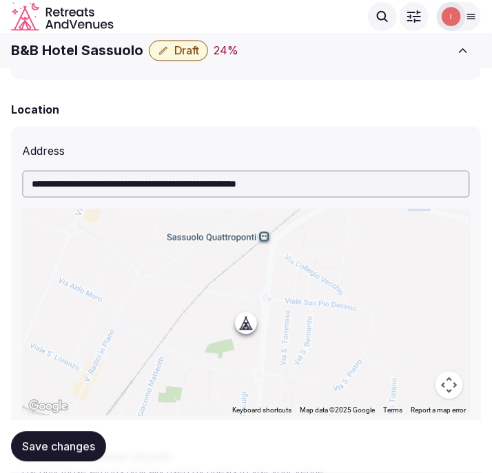
click at [294, 189] on input "**********" at bounding box center [246, 185] width 448 height 28
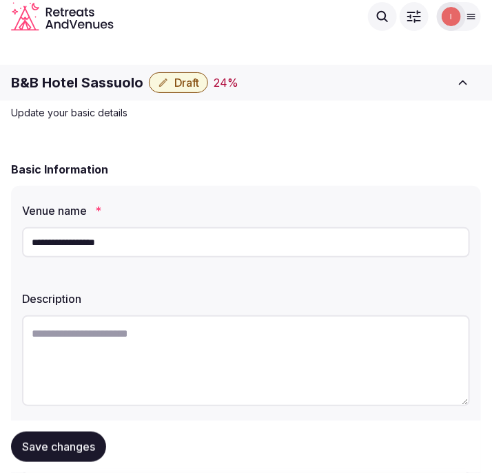
scroll to position [0, 0]
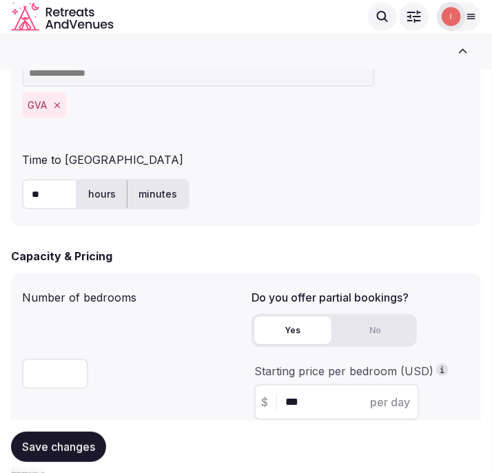
scroll to position [841, 0]
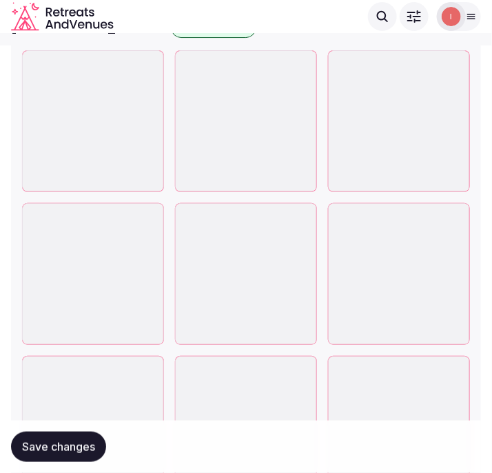
scroll to position [2066, 0]
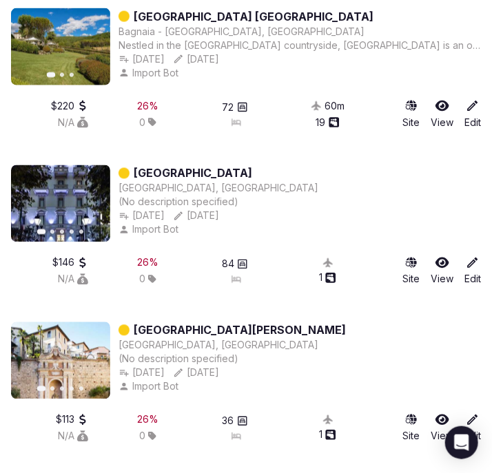
scroll to position [1538, 0]
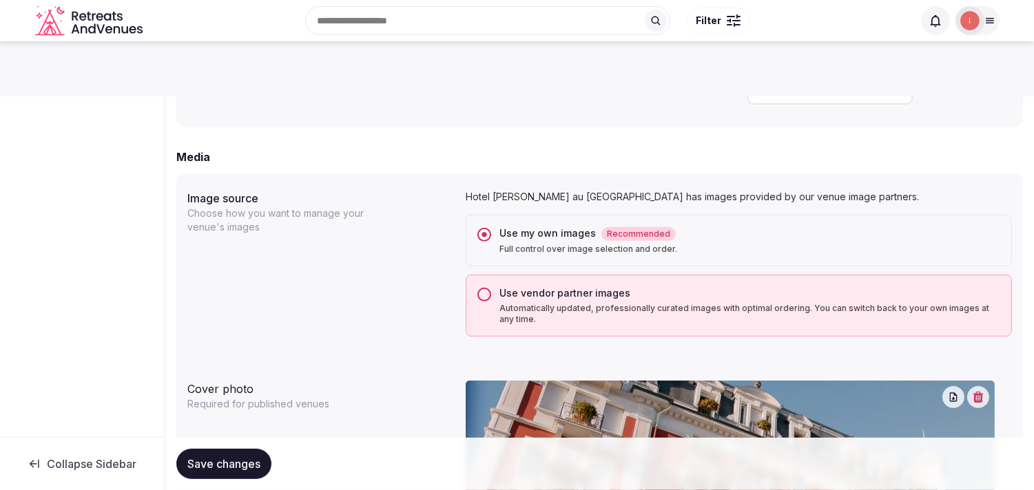
scroll to position [994, 0]
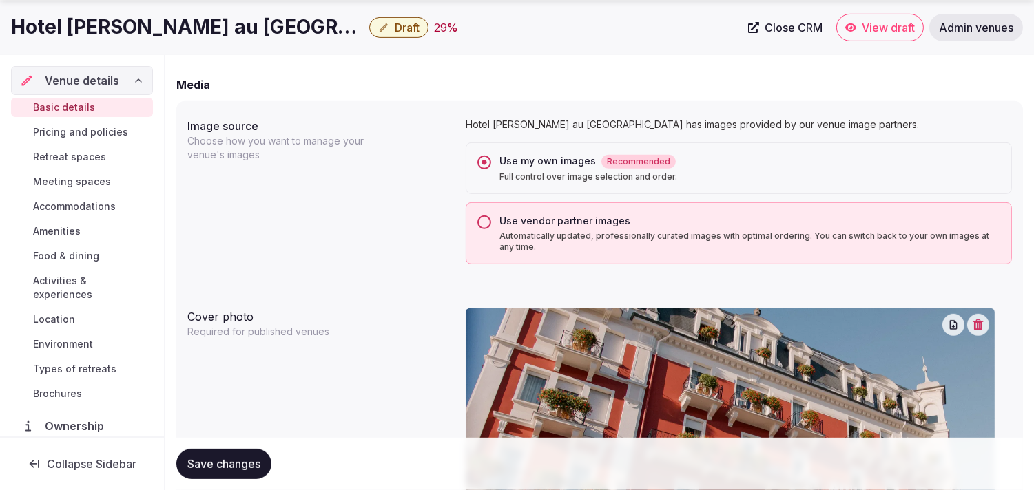
scroll to position [1071, 0]
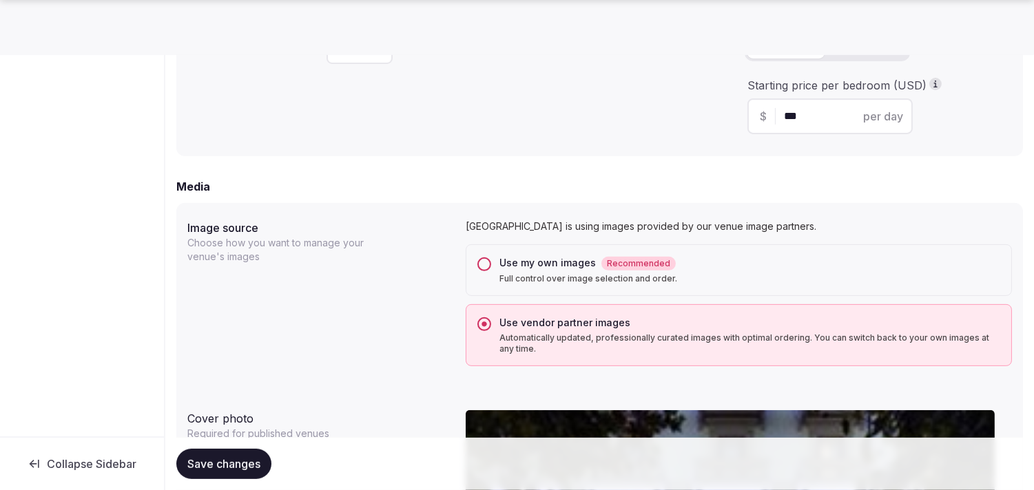
scroll to position [994, 0]
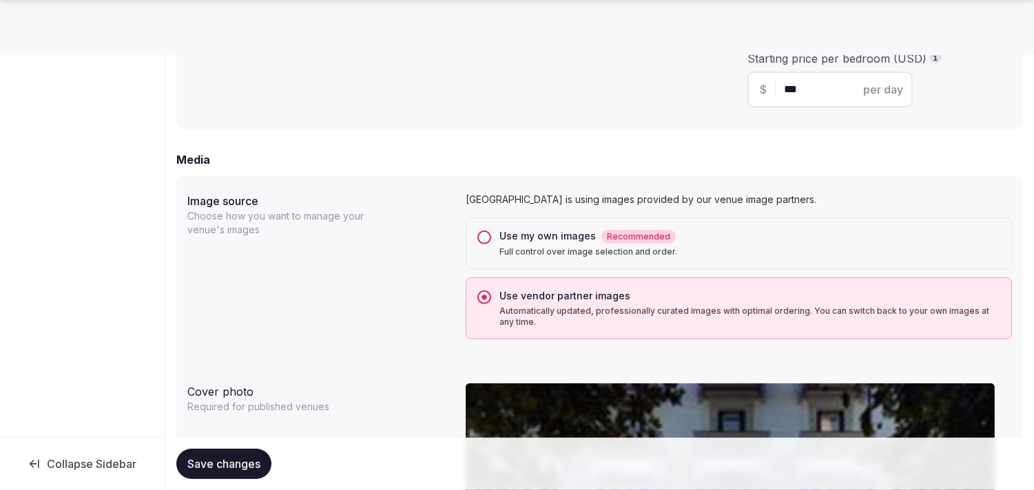
click at [491, 231] on div "Use my own images Recommended Full control over image selection and order." at bounding box center [738, 244] width 546 height 52
click at [485, 241] on button "Use my own images Recommended Full control over image selection and order." at bounding box center [484, 238] width 14 height 14
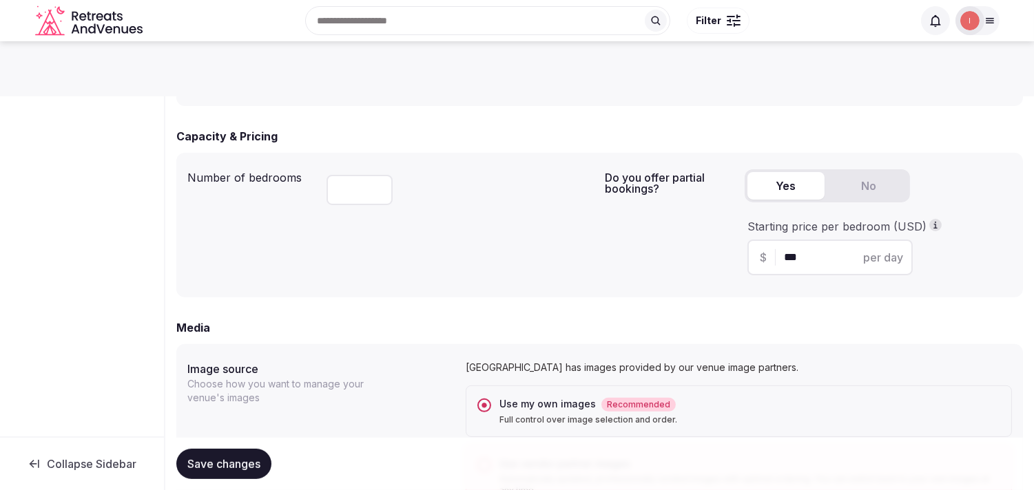
scroll to position [765, 0]
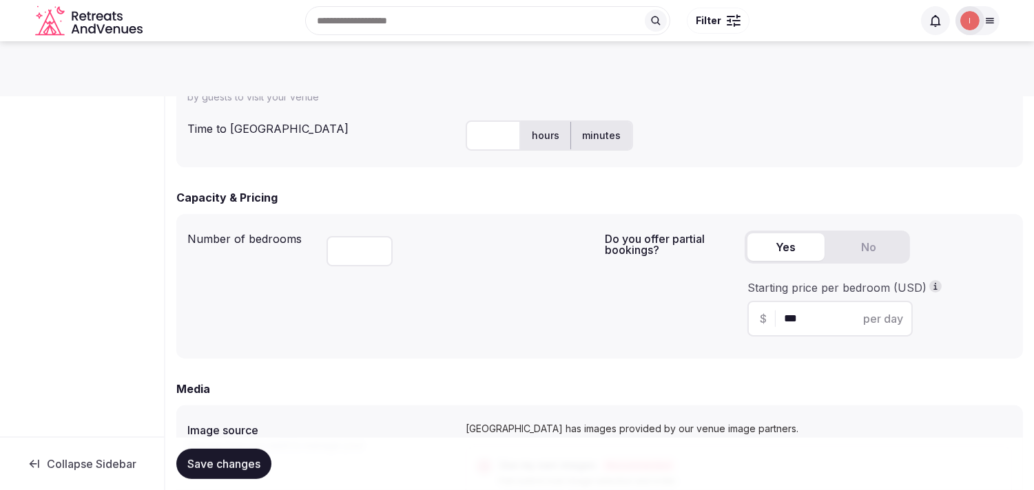
click at [245, 464] on span "Save changes" at bounding box center [223, 464] width 73 height 14
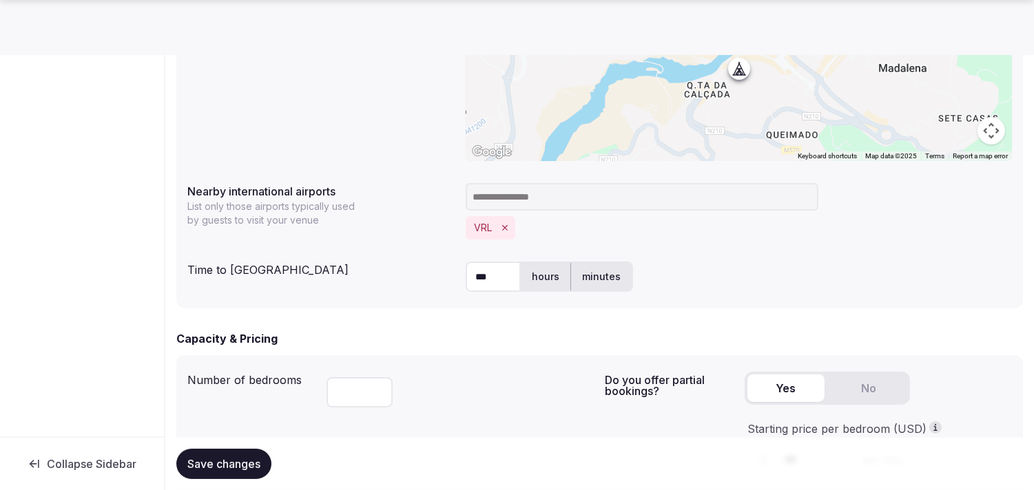
scroll to position [841, 0]
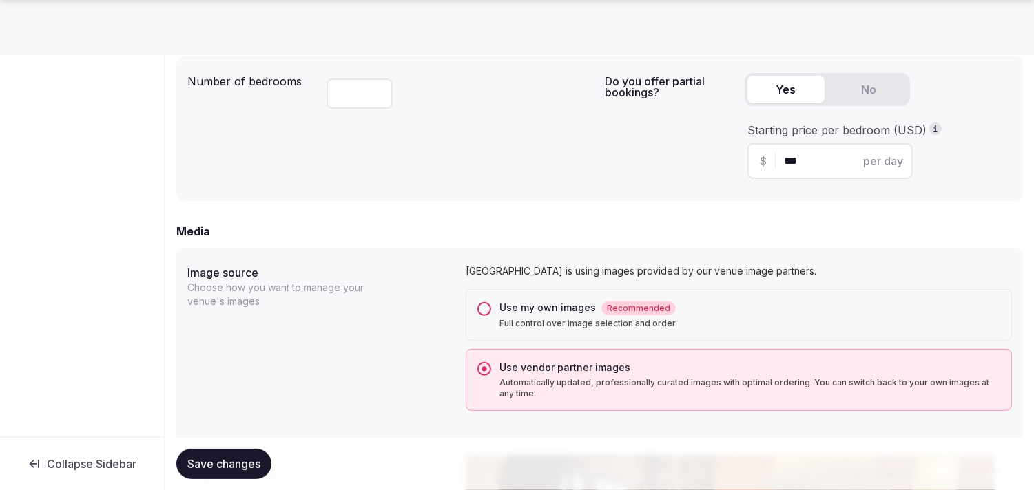
scroll to position [1147, 0]
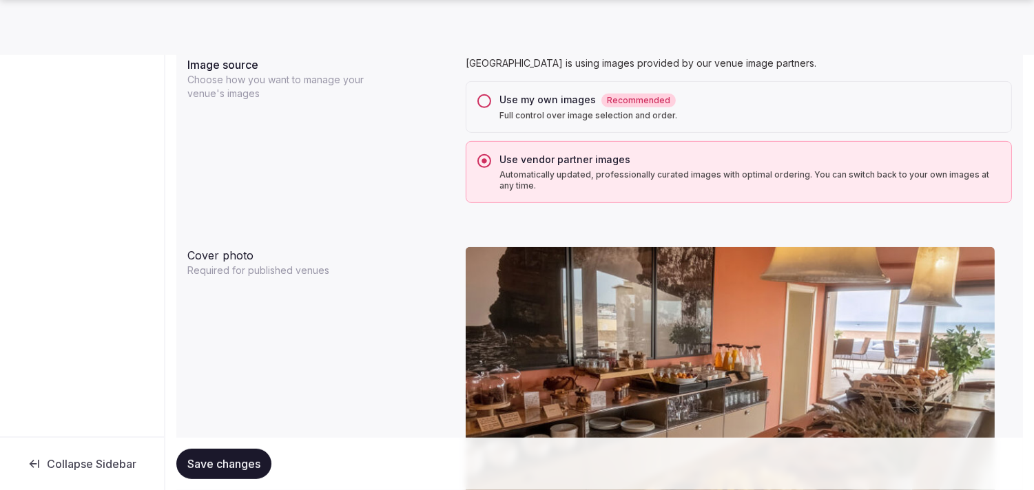
click at [487, 100] on button "Use my own images Recommended Full control over image selection and order." at bounding box center [484, 101] width 14 height 14
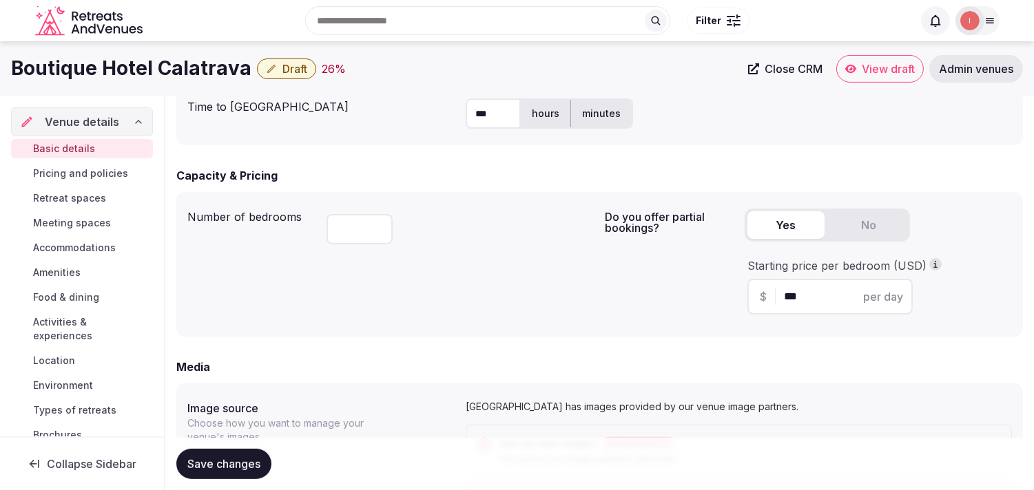
scroll to position [841, 0]
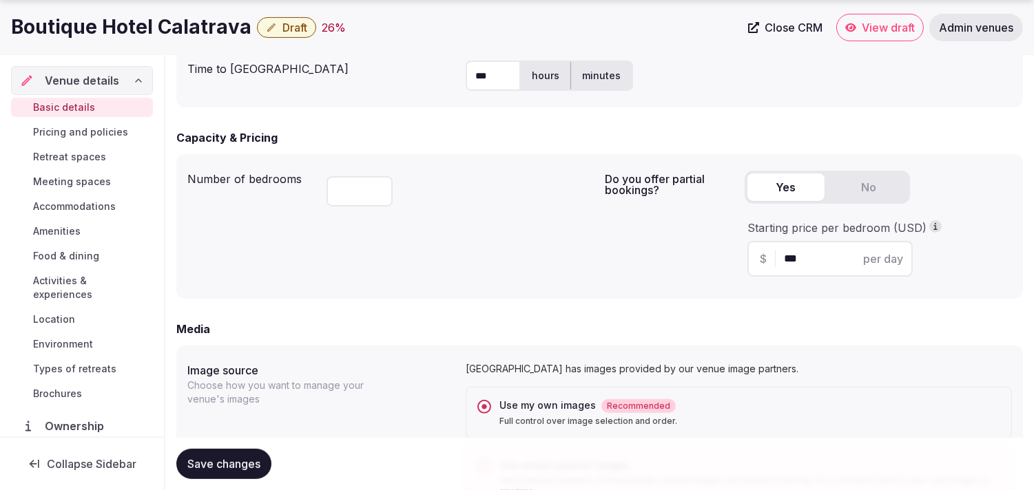
click at [211, 460] on span "Save changes" at bounding box center [223, 464] width 73 height 14
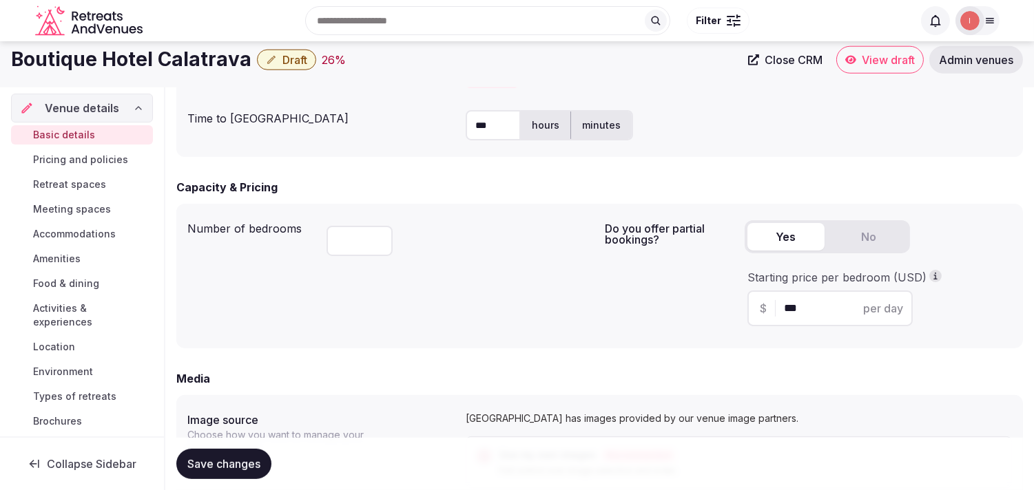
scroll to position [765, 0]
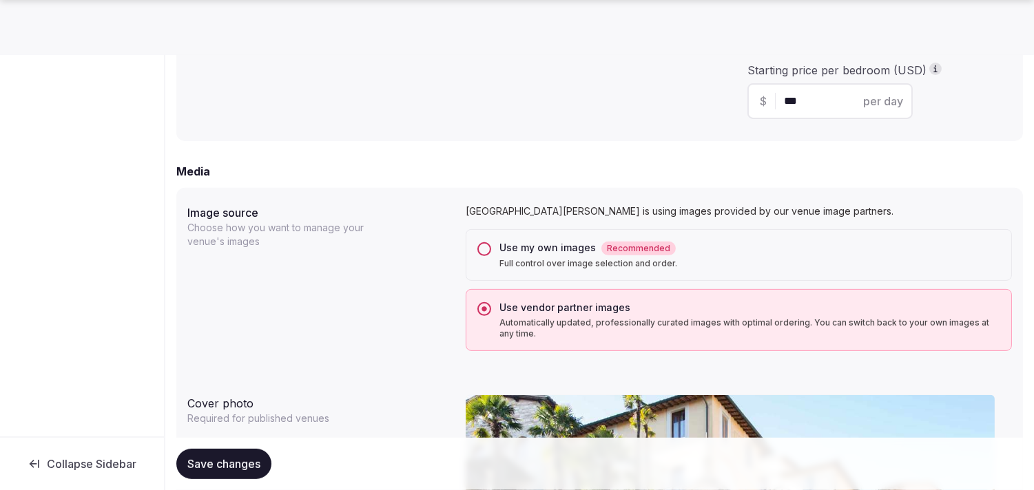
scroll to position [994, 0]
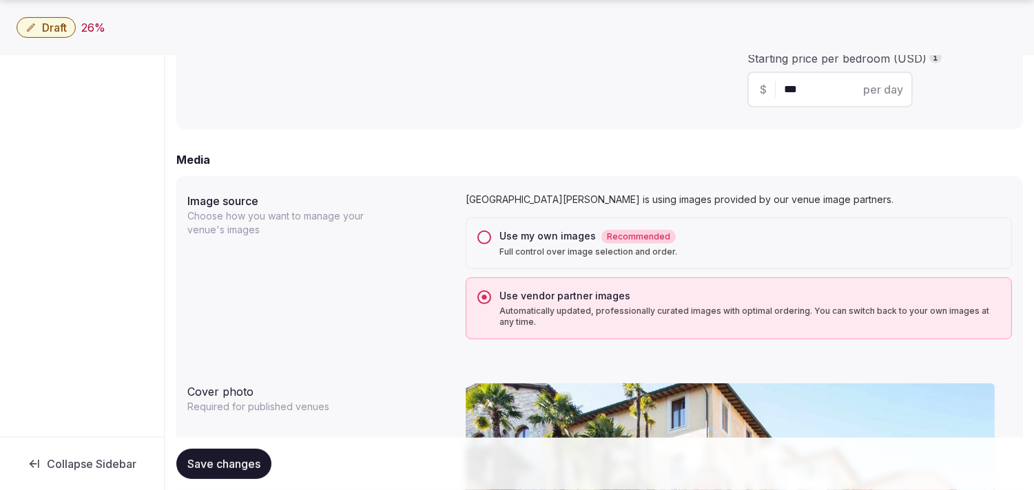
click at [489, 224] on div "Use my own images Recommended Full control over image selection and order." at bounding box center [738, 244] width 546 height 52
click at [484, 231] on button "Use my own images Recommended Full control over image selection and order." at bounding box center [484, 238] width 14 height 14
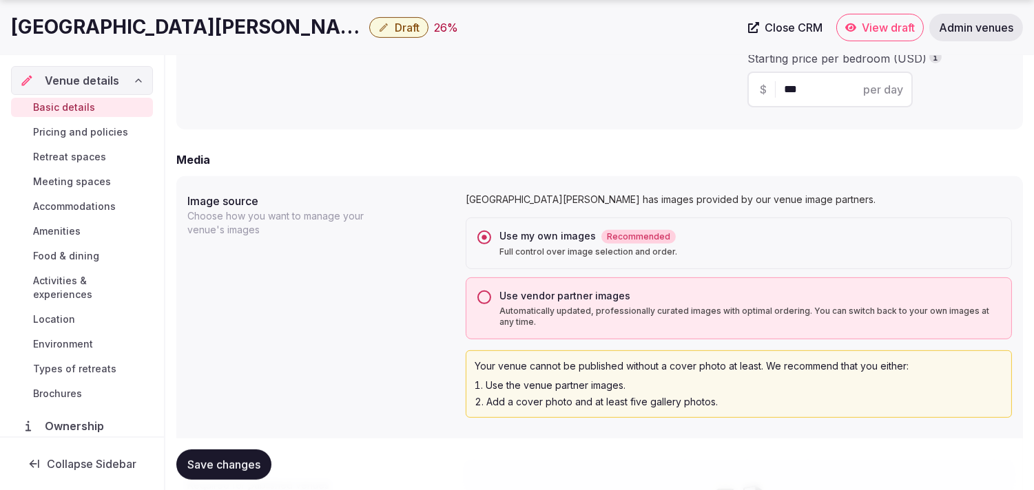
click at [255, 459] on span "Save changes" at bounding box center [223, 464] width 73 height 14
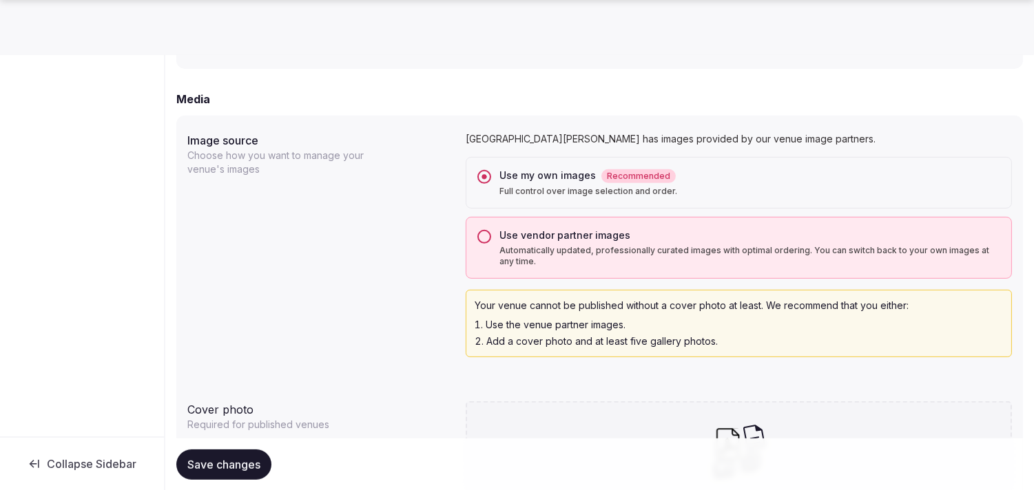
scroll to position [1071, 0]
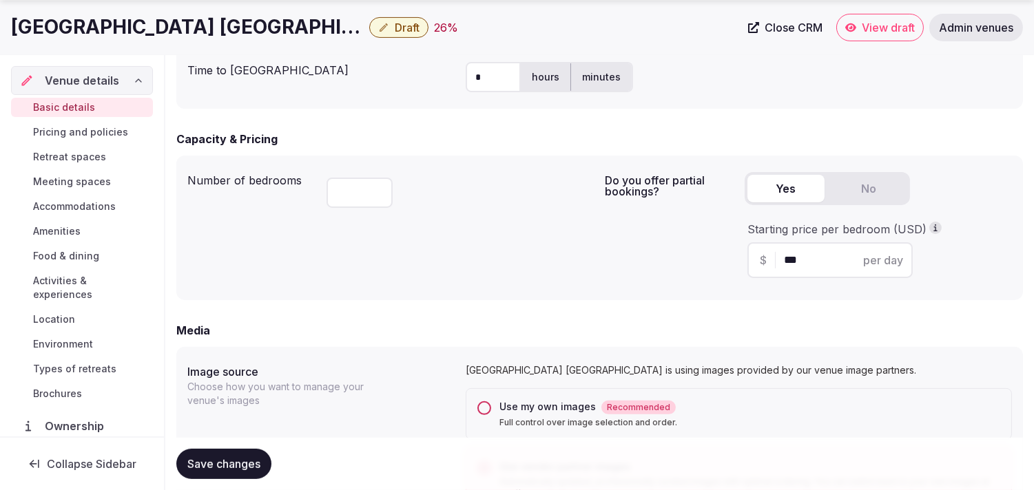
scroll to position [841, 0]
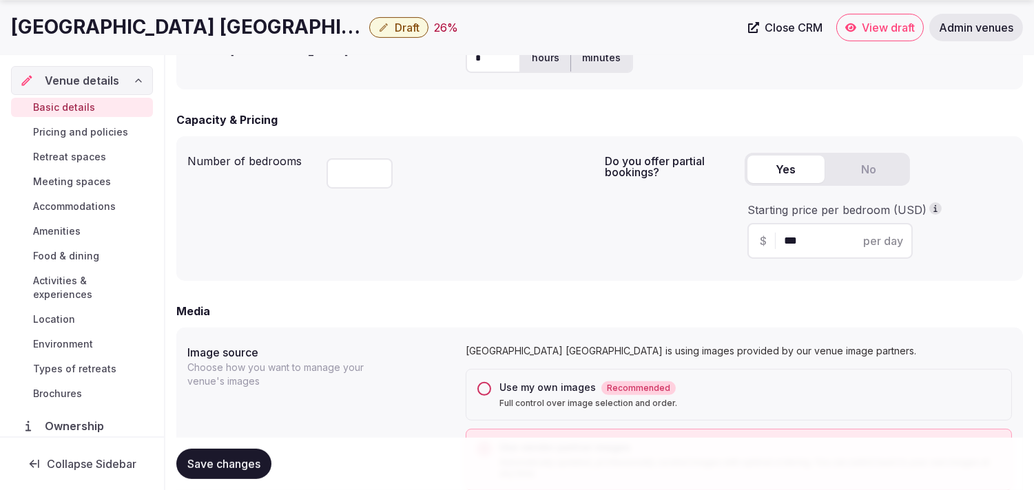
click at [485, 388] on button "Use my own images Recommended Full control over image selection and order." at bounding box center [484, 389] width 14 height 14
click at [215, 454] on button "Save changes" at bounding box center [223, 464] width 95 height 30
click at [217, 453] on button "Save changes" at bounding box center [223, 464] width 95 height 30
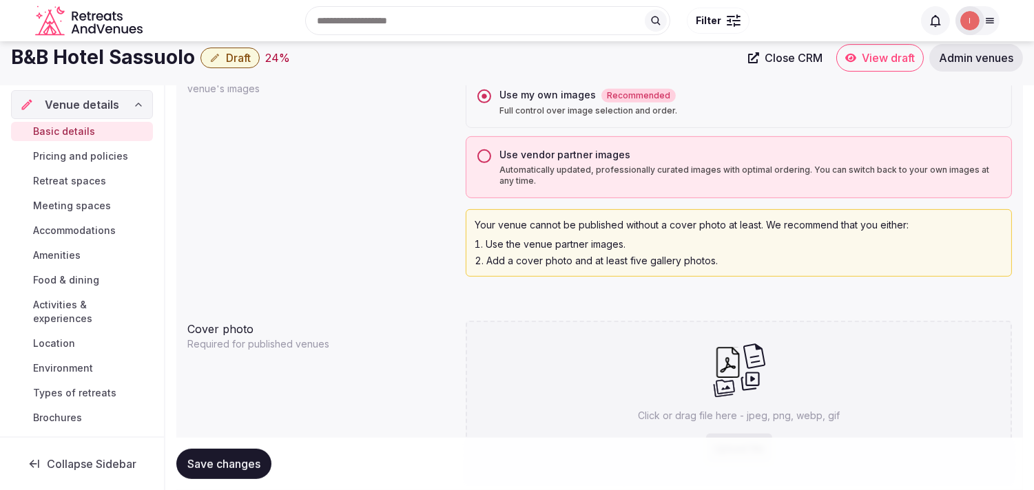
scroll to position [1071, 0]
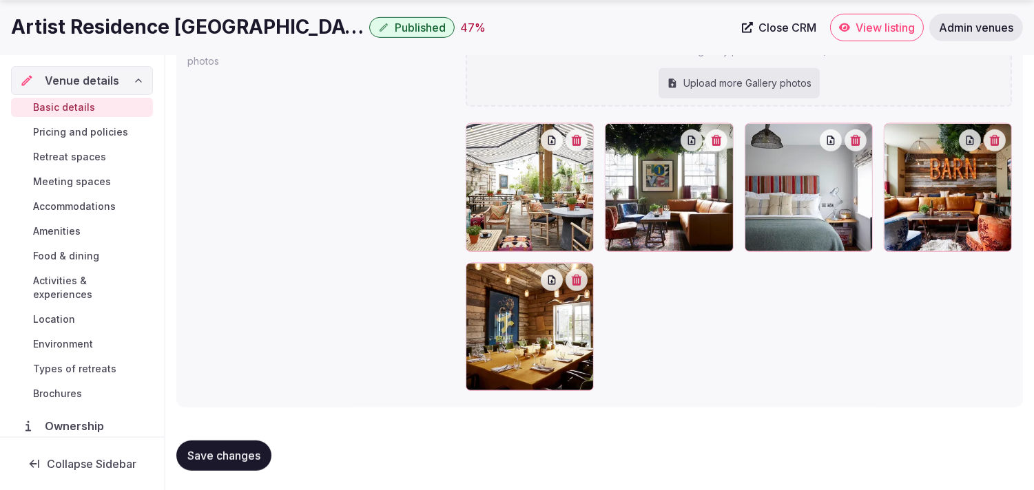
scroll to position [1533, 0]
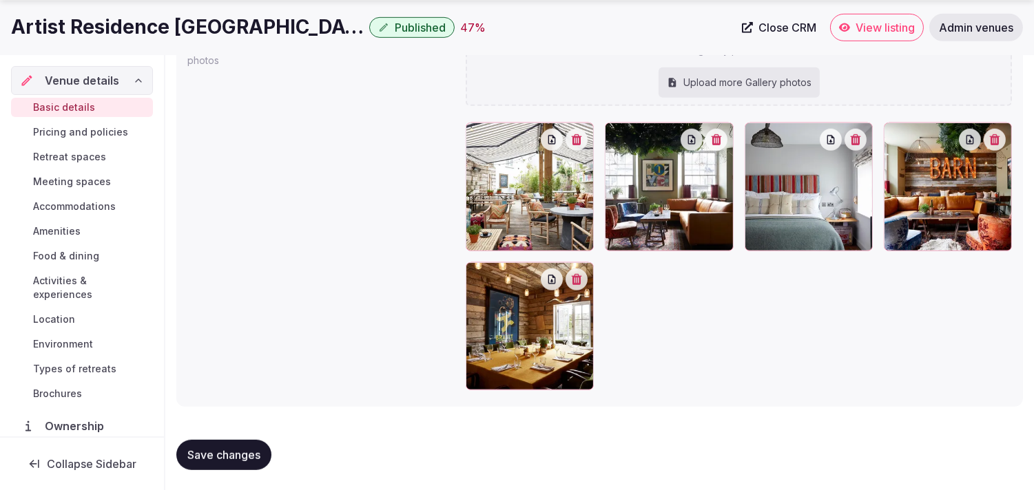
click at [99, 128] on span "Pricing and policies" at bounding box center [80, 132] width 95 height 14
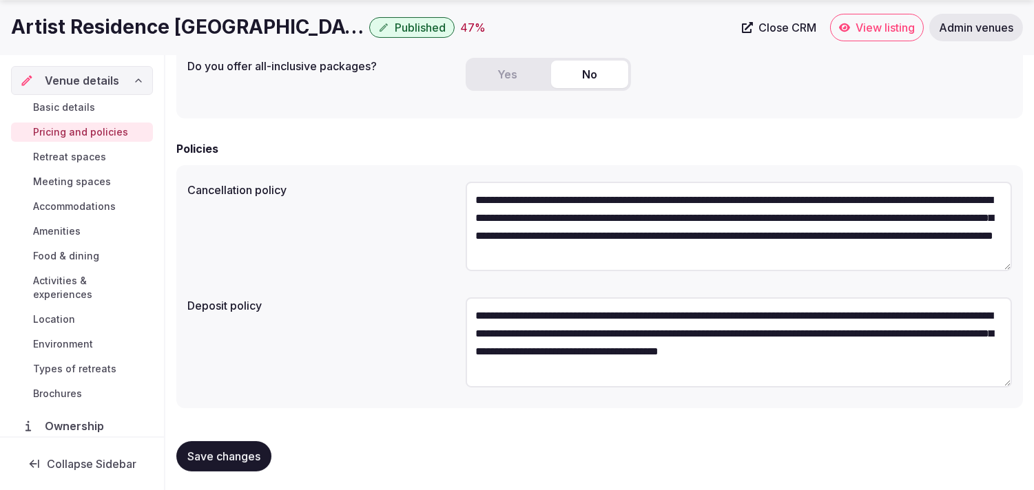
scroll to position [18, 0]
click at [53, 160] on span "Retreat spaces" at bounding box center [69, 157] width 73 height 14
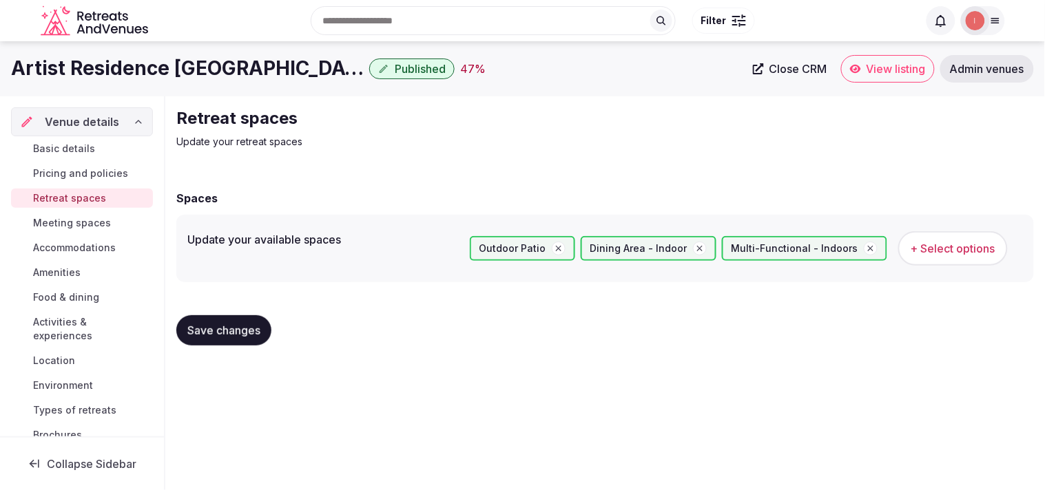
click at [65, 218] on span "Meeting spaces" at bounding box center [72, 223] width 78 height 14
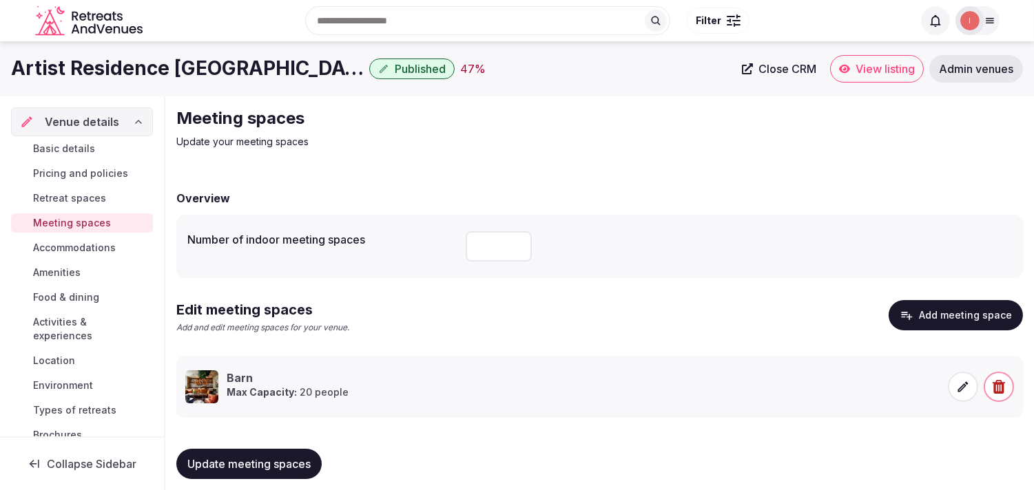
click at [92, 246] on span "Accommodations" at bounding box center [74, 248] width 83 height 14
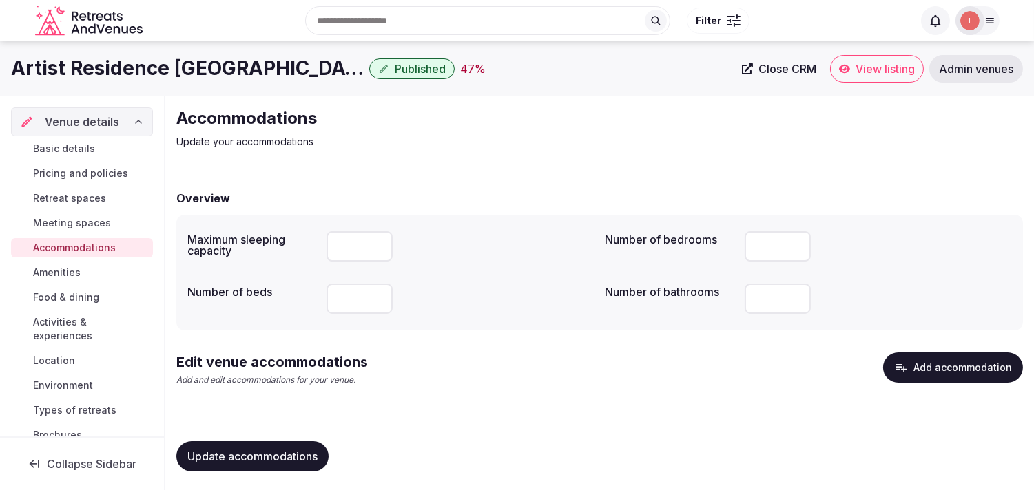
click at [179, 62] on h1 "Artist Residence [GEOGRAPHIC_DATA]" at bounding box center [187, 68] width 353 height 27
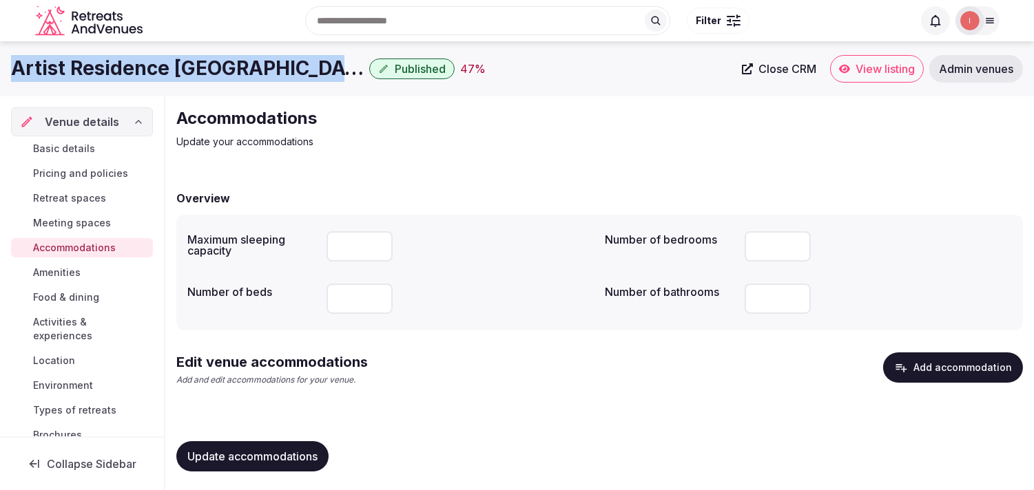
click at [179, 62] on h1 "Artist Residence [GEOGRAPHIC_DATA]" at bounding box center [187, 68] width 353 height 27
drag, startPoint x: 179, startPoint y: 63, endPoint x: 186, endPoint y: 64, distance: 6.9
copy div "Artist Residence [GEOGRAPHIC_DATA]"
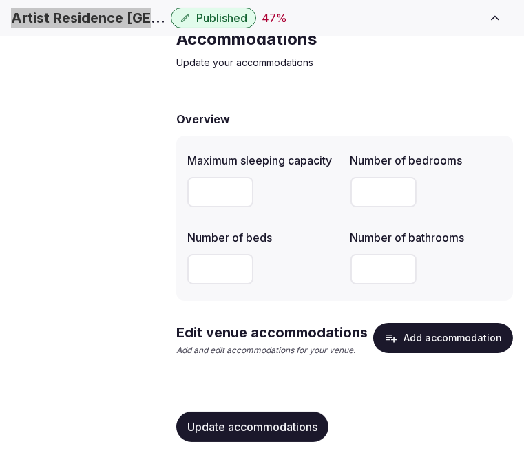
scroll to position [78, 0]
click at [470, 348] on button "Add accommodation" at bounding box center [443, 338] width 140 height 30
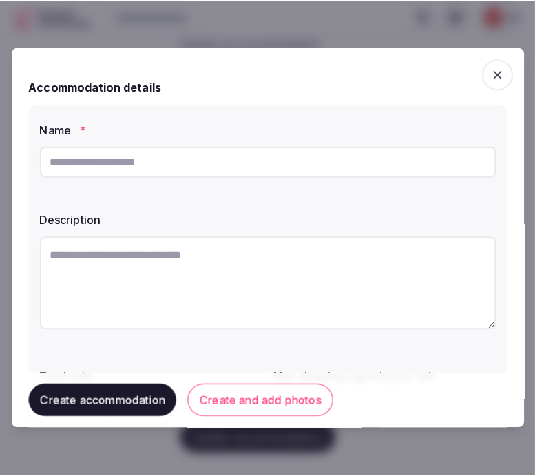
scroll to position [67, 0]
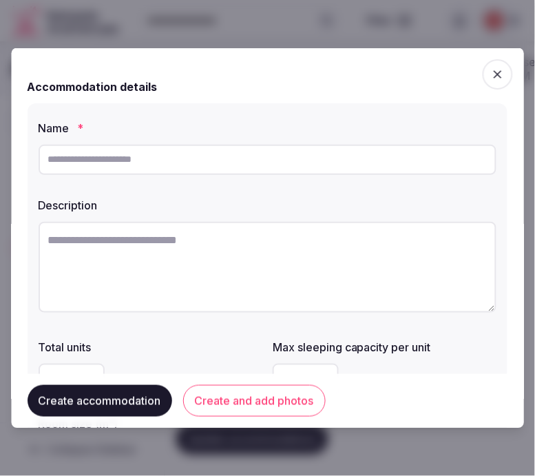
click at [221, 167] on input "text" at bounding box center [268, 159] width 458 height 30
paste input "**********"
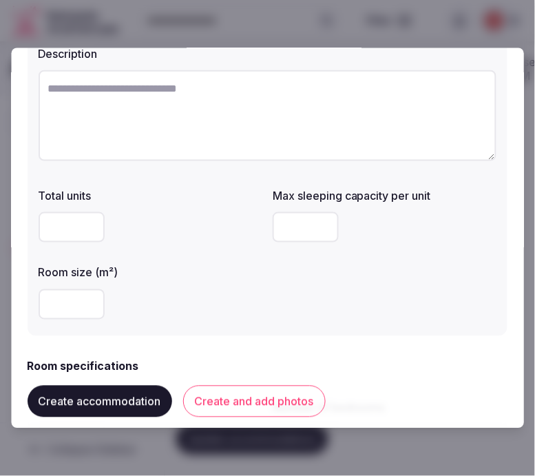
scroll to position [153, 0]
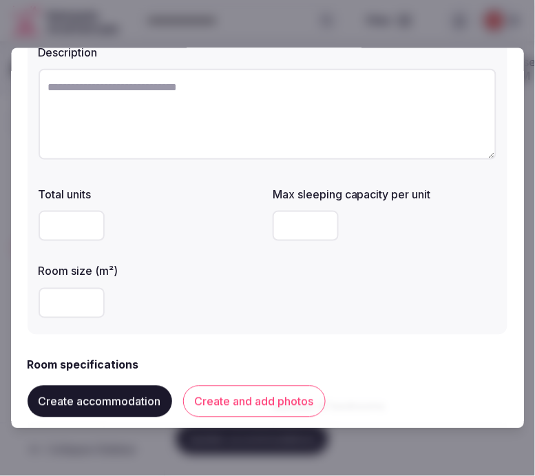
type input "**********"
click at [339, 132] on textarea at bounding box center [268, 113] width 458 height 91
paste textarea "**********"
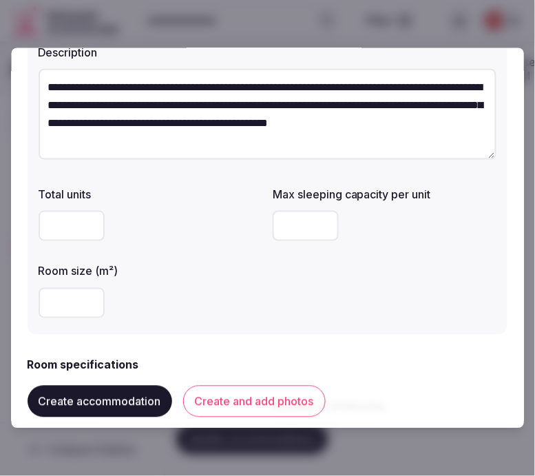
scroll to position [8, 0]
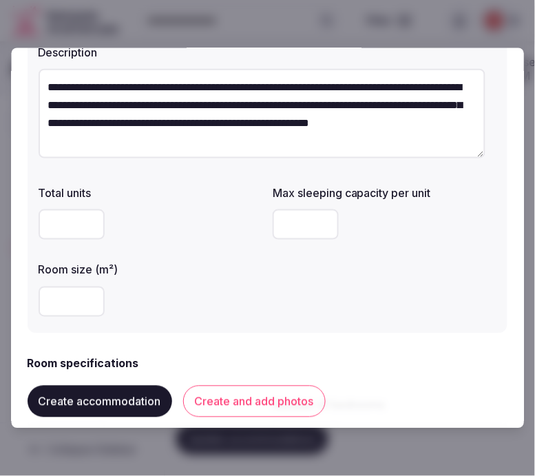
type textarea "**********"
click at [72, 220] on input "number" at bounding box center [72, 224] width 66 height 30
click at [282, 229] on input "number" at bounding box center [306, 224] width 66 height 30
type input "*"
click at [65, 304] on input "number" at bounding box center [72, 301] width 66 height 30
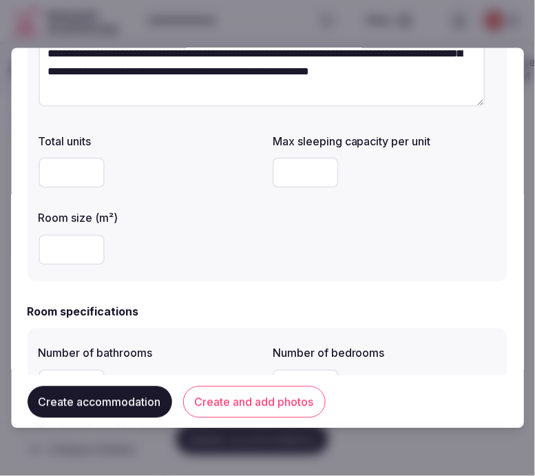
scroll to position [229, 0]
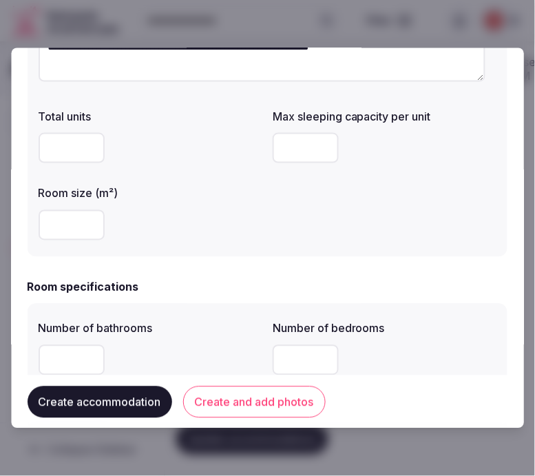
type input "**"
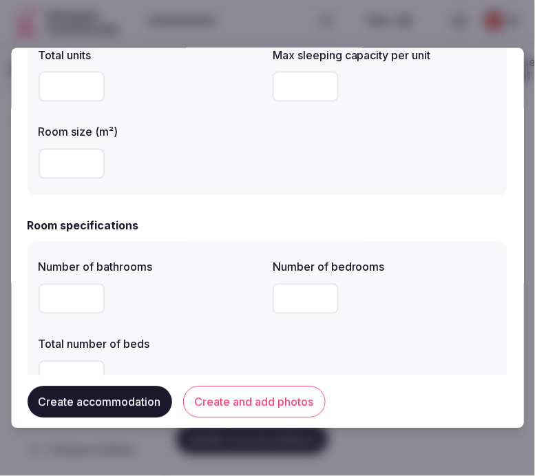
scroll to position [382, 0]
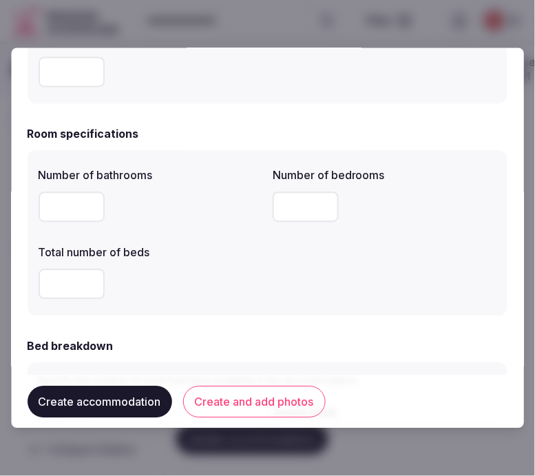
click at [78, 217] on input "number" at bounding box center [72, 206] width 66 height 30
type input "*"
click at [295, 208] on input "number" at bounding box center [306, 206] width 66 height 30
type input "*"
click at [44, 299] on div at bounding box center [151, 283] width 224 height 41
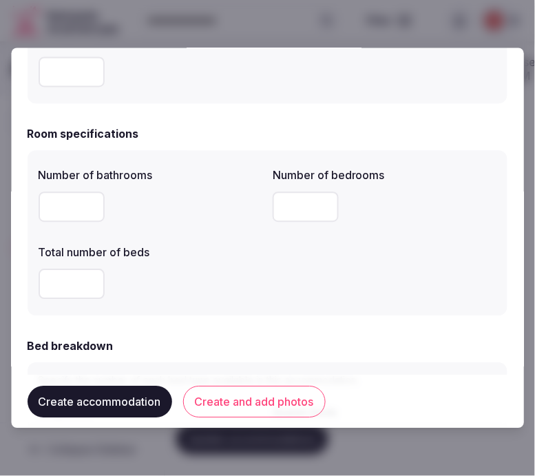
click at [70, 283] on input "number" at bounding box center [72, 284] width 66 height 30
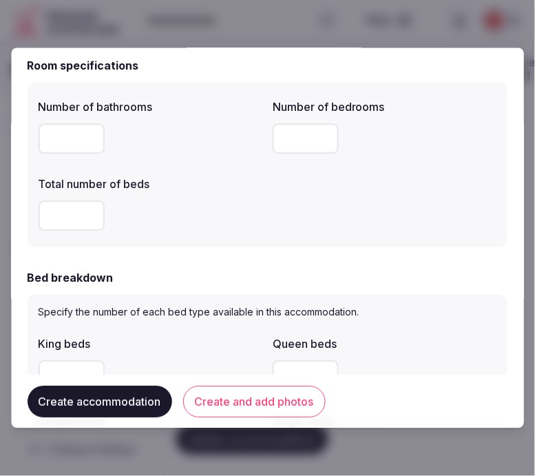
scroll to position [535, 0]
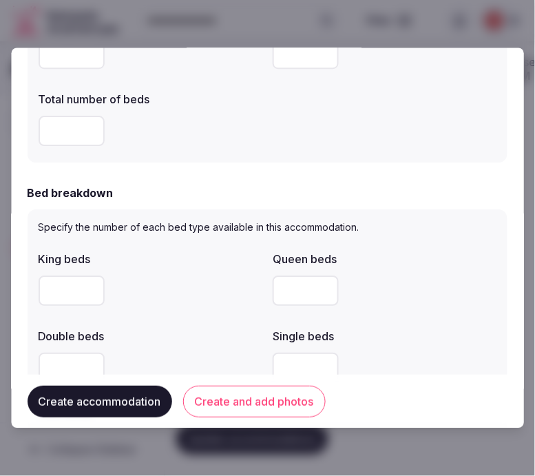
type input "*"
click at [72, 288] on input "number" at bounding box center [72, 290] width 66 height 30
click at [77, 361] on input "number" at bounding box center [72, 368] width 66 height 30
type input "*"
click at [187, 319] on div "King beds Queen beds Double beds * Single beds Twin beds" at bounding box center [268, 355] width 458 height 220
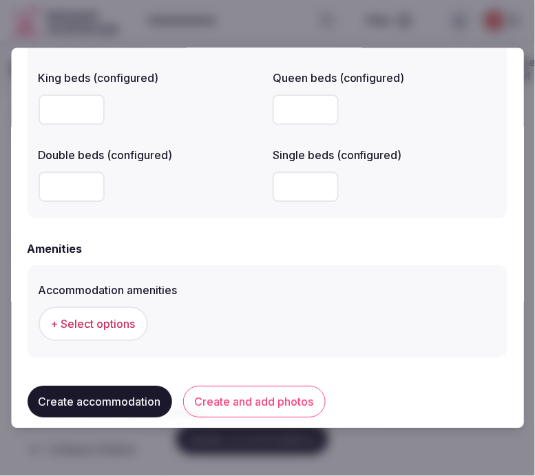
scroll to position [1283, 0]
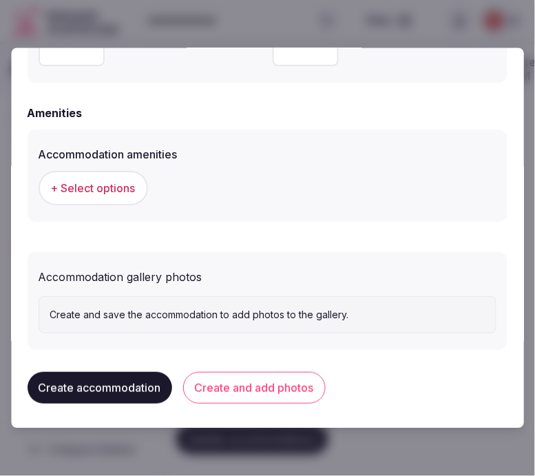
click at [103, 184] on span "+ Select options" at bounding box center [93, 187] width 85 height 15
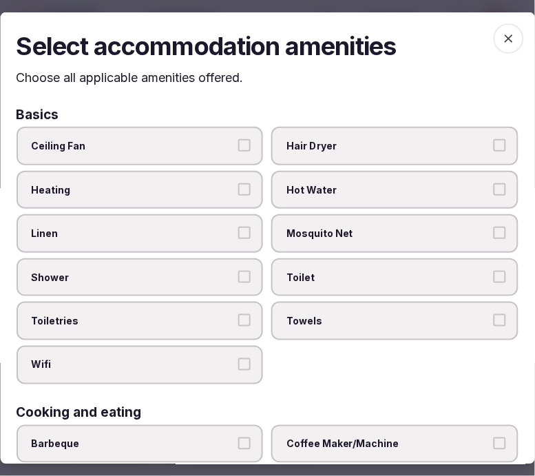
click at [216, 227] on span "Linen" at bounding box center [133, 234] width 203 height 14
click at [239, 227] on button "Linen" at bounding box center [245, 233] width 12 height 12
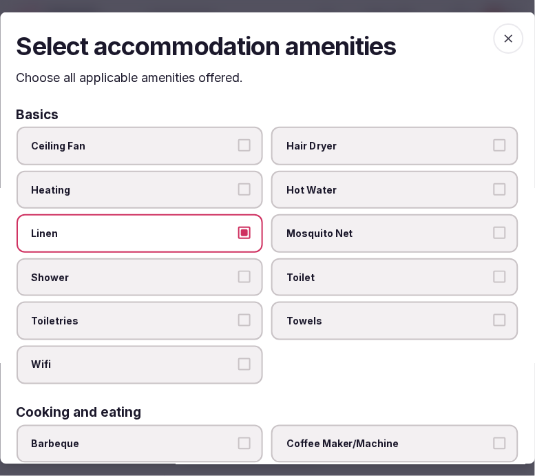
click at [222, 277] on span "Shower" at bounding box center [133, 278] width 203 height 14
click at [239, 277] on button "Shower" at bounding box center [245, 277] width 12 height 12
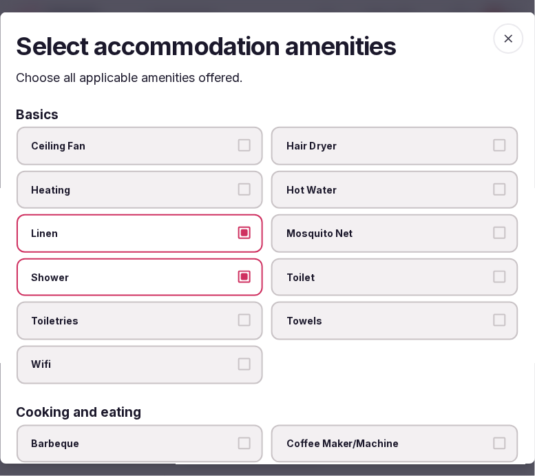
click at [235, 326] on label "Toiletries" at bounding box center [140, 321] width 247 height 39
click at [239, 326] on button "Toiletries" at bounding box center [245, 320] width 12 height 12
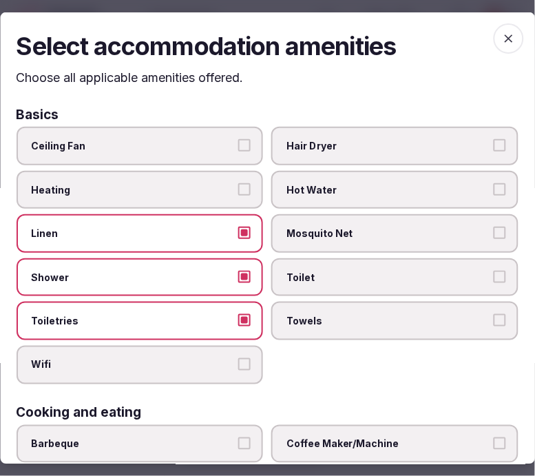
click at [207, 348] on label "Wifi" at bounding box center [140, 365] width 247 height 39
click at [239, 358] on button "Wifi" at bounding box center [245, 364] width 12 height 12
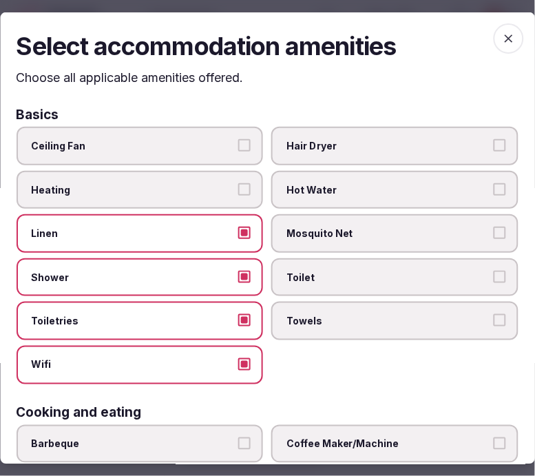
click at [358, 314] on span "Towels" at bounding box center [388, 321] width 203 height 14
click at [494, 314] on button "Towels" at bounding box center [500, 320] width 12 height 12
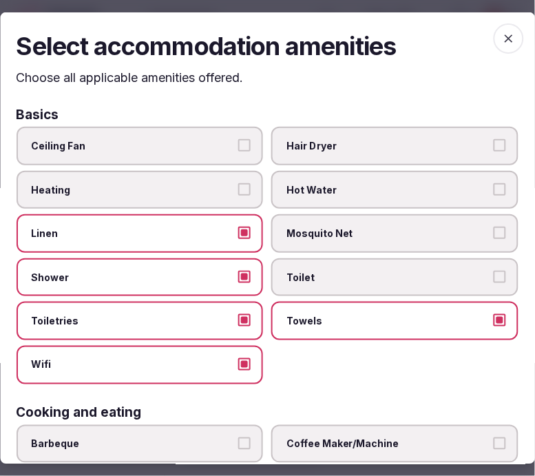
click at [368, 302] on label "Towels" at bounding box center [395, 321] width 247 height 39
click at [494, 314] on button "Towels" at bounding box center [500, 320] width 12 height 12
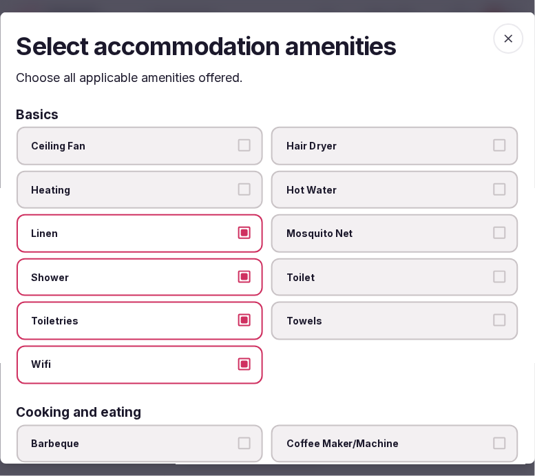
click at [389, 314] on span "Towels" at bounding box center [388, 321] width 203 height 14
click at [494, 314] on button "Towels" at bounding box center [500, 320] width 12 height 12
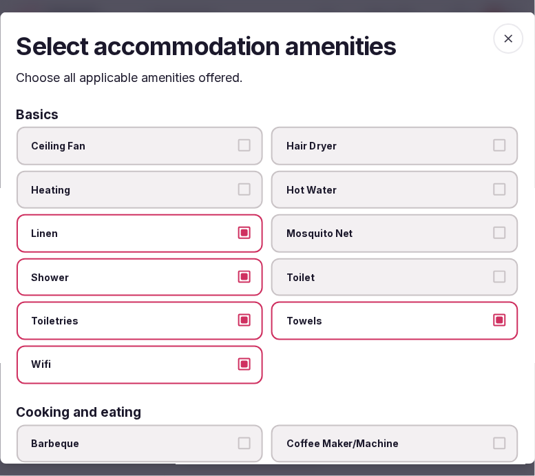
click at [372, 279] on span "Toilet" at bounding box center [388, 278] width 203 height 14
click at [494, 279] on button "Toilet" at bounding box center [500, 277] width 12 height 12
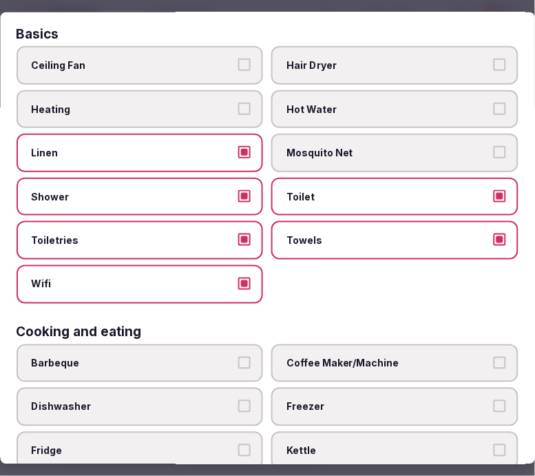
scroll to position [153, 0]
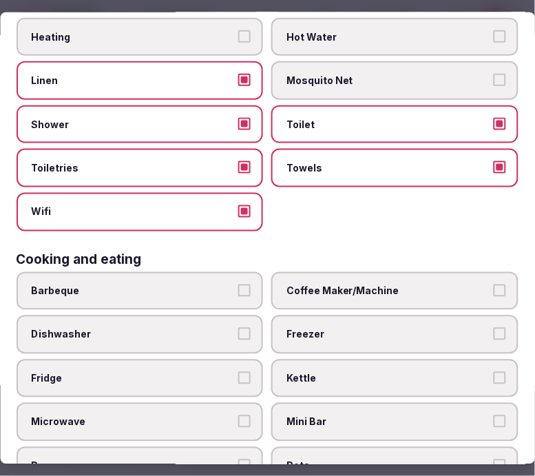
click at [361, 284] on span "Coffee Maker/Machine" at bounding box center [388, 291] width 203 height 14
click at [494, 284] on button "Coffee Maker/Machine" at bounding box center [500, 290] width 12 height 12
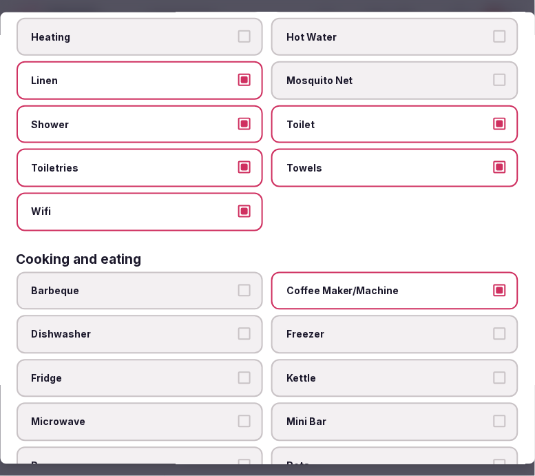
click at [361, 284] on span "Coffee Maker/Machine" at bounding box center [388, 291] width 203 height 14
click at [494, 284] on button "Coffee Maker/Machine" at bounding box center [500, 290] width 12 height 12
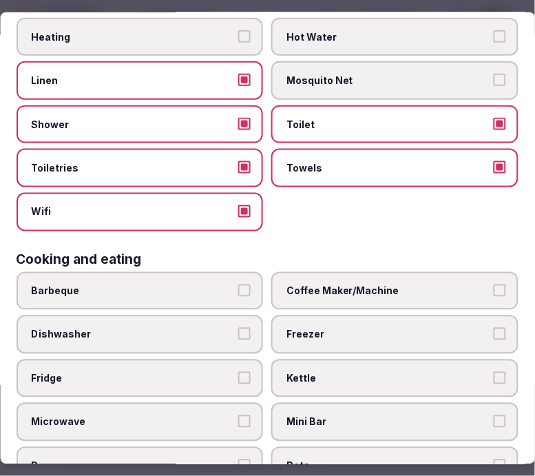
click at [359, 284] on span "Coffee Maker/Machine" at bounding box center [388, 291] width 203 height 14
click at [494, 284] on button "Coffee Maker/Machine" at bounding box center [500, 290] width 12 height 12
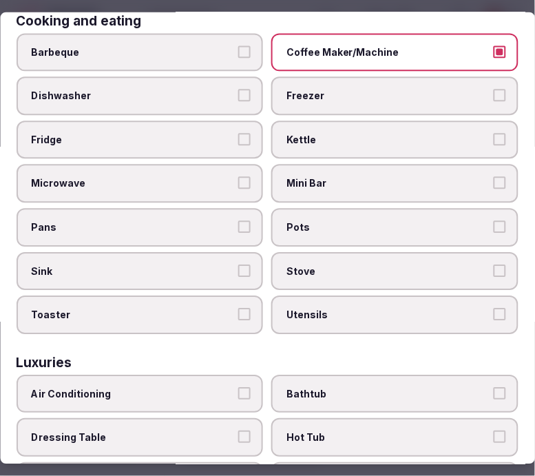
scroll to position [459, 0]
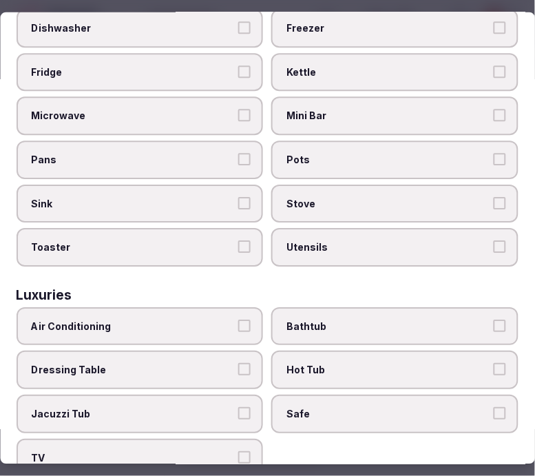
click at [218, 320] on span "Air Conditioning" at bounding box center [133, 327] width 203 height 14
click at [239, 320] on button "Air Conditioning" at bounding box center [245, 326] width 12 height 12
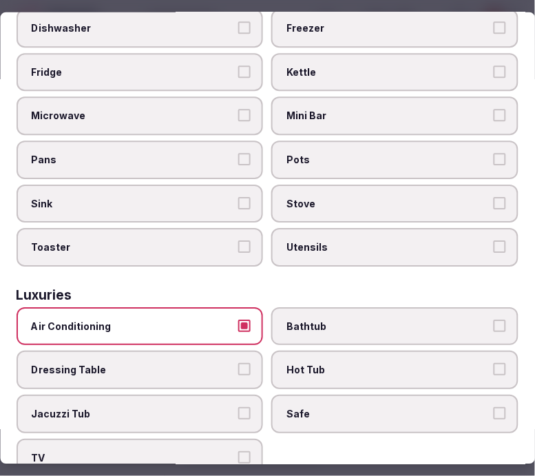
drag, startPoint x: 350, startPoint y: 297, endPoint x: 344, endPoint y: 361, distance: 64.3
click at [350, 308] on label "Bathtub" at bounding box center [395, 327] width 247 height 39
click at [494, 320] on button "Bathtub" at bounding box center [500, 326] width 12 height 12
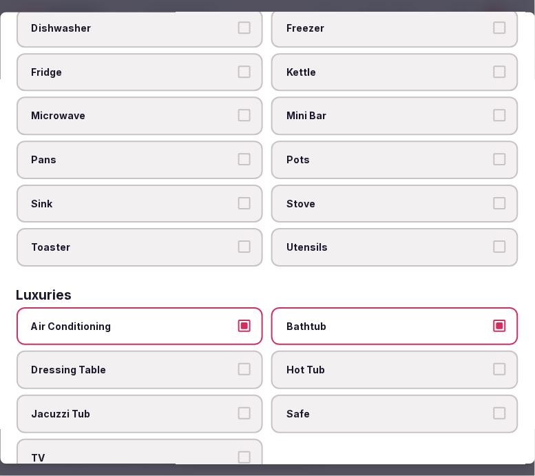
drag, startPoint x: 338, startPoint y: 401, endPoint x: 324, endPoint y: 410, distance: 16.7
click at [331, 404] on label "Safe" at bounding box center [395, 414] width 247 height 39
click at [494, 408] on button "Safe" at bounding box center [500, 414] width 12 height 12
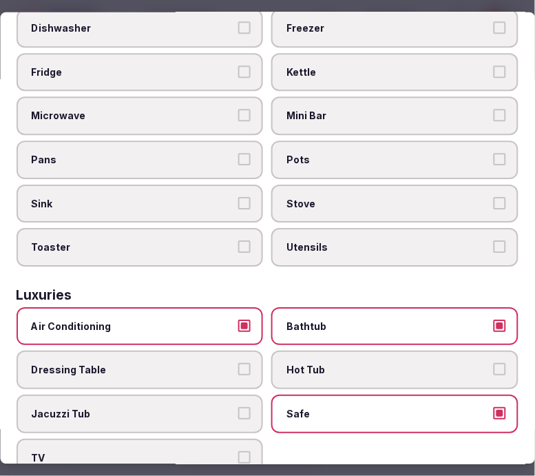
click at [218, 451] on span "TV" at bounding box center [133, 458] width 203 height 14
click at [239, 451] on button "TV" at bounding box center [245, 457] width 12 height 12
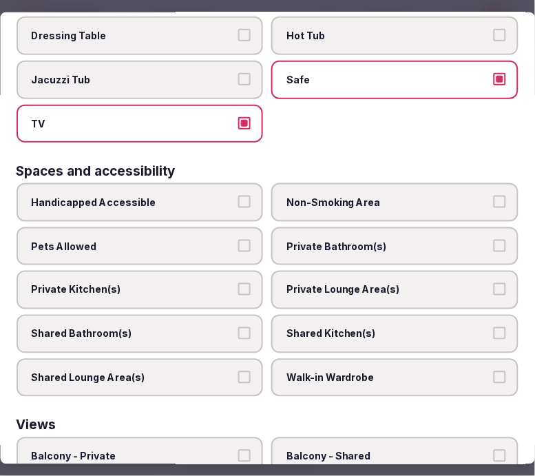
scroll to position [841, 0]
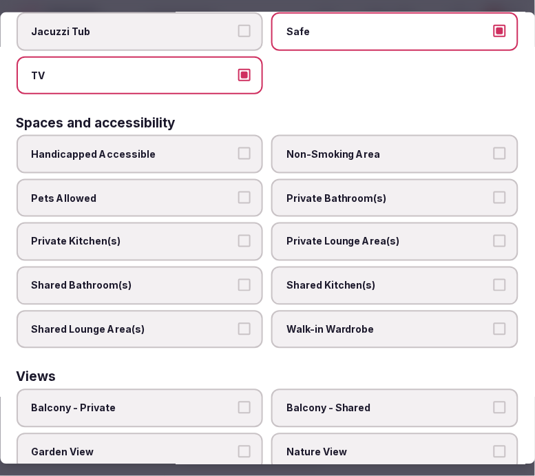
click at [361, 191] on span "Private Bathroom(s)" at bounding box center [388, 198] width 203 height 14
click at [494, 191] on button "Private Bathroom(s)" at bounding box center [500, 197] width 12 height 12
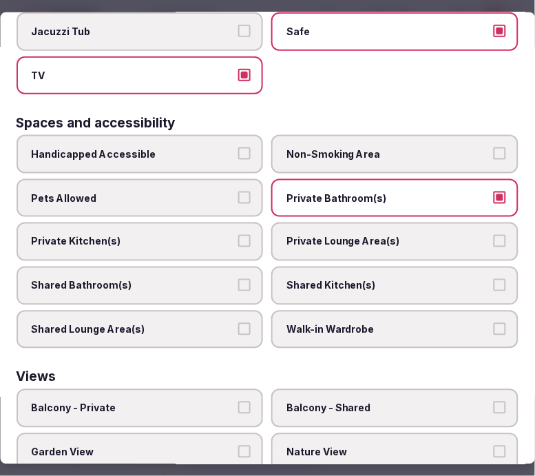
drag, startPoint x: 381, startPoint y: 207, endPoint x: 372, endPoint y: 220, distance: 16.8
click at [381, 222] on label "Private Lounge Area(s)" at bounding box center [395, 241] width 247 height 39
click at [494, 235] on button "Private Lounge Area(s)" at bounding box center [500, 241] width 12 height 12
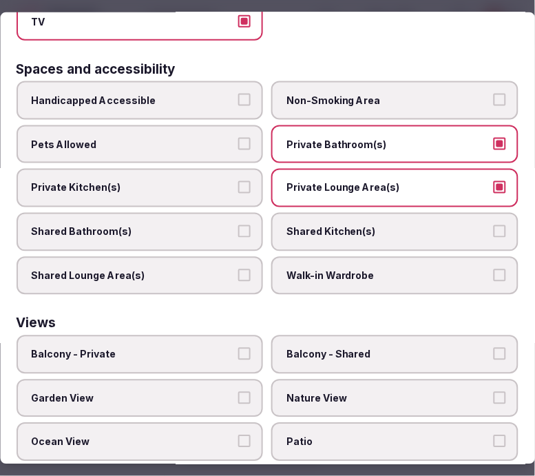
scroll to position [919, 0]
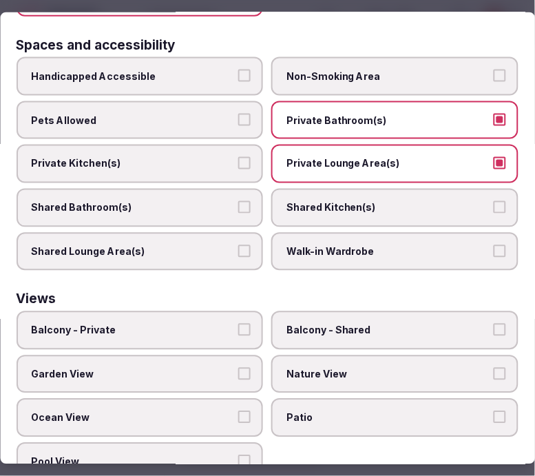
click at [300, 368] on span "Nature View" at bounding box center [388, 375] width 203 height 14
click at [494, 368] on button "Nature View" at bounding box center [500, 374] width 12 height 12
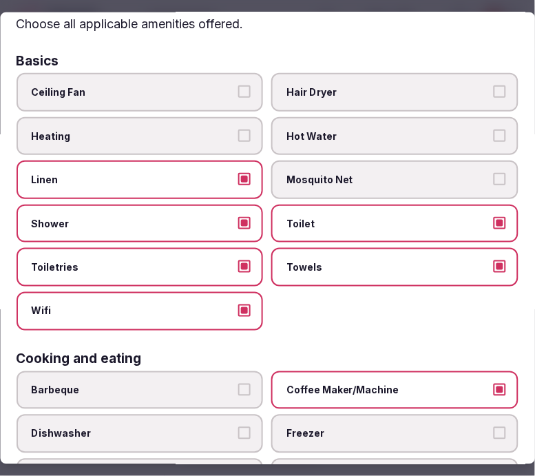
scroll to position [0, 0]
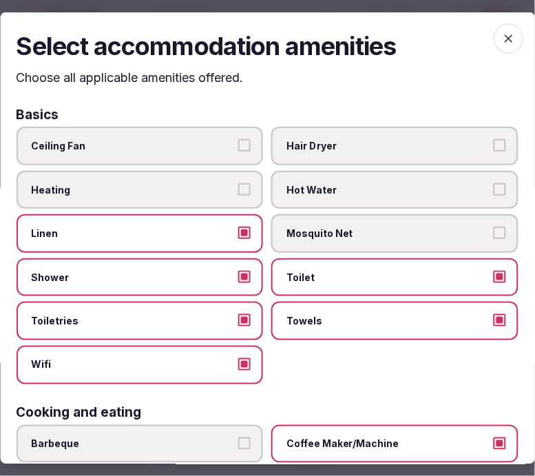
click at [502, 39] on icon "button" at bounding box center [509, 38] width 14 height 14
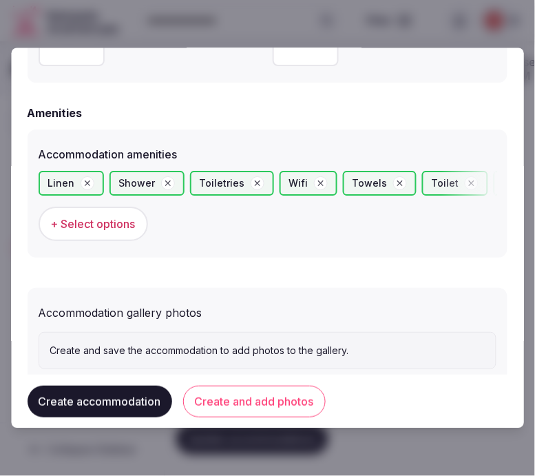
scroll to position [1317, 0]
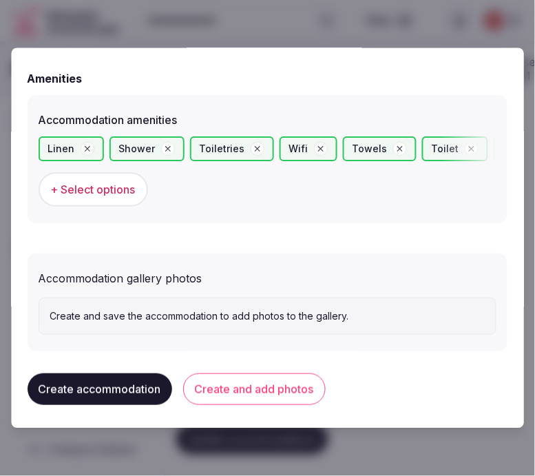
click at [224, 384] on button "Create and add photos" at bounding box center [254, 389] width 143 height 32
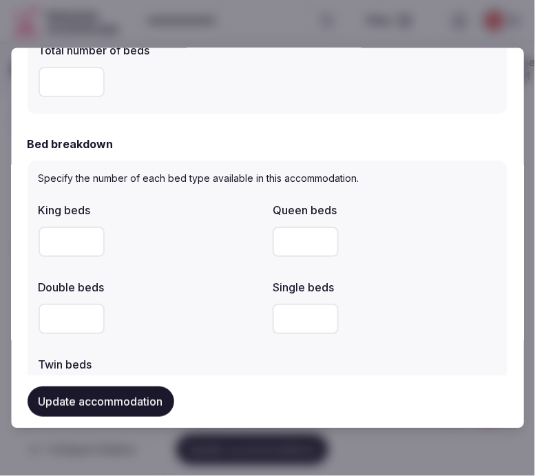
scroll to position [719, 0]
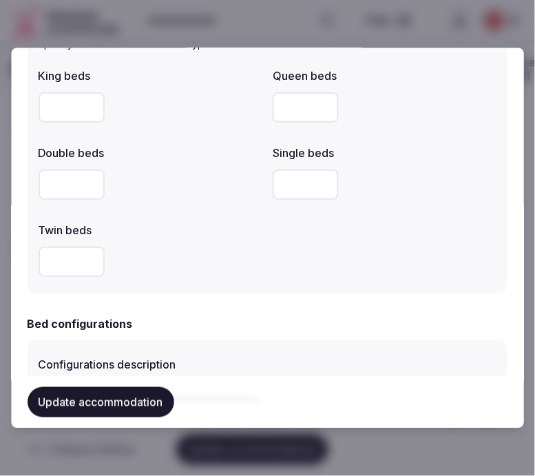
drag, startPoint x: 63, startPoint y: 183, endPoint x: 19, endPoint y: 174, distance: 44.3
click at [19, 174] on div "**********" at bounding box center [267, 238] width 513 height 381
drag, startPoint x: 300, startPoint y: 96, endPoint x: 255, endPoint y: 103, distance: 46.0
click at [255, 103] on div "King beds Queen beds Double beds Single beds Twin beds" at bounding box center [268, 171] width 458 height 220
click at [277, 104] on input "number" at bounding box center [306, 107] width 66 height 30
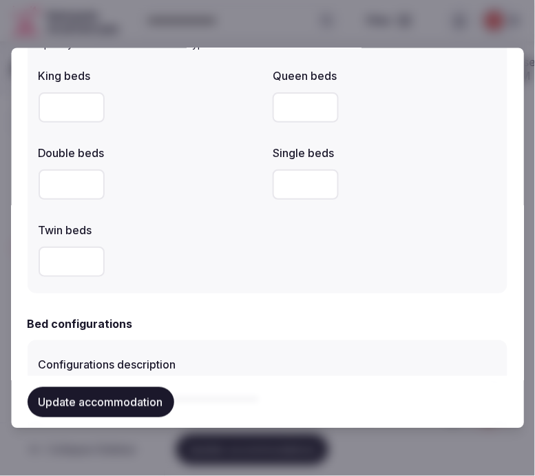
type input "*"
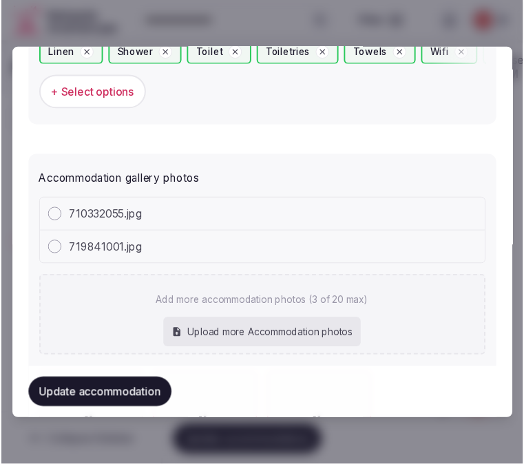
scroll to position [1560, 0]
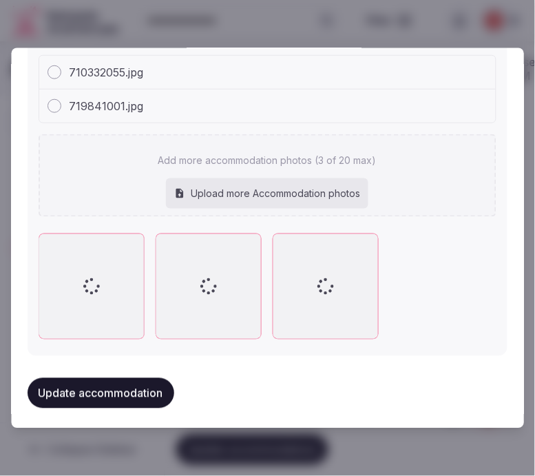
type input "*"
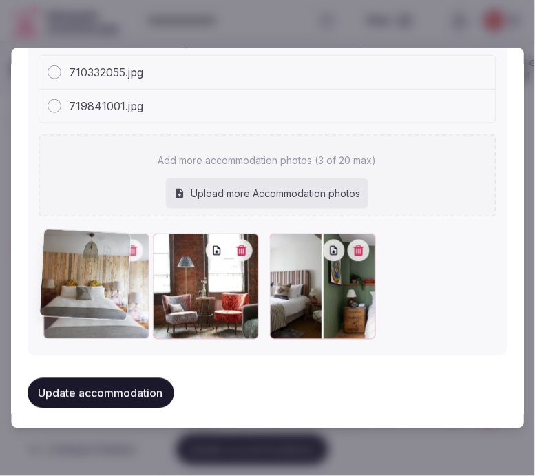
drag, startPoint x: 275, startPoint y: 238, endPoint x: 460, endPoint y: 132, distance: 212.8
click at [2, 249] on body "Search Popular Destinations Toscana, Italy Riviera Maya, Mexico Indonesia, Bali…" at bounding box center [262, 235] width 524 height 605
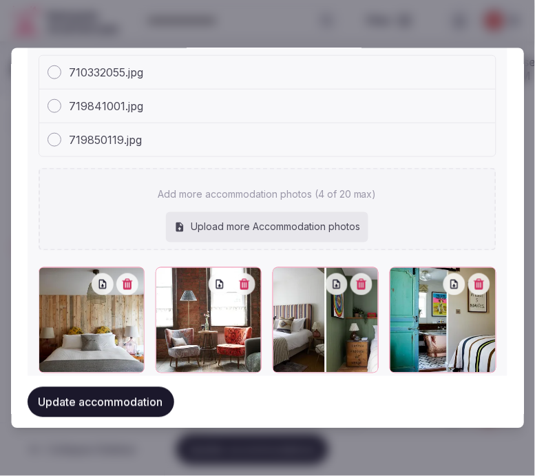
click at [114, 395] on button "Update accommodation" at bounding box center [101, 402] width 147 height 30
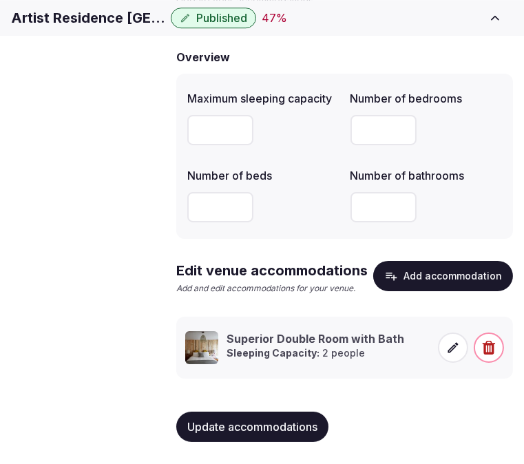
scroll to position [140, 0]
click at [282, 430] on span "Update accommodations" at bounding box center [252, 427] width 130 height 14
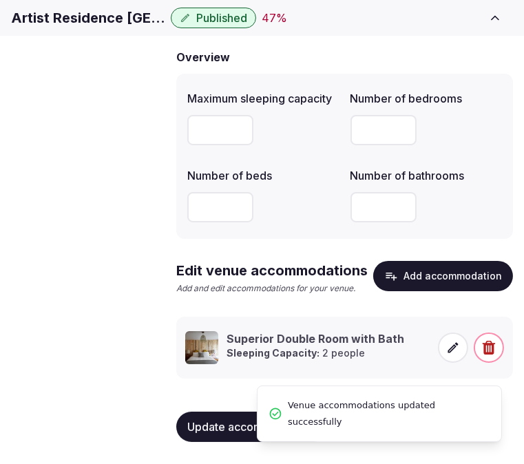
click at [0, 0] on span "Amenities" at bounding box center [0, 0] width 0 height 0
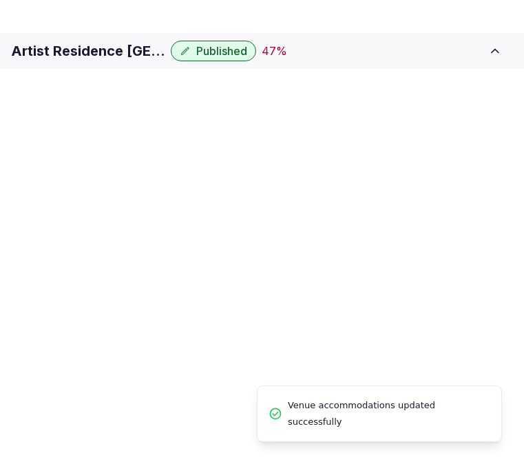
scroll to position [3, 0]
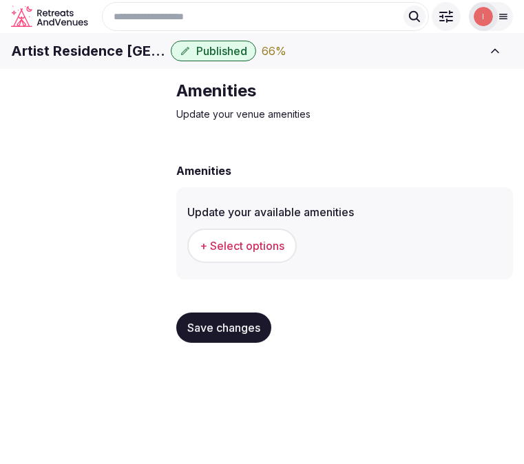
click at [269, 259] on button "+ Select options" at bounding box center [241, 246] width 109 height 34
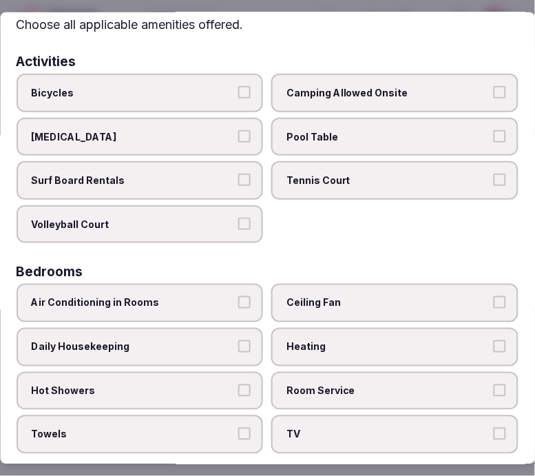
scroll to position [76, 0]
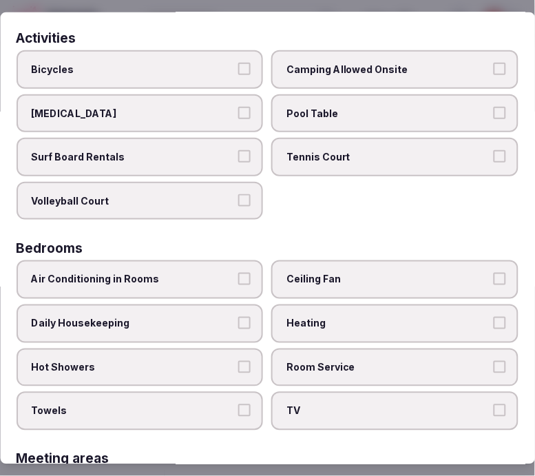
click at [196, 277] on span "Air Conditioning in Rooms" at bounding box center [133, 280] width 203 height 14
click at [239, 277] on button "Air Conditioning in Rooms" at bounding box center [245, 279] width 12 height 12
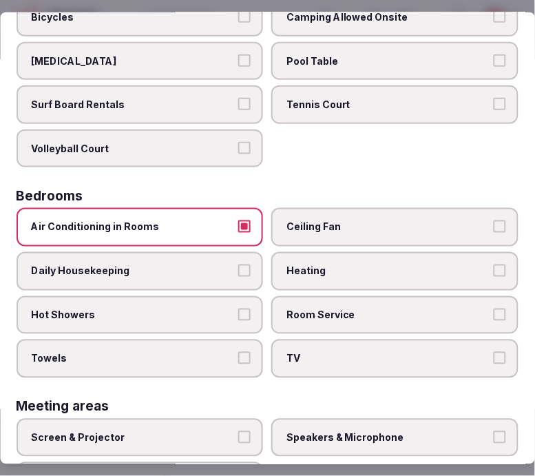
scroll to position [153, 0]
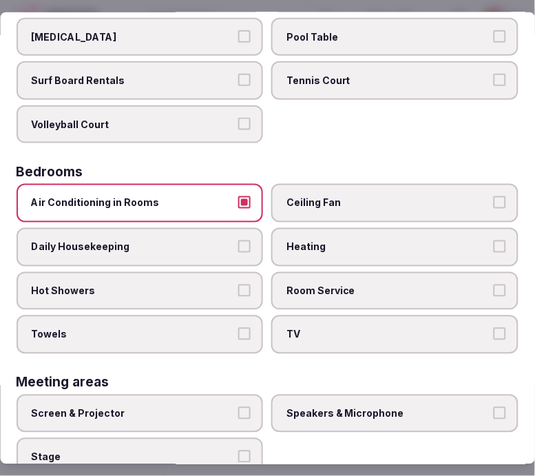
click at [230, 245] on label "Daily Housekeeping" at bounding box center [140, 247] width 247 height 39
click at [239, 245] on button "Daily Housekeeping" at bounding box center [245, 246] width 12 height 12
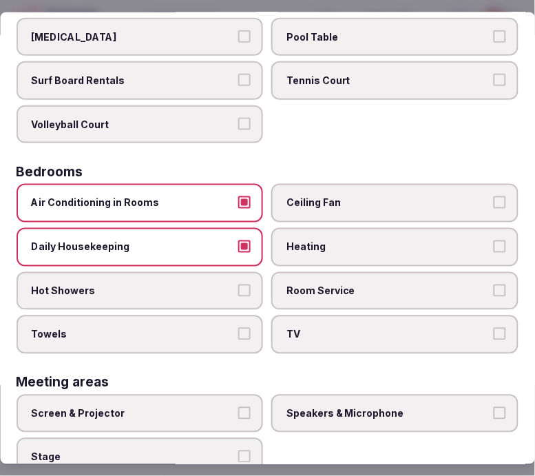
click at [235, 271] on label "Hot Showers" at bounding box center [140, 290] width 247 height 39
click at [239, 284] on button "Hot Showers" at bounding box center [245, 290] width 12 height 12
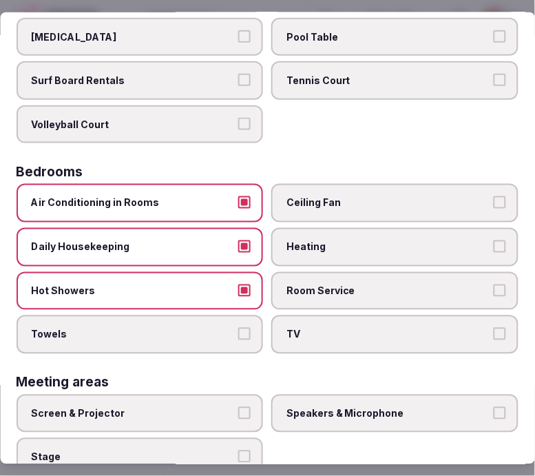
drag, startPoint x: 235, startPoint y: 320, endPoint x: 281, endPoint y: 315, distance: 46.4
click at [239, 328] on button "Towels" at bounding box center [245, 334] width 12 height 12
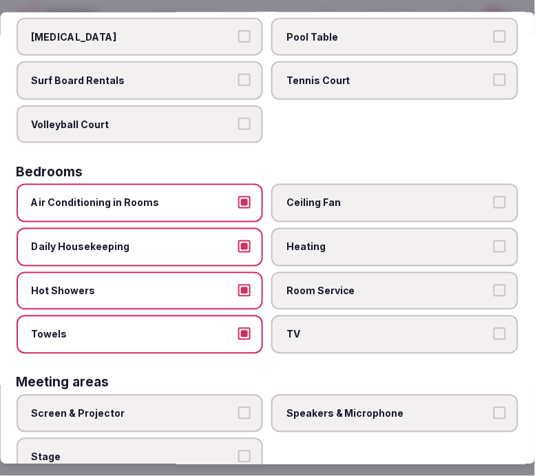
drag, startPoint x: 313, startPoint y: 317, endPoint x: 325, endPoint y: 292, distance: 27.4
click at [317, 315] on label "TV" at bounding box center [395, 334] width 247 height 39
click at [494, 328] on button "TV" at bounding box center [500, 334] width 12 height 12
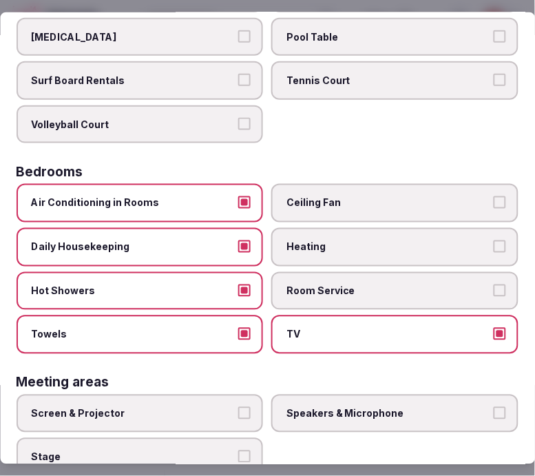
click at [326, 286] on span "Room Service" at bounding box center [388, 291] width 203 height 14
click at [494, 286] on button "Room Service" at bounding box center [500, 290] width 12 height 12
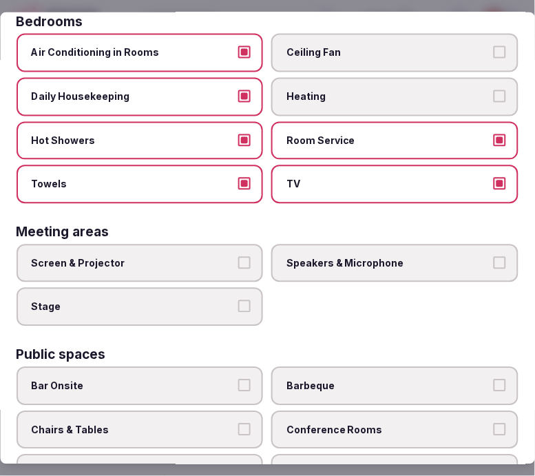
scroll to position [306, 0]
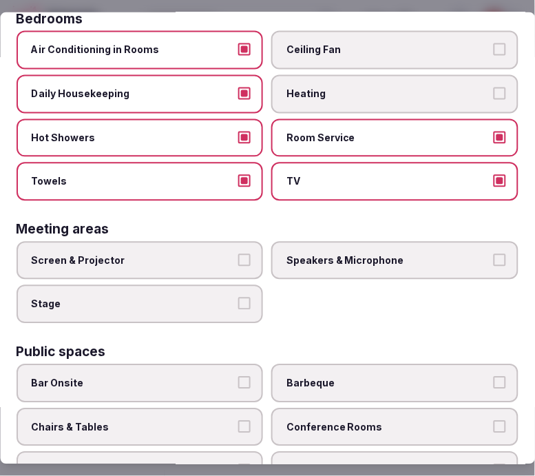
click at [246, 265] on label "Screen & Projector" at bounding box center [140, 261] width 247 height 39
click at [246, 265] on button "Screen & Projector" at bounding box center [245, 260] width 12 height 12
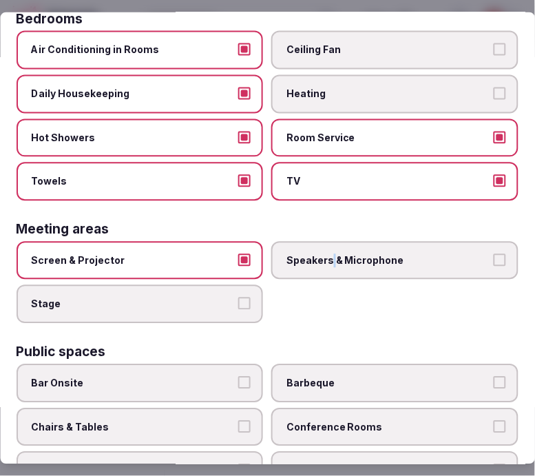
click at [327, 256] on label "Speakers & Microphone" at bounding box center [395, 261] width 247 height 39
click at [427, 254] on span "Speakers & Microphone" at bounding box center [388, 261] width 203 height 14
click at [494, 254] on button "Speakers & Microphone" at bounding box center [500, 260] width 12 height 12
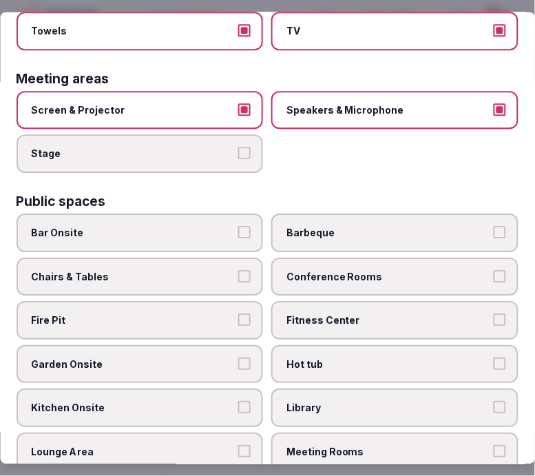
scroll to position [459, 0]
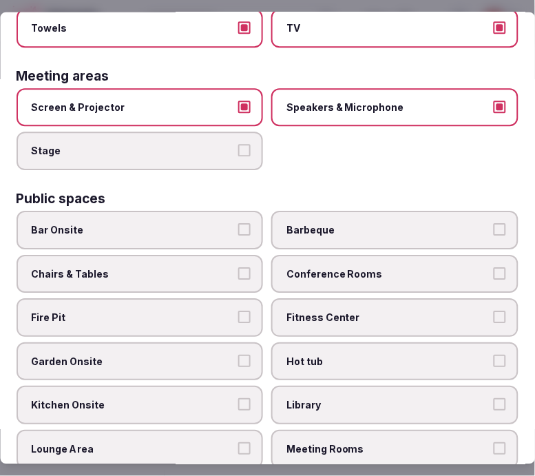
click at [239, 267] on button "Chairs & Tables" at bounding box center [245, 273] width 12 height 12
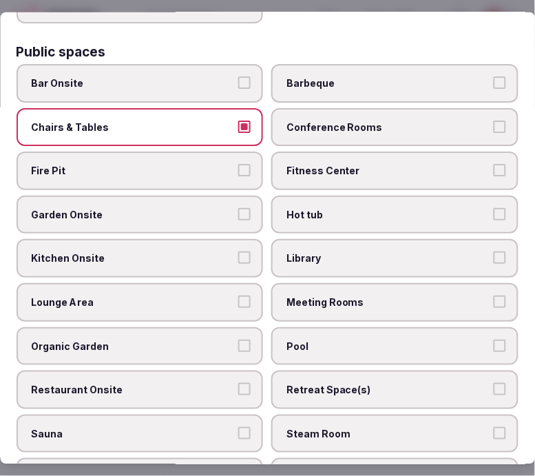
scroll to position [611, 0]
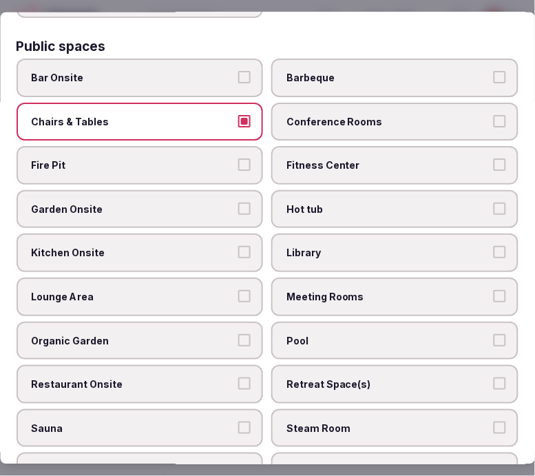
click at [382, 202] on span "Hot tub" at bounding box center [388, 209] width 203 height 14
click at [494, 202] on button "Hot tub" at bounding box center [500, 208] width 12 height 12
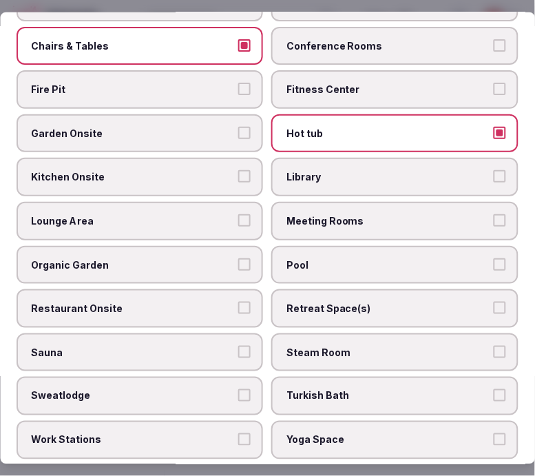
scroll to position [689, 0]
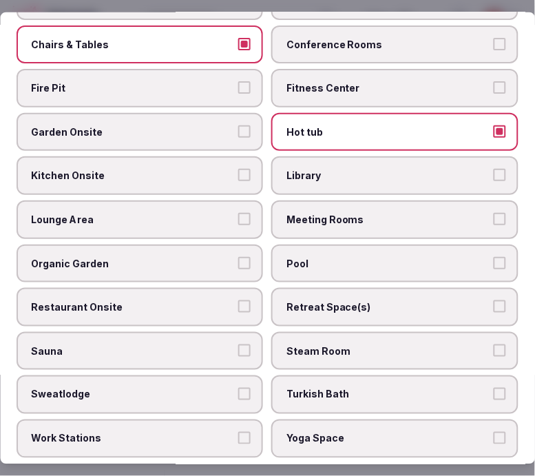
click at [393, 125] on span "Hot tub" at bounding box center [388, 132] width 203 height 14
click at [494, 125] on button "Hot tub" at bounding box center [500, 131] width 12 height 12
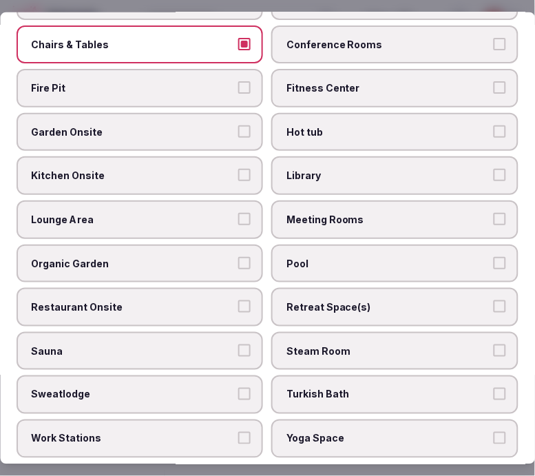
click at [241, 300] on button "Restaurant Onsite" at bounding box center [245, 306] width 12 height 12
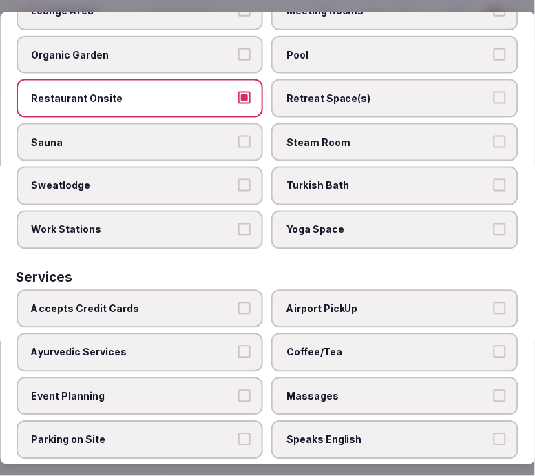
scroll to position [918, 0]
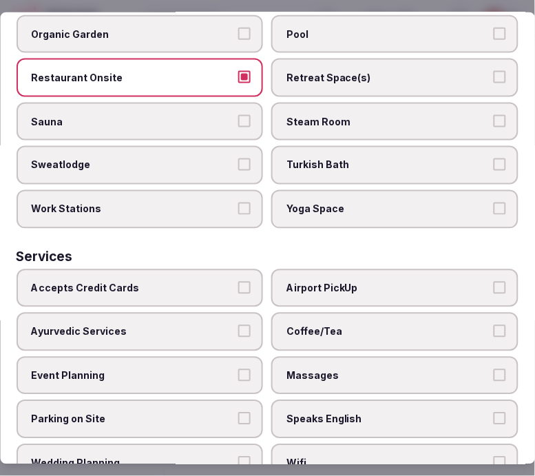
click at [325, 325] on span "Coffee/Tea" at bounding box center [388, 332] width 203 height 14
click at [494, 325] on button "Coffee/Tea" at bounding box center [500, 331] width 12 height 12
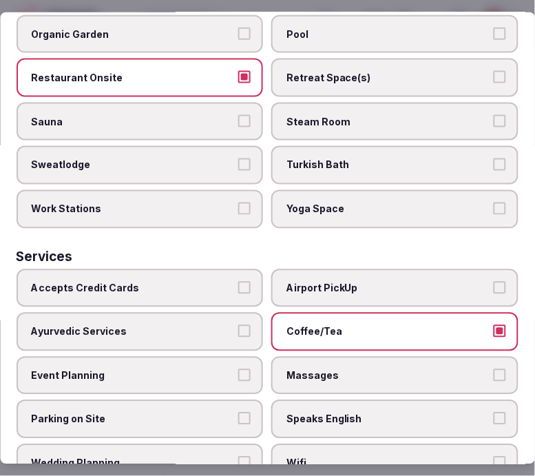
click at [342, 412] on span "Speaks English" at bounding box center [388, 419] width 203 height 14
click at [494, 412] on button "Speaks English" at bounding box center [500, 418] width 12 height 12
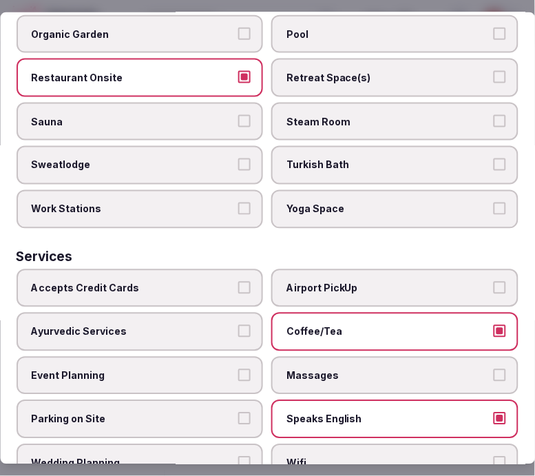
click at [333, 457] on span "Wifi" at bounding box center [388, 464] width 203 height 14
click at [494, 457] on button "Wifi" at bounding box center [500, 463] width 12 height 12
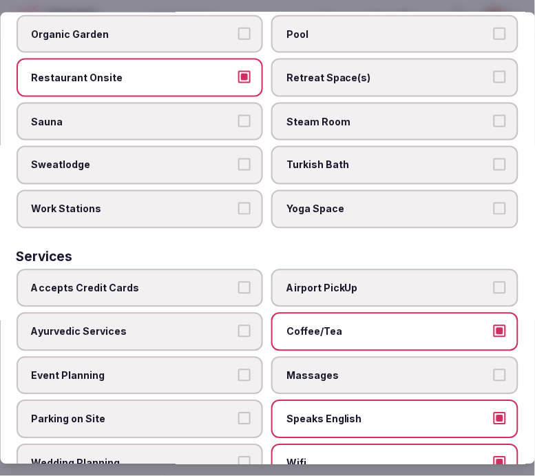
drag, startPoint x: 180, startPoint y: 247, endPoint x: 207, endPoint y: 238, distance: 28.1
click at [185, 269] on label "Accepts Credit Cards" at bounding box center [140, 288] width 247 height 39
click at [239, 281] on button "Accepts Credit Cards" at bounding box center [245, 287] width 12 height 12
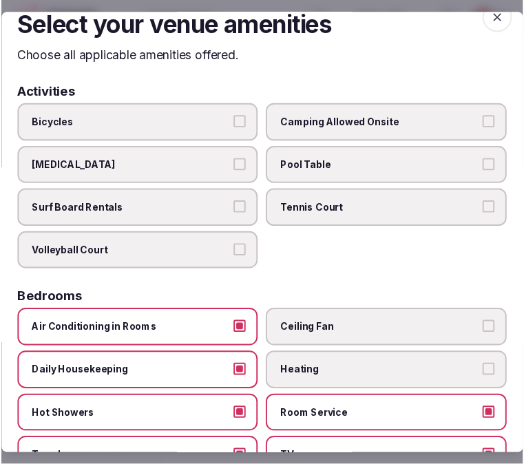
scroll to position [0, 0]
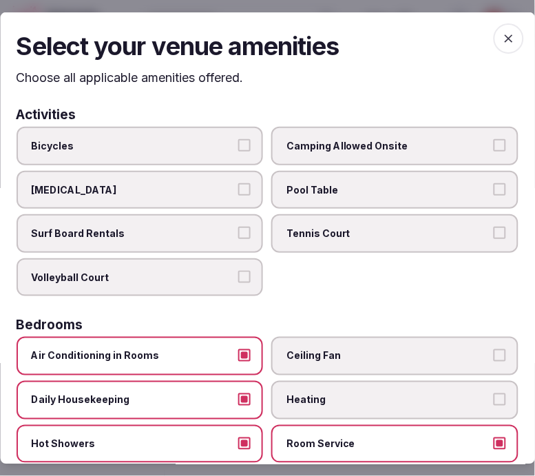
click at [494, 33] on span "button" at bounding box center [509, 38] width 30 height 30
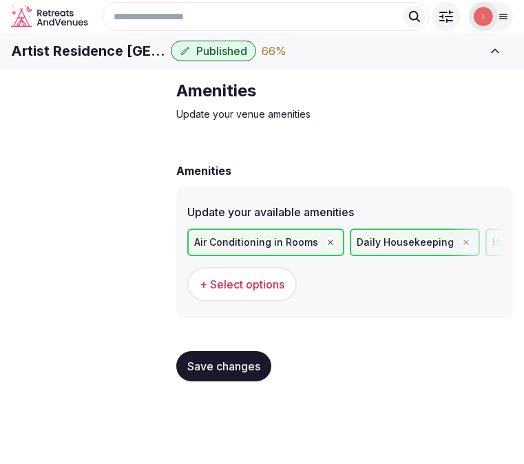
scroll to position [3, 0]
drag, startPoint x: 238, startPoint y: 402, endPoint x: 242, endPoint y: 396, distance: 7.1
click at [240, 392] on div "Save changes" at bounding box center [344, 366] width 337 height 52
click at [244, 373] on span "Save changes" at bounding box center [223, 366] width 73 height 14
drag, startPoint x: 218, startPoint y: 373, endPoint x: 191, endPoint y: 368, distance: 27.4
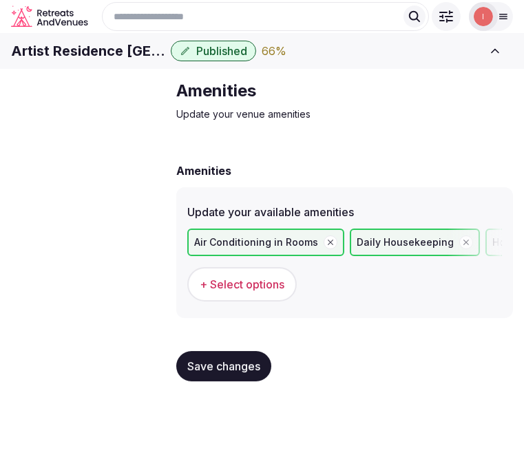
click at [218, 373] on button "Save changes" at bounding box center [223, 366] width 95 height 30
click at [0, 0] on span "Food & dining" at bounding box center [0, 0] width 0 height 0
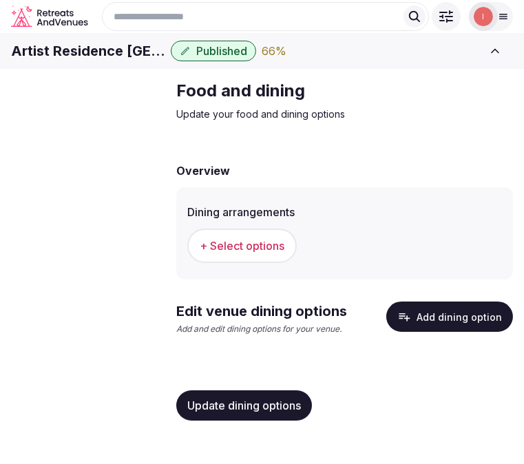
click at [245, 260] on button "+ Select options" at bounding box center [241, 246] width 109 height 34
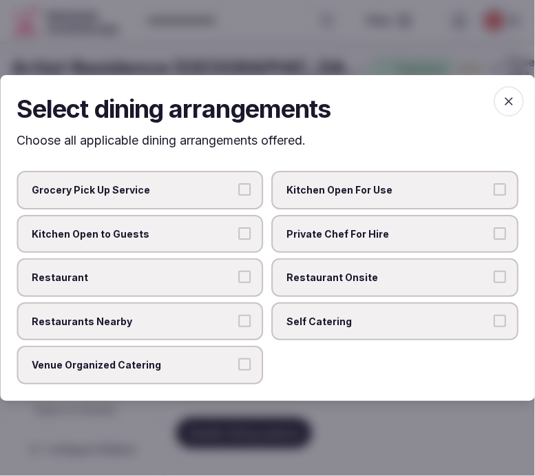
click at [297, 279] on span "Restaurant Onsite" at bounding box center [388, 278] width 203 height 14
click at [494, 279] on button "Restaurant Onsite" at bounding box center [500, 277] width 12 height 12
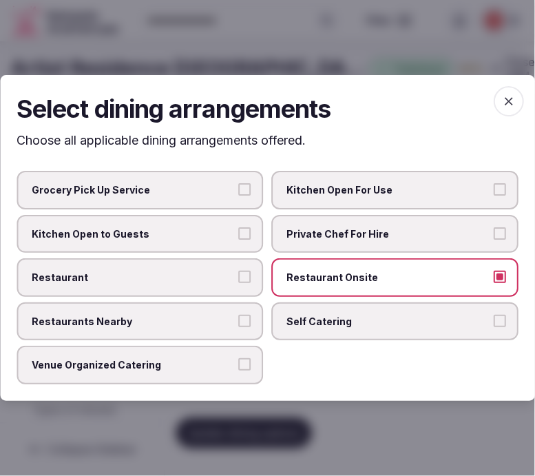
click at [211, 284] on label "Restaurant" at bounding box center [140, 277] width 247 height 39
click at [239, 283] on button "Restaurant" at bounding box center [245, 277] width 12 height 12
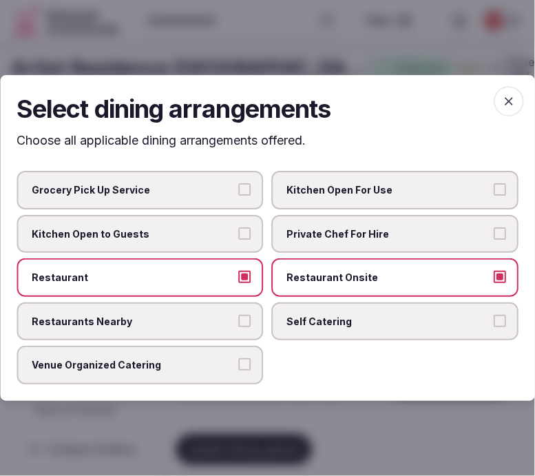
click at [512, 105] on icon "button" at bounding box center [509, 101] width 8 height 8
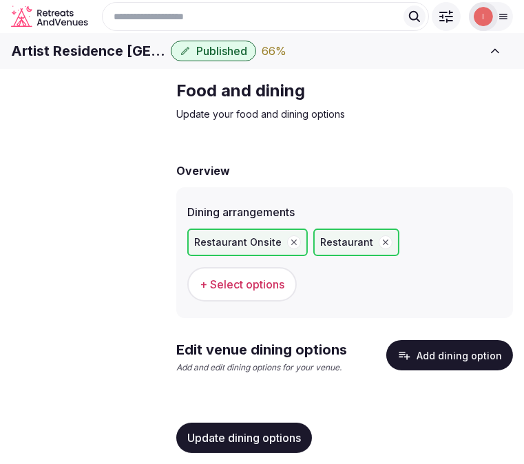
click at [240, 453] on div "Update dining options" at bounding box center [344, 438] width 337 height 52
click at [251, 436] on span "Update dining options" at bounding box center [244, 438] width 114 height 14
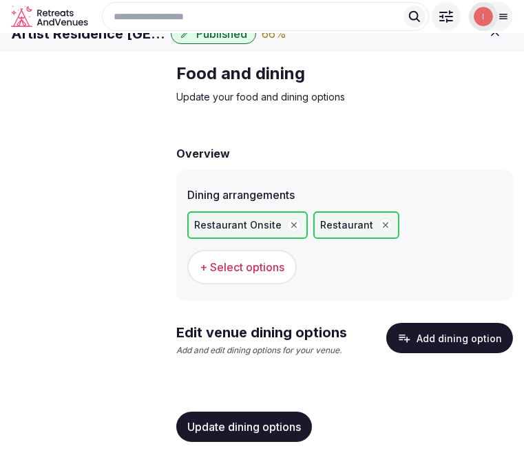
scroll to position [39, 0]
click at [432, 335] on button "Add dining option" at bounding box center [449, 338] width 127 height 30
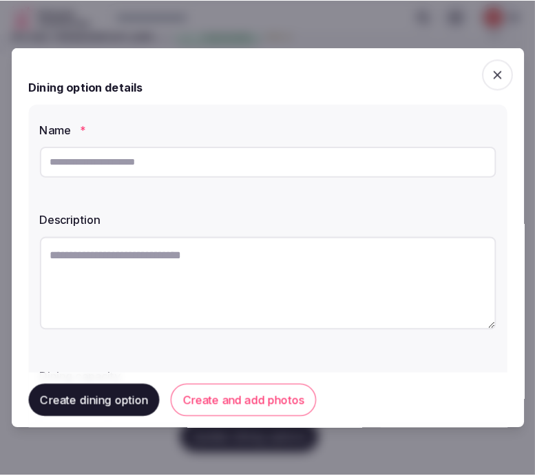
scroll to position [28, 0]
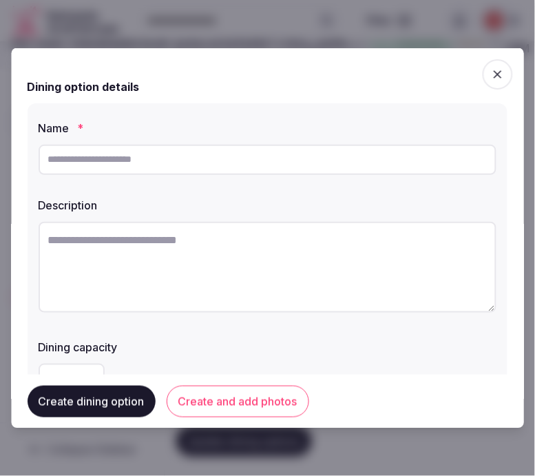
drag, startPoint x: 513, startPoint y: 303, endPoint x: 319, endPoint y: 154, distance: 245.0
click at [319, 154] on input "text" at bounding box center [268, 159] width 458 height 30
paste input "**********"
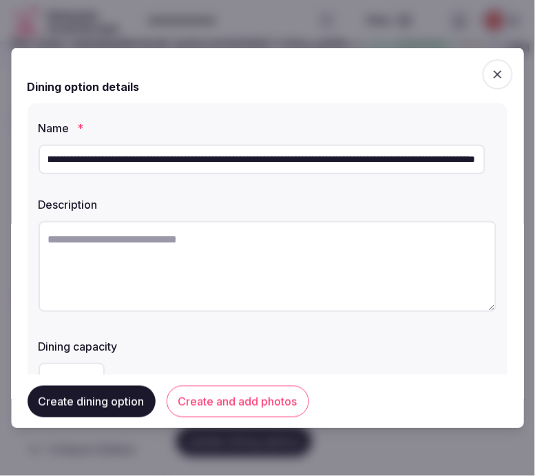
scroll to position [0, 0]
click at [281, 167] on input "**********" at bounding box center [262, 159] width 447 height 30
paste input "text"
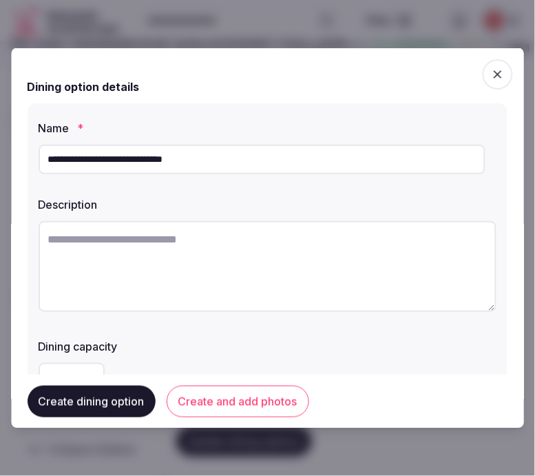
type input "**********"
click at [326, 253] on textarea at bounding box center [268, 266] width 458 height 91
paste textarea "**********"
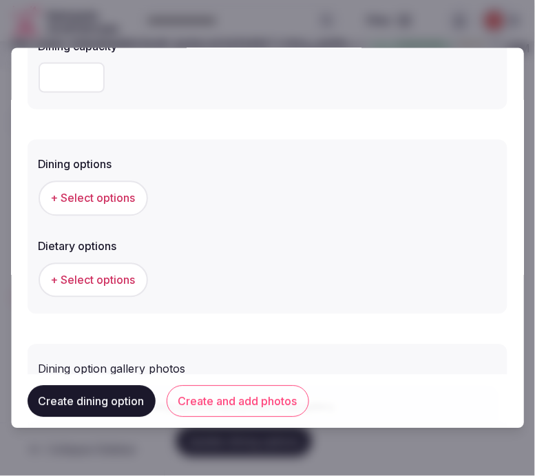
scroll to position [382, 0]
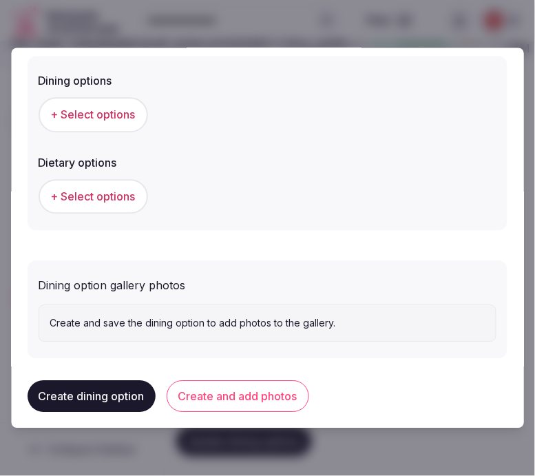
type textarea "**********"
click at [129, 118] on span "+ Select options" at bounding box center [93, 114] width 85 height 15
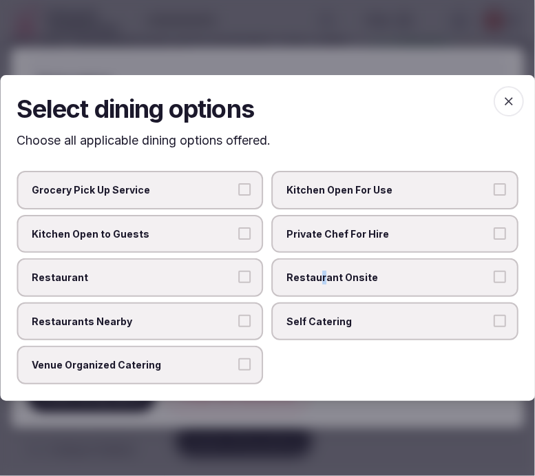
drag, startPoint x: 320, startPoint y: 279, endPoint x: 313, endPoint y: 281, distance: 7.2
click at [317, 280] on span "Restaurant Onsite" at bounding box center [388, 278] width 203 height 14
click at [241, 279] on button "Restaurant" at bounding box center [245, 277] width 12 height 12
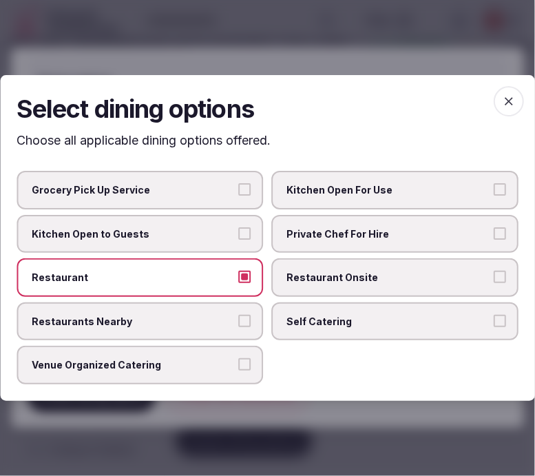
click at [448, 271] on span "Restaurant Onsite" at bounding box center [388, 278] width 203 height 14
click at [494, 271] on button "Restaurant Onsite" at bounding box center [500, 277] width 12 height 12
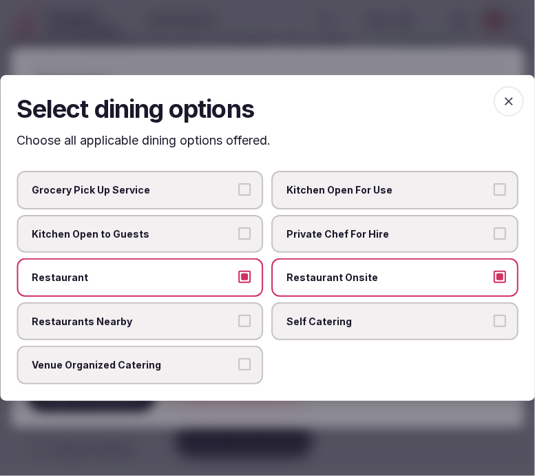
click at [510, 108] on icon "button" at bounding box center [509, 101] width 14 height 14
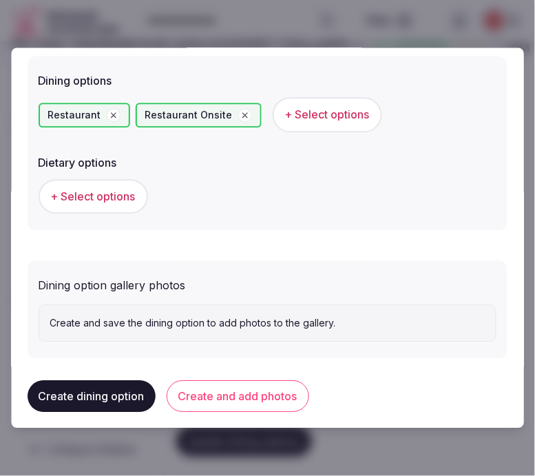
click at [211, 386] on button "Create and add photos" at bounding box center [238, 396] width 143 height 32
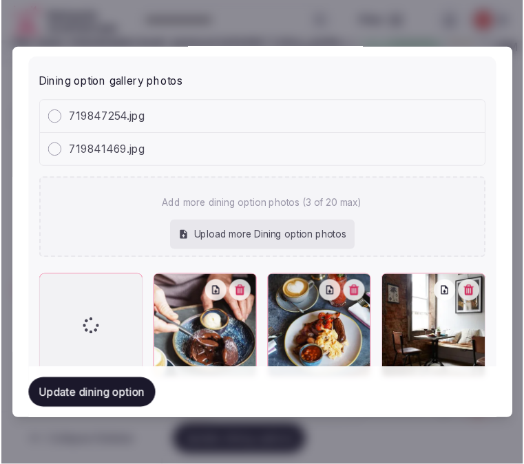
scroll to position [634, 0]
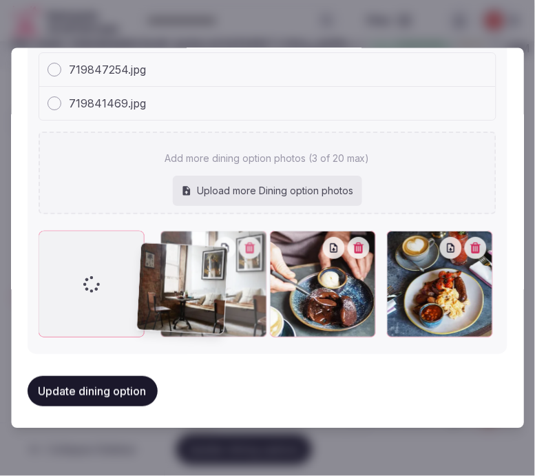
drag, startPoint x: 399, startPoint y: 241, endPoint x: 156, endPoint y: 256, distance: 244.2
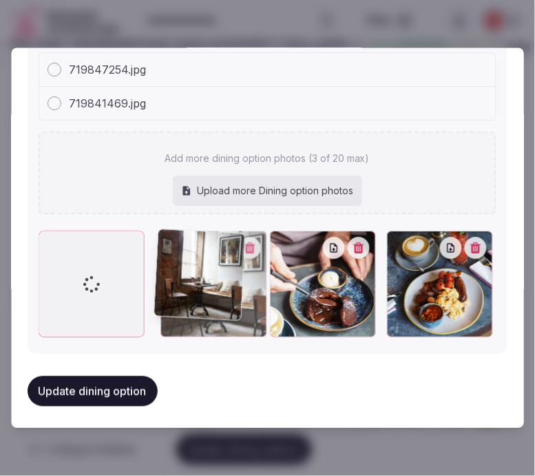
click at [161, 256] on div at bounding box center [214, 284] width 106 height 106
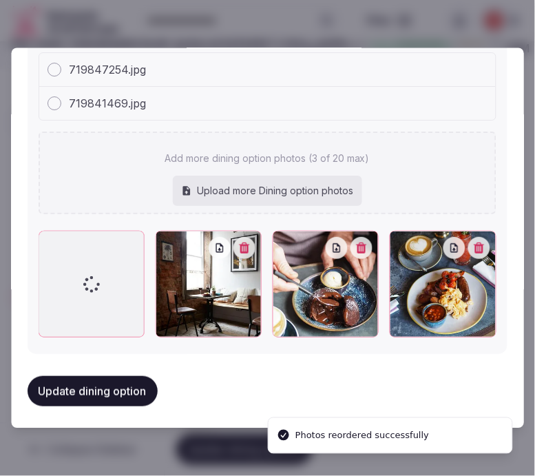
click at [118, 383] on button "Update dining option" at bounding box center [93, 391] width 130 height 30
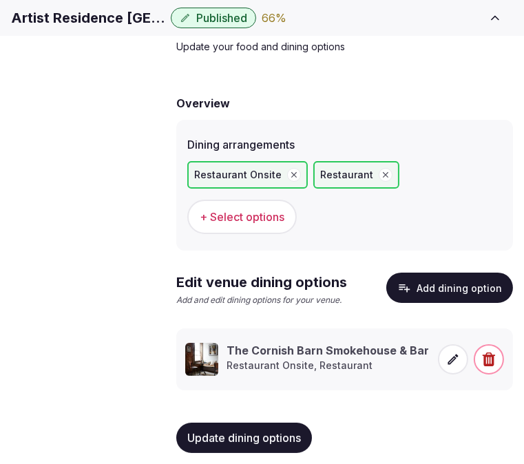
scroll to position [101, 0]
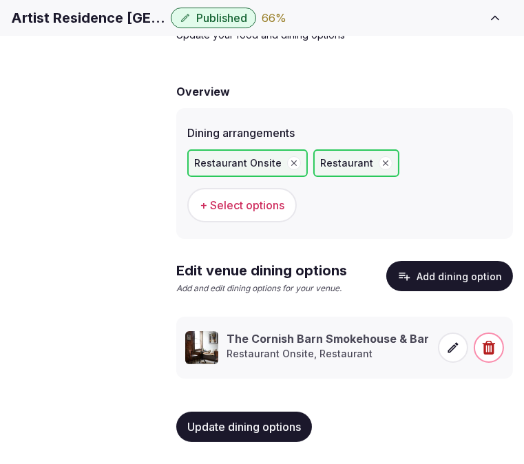
click at [242, 430] on span "Update dining options" at bounding box center [244, 427] width 114 height 14
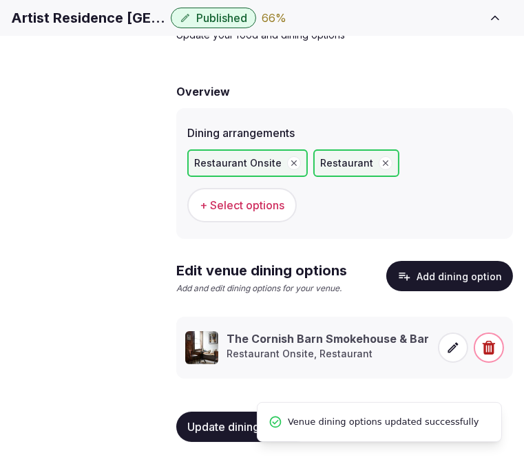
click at [0, 0] on span "Activities & experiences" at bounding box center [0, 0] width 0 height 0
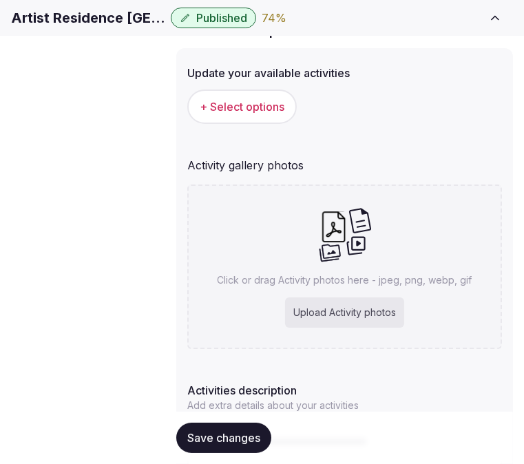
scroll to position [177, 0]
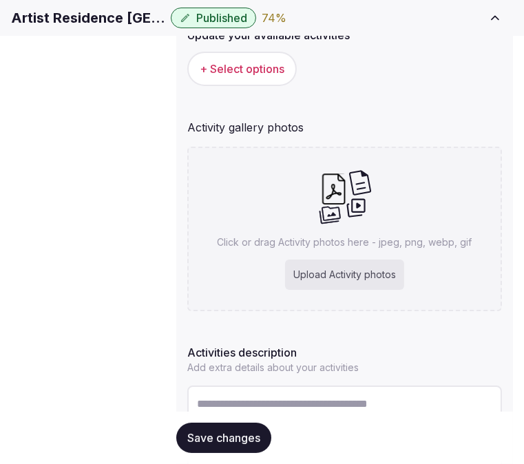
click at [165, 28] on h1 "Artist Residence Cornwall" at bounding box center [88, 17] width 154 height 19
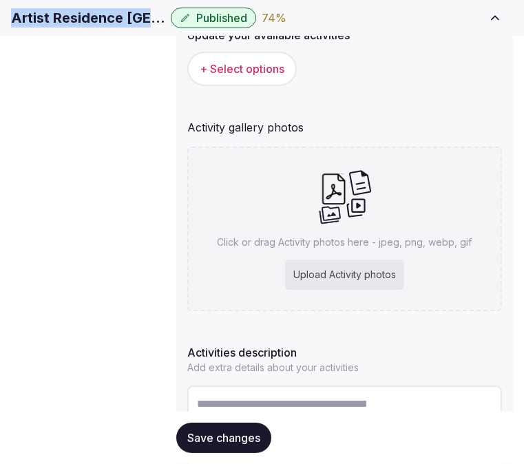
click at [165, 28] on h1 "Artist Residence Cornwall" at bounding box center [88, 17] width 154 height 19
copy div "Artist Residence Cornwall"
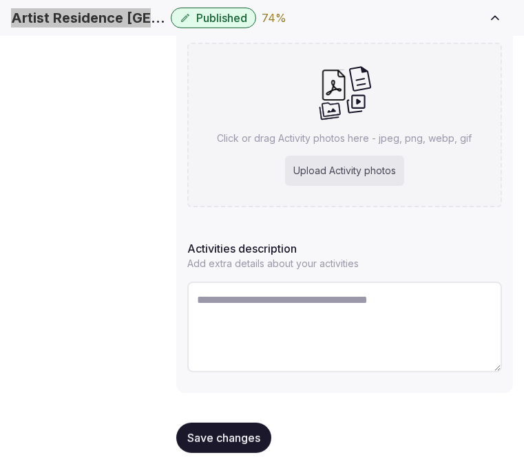
scroll to position [298, 0]
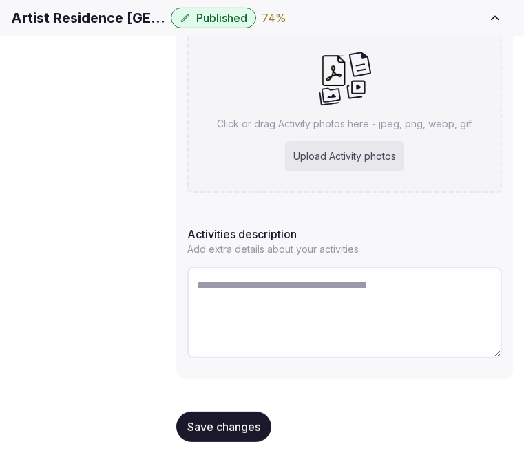
click at [362, 297] on textarea at bounding box center [344, 312] width 315 height 91
paste textarea "**********"
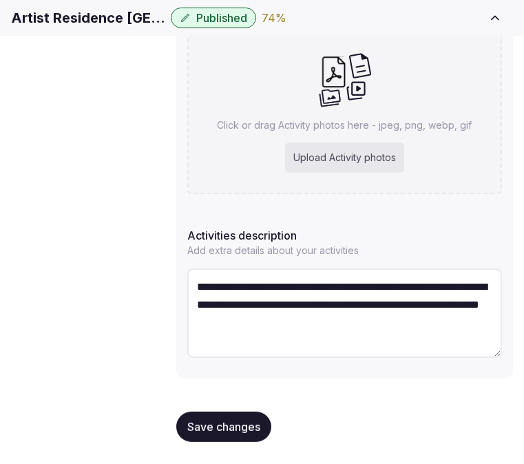
type textarea "**********"
click at [222, 431] on span "Save changes" at bounding box center [223, 427] width 73 height 14
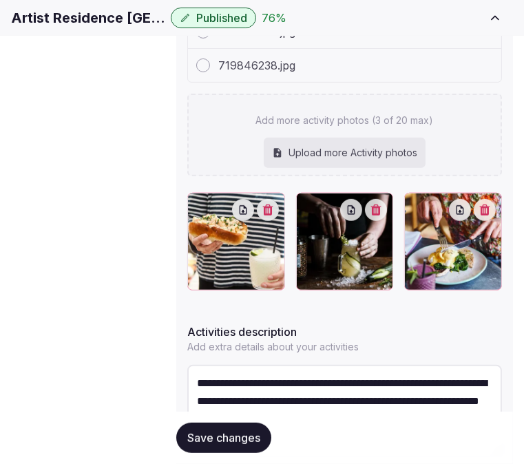
scroll to position [484, 0]
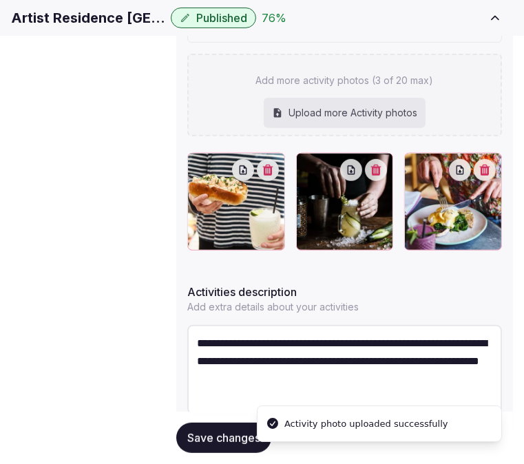
click at [201, 428] on button "Save changes" at bounding box center [223, 438] width 95 height 30
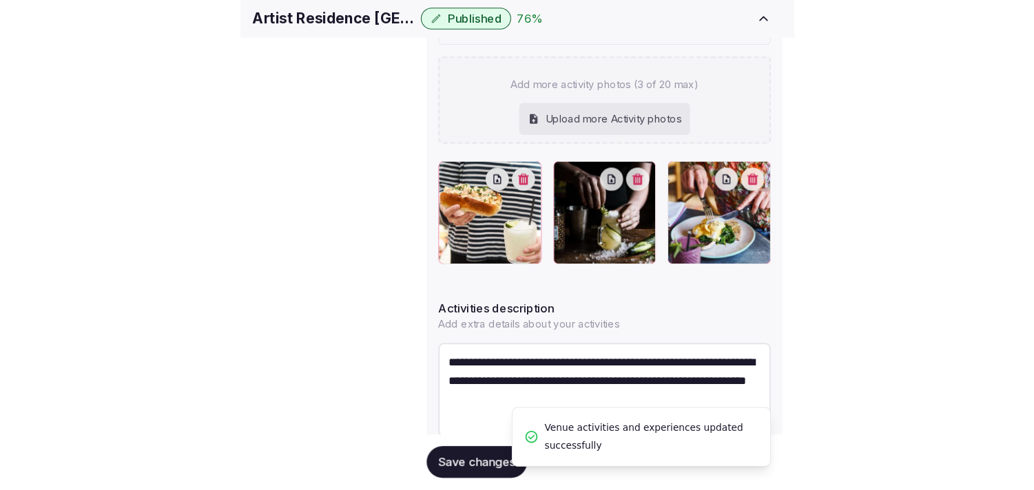
scroll to position [456, 0]
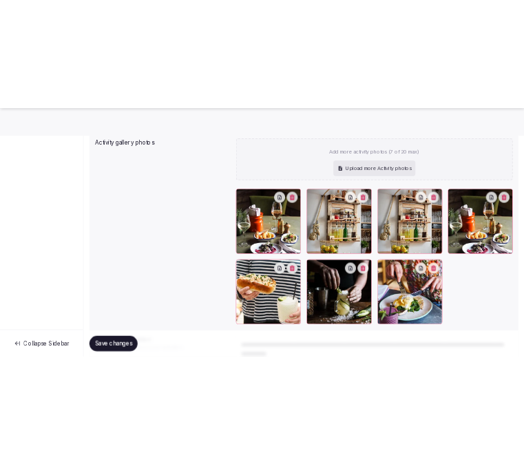
scroll to position [229, 0]
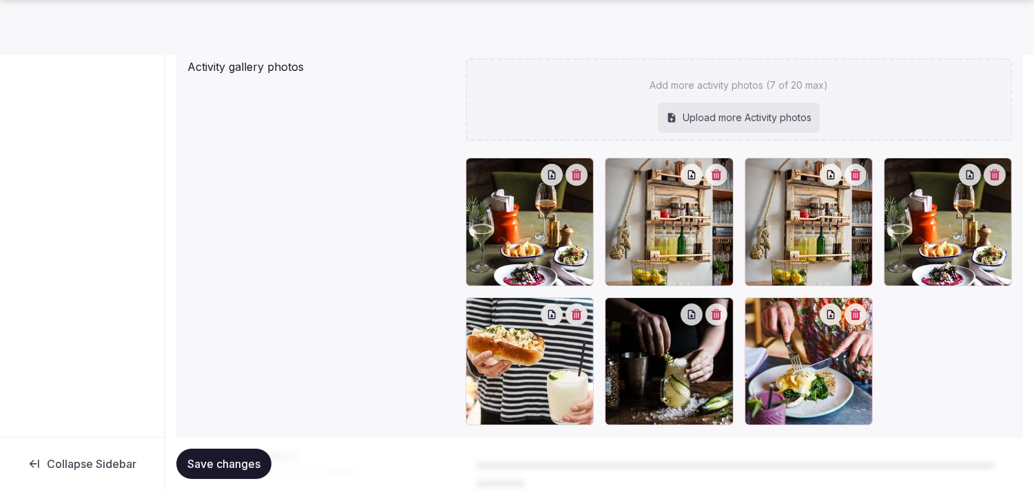
click at [851, 176] on icon "button" at bounding box center [855, 174] width 11 height 11
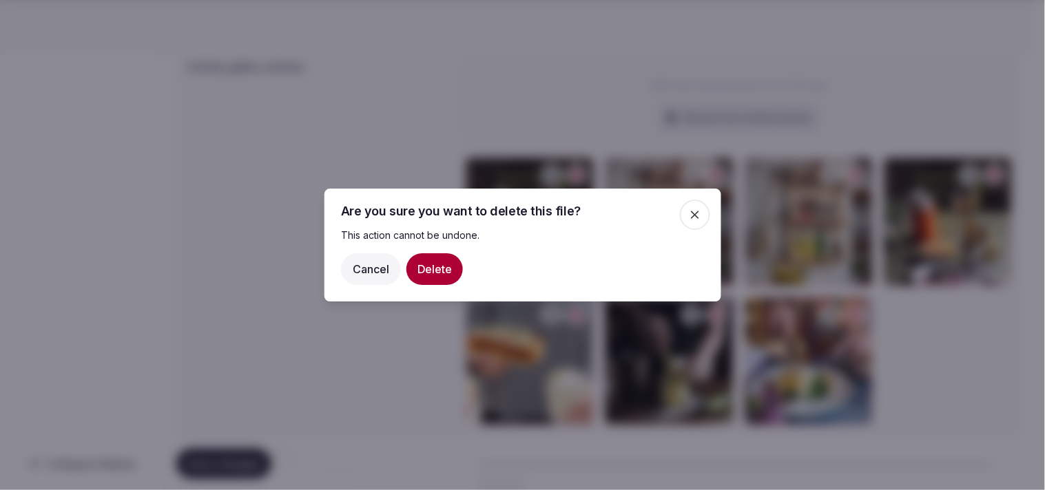
click at [443, 264] on button "Delete" at bounding box center [434, 269] width 56 height 32
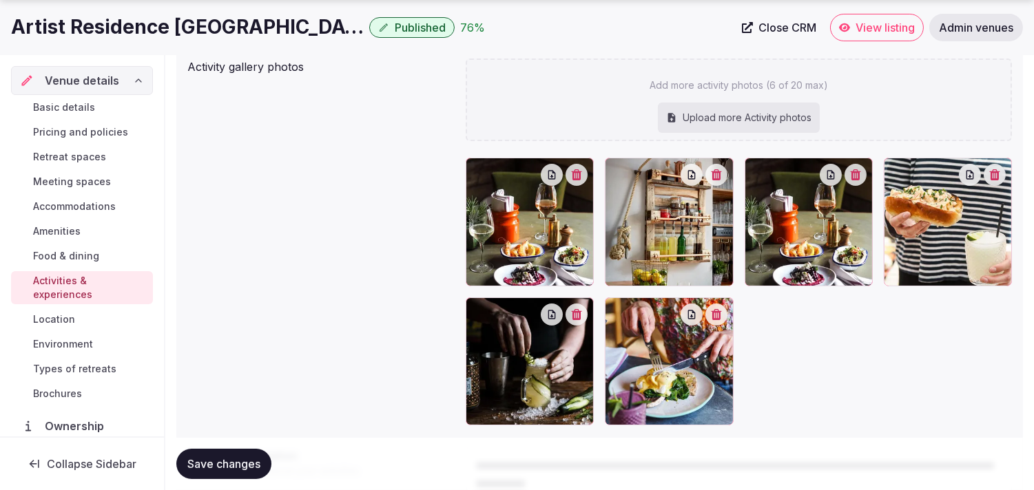
click at [856, 169] on icon "button" at bounding box center [855, 174] width 10 height 11
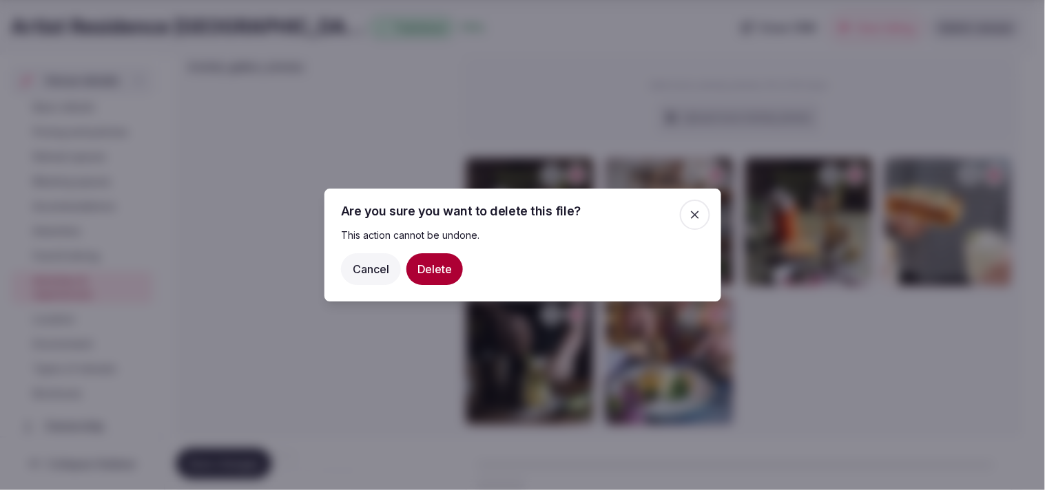
click at [428, 277] on button "Delete" at bounding box center [434, 269] width 56 height 32
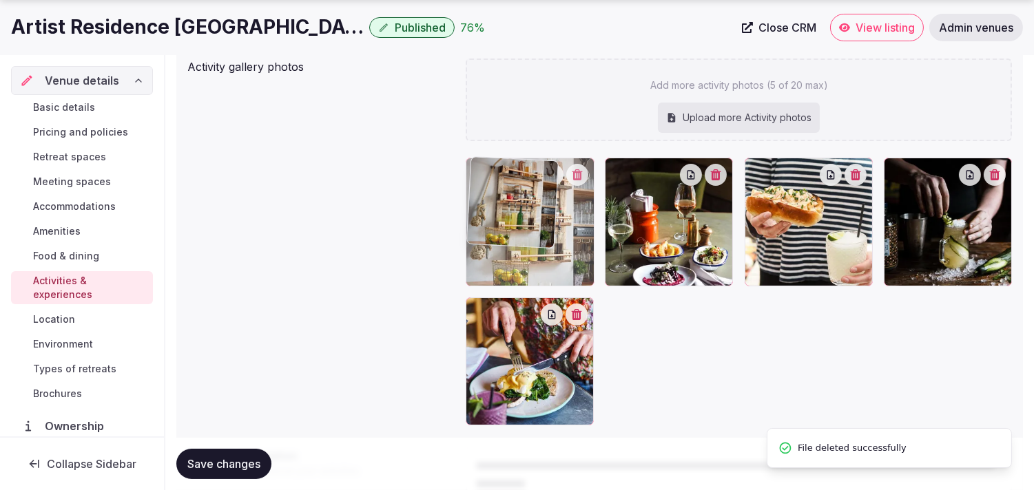
drag, startPoint x: 611, startPoint y: 167, endPoint x: 512, endPoint y: 193, distance: 102.5
click at [512, 193] on body "Search Popular Destinations Toscana, Italy Riviera Maya, Mexico Indonesia, Bali…" at bounding box center [517, 207] width 1034 height 872
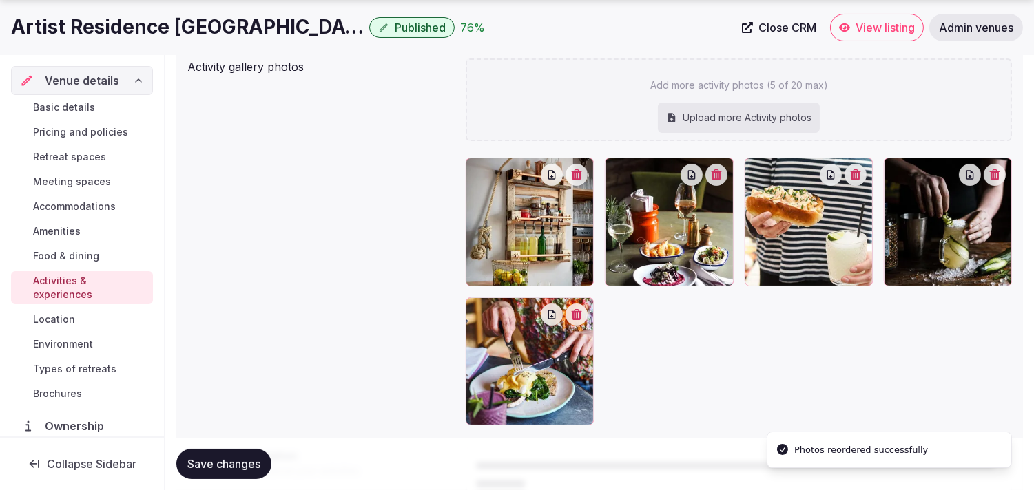
click at [251, 467] on span "Save changes" at bounding box center [223, 464] width 73 height 14
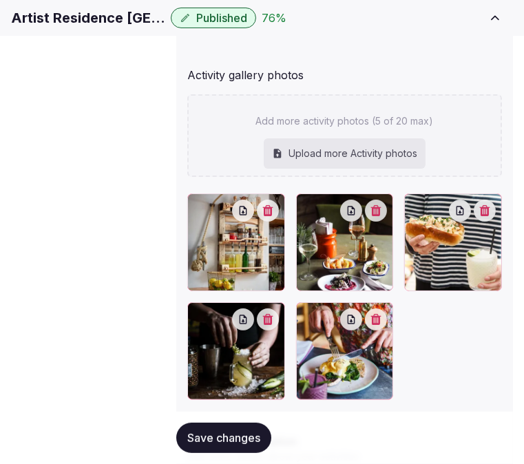
click at [215, 429] on button "Save changes" at bounding box center [223, 438] width 95 height 30
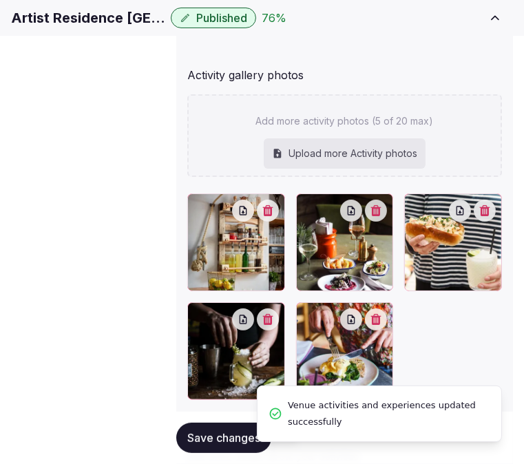
scroll to position [384, 0]
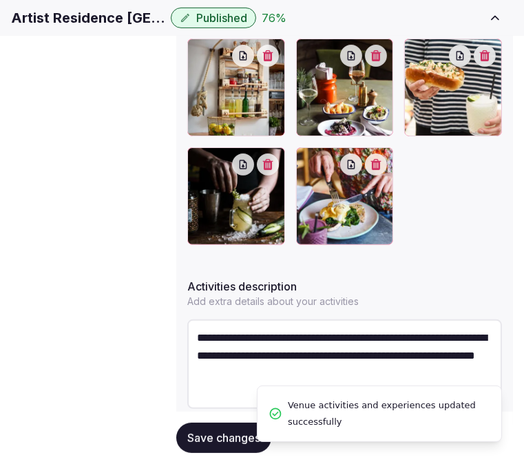
click at [0, 0] on span "Location" at bounding box center [0, 0] width 0 height 0
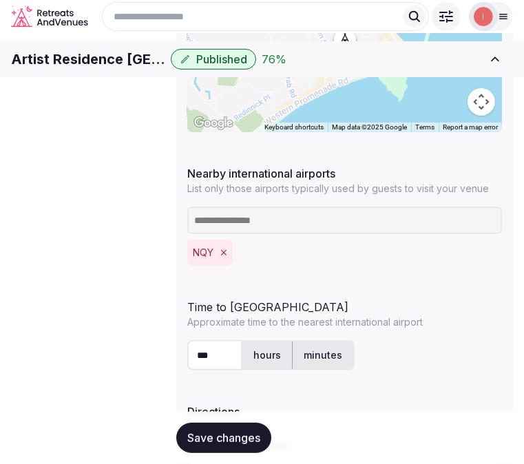
scroll to position [342, 0]
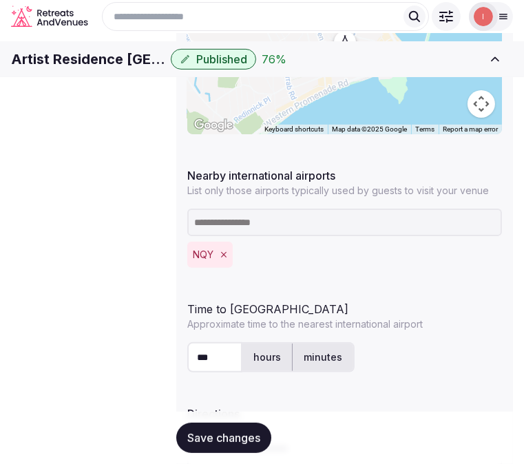
click at [0, 0] on span "Environment" at bounding box center [0, 0] width 0 height 0
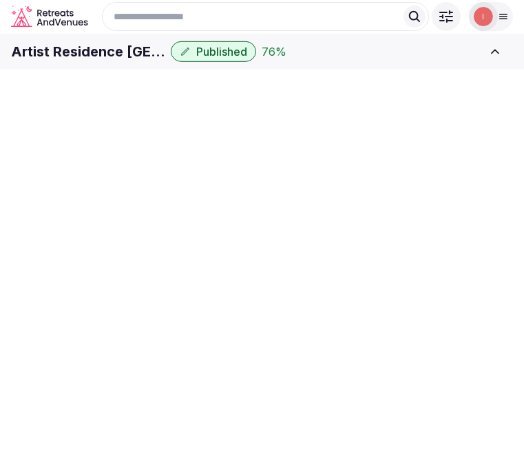
scroll to position [84, 0]
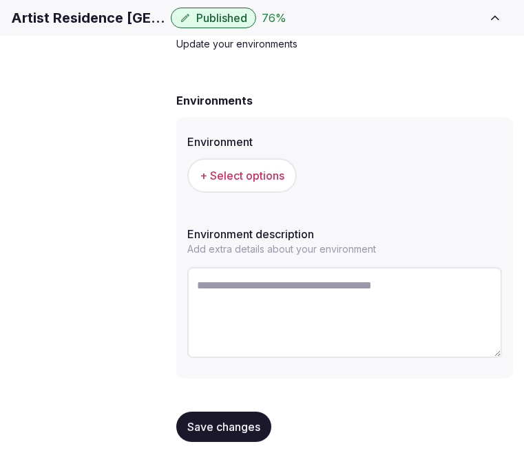
click at [266, 183] on span "+ Select options" at bounding box center [242, 175] width 85 height 15
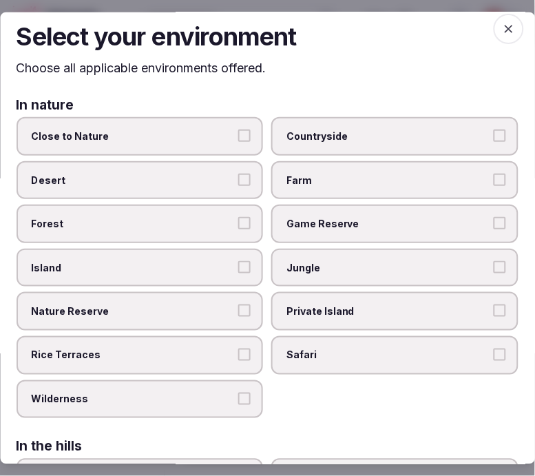
scroll to position [9, 0]
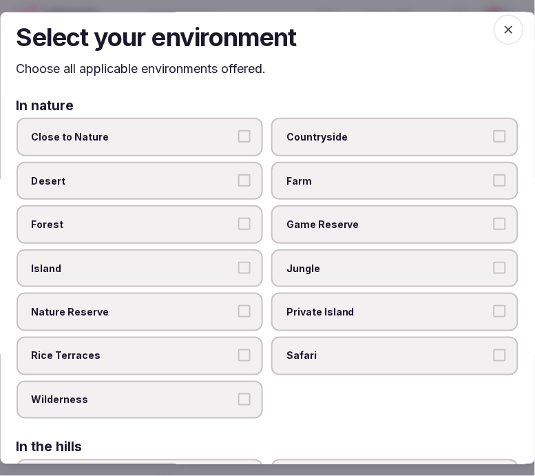
click at [215, 148] on label "Close to Nature" at bounding box center [140, 137] width 247 height 39
click at [239, 143] on button "Close to Nature" at bounding box center [245, 136] width 12 height 12
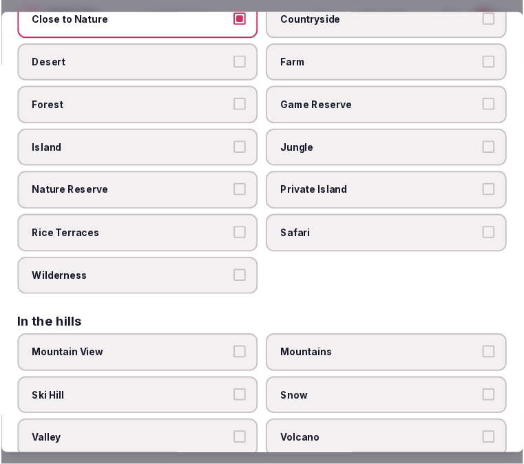
scroll to position [0, 0]
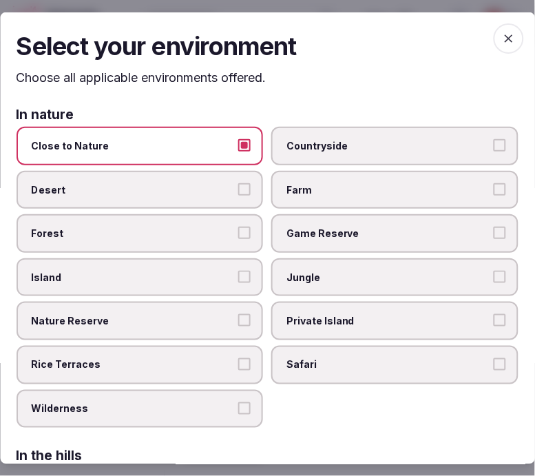
click at [502, 39] on icon "button" at bounding box center [509, 38] width 14 height 14
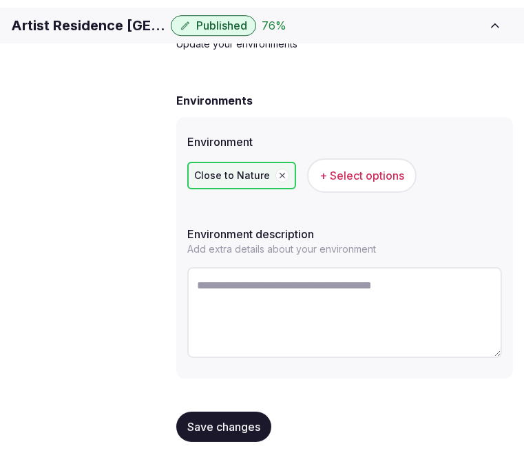
scroll to position [84, 0]
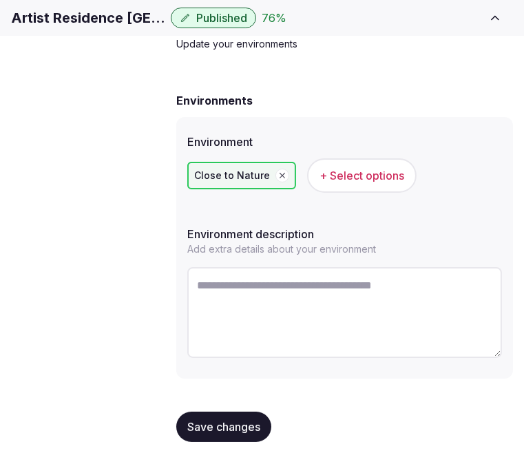
click at [243, 428] on span "Save changes" at bounding box center [223, 427] width 73 height 14
click at [256, 417] on button "Save changes" at bounding box center [223, 427] width 95 height 30
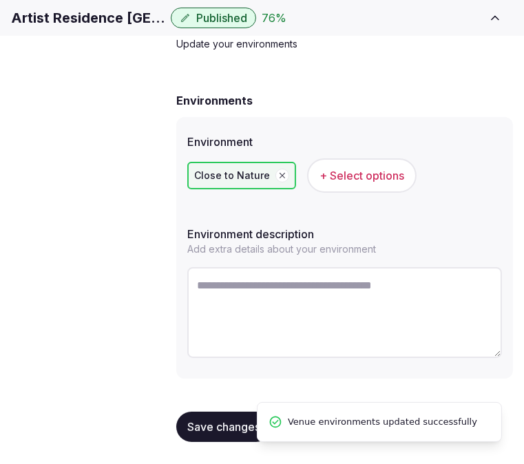
click at [0, 0] on span "Types of retreats" at bounding box center [0, 0] width 0 height 0
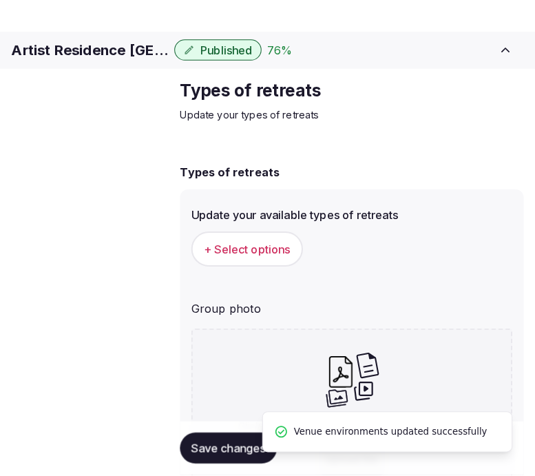
scroll to position [84, 0]
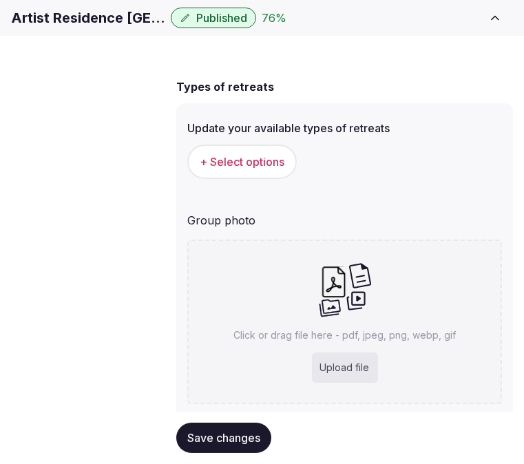
click at [239, 169] on span "+ Select options" at bounding box center [242, 161] width 85 height 15
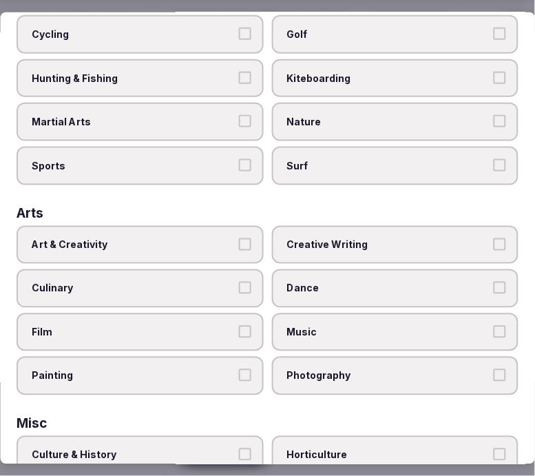
scroll to position [229, 0]
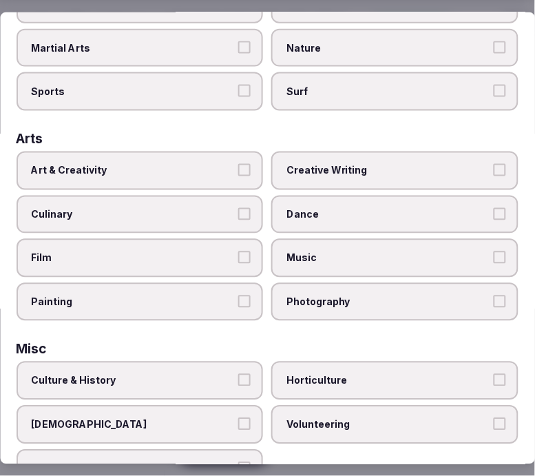
click at [187, 174] on label "Art & Creativity" at bounding box center [140, 170] width 247 height 39
click at [239, 174] on button "Art & Creativity" at bounding box center [245, 170] width 12 height 12
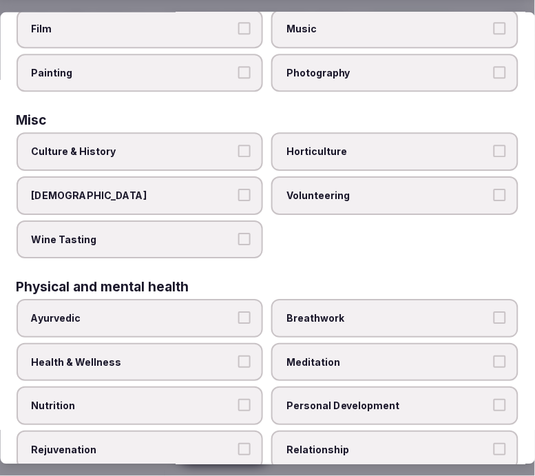
scroll to position [459, 0]
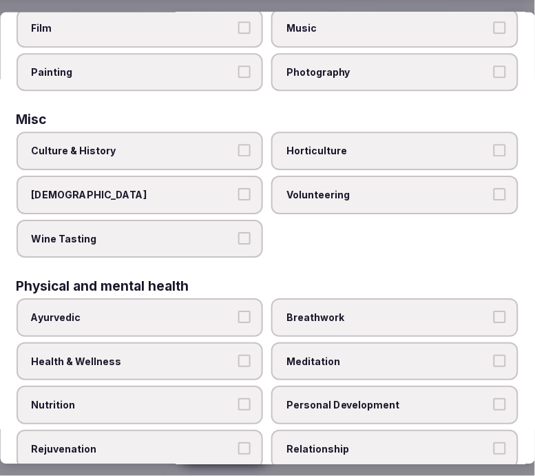
click at [224, 145] on span "Culture & History" at bounding box center [133, 152] width 203 height 14
click at [239, 145] on button "Culture & History" at bounding box center [245, 151] width 12 height 12
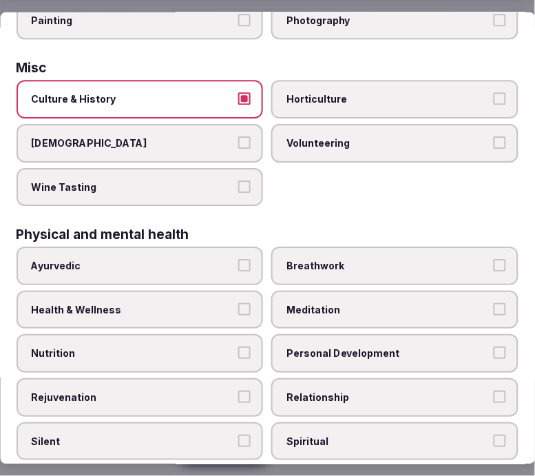
scroll to position [611, 0]
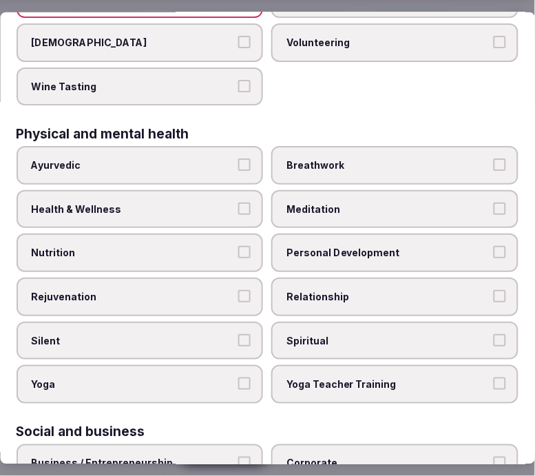
click at [402, 242] on label "Personal Development" at bounding box center [395, 252] width 247 height 39
click at [494, 246] on button "Personal Development" at bounding box center [500, 252] width 12 height 12
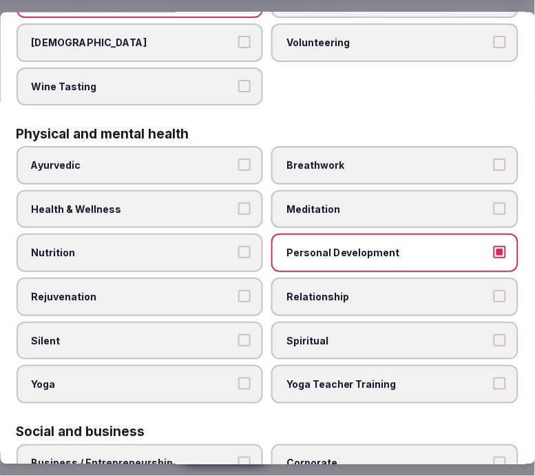
drag, startPoint x: 420, startPoint y: 283, endPoint x: 434, endPoint y: 299, distance: 21.0
click at [421, 284] on label "Relationship" at bounding box center [395, 296] width 247 height 39
click at [494, 290] on button "Relationship" at bounding box center [500, 296] width 12 height 12
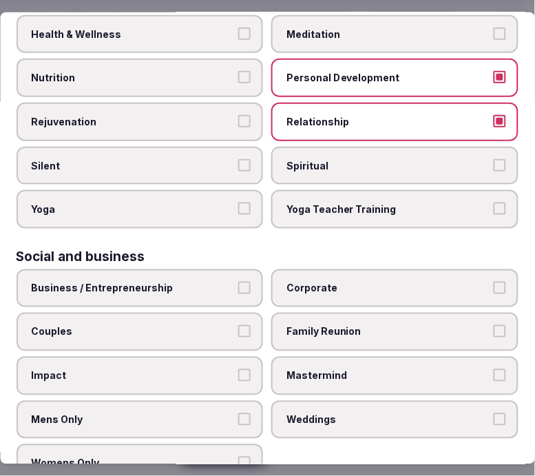
scroll to position [793, 0]
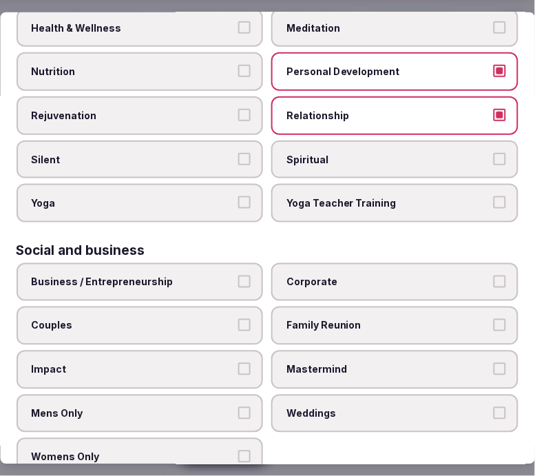
click at [190, 275] on span "Business / Entrepreneurship" at bounding box center [133, 282] width 203 height 14
click at [239, 275] on button "Business / Entrepreneurship" at bounding box center [245, 281] width 12 height 12
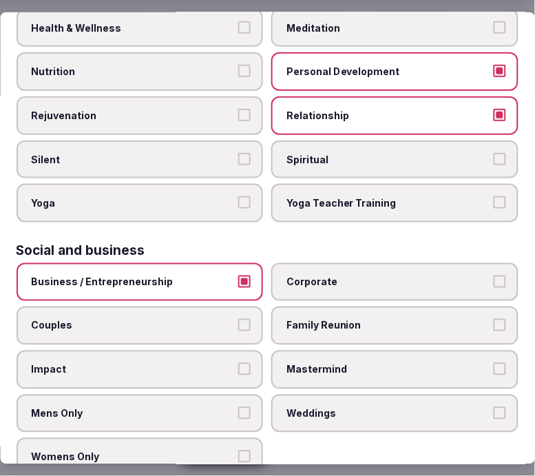
click at [443, 271] on label "Corporate" at bounding box center [395, 282] width 247 height 39
click at [494, 275] on button "Corporate" at bounding box center [500, 281] width 12 height 12
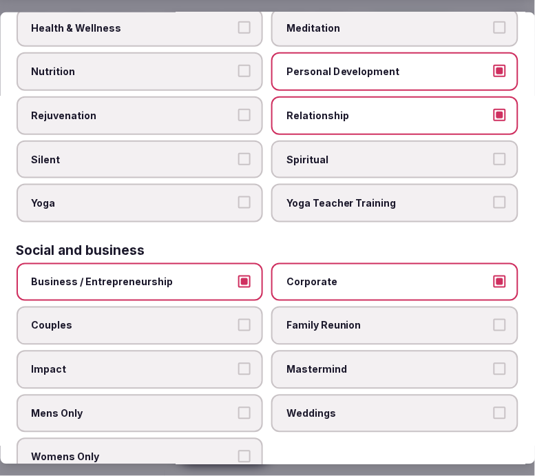
click at [218, 319] on span "Couples" at bounding box center [133, 326] width 203 height 14
click at [239, 319] on button "Couples" at bounding box center [245, 325] width 12 height 12
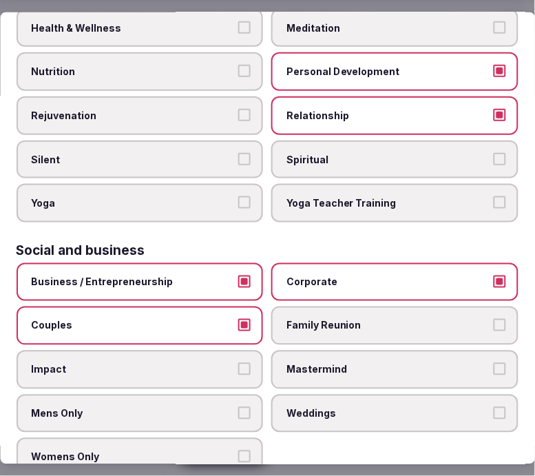
click at [373, 319] on span "Family Reunion" at bounding box center [388, 326] width 203 height 14
click at [494, 319] on button "Family Reunion" at bounding box center [500, 325] width 12 height 12
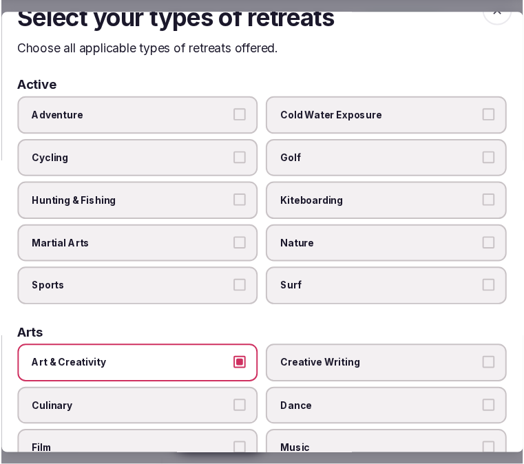
scroll to position [0, 0]
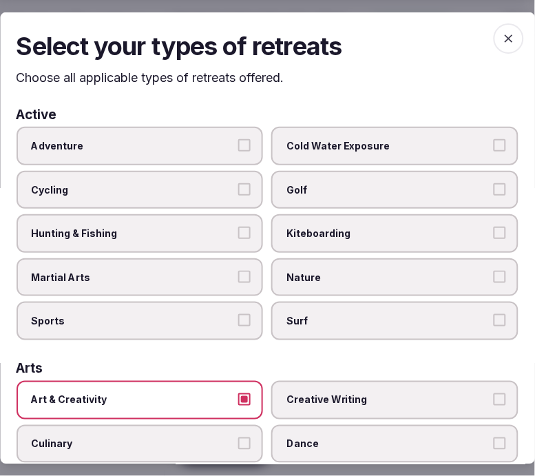
click at [502, 39] on icon "button" at bounding box center [509, 38] width 14 height 14
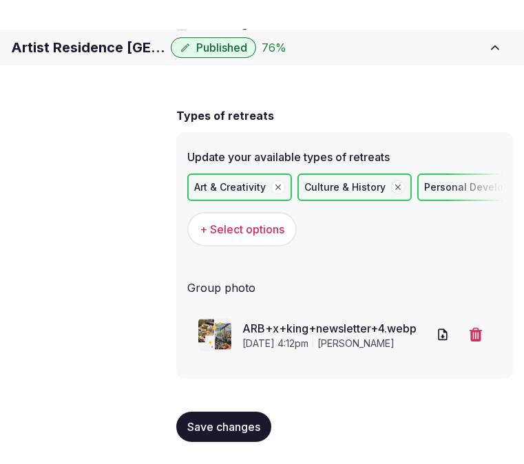
scroll to position [76, 0]
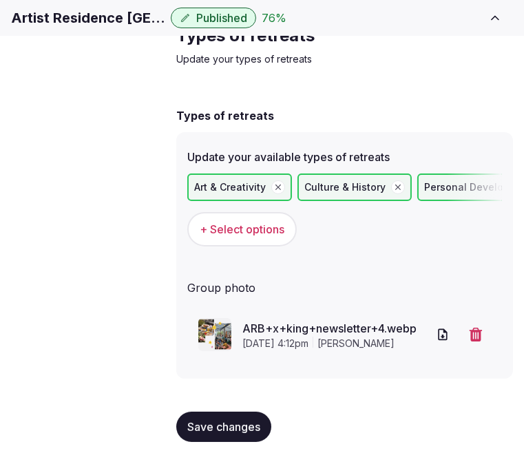
click at [216, 422] on span "Save changes" at bounding box center [223, 427] width 73 height 14
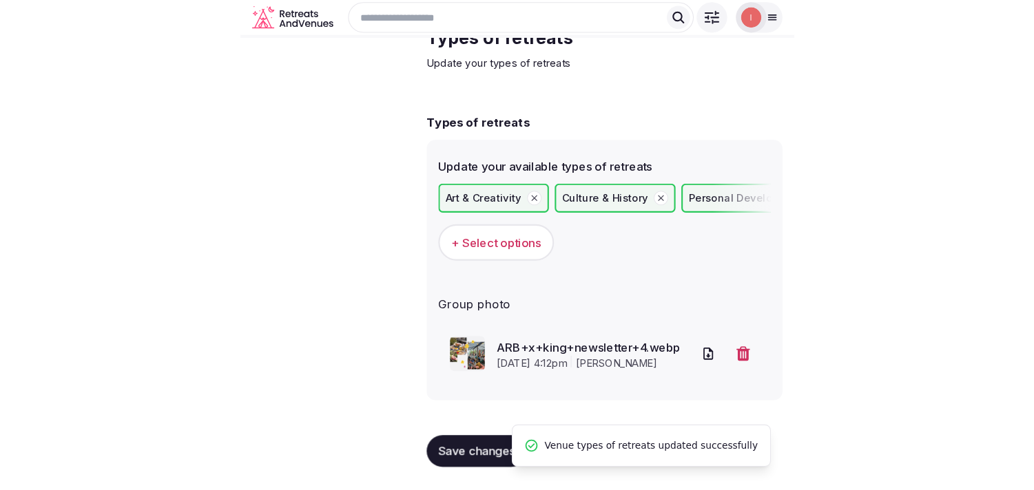
scroll to position [0, 0]
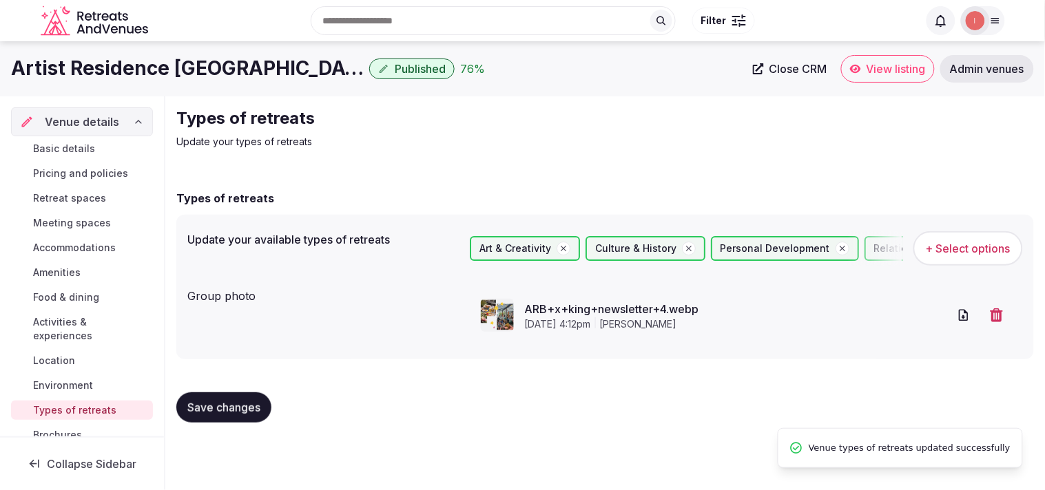
click at [797, 74] on span "Close CRM" at bounding box center [798, 69] width 58 height 14
drag, startPoint x: 807, startPoint y: 69, endPoint x: 866, endPoint y: 61, distance: 59.8
click at [880, 81] on link "View listing" at bounding box center [888, 69] width 94 height 28
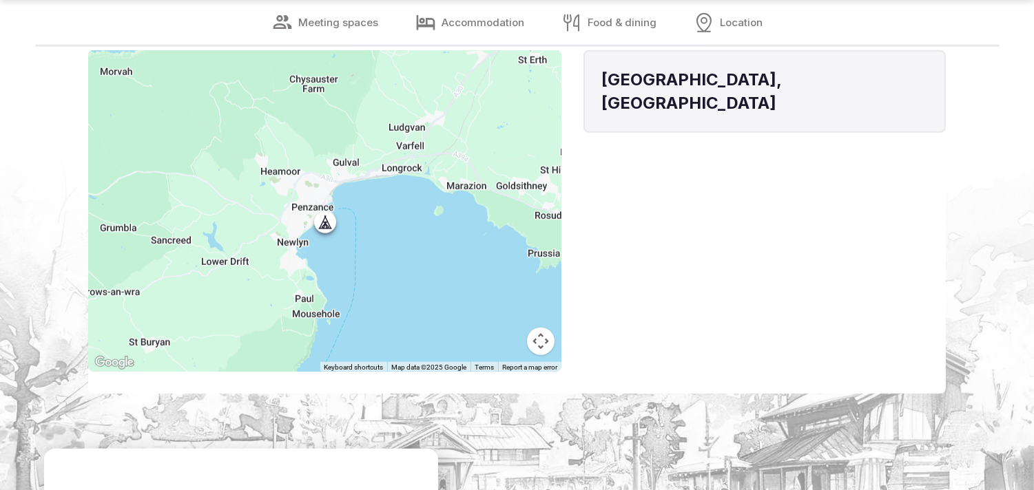
scroll to position [2754, 0]
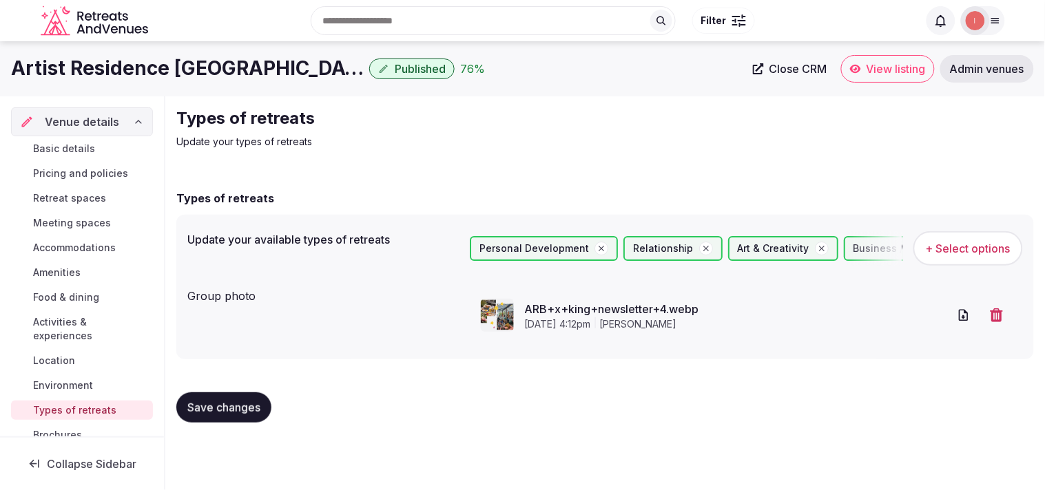
click at [67, 331] on span "Activities & experiences" at bounding box center [90, 329] width 114 height 28
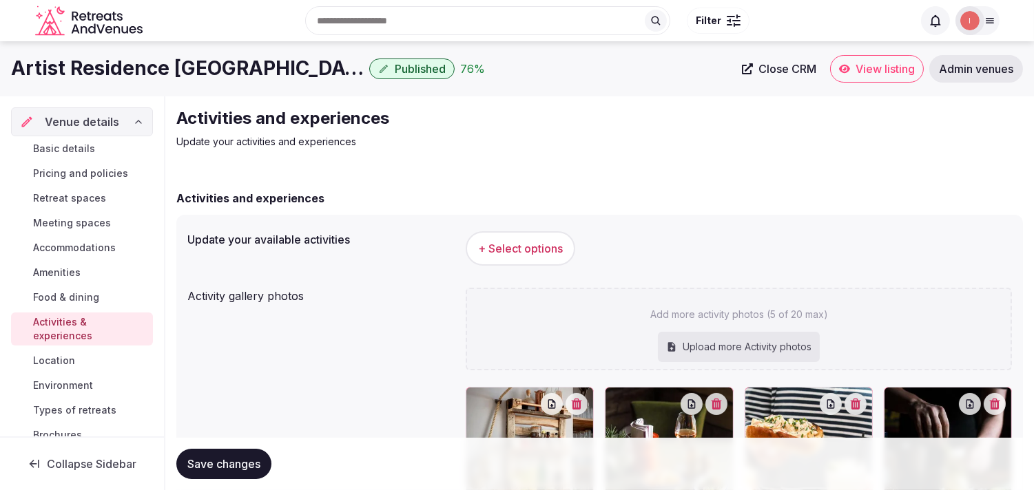
click at [552, 252] on span "+ Select options" at bounding box center [520, 248] width 85 height 15
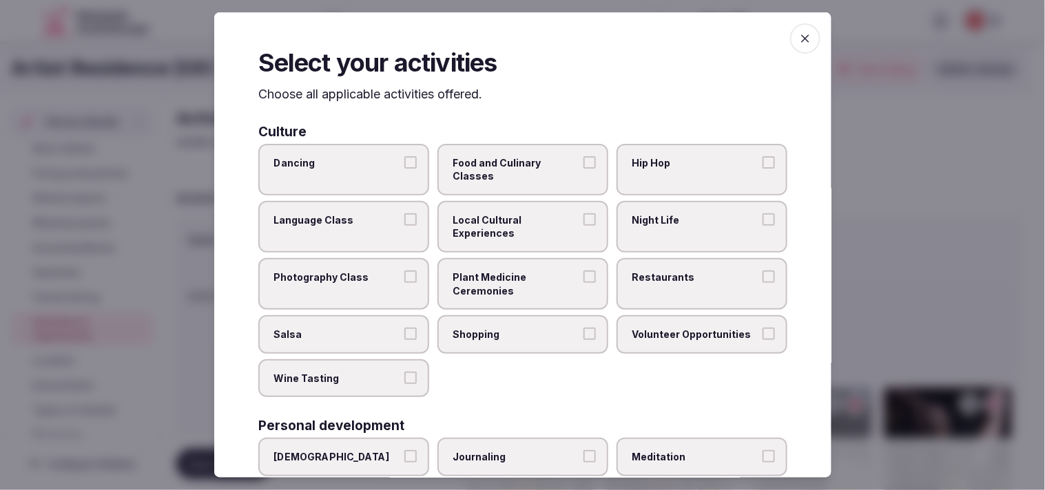
click at [551, 208] on label "Local Cultural Experiences" at bounding box center [522, 227] width 171 height 52
click at [583, 213] on button "Local Cultural Experiences" at bounding box center [589, 219] width 12 height 12
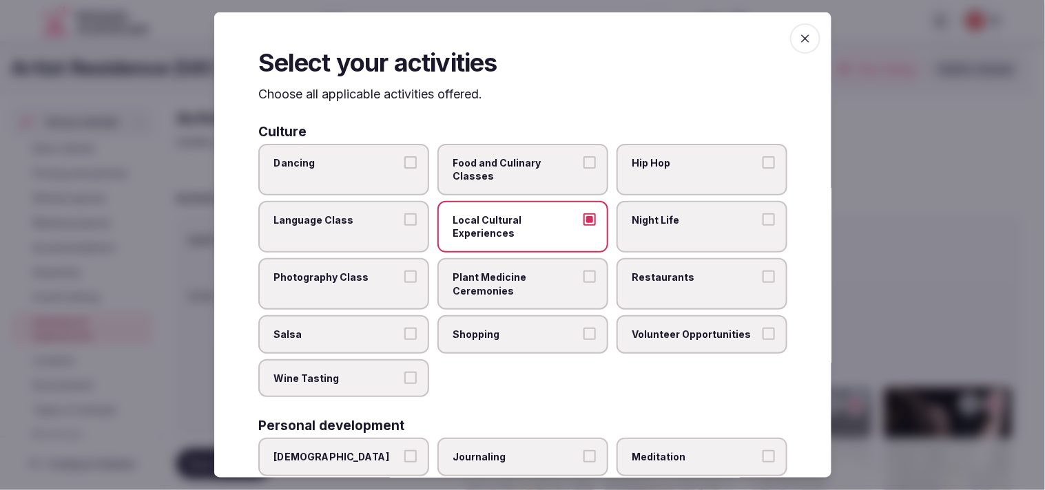
click at [642, 271] on span "Restaurants" at bounding box center [694, 278] width 127 height 14
click at [762, 271] on button "Restaurants" at bounding box center [768, 277] width 12 height 12
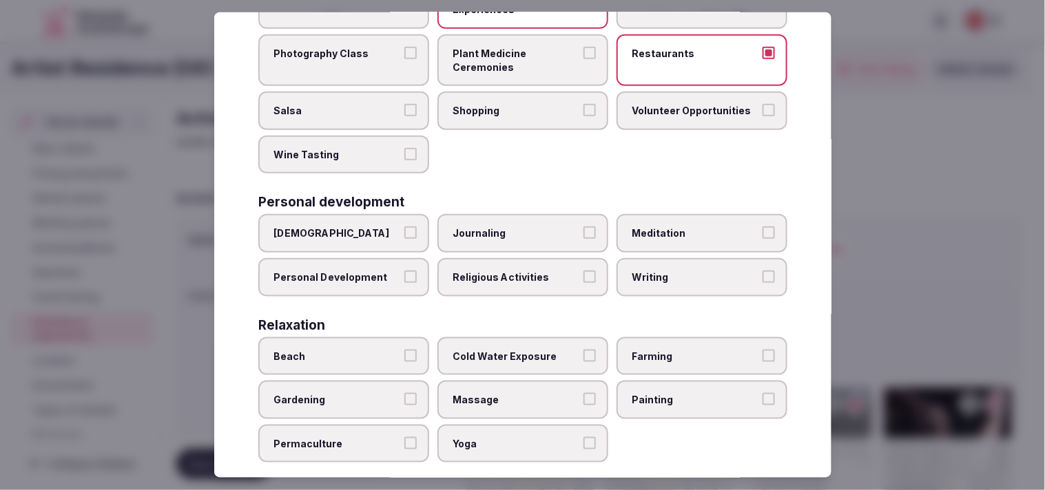
scroll to position [229, 0]
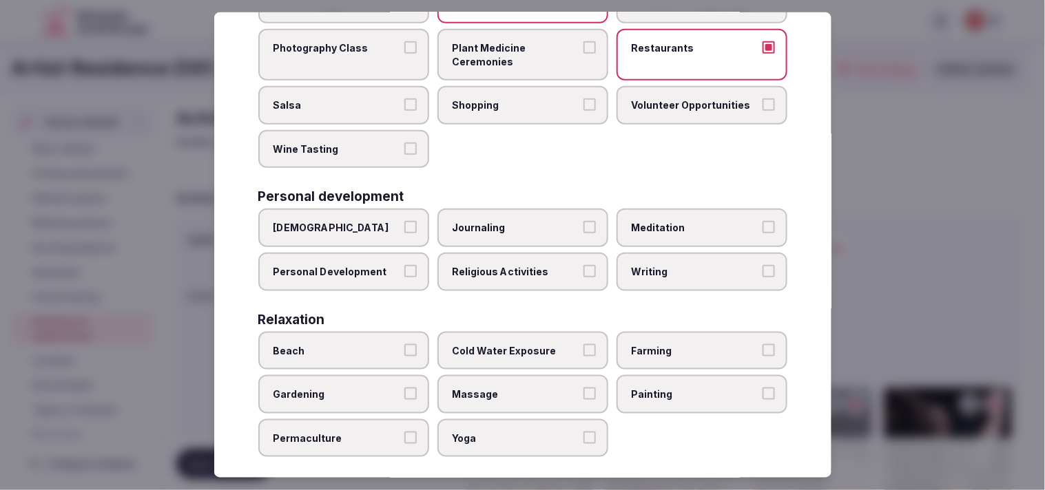
click at [396, 265] on span "Personal Development" at bounding box center [336, 272] width 127 height 14
click at [404, 265] on button "Personal Development" at bounding box center [410, 271] width 12 height 12
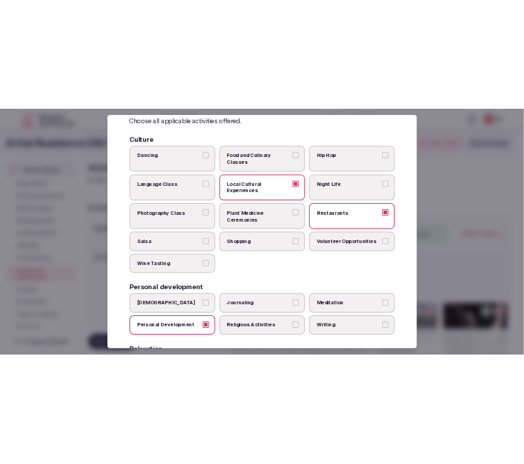
scroll to position [0, 0]
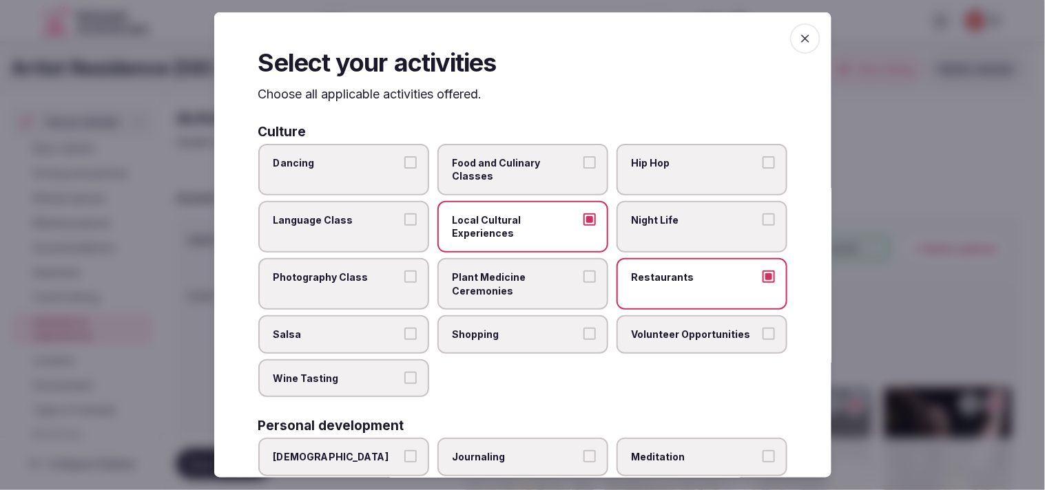
click at [798, 43] on icon "button" at bounding box center [805, 39] width 14 height 14
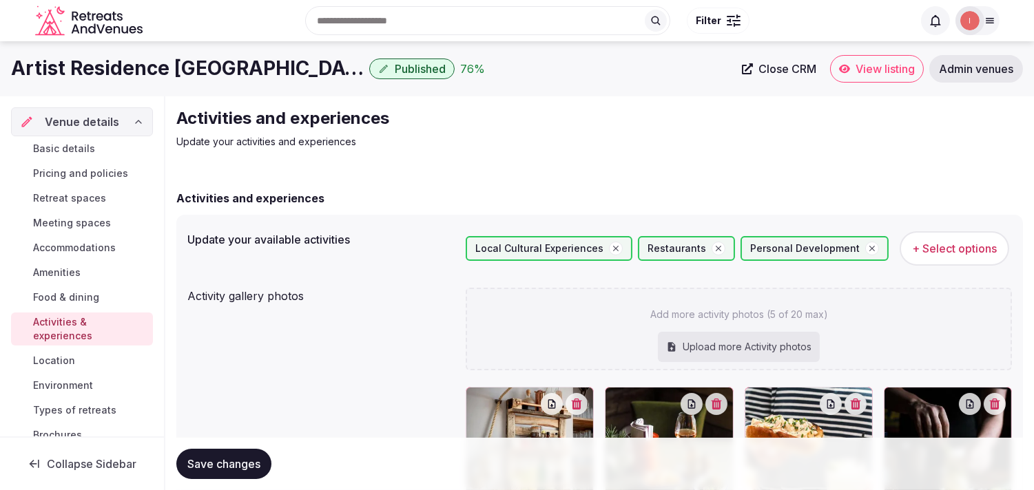
click at [230, 461] on span "Save changes" at bounding box center [223, 464] width 73 height 14
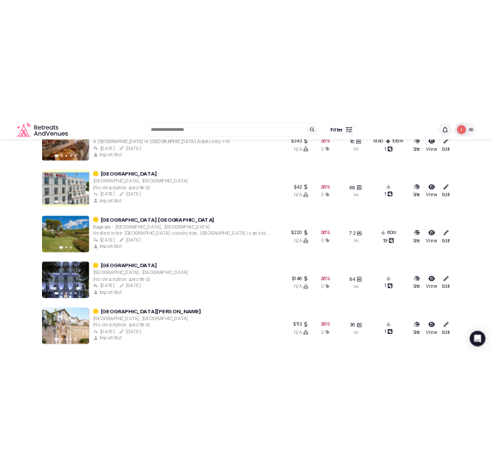
scroll to position [882, 0]
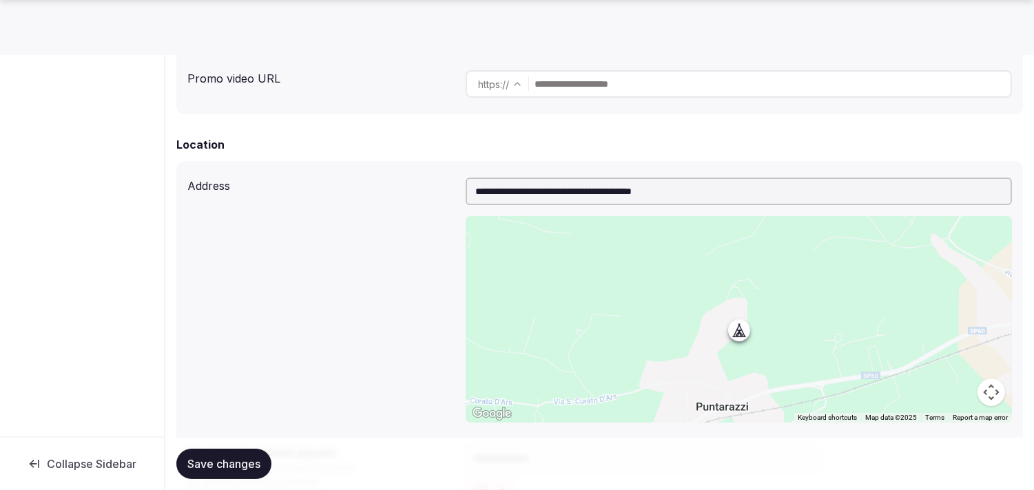
scroll to position [382, 0]
